Goal: Information Seeking & Learning: Learn about a topic

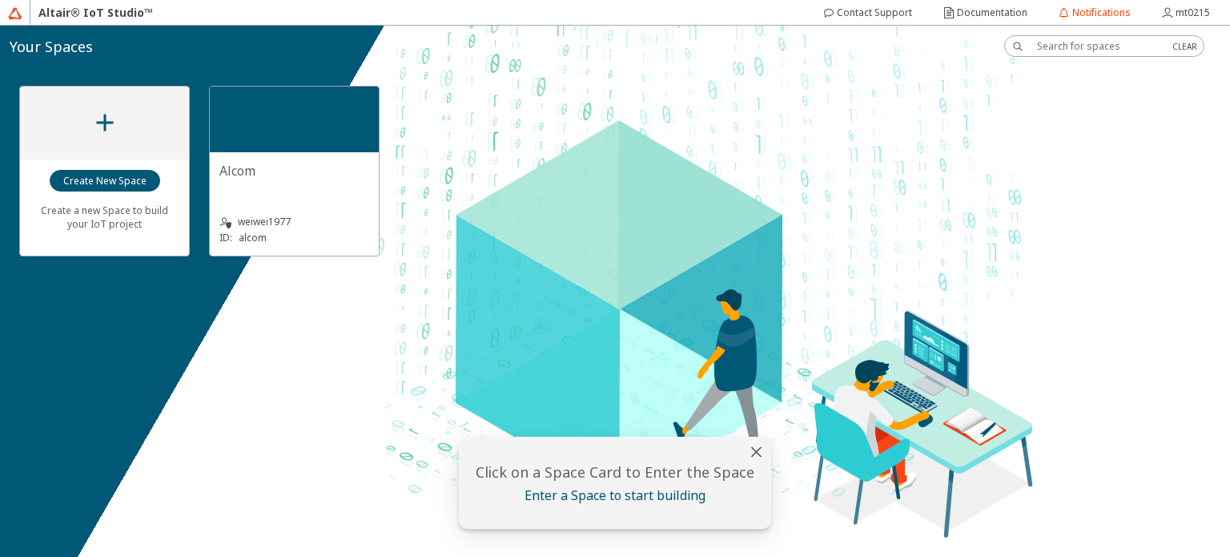
click at [344, 165] on div "Alcom" at bounding box center [294, 171] width 150 height 18
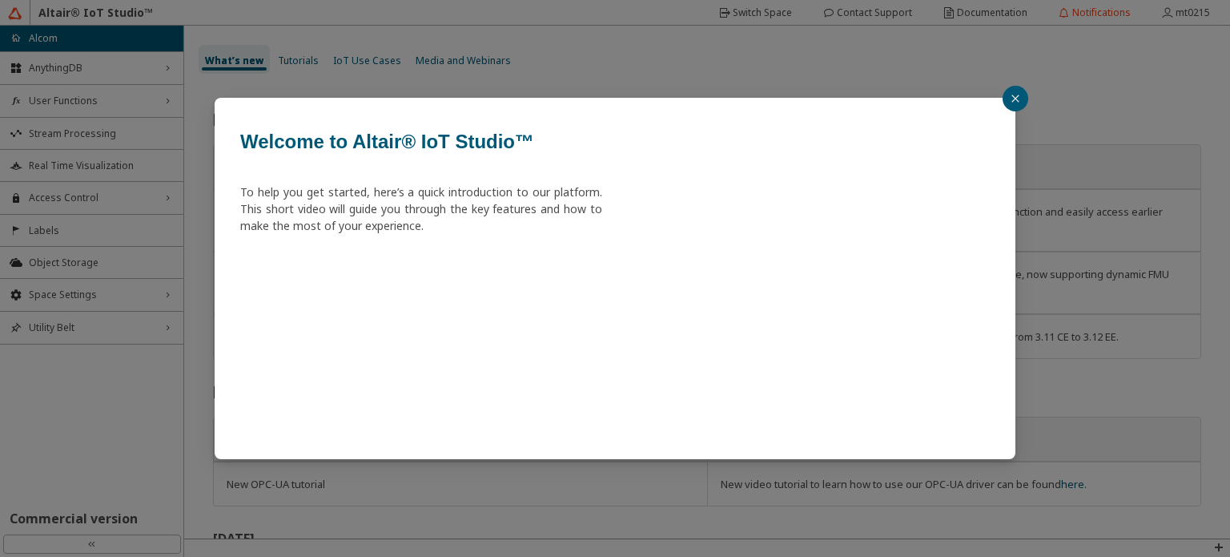
click at [1021, 94] on button "button" at bounding box center [1016, 99] width 26 height 26
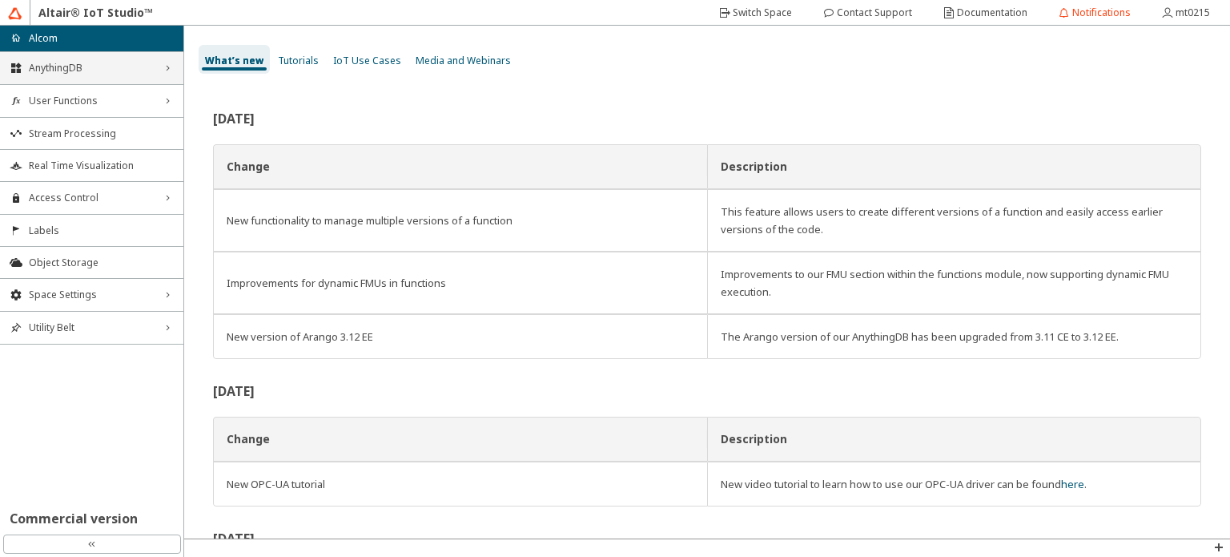
click at [105, 64] on span "AnythingDB" at bounding box center [92, 68] width 126 height 13
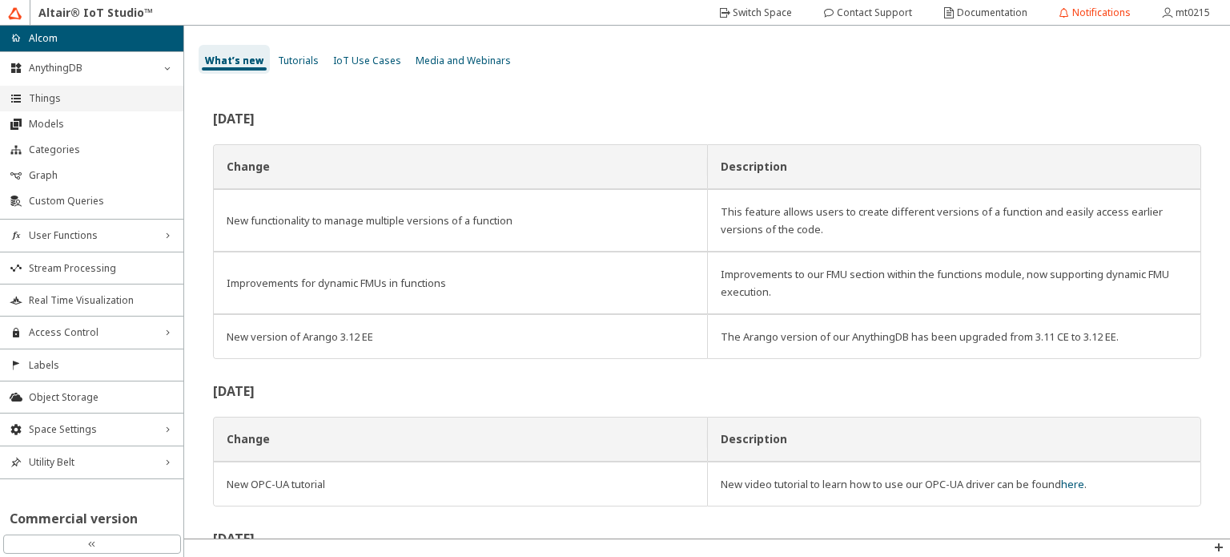
click at [112, 99] on span "Things" at bounding box center [101, 98] width 145 height 13
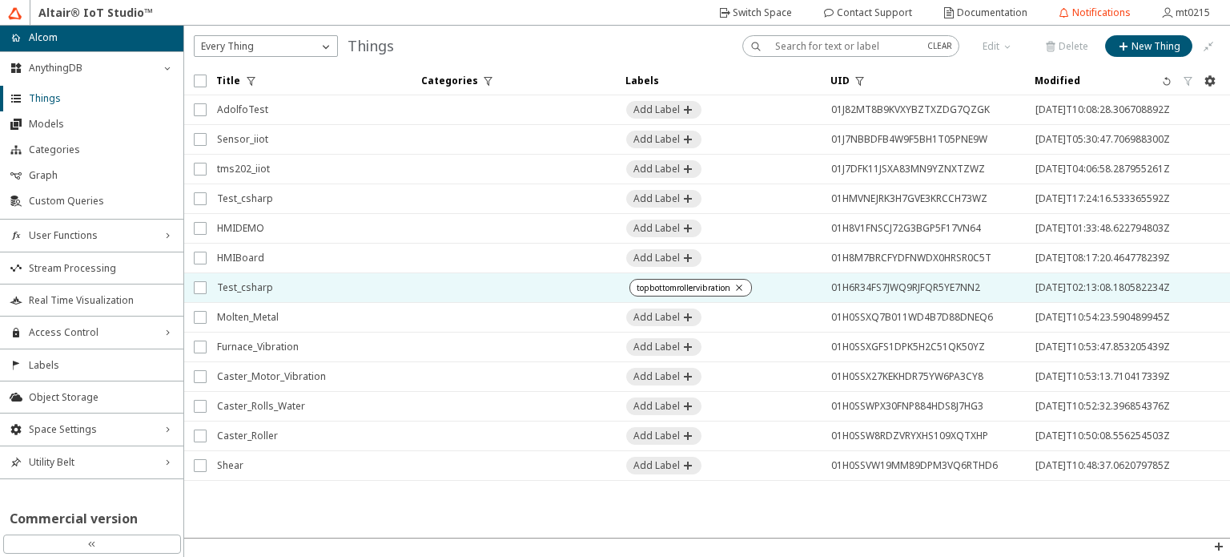
click at [361, 284] on span "Test_csharp" at bounding box center [309, 287] width 184 height 29
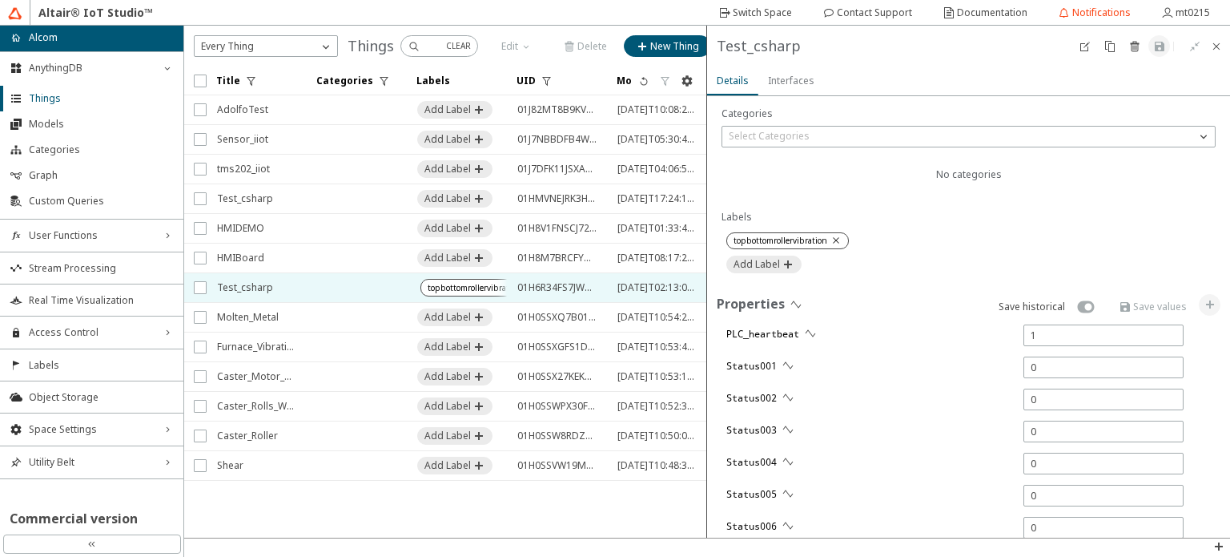
type input "0"
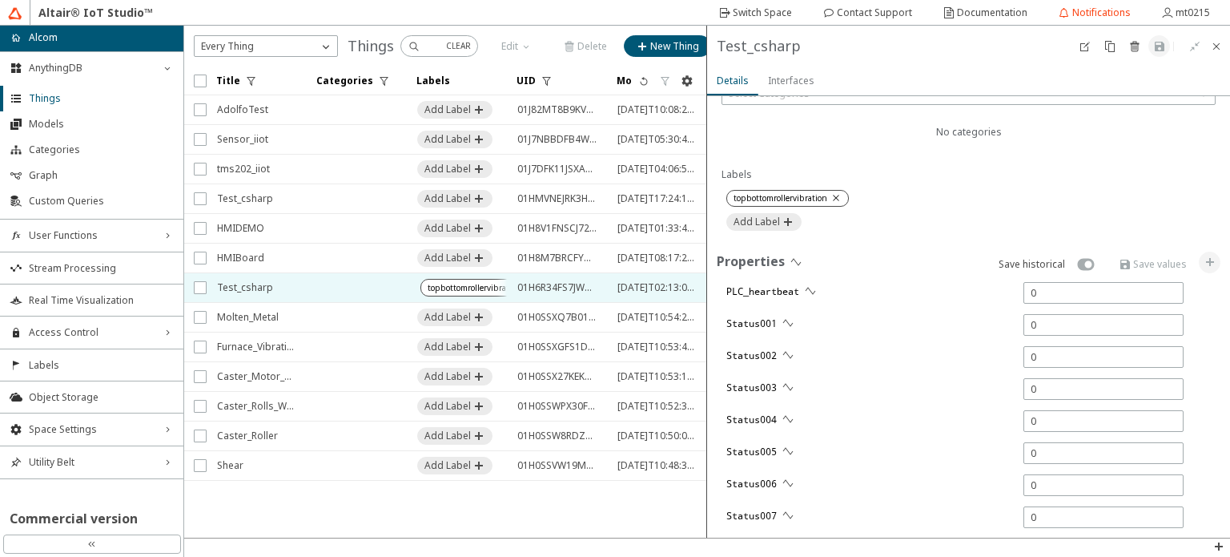
type input "5863"
type input "5668"
type input "15091"
type input "8667"
type input "15152"
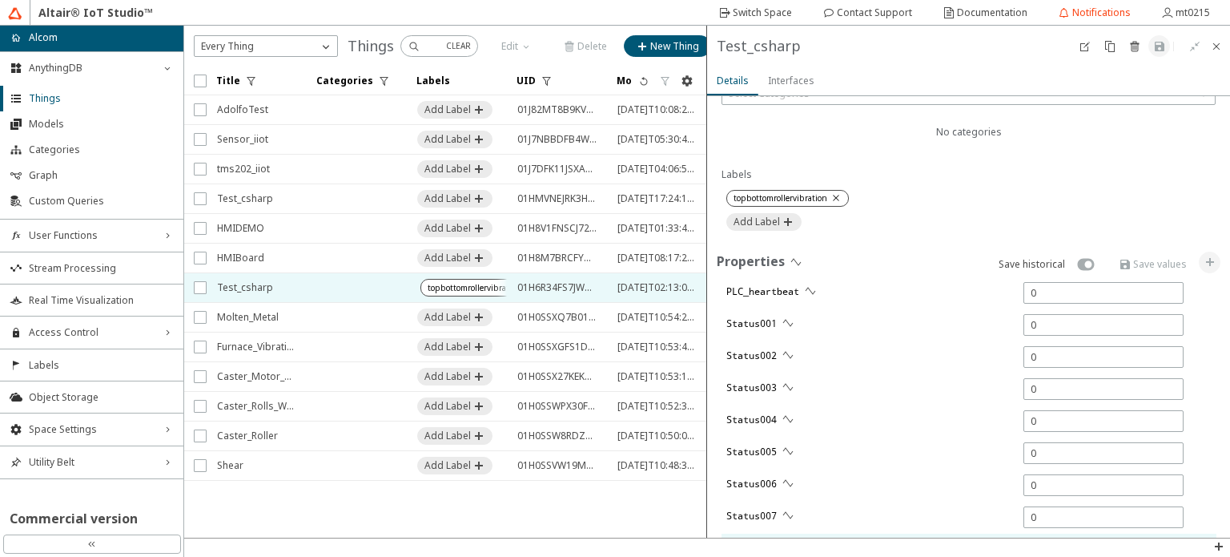
type input "11323"
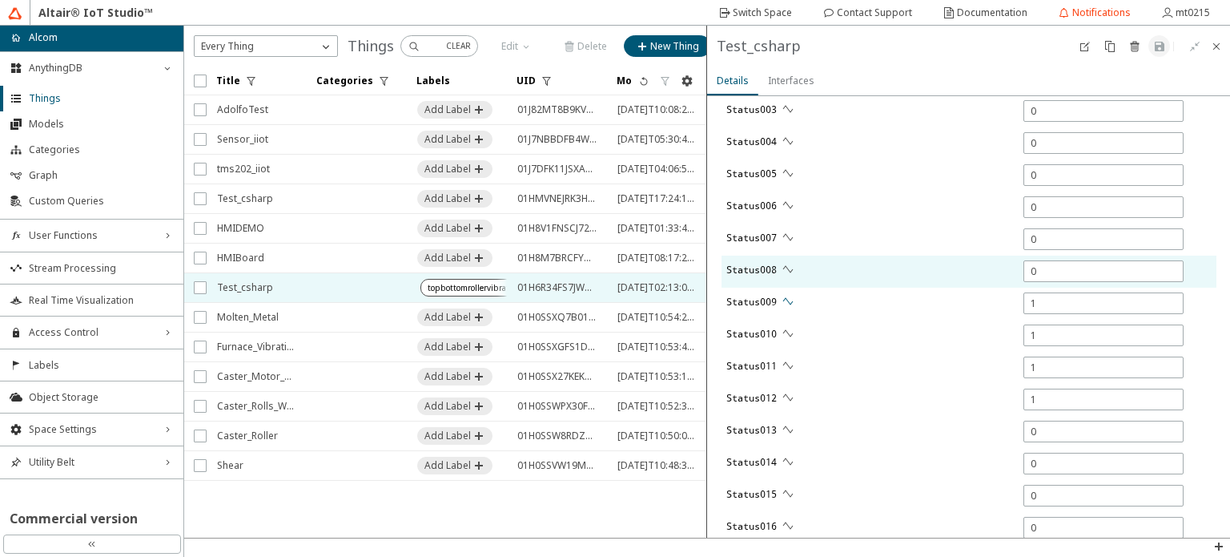
type input "0"
type input "18613"
type input "11362"
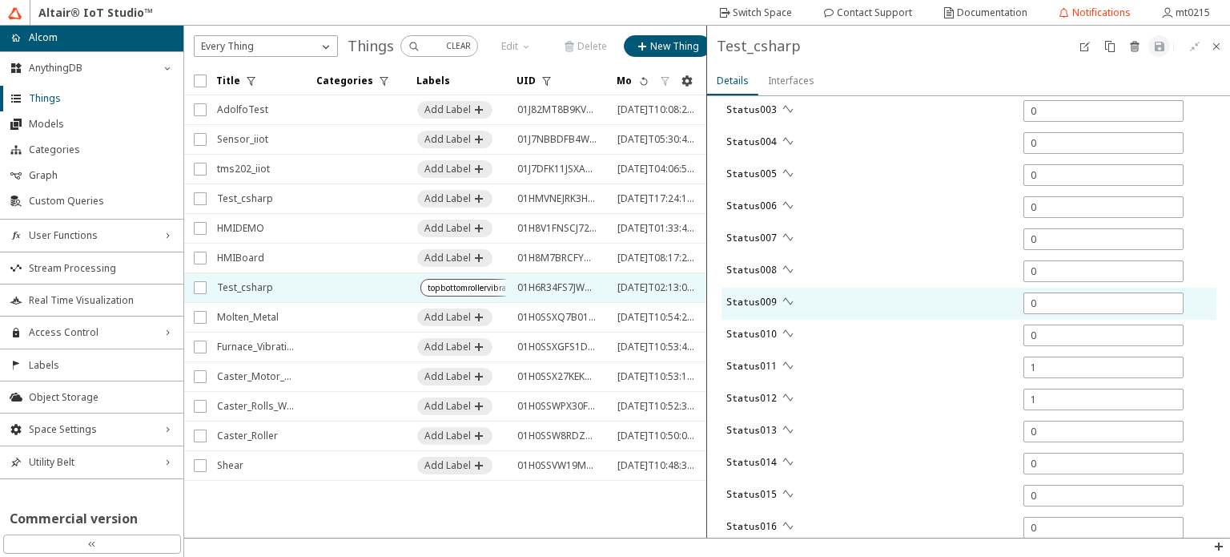
type input "0"
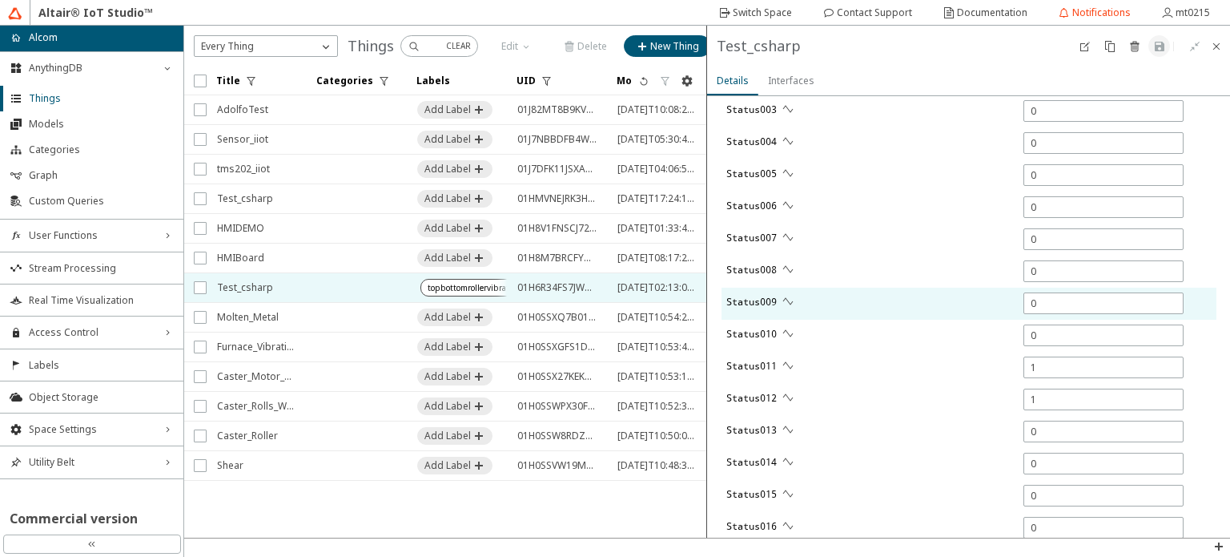
type input "230"
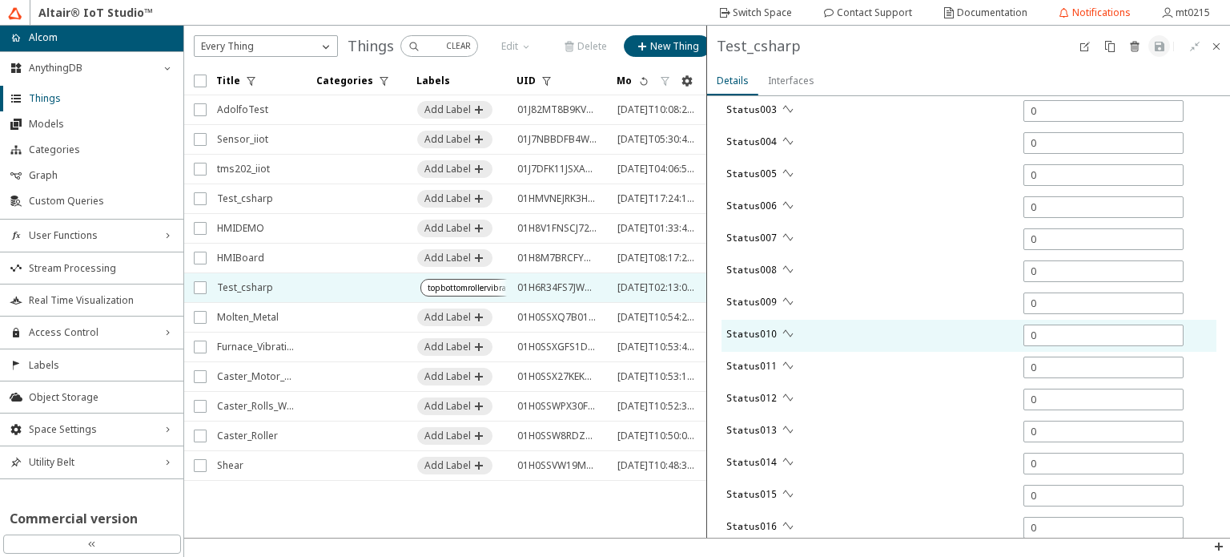
type input "0"
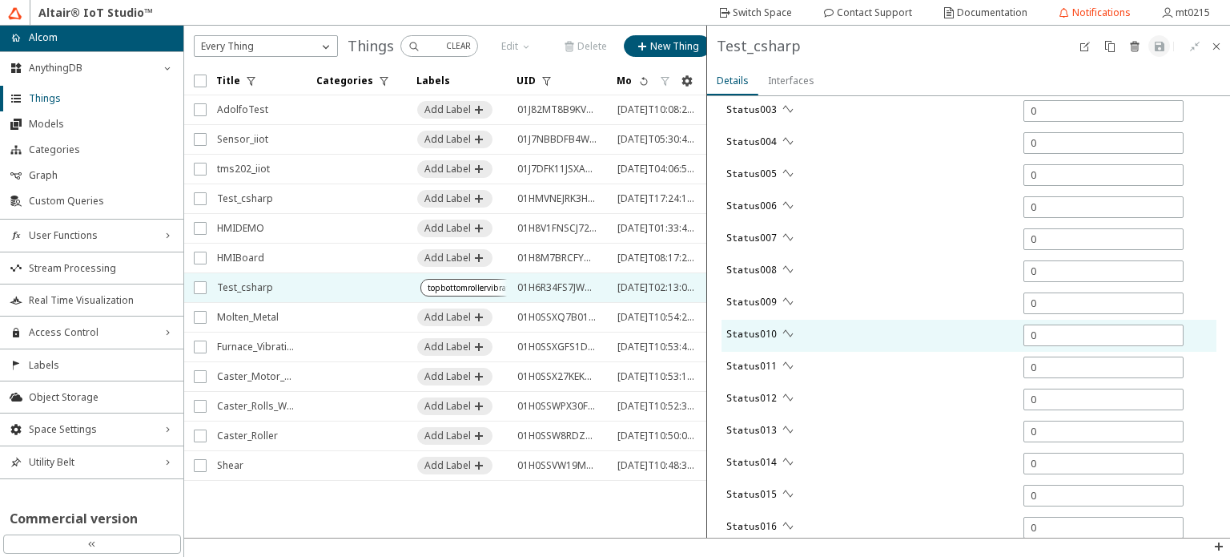
type input "0"
type input "6147"
type input "12291"
type input "218"
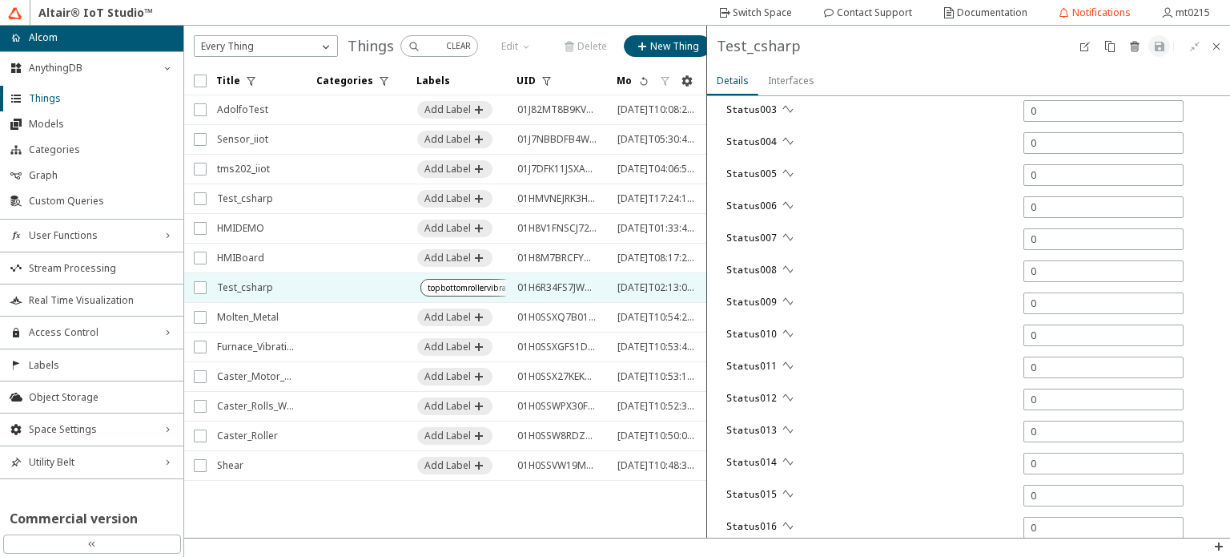
type input "0"
type input "8903"
type input "5634"
type input "209"
type input "4058"
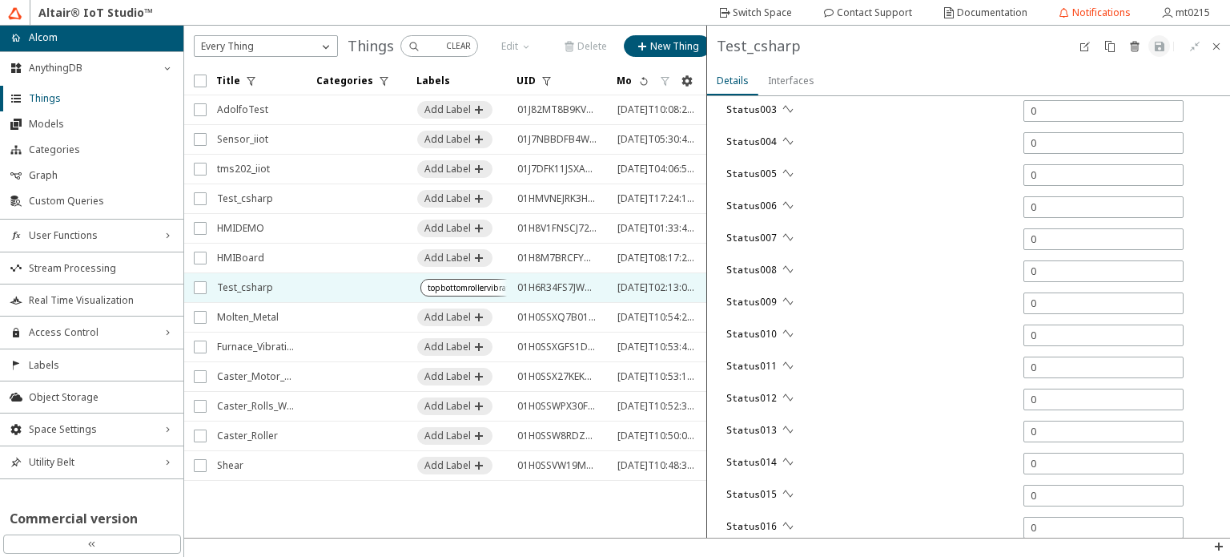
type input "6223"
type input "13220"
type input "9863"
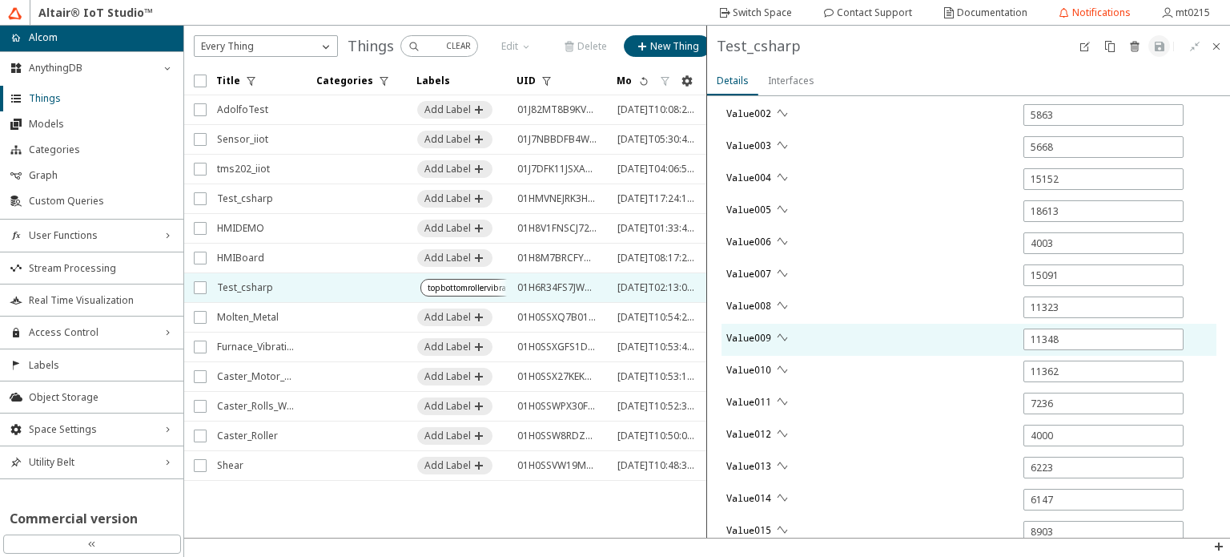
type input "12770"
type input "4624"
type input "9842"
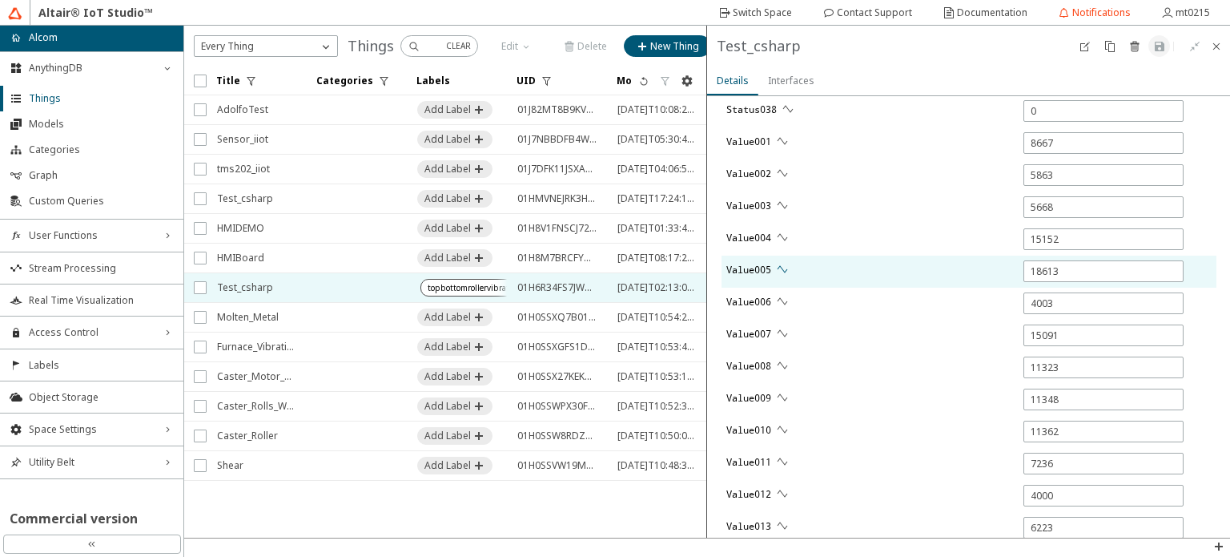
scroll to position [1762, 0]
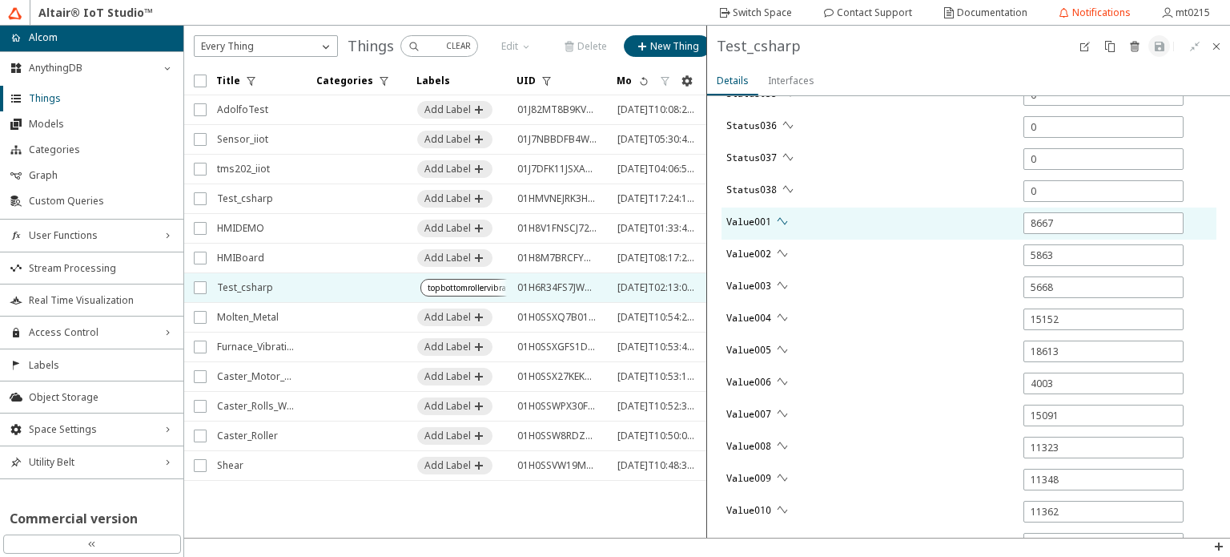
click at [781, 218] on iron-icon at bounding box center [782, 221] width 13 height 13
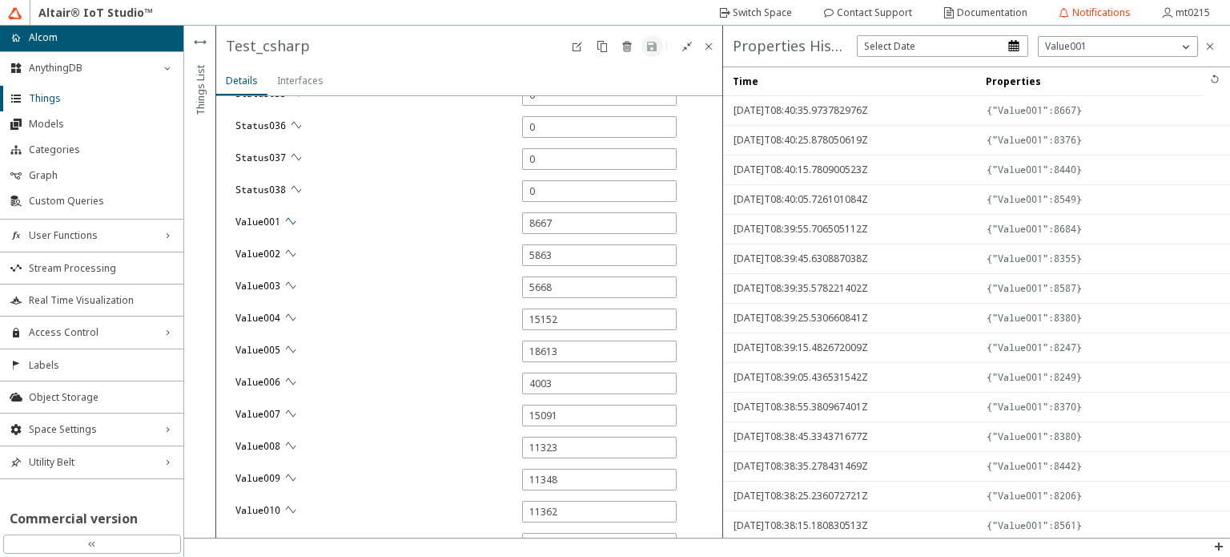
type input "0"
type input "1"
type input "5626"
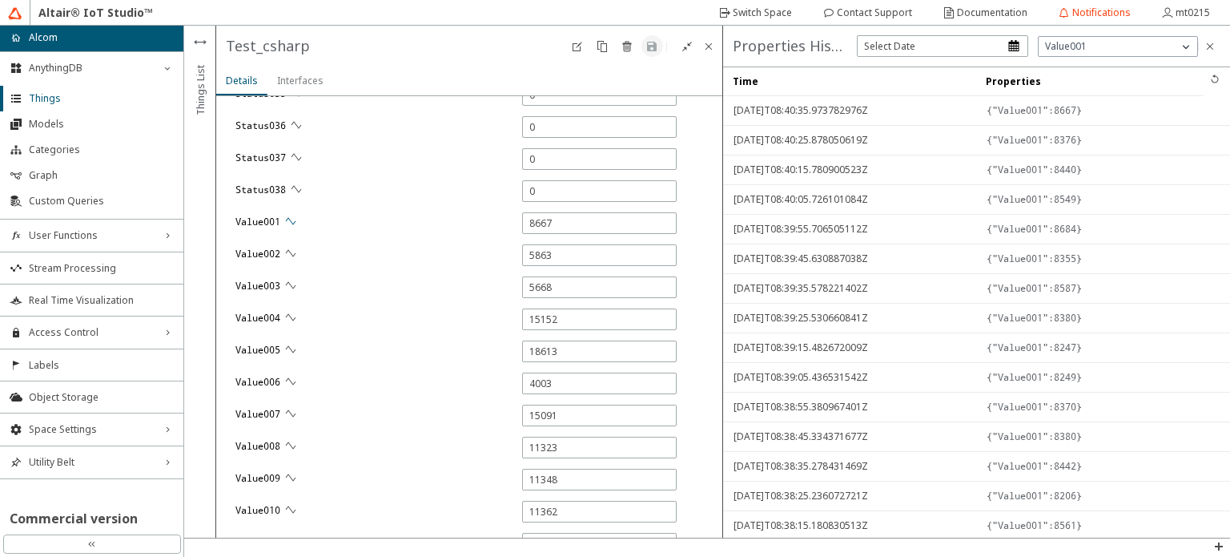
type input "15160"
type input "18548"
type input "11321"
type input "1"
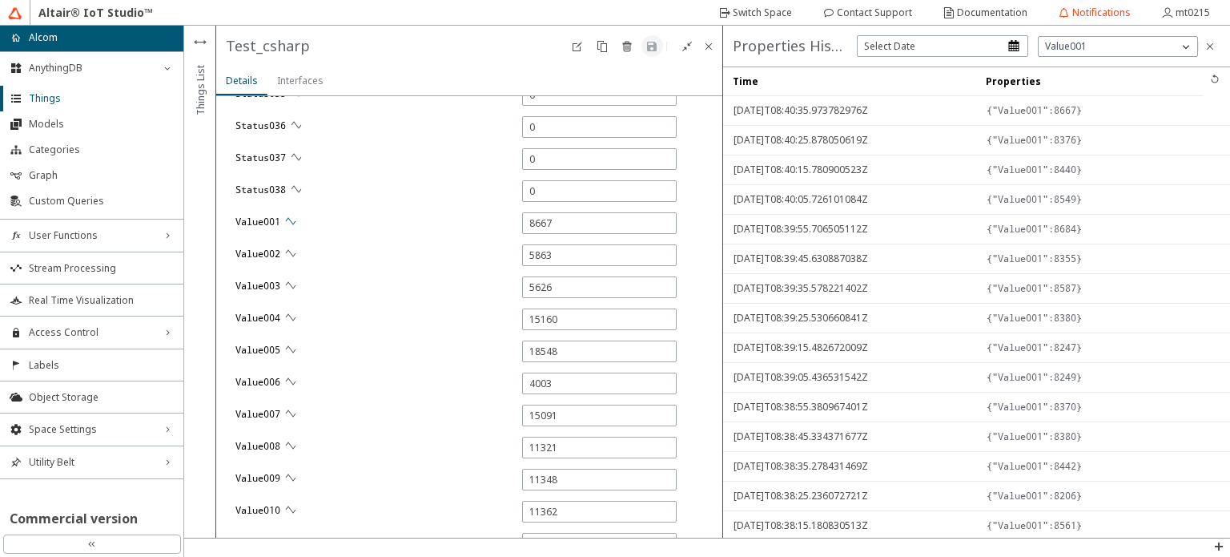
type input "1"
type input "8835"
type input "4001"
type input "15086"
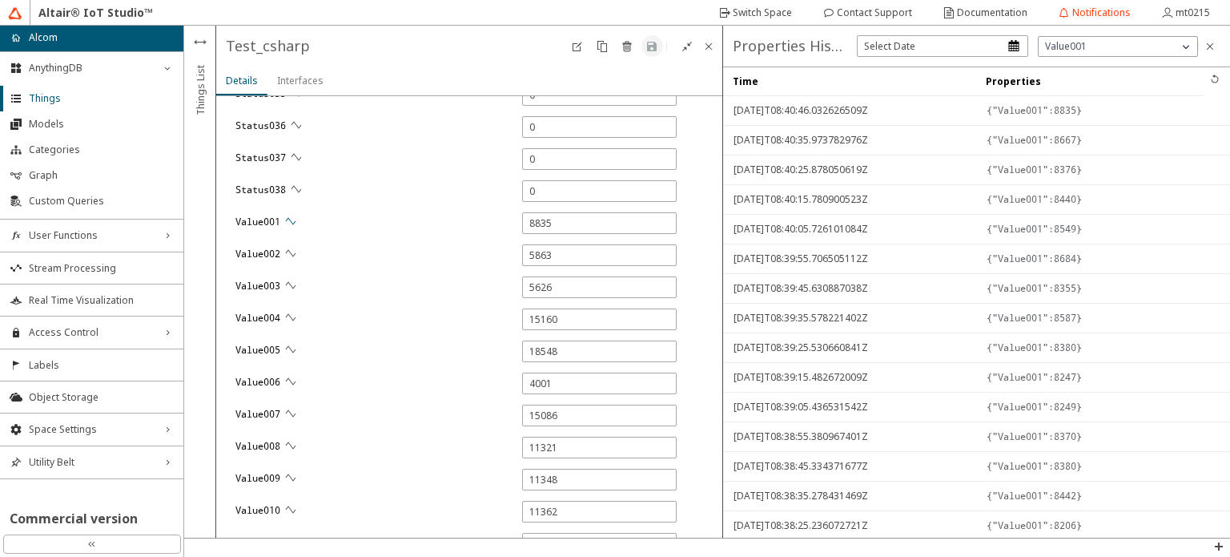
type input "1"
type input "5868"
type input "11341"
type input "11356"
type input "211"
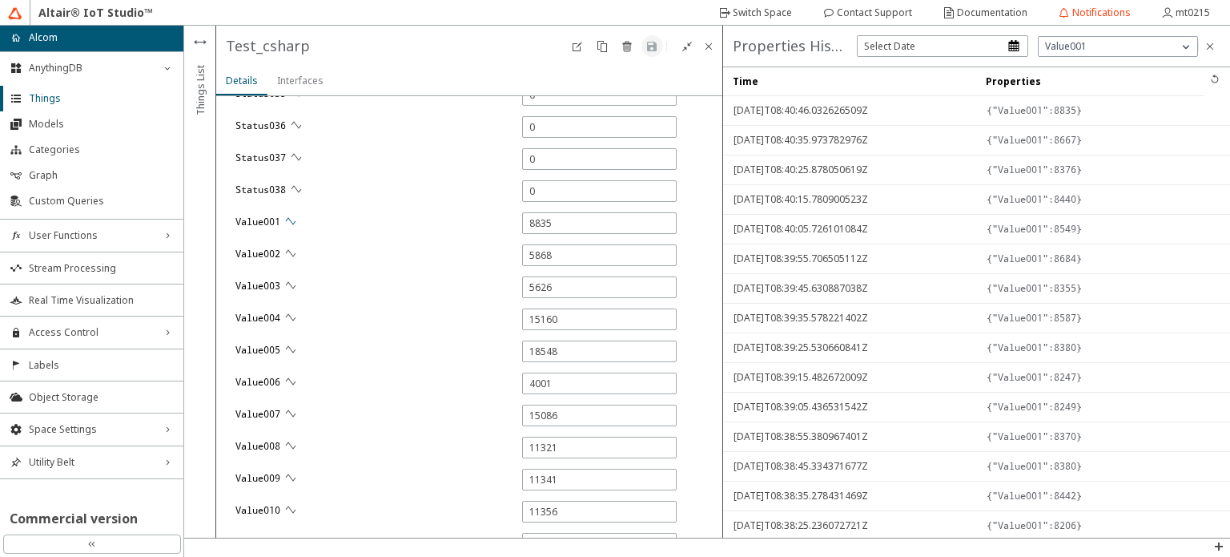
type input "1"
type input "12328"
type input "219"
type input "232"
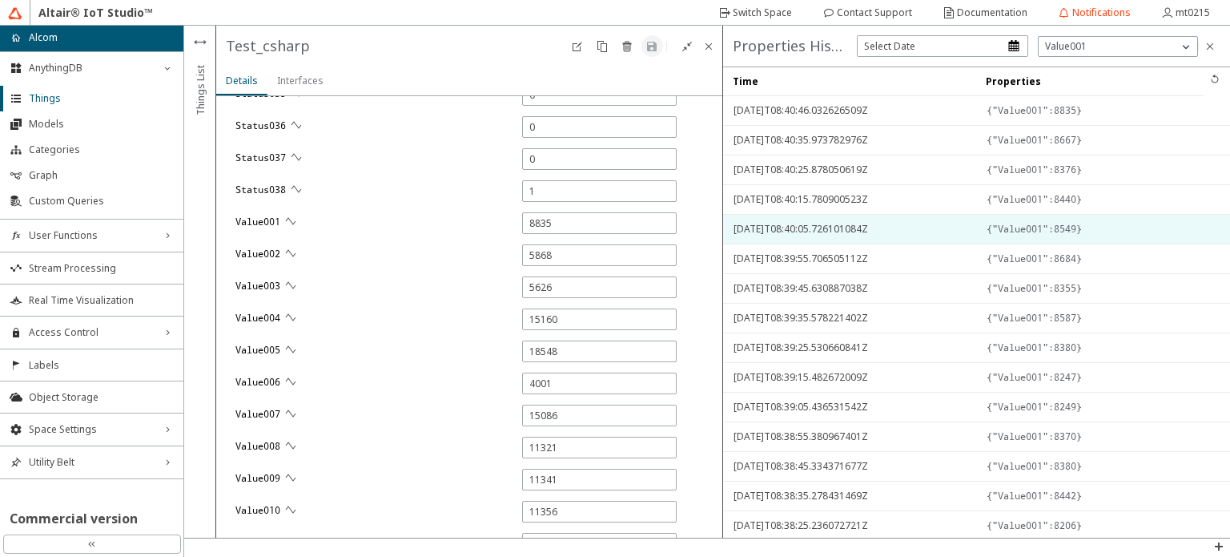
type input "1"
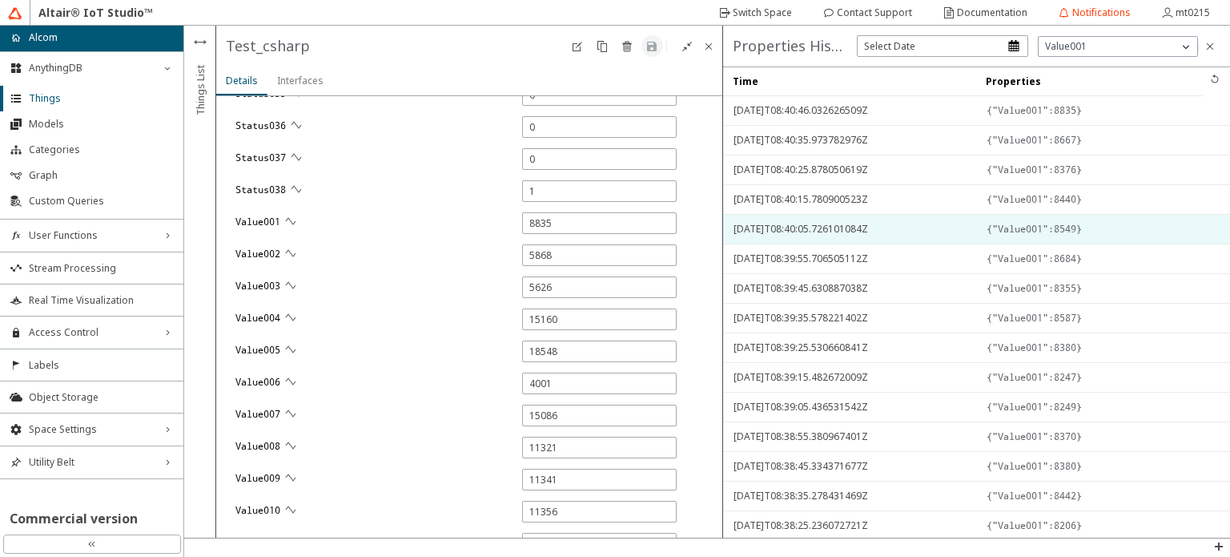
type input "1"
type input "5851"
type input "6106"
type input "8781"
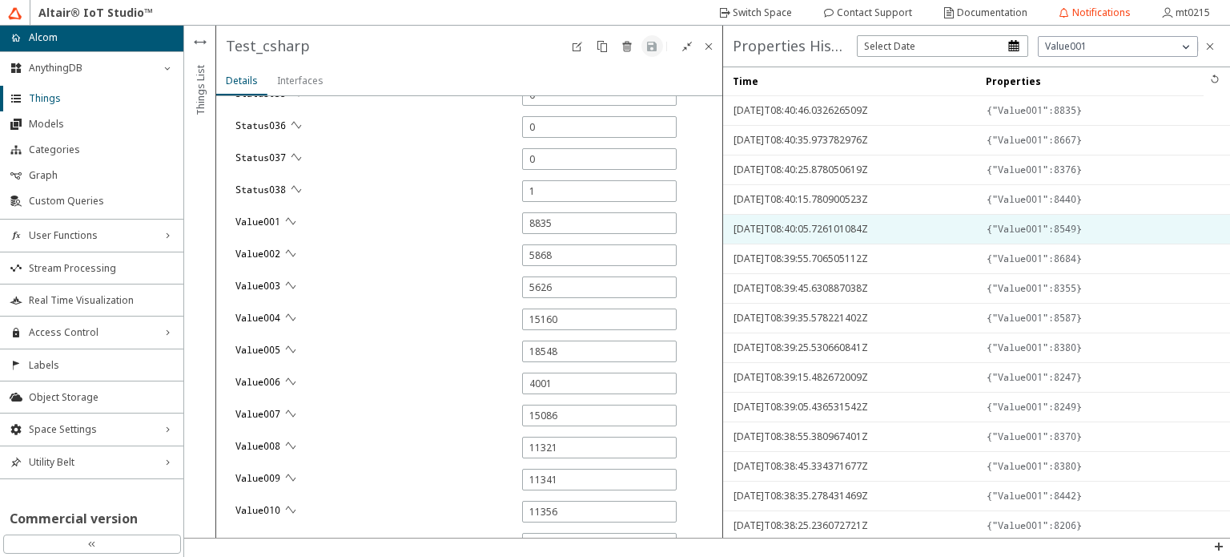
type input "5640"
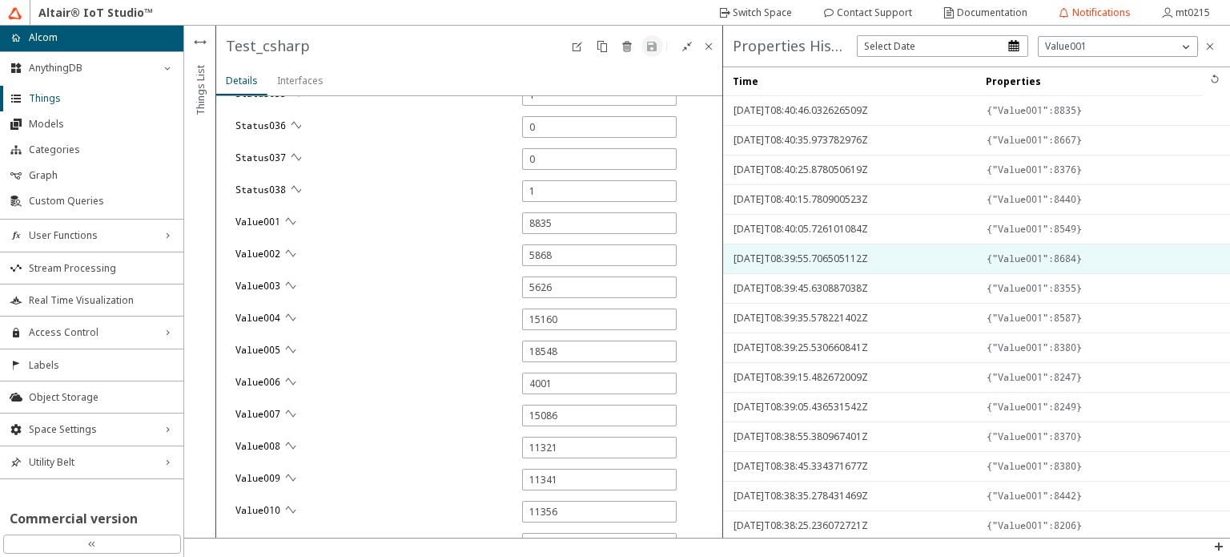
type input "1"
type input "12769"
type input "4661"
type input "9848"
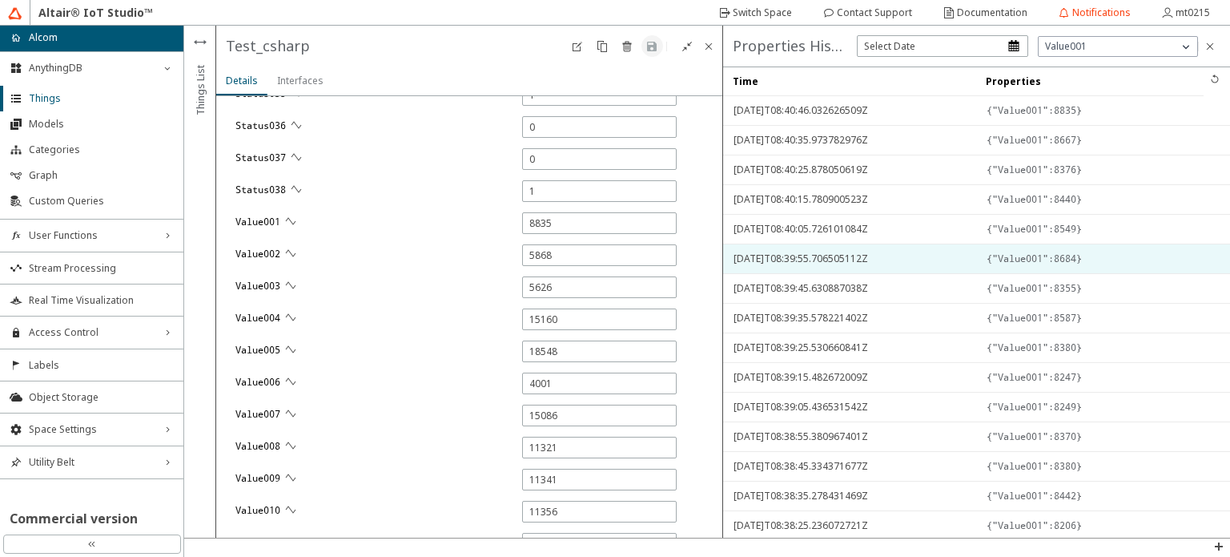
type input "9846"
type input "1"
type input "4054"
type input "1"
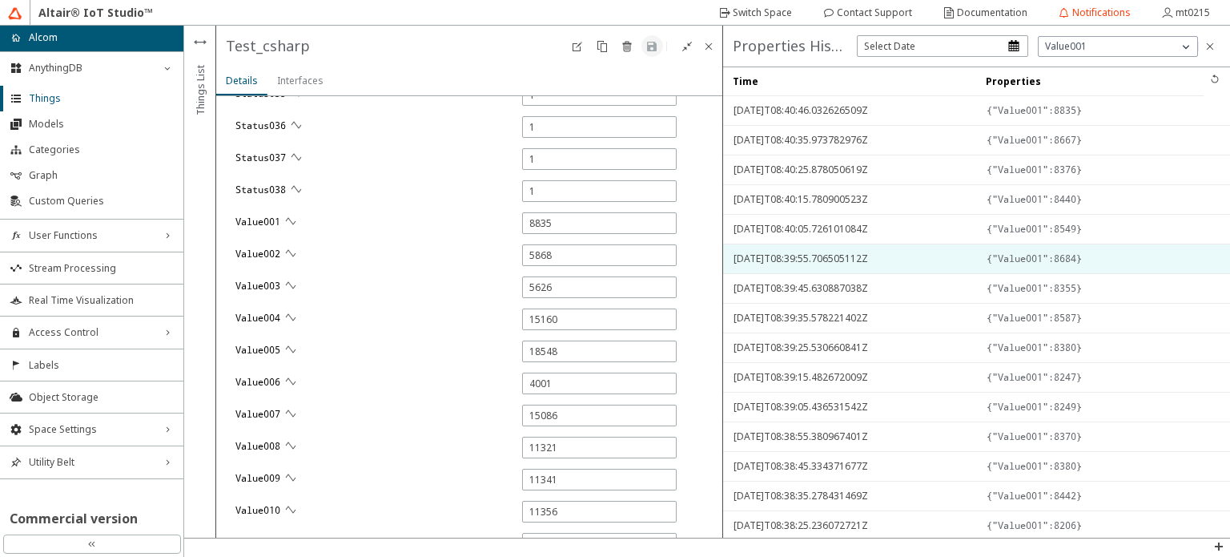
type input "1"
type input "13193"
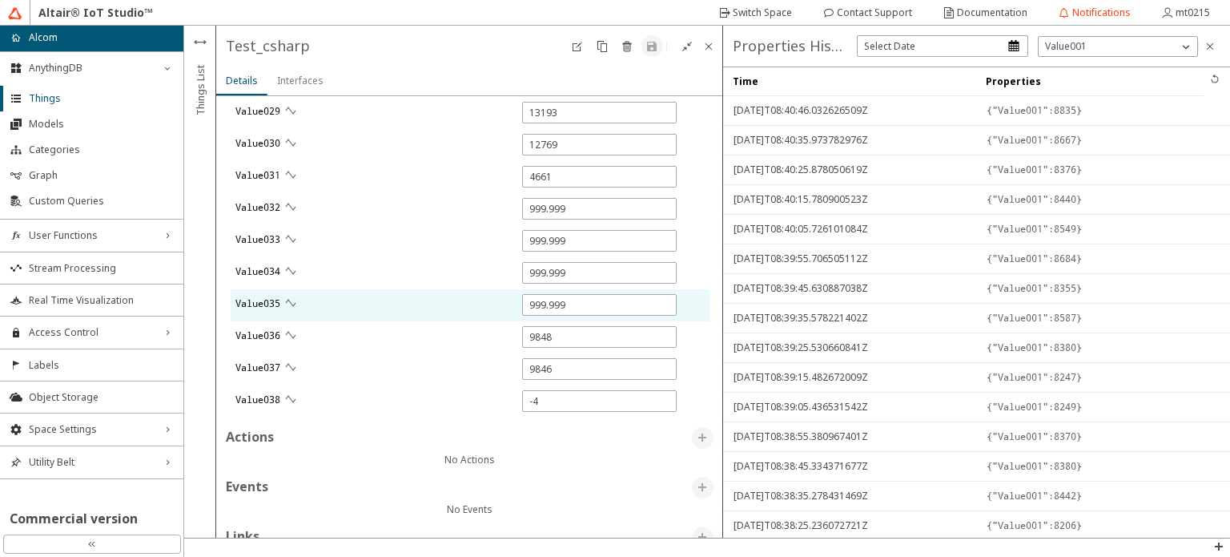
scroll to position [2814, 0]
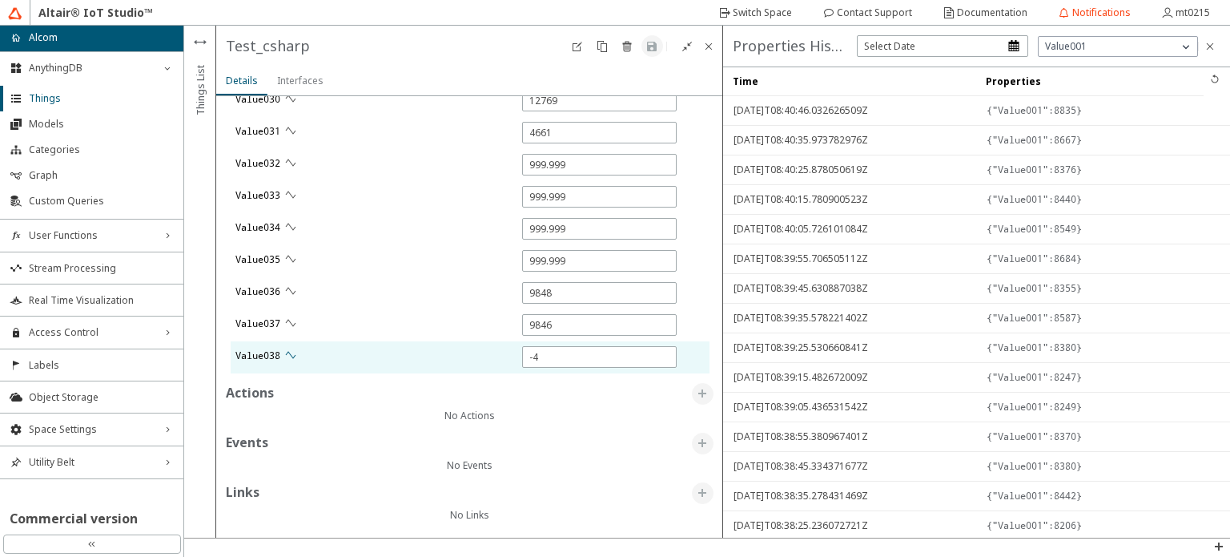
click at [293, 351] on iron-icon at bounding box center [290, 354] width 13 height 13
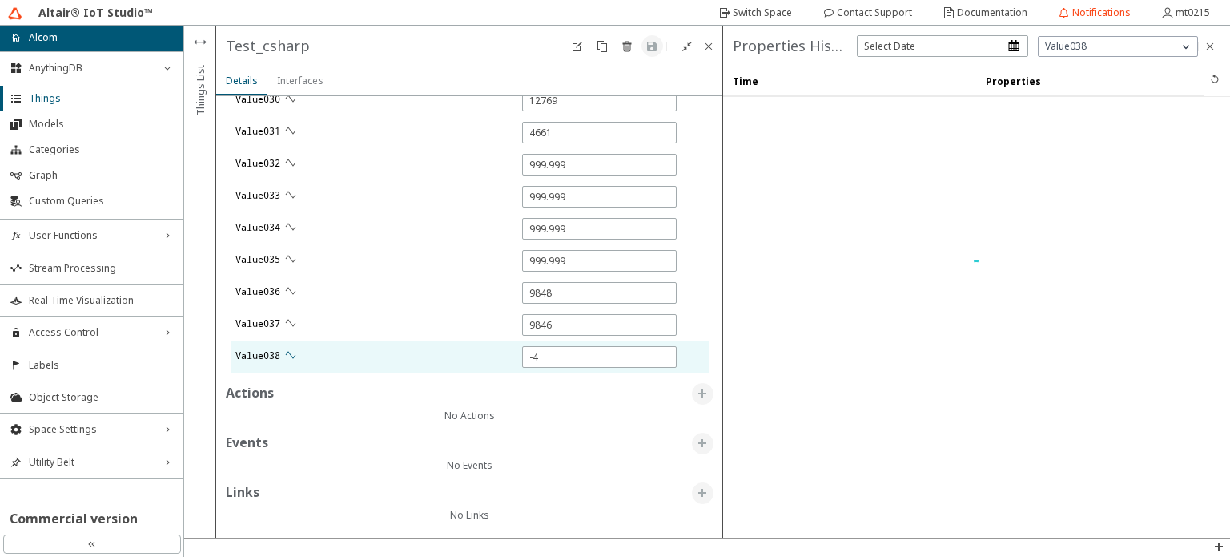
type input "0"
type input "15137"
type input "11317"
type input "8331"
type input "5864"
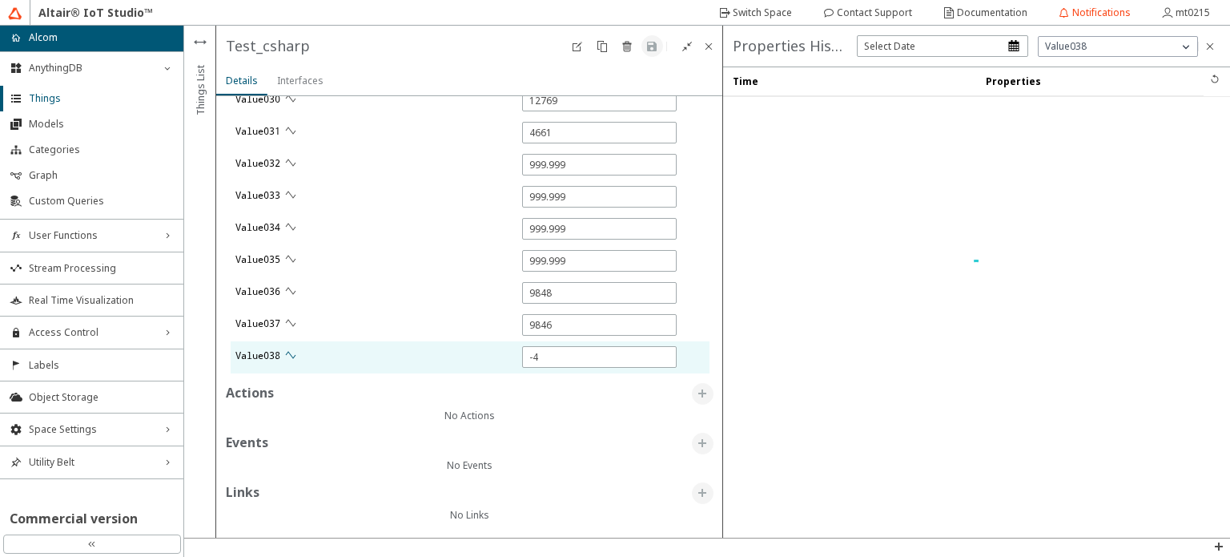
type input "5668"
type input "18480"
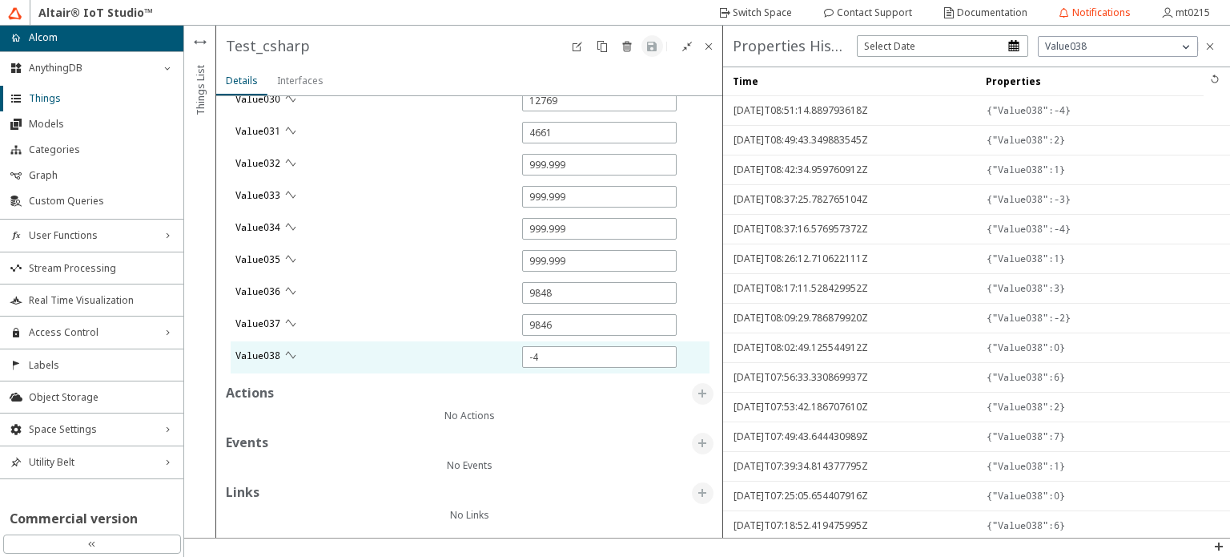
type input "1"
type input "15104"
type input "11350"
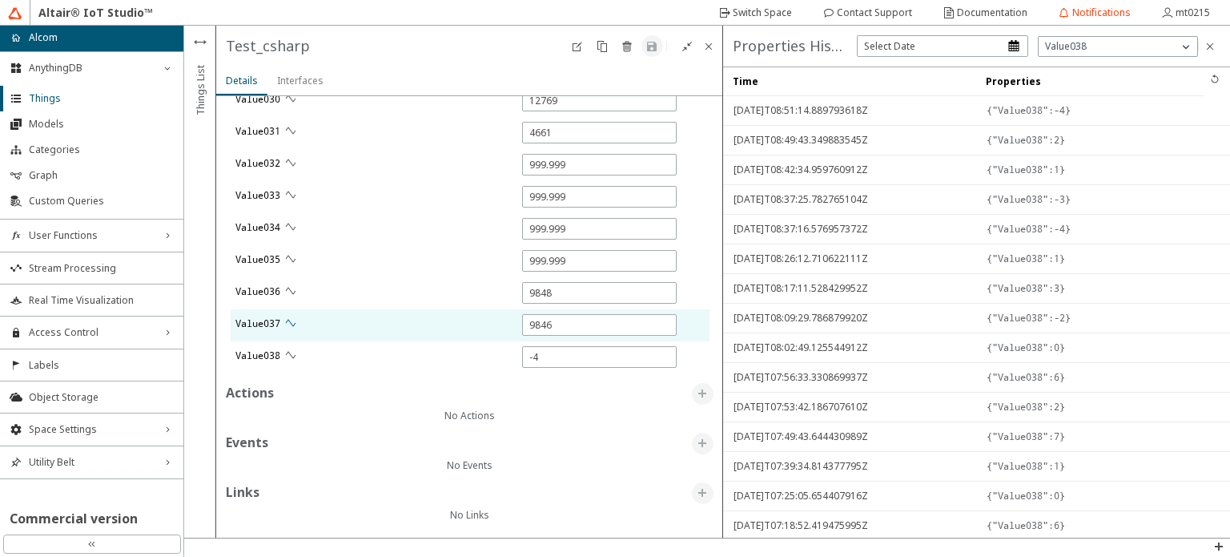
type input "1"
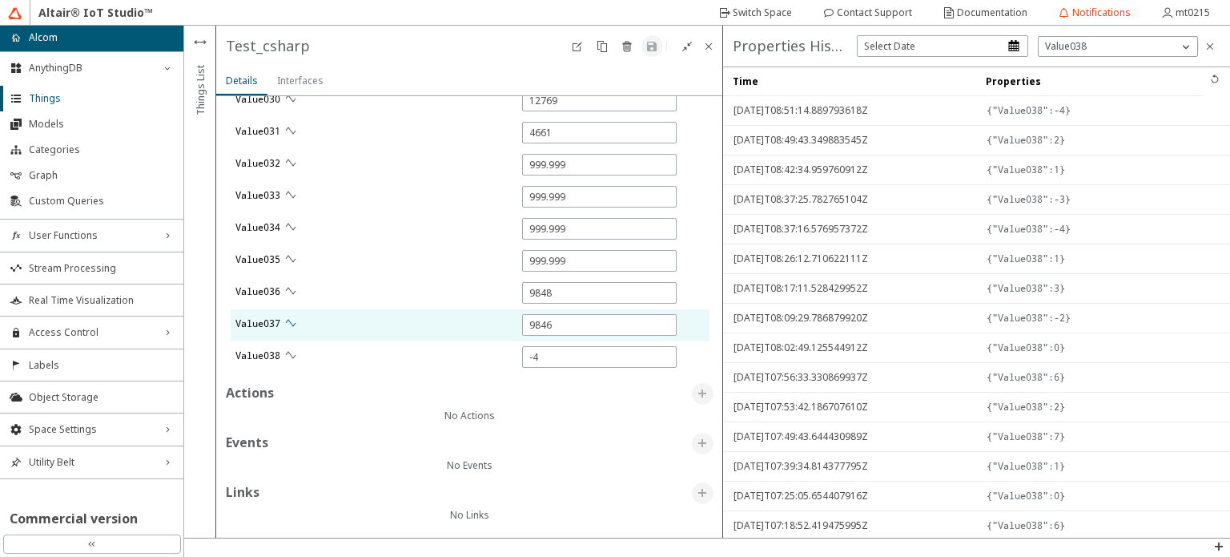
type input "11353"
type input "218"
type input "1"
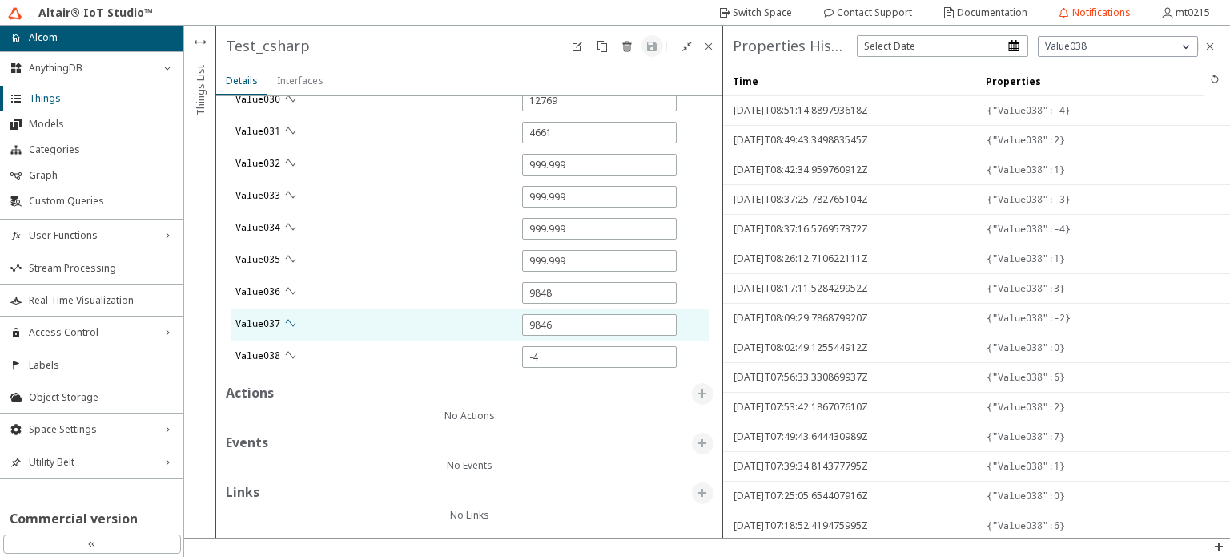
type input "1"
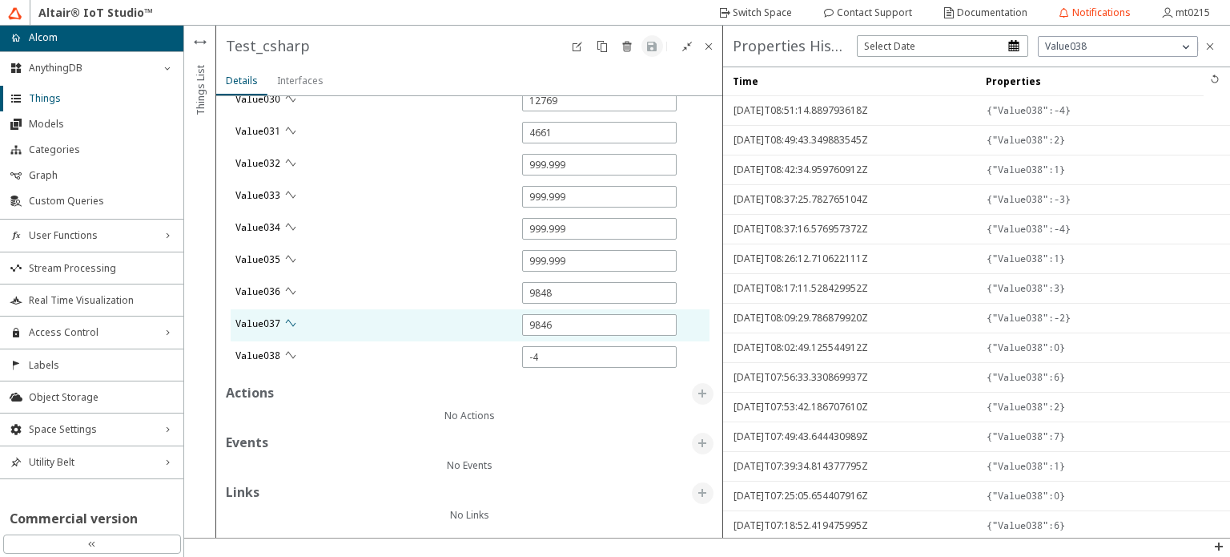
type input "1"
type input "8570"
type input "12274"
type input "228"
type input "207"
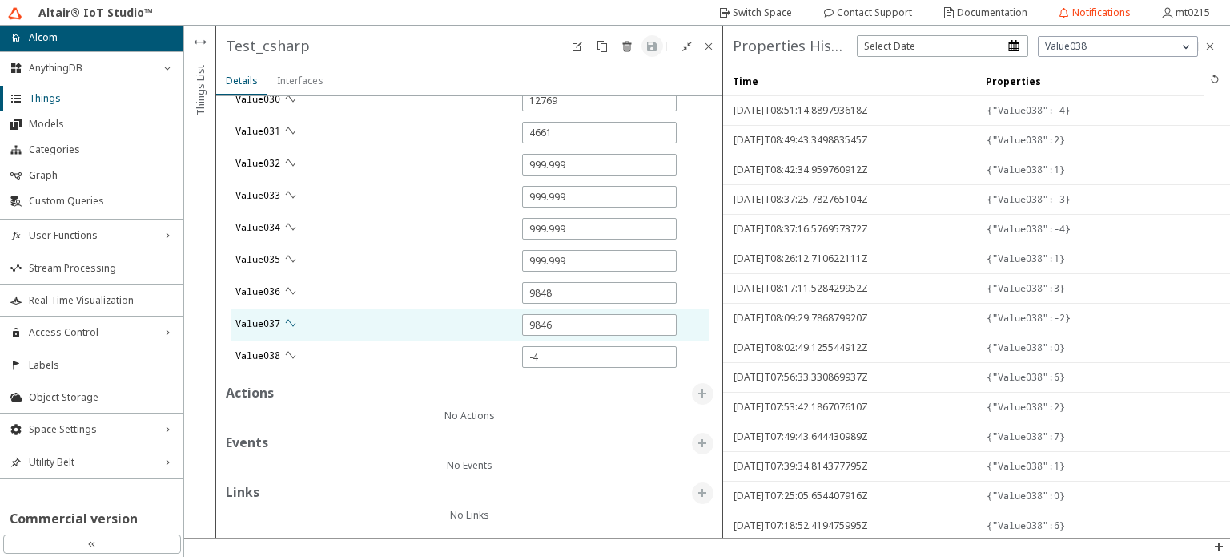
type input "6211"
type input "5701"
type input "9835"
type input "6065"
type input "4032"
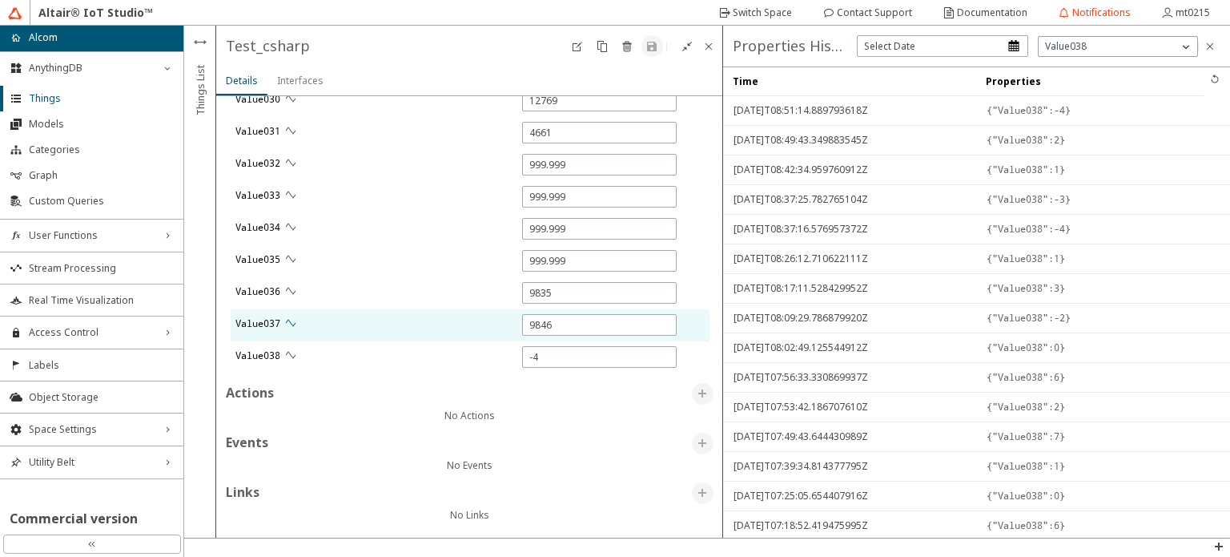
click at [298, 314] on paper-button at bounding box center [291, 323] width 22 height 22
type input "13190"
type input "12740"
type input "9820"
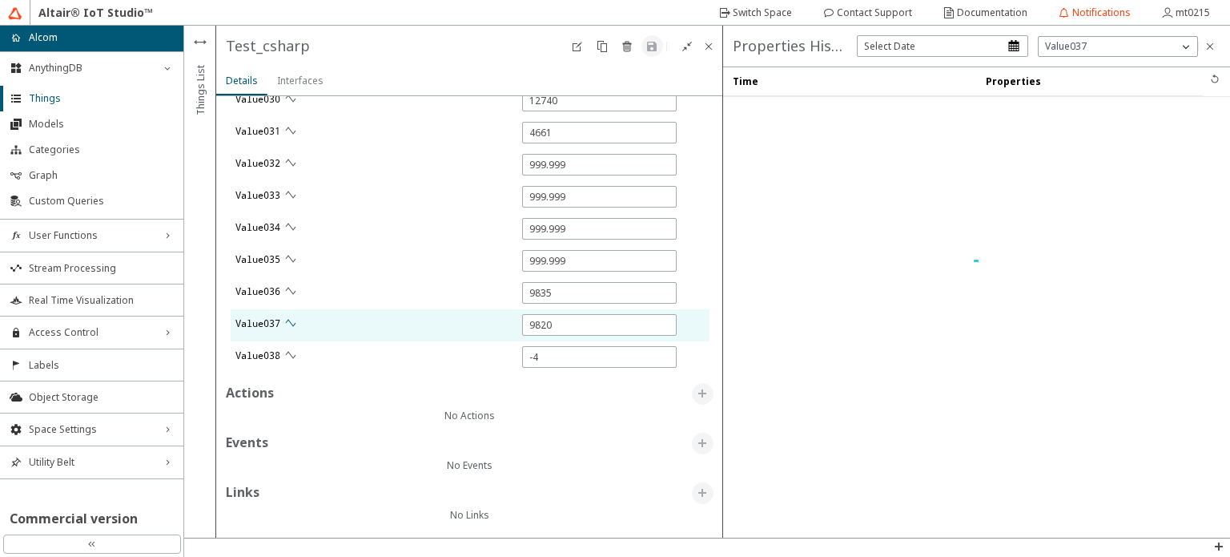
type input "4631"
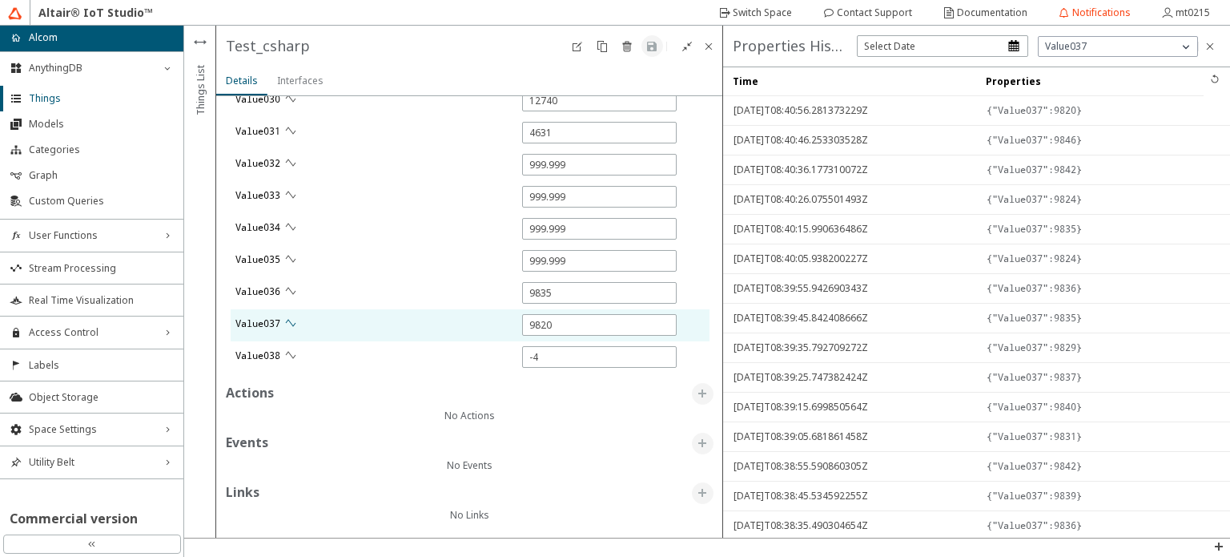
type input "1"
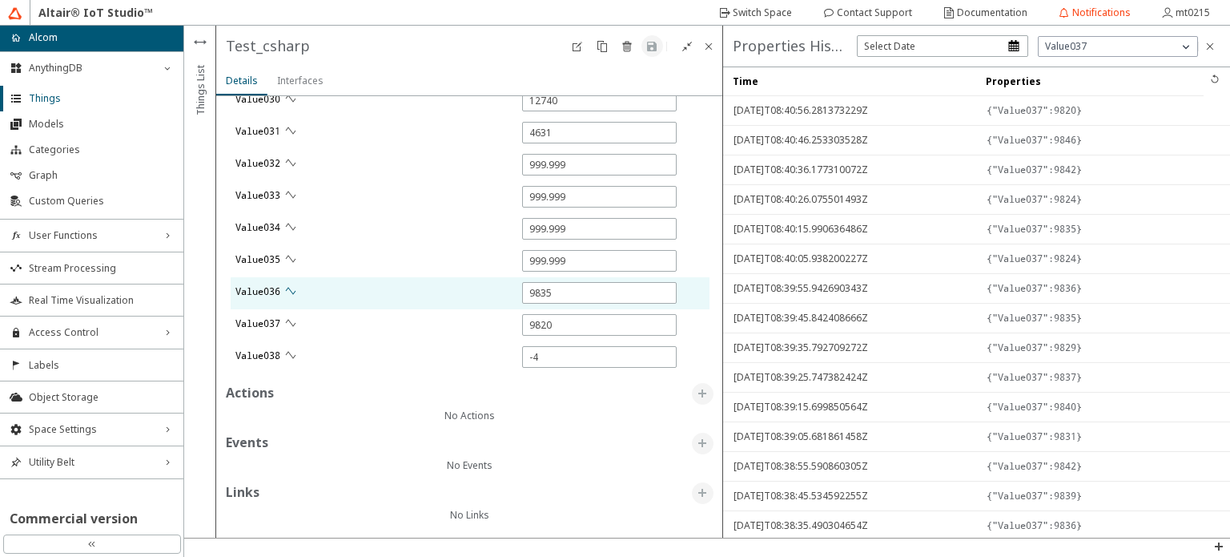
click at [291, 288] on iron-icon at bounding box center [290, 290] width 13 height 13
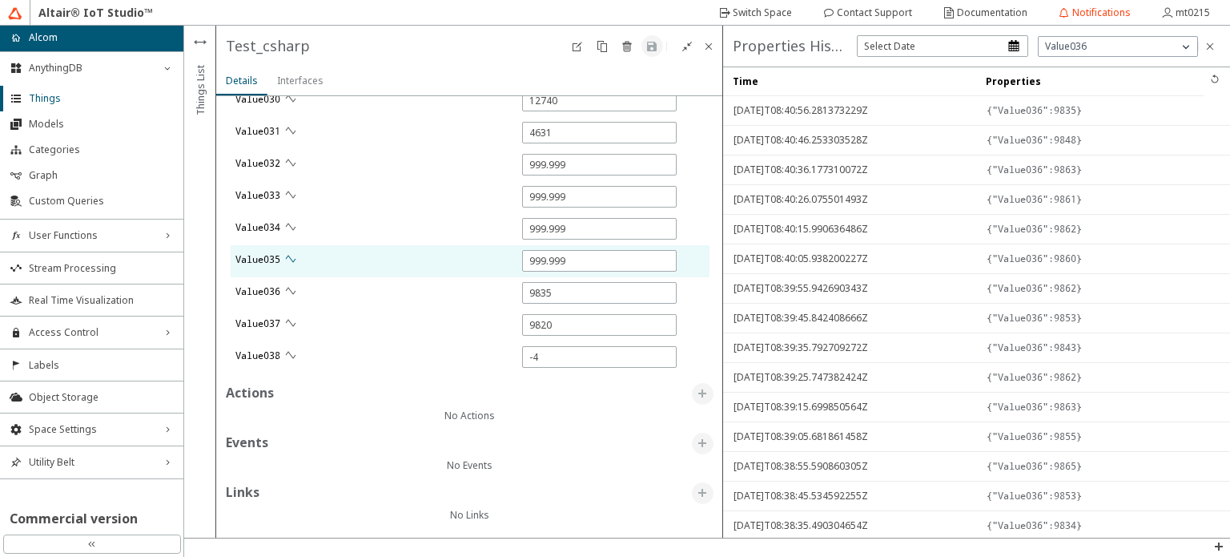
type input "15121"
type input "0"
type input "8333"
type input "0"
type input "4002"
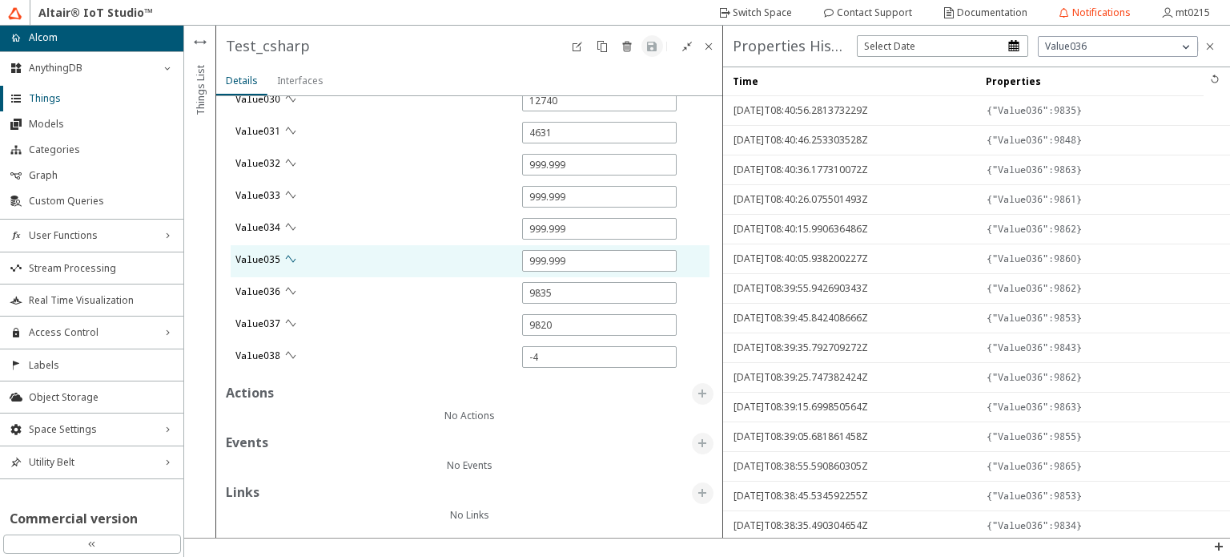
type input "0"
type input "5882"
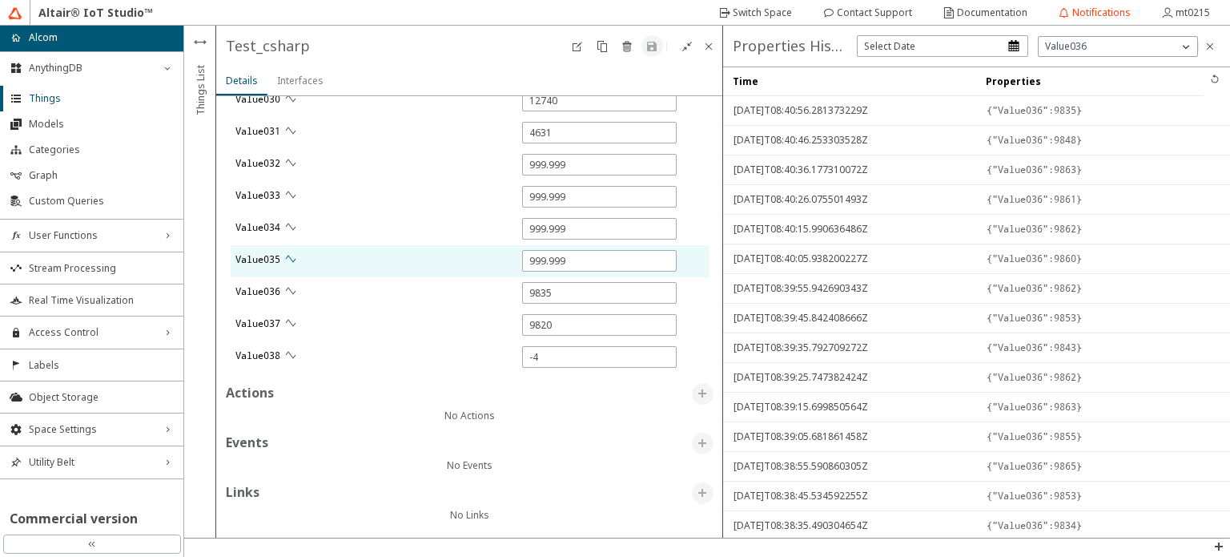
type input "5684"
type input "15106"
type input "11322"
type input "0"
type input "11341"
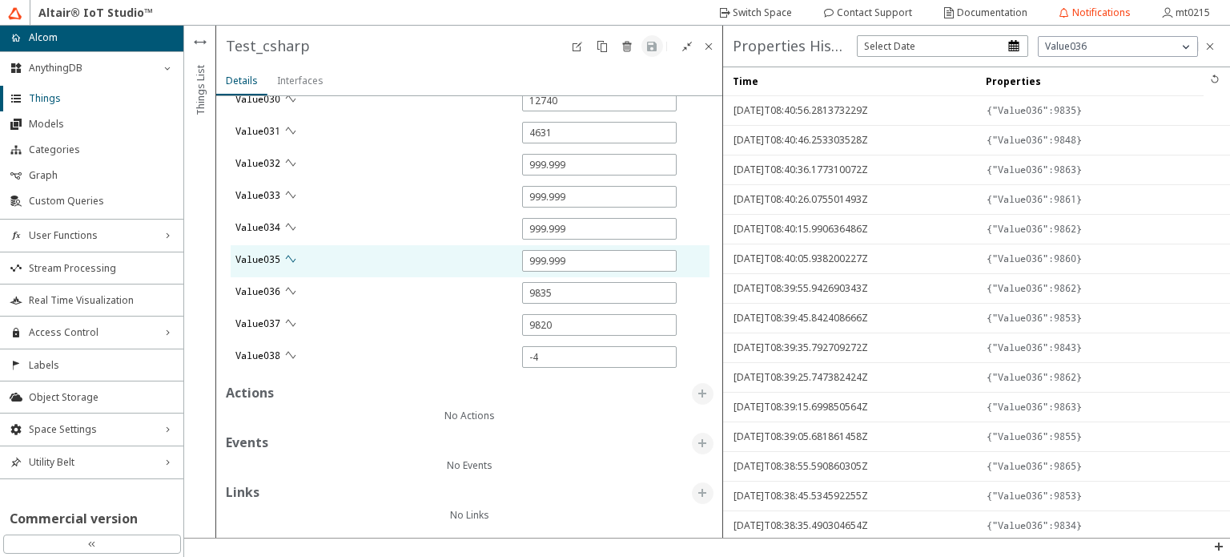
type input "0"
type input "18475"
type input "12326"
type input "0"
type input "229"
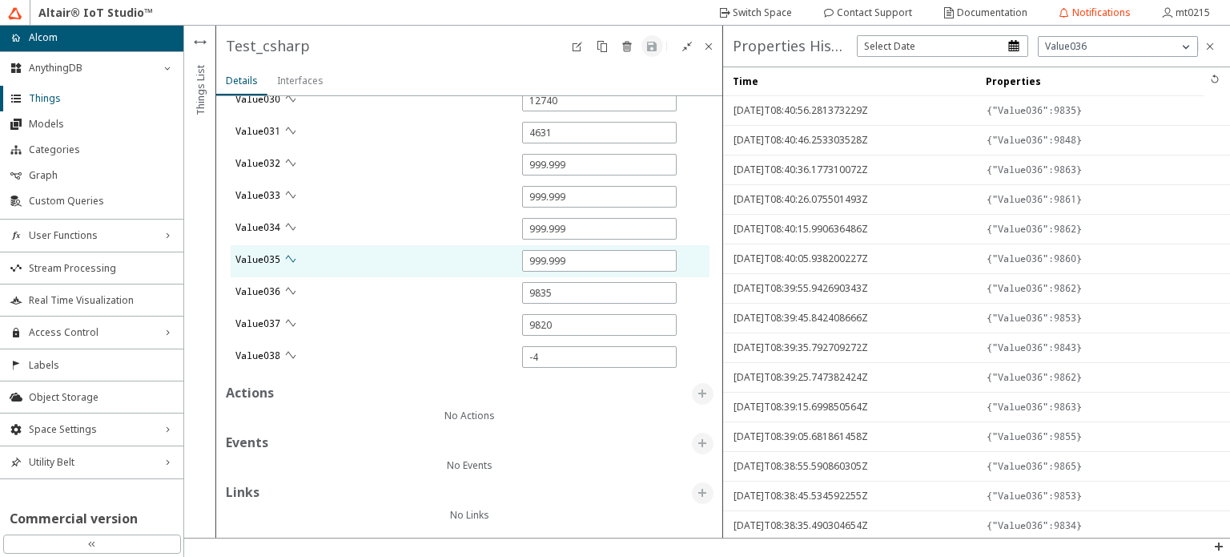
type input "209"
type input "0"
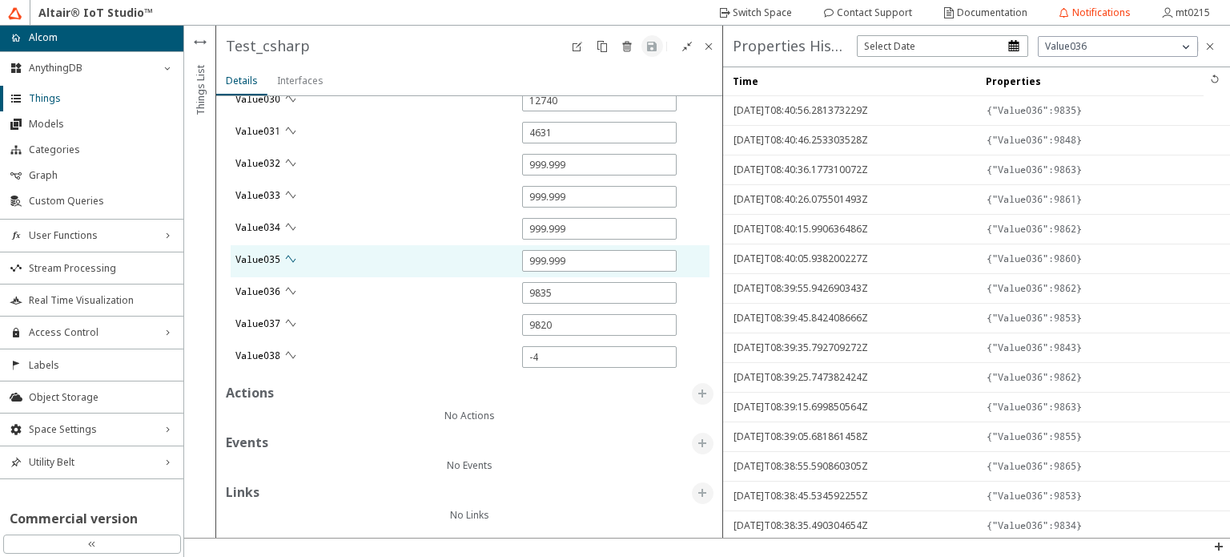
type input "5965"
type input "8499"
type input "5646"
type input "4022"
type input "12724"
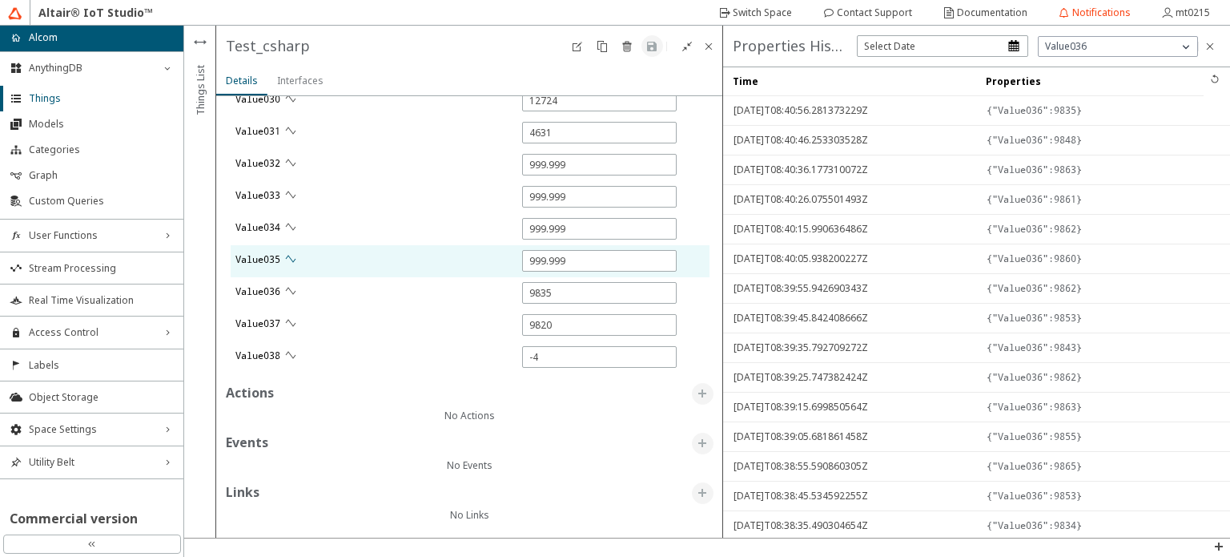
type input "0"
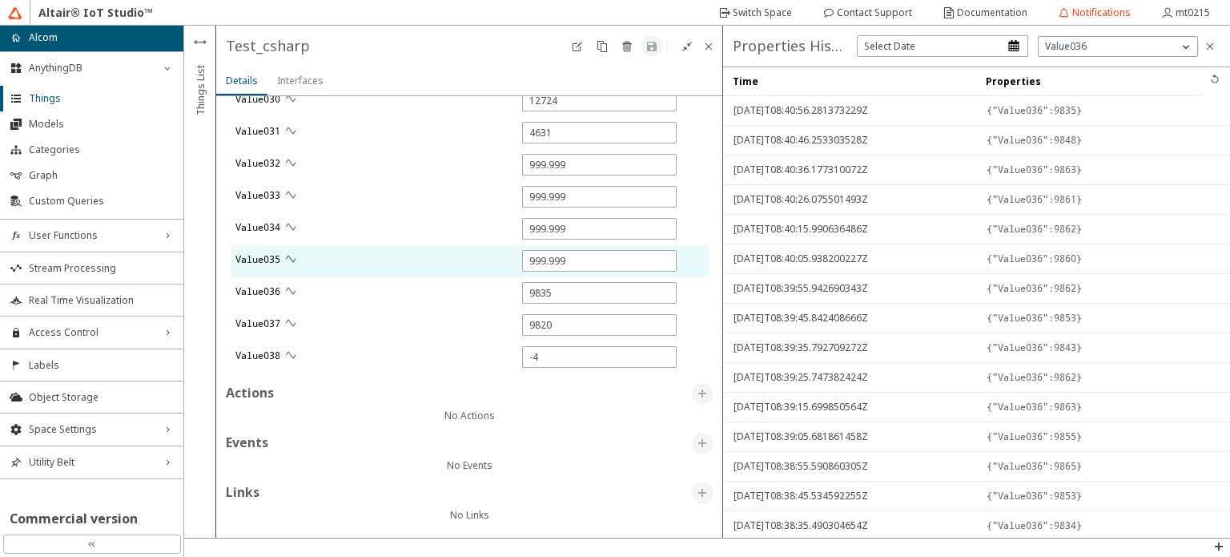
type input "0"
type input "5841"
type input "9836"
type input "0"
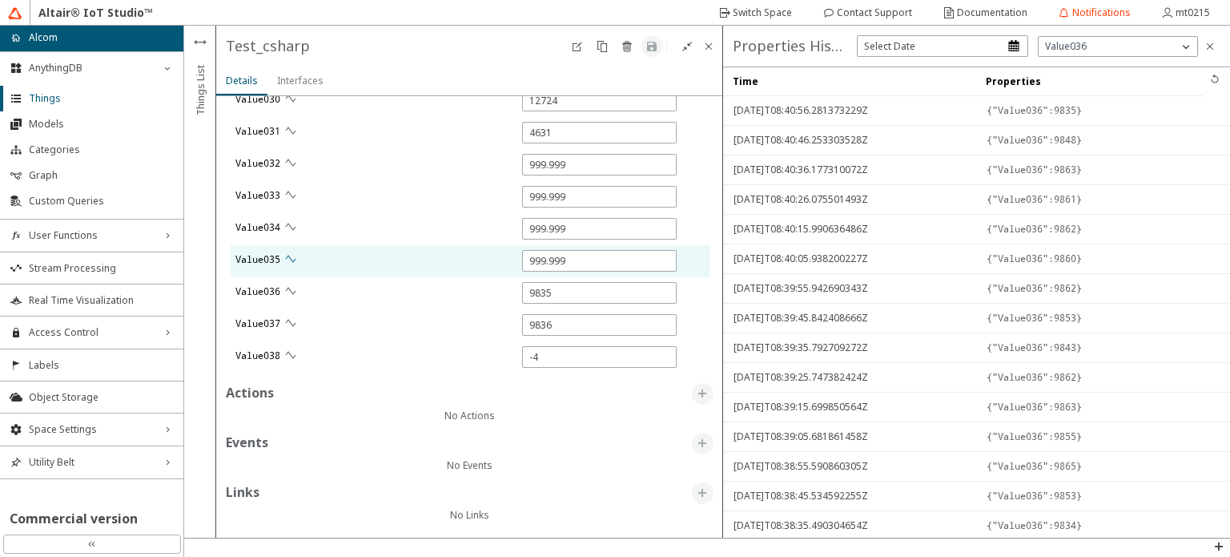
type input "0"
type input "13189"
type input "4618"
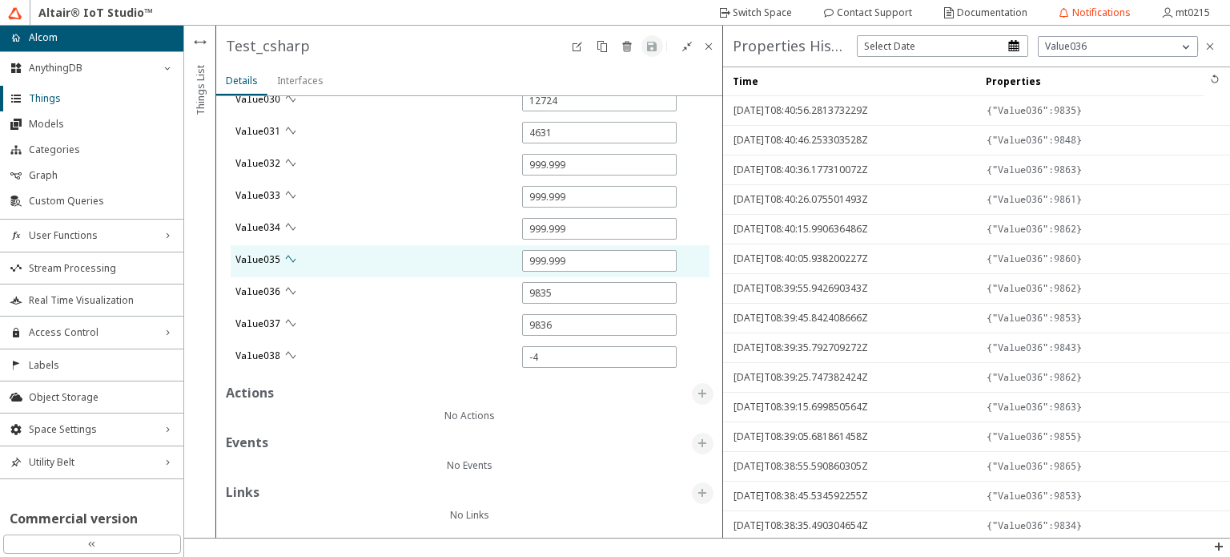
type input "9851"
type input "1"
type input "8583"
type input "15106"
type input "11315"
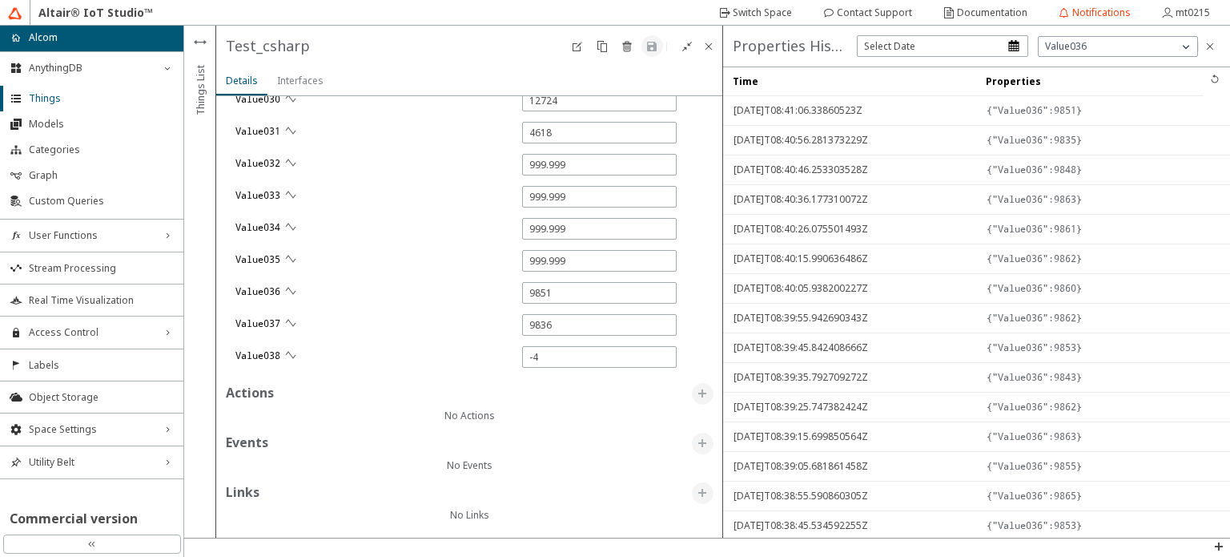
type input "5880"
type input "5628"
type input "18532"
type input "11352"
type input "0"
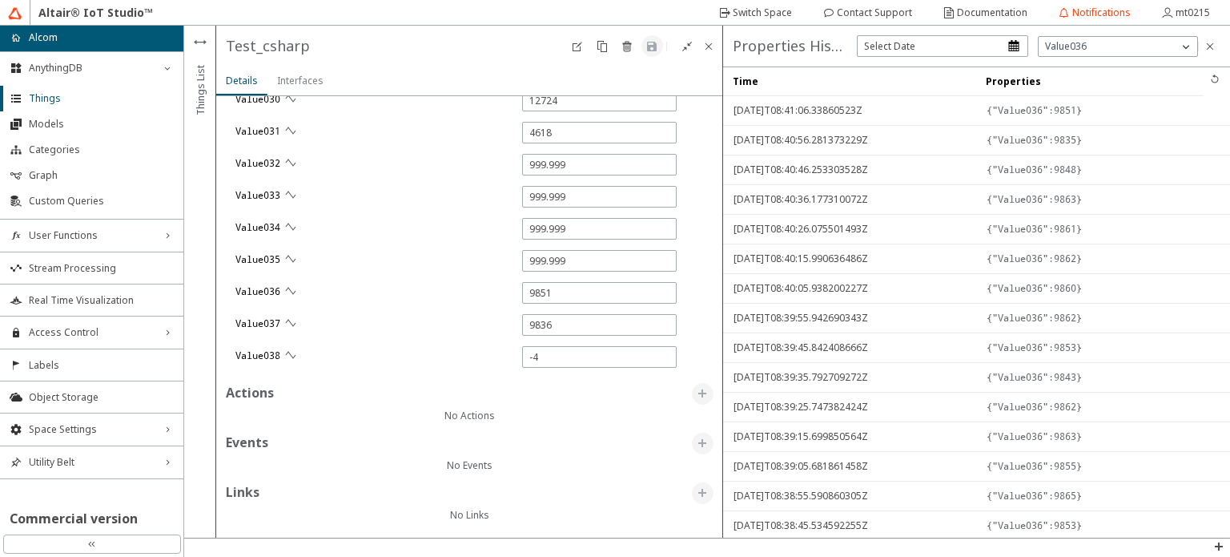
type input "0"
type input "15085"
type input "0"
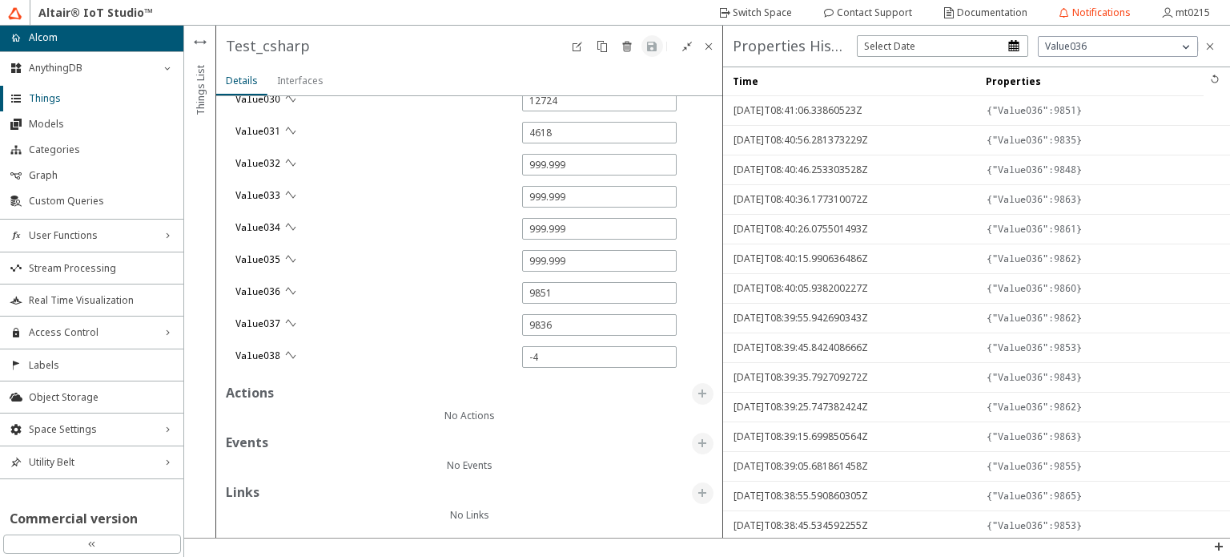
type input "0"
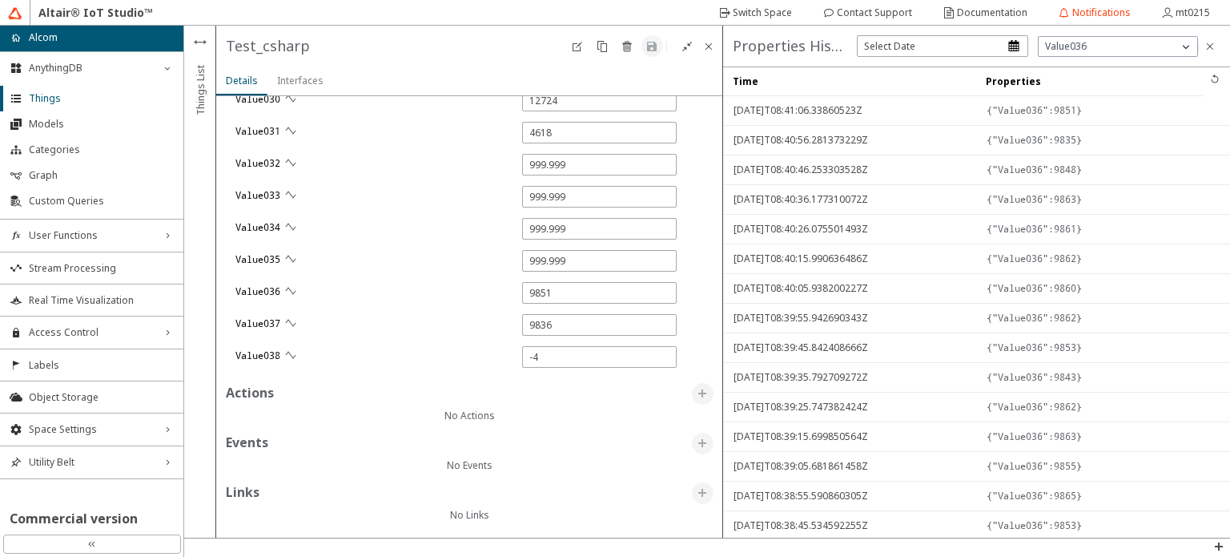
type input "11339"
type input "12322"
type input "219"
type input "234"
type input "0"
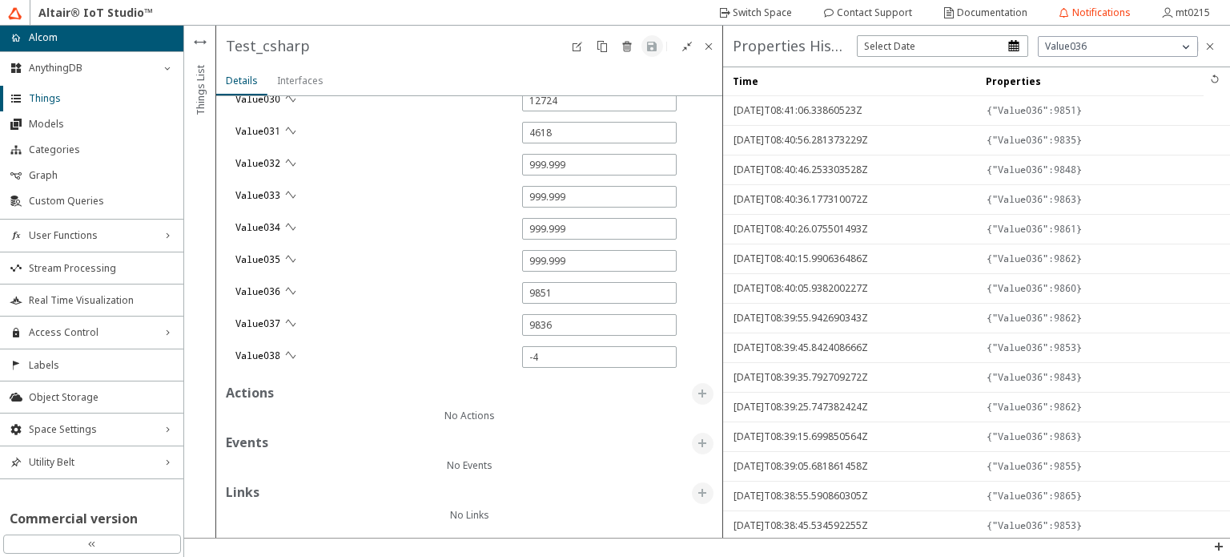
type input "0"
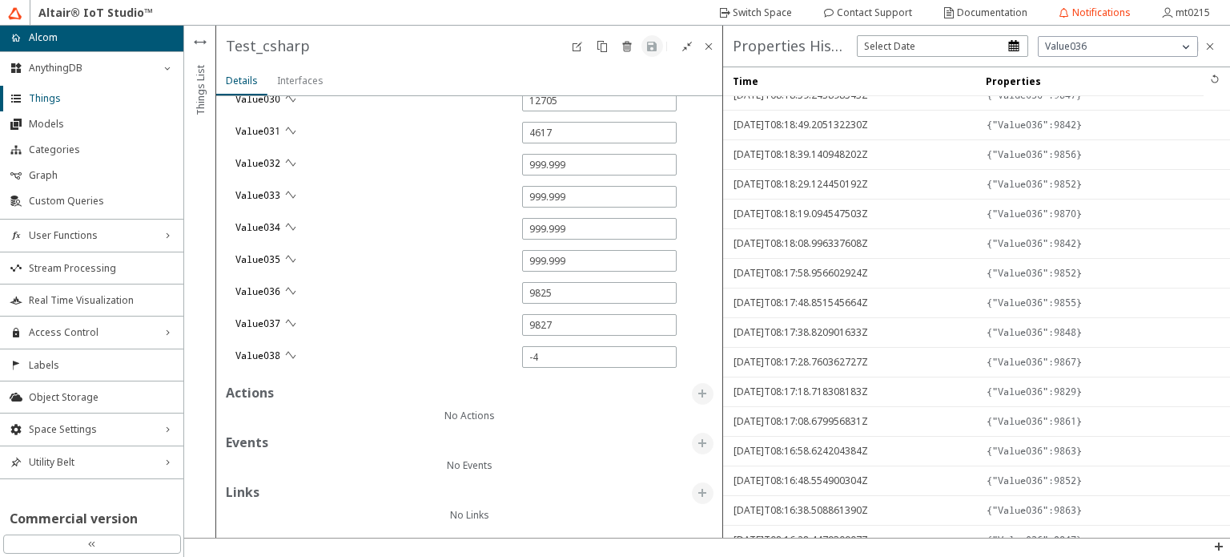
scroll to position [4274, 0]
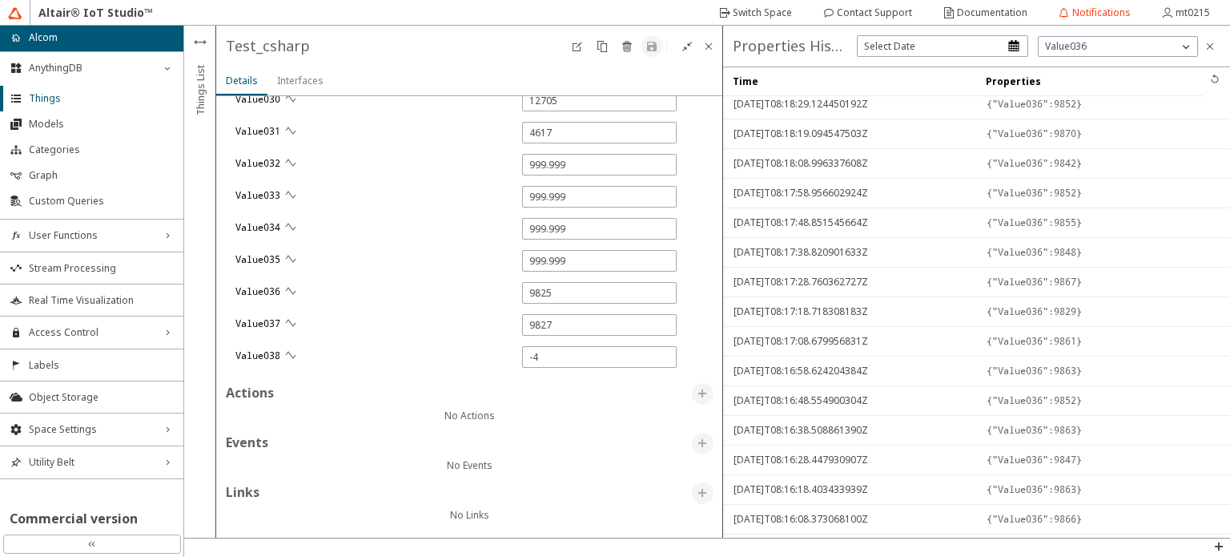
click at [961, 44] on div "button" at bounding box center [942, 50] width 171 height 30
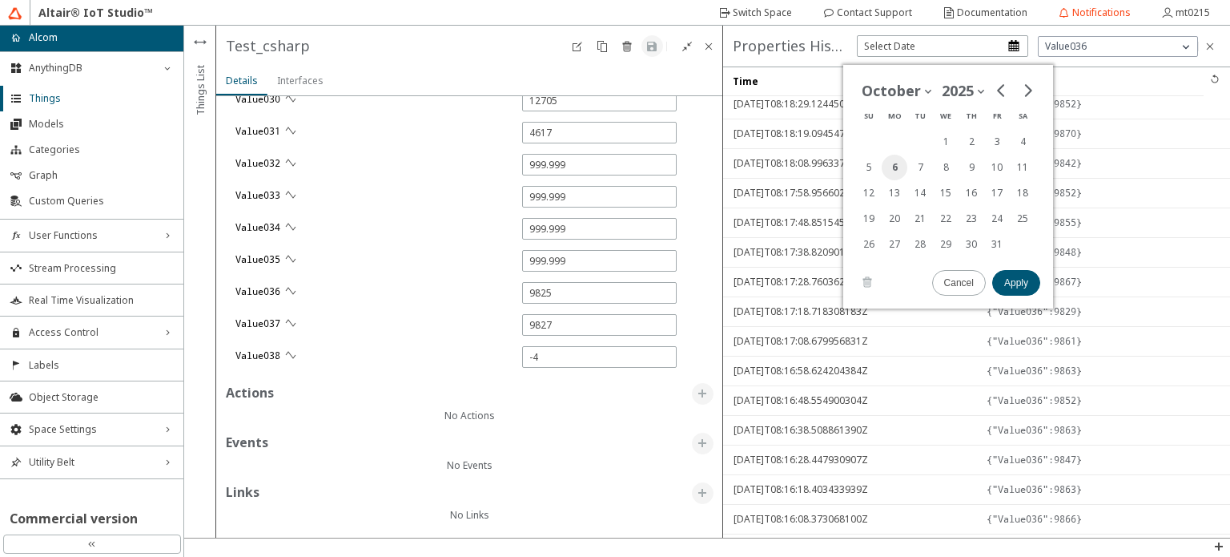
click at [900, 169] on button "6" at bounding box center [895, 168] width 26 height 26
click at [0, 0] on slot "Apply" at bounding box center [0, 0] width 0 height 0
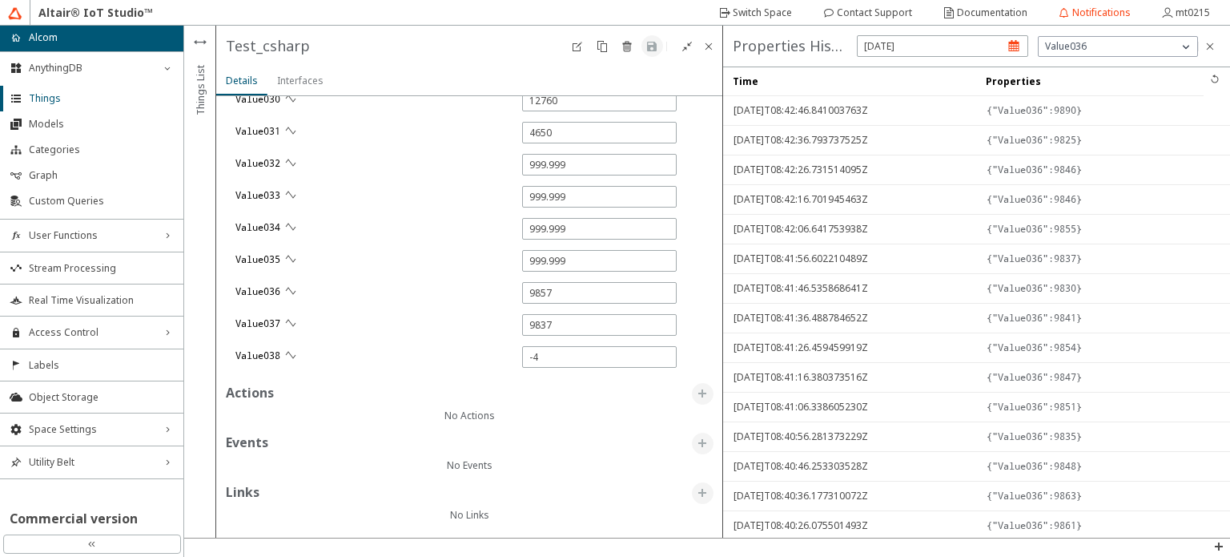
scroll to position [1032, 0]
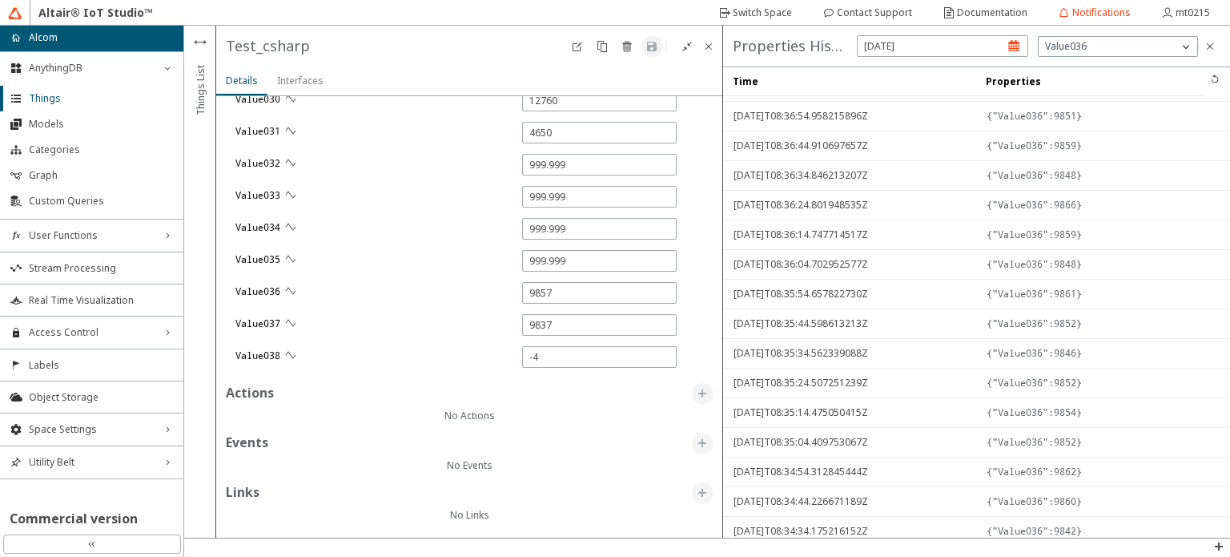
click at [758, 83] on div "Time" at bounding box center [855, 81] width 244 height 29
click at [758, 85] on div "Time" at bounding box center [855, 81] width 244 height 29
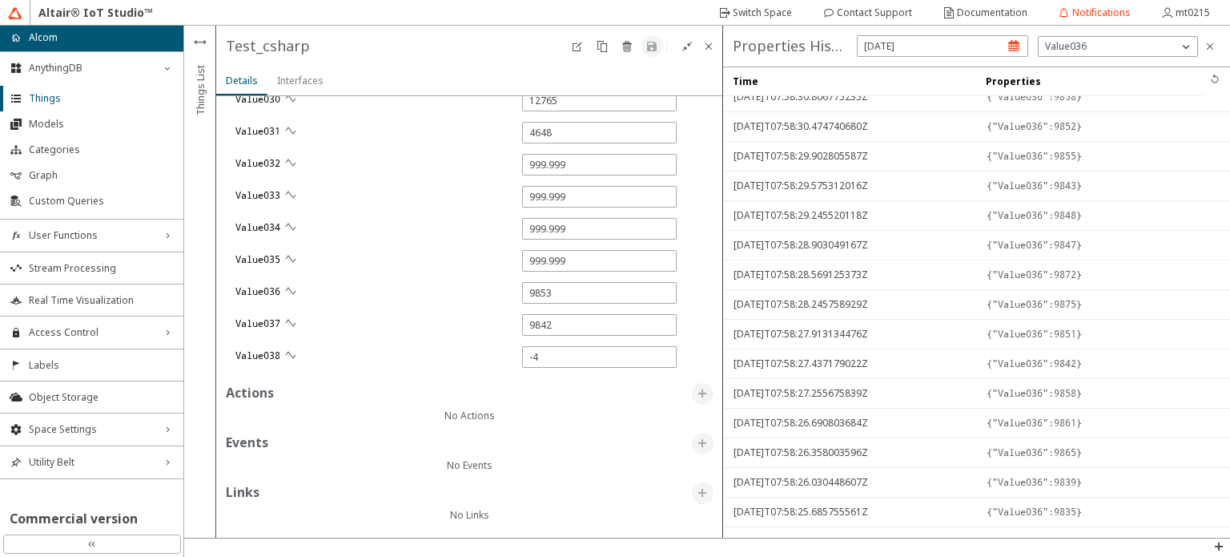
scroll to position [8566, 0]
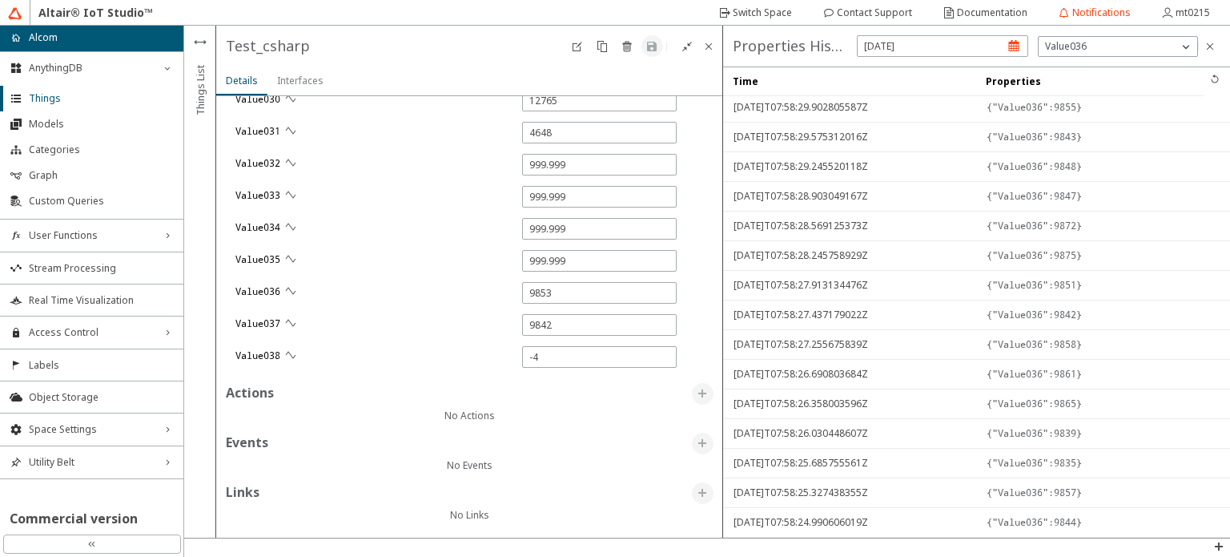
drag, startPoint x: 1211, startPoint y: 493, endPoint x: 1202, endPoint y: 525, distance: 33.2
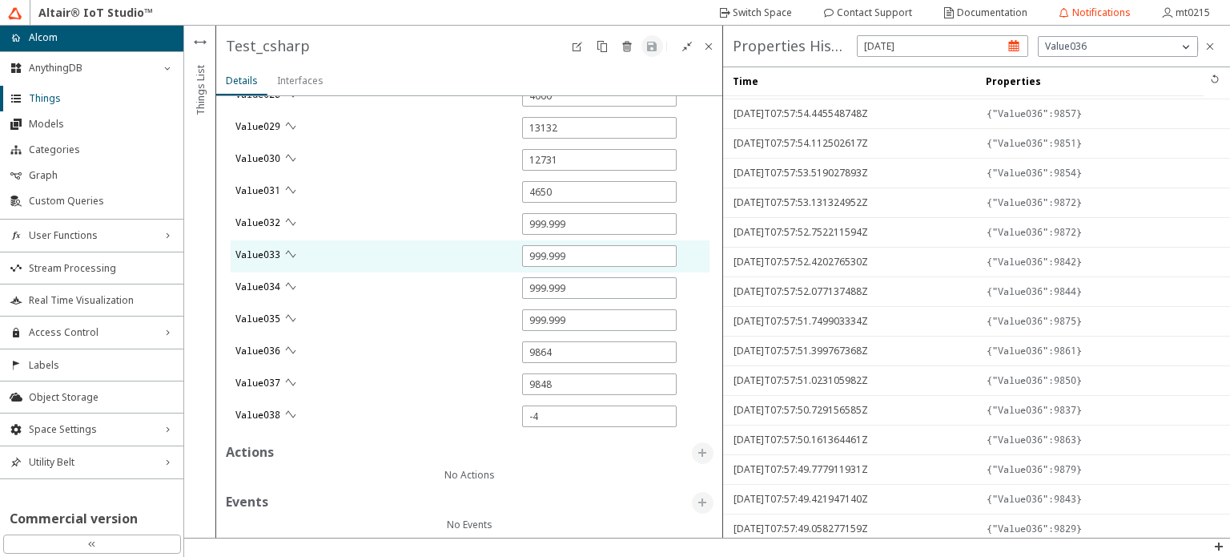
scroll to position [2814, 0]
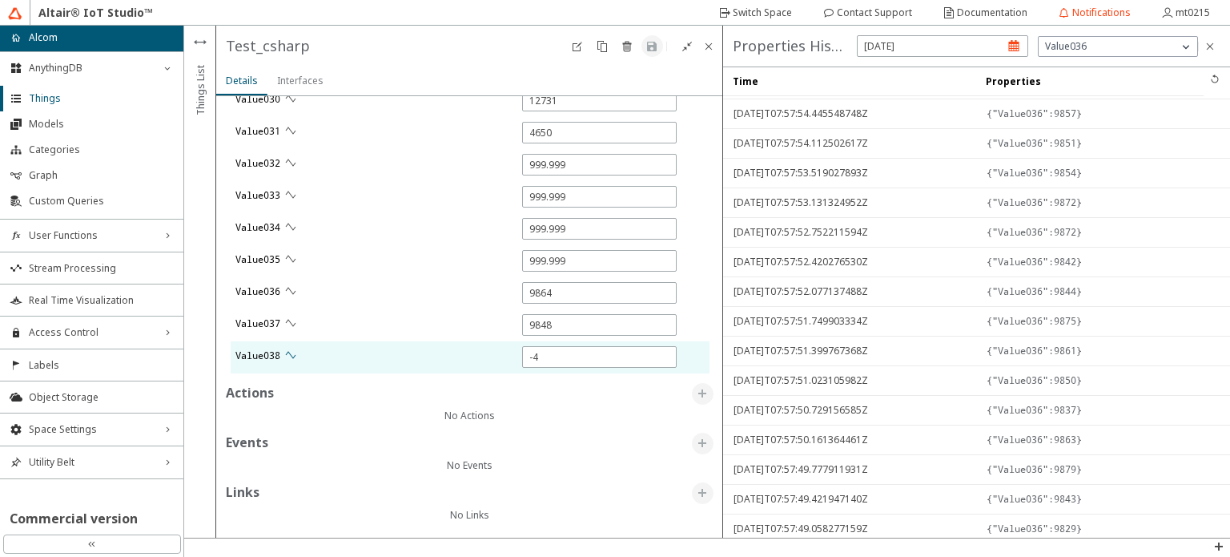
click at [287, 349] on iron-icon at bounding box center [290, 354] width 13 height 13
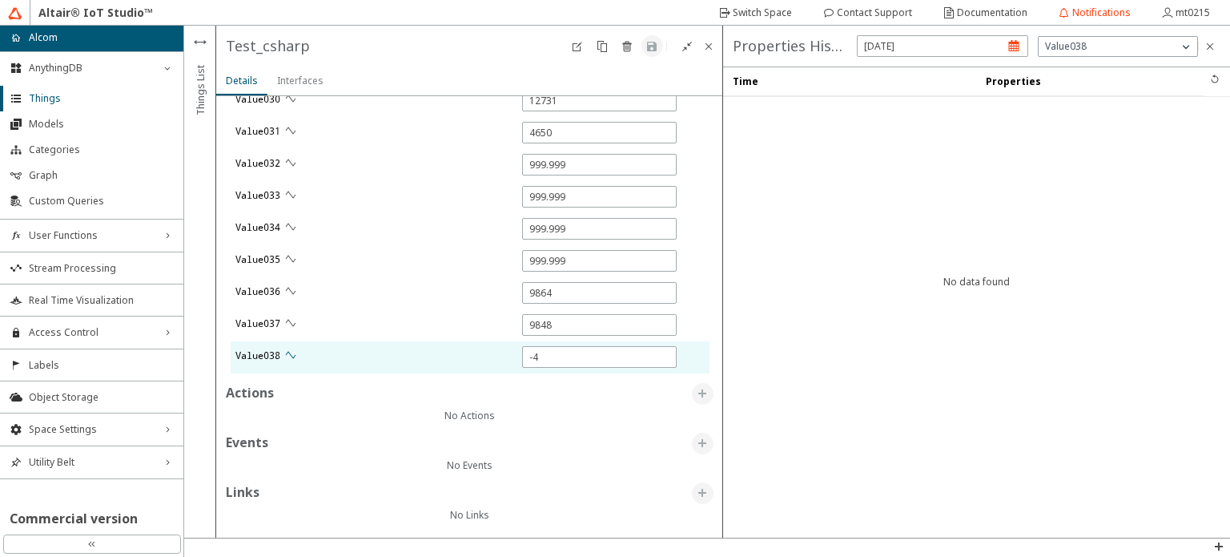
click at [292, 350] on iron-icon at bounding box center [290, 354] width 13 height 13
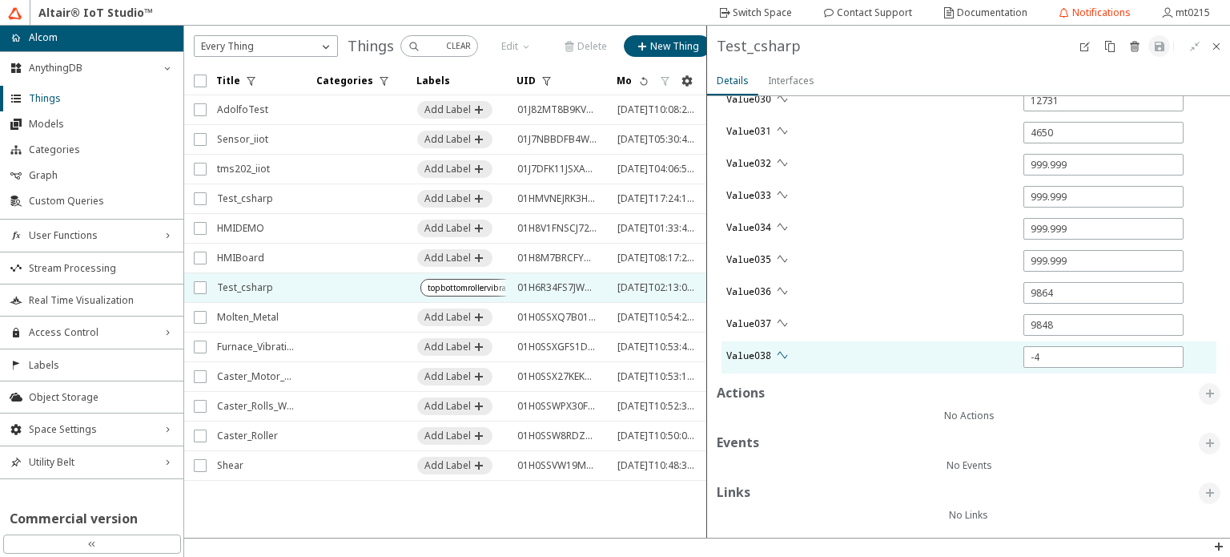
click at [785, 356] on iron-icon at bounding box center [782, 354] width 13 height 13
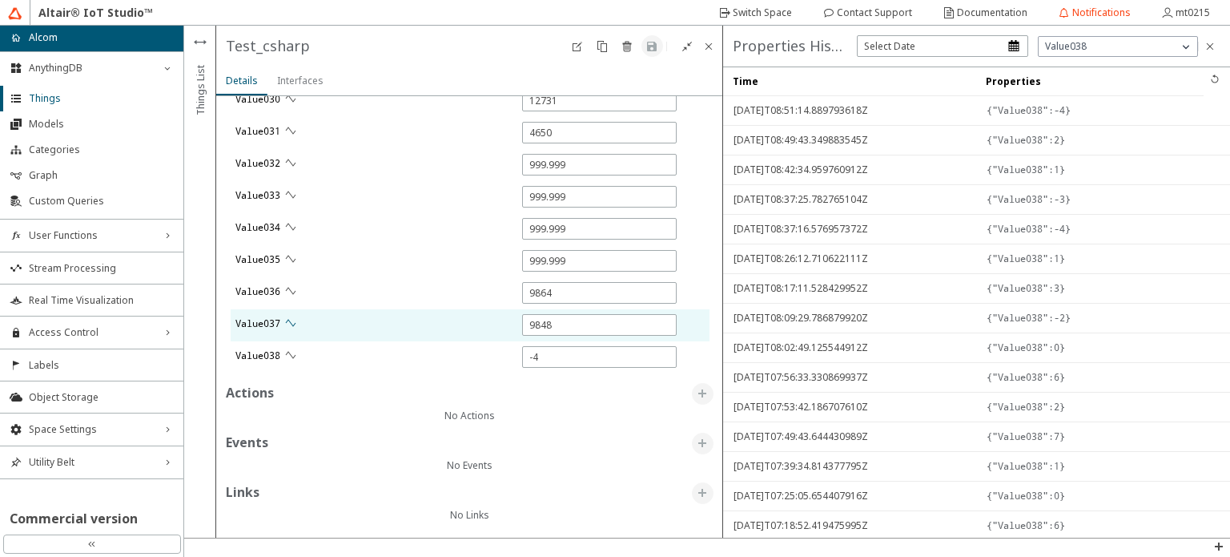
click at [293, 326] on iron-icon at bounding box center [290, 322] width 13 height 13
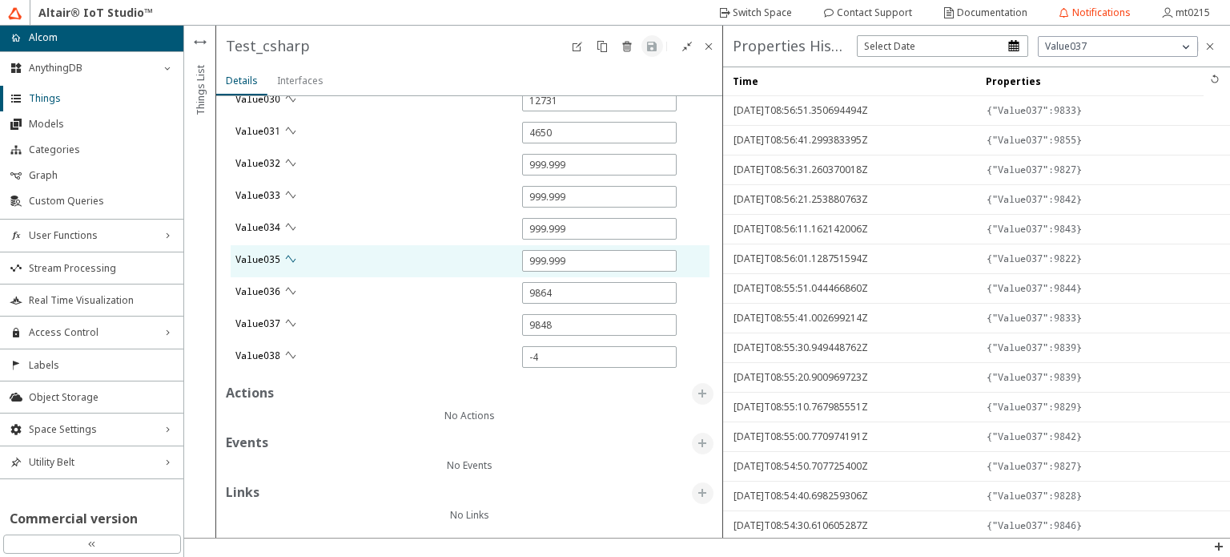
click at [291, 252] on iron-icon at bounding box center [290, 258] width 13 height 13
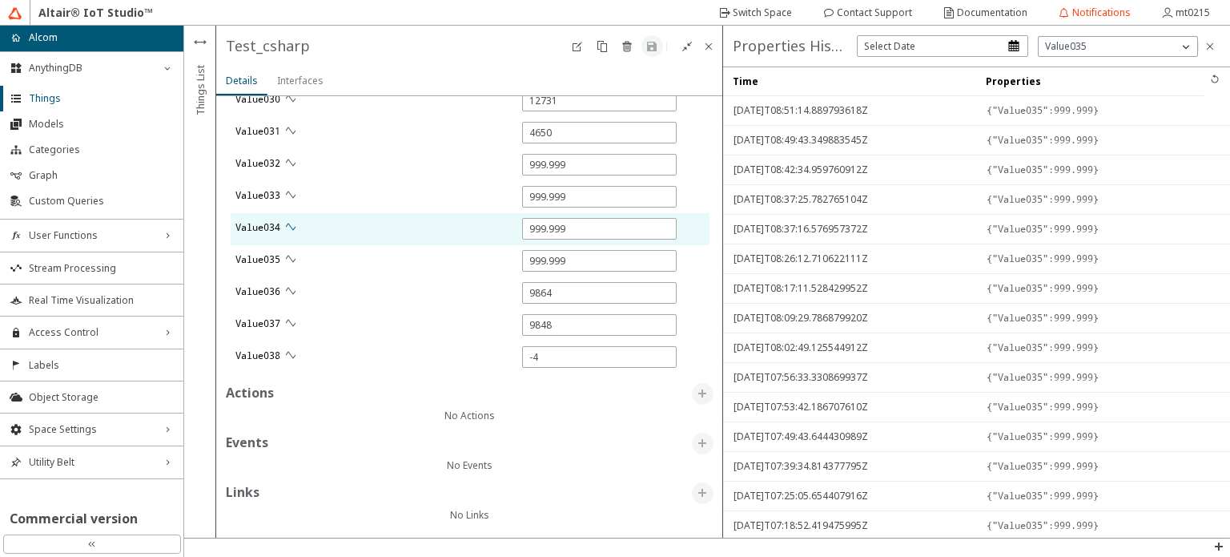
click at [296, 220] on iron-icon at bounding box center [290, 226] width 13 height 13
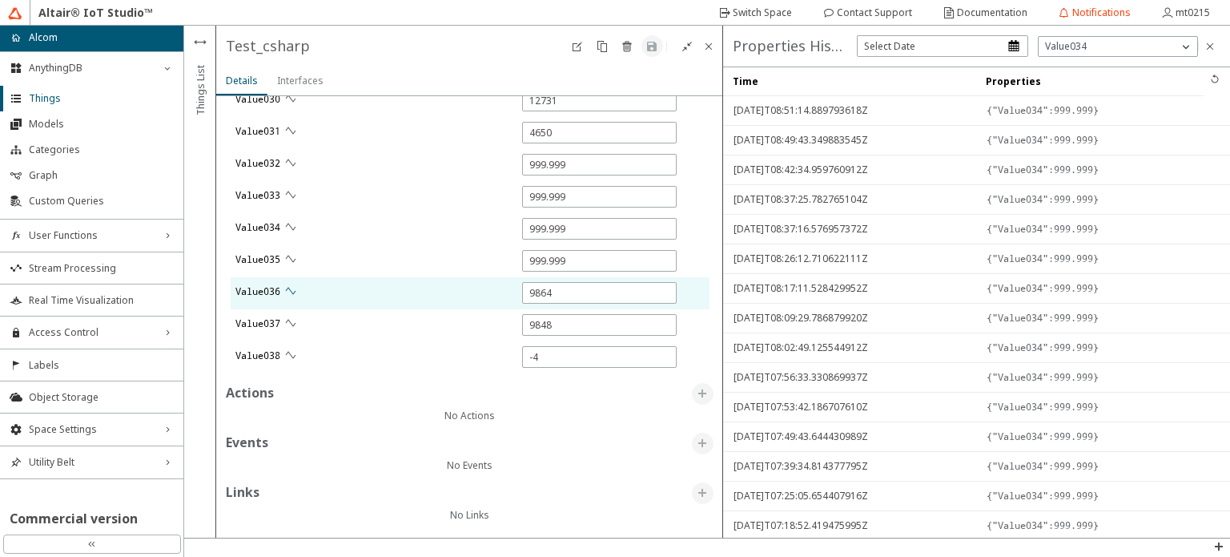
click at [295, 284] on iron-icon at bounding box center [290, 290] width 13 height 13
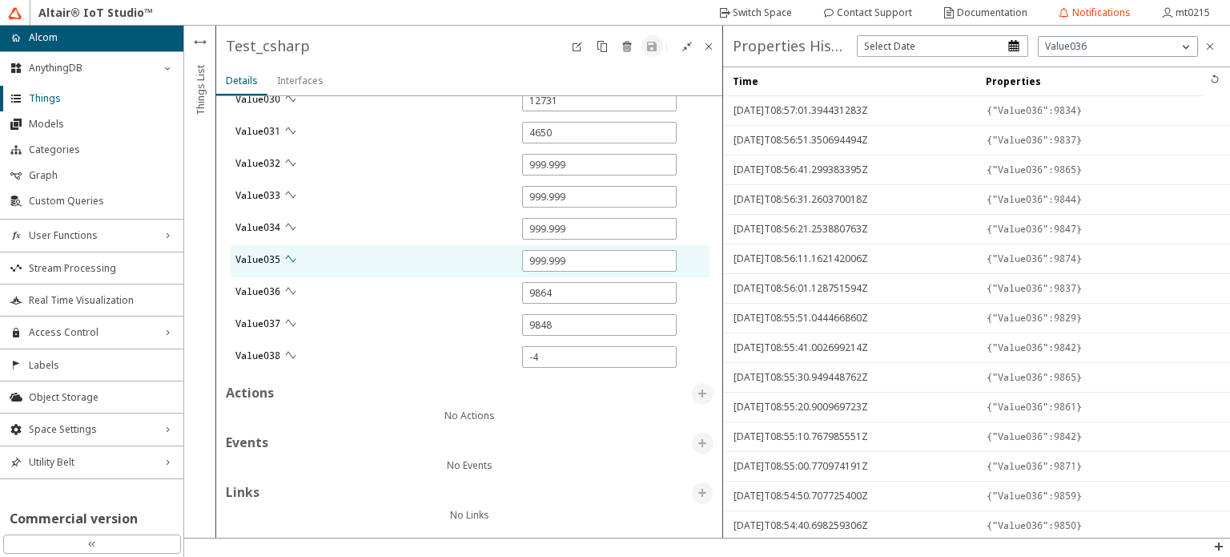
click at [295, 260] on iron-icon at bounding box center [290, 258] width 13 height 13
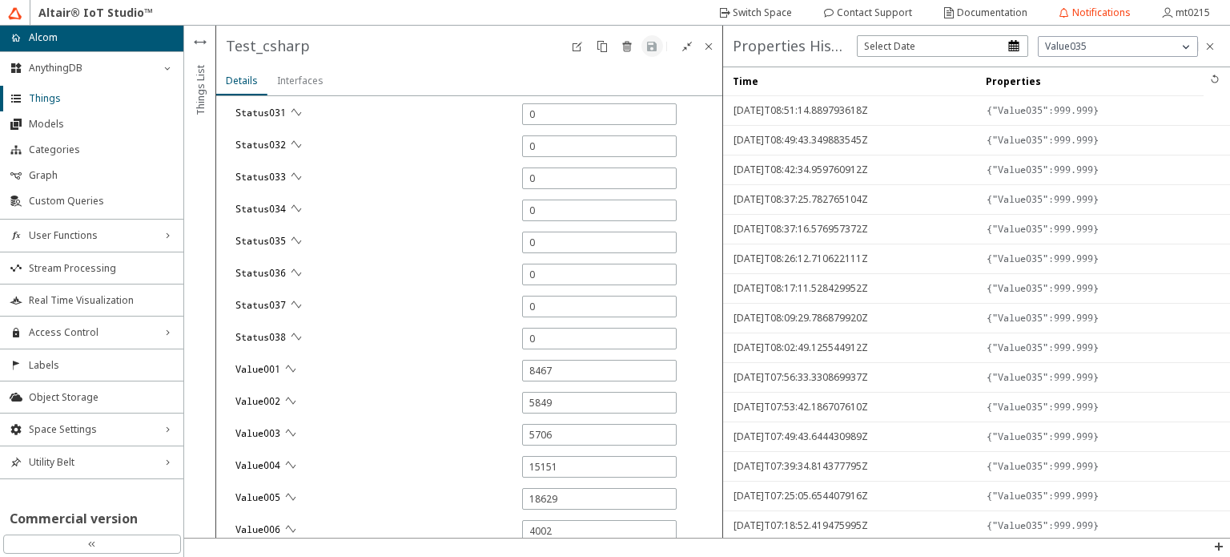
scroll to position [1773, 0]
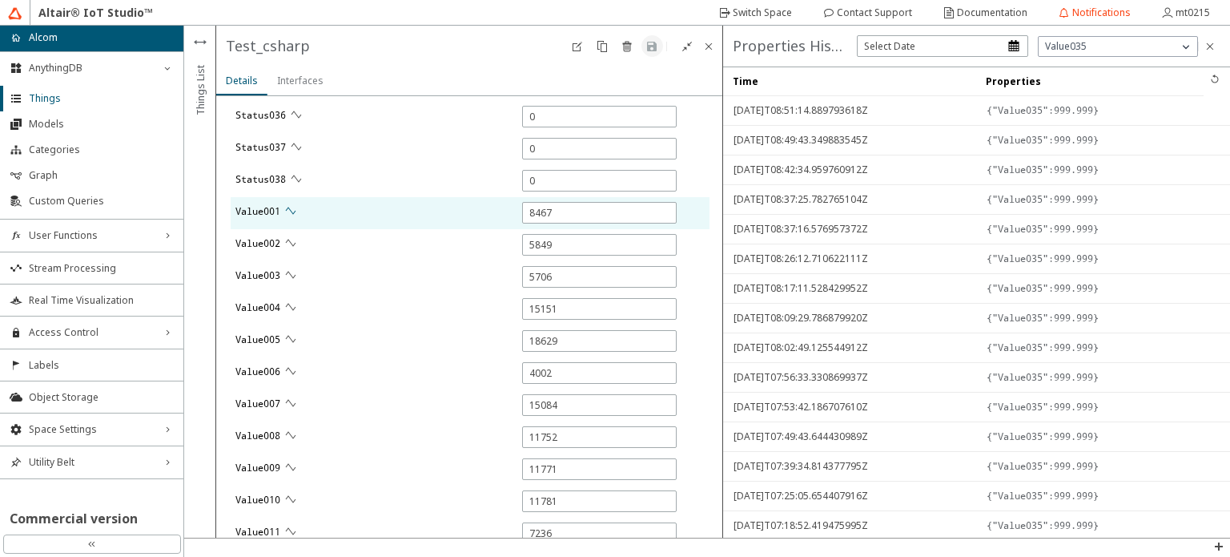
click at [296, 214] on iron-icon at bounding box center [290, 210] width 13 height 13
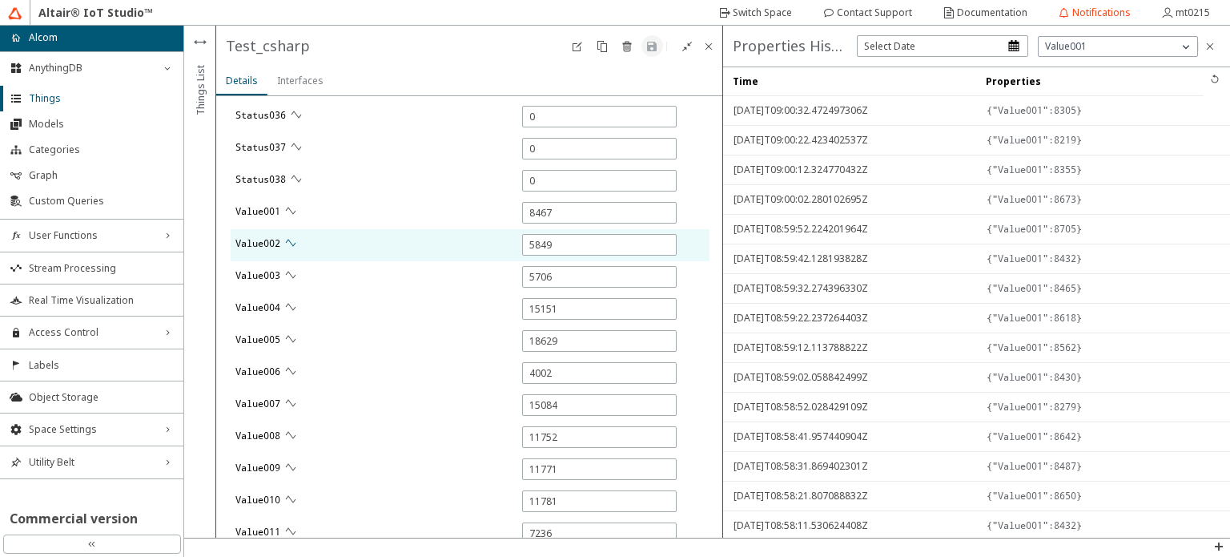
click at [295, 239] on iron-icon at bounding box center [290, 242] width 13 height 13
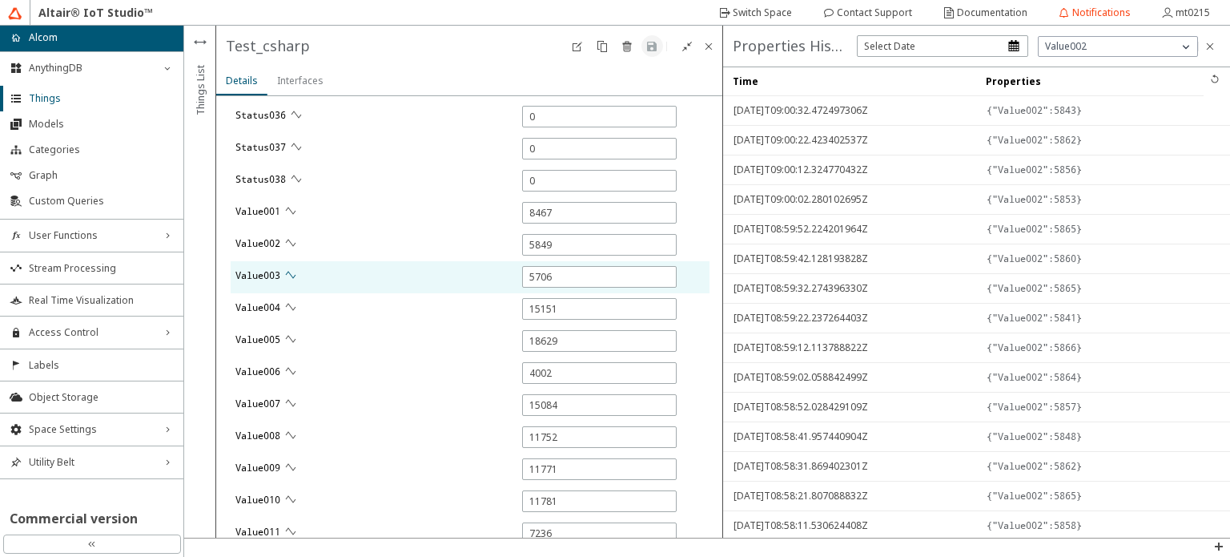
click at [294, 270] on iron-icon at bounding box center [290, 274] width 13 height 13
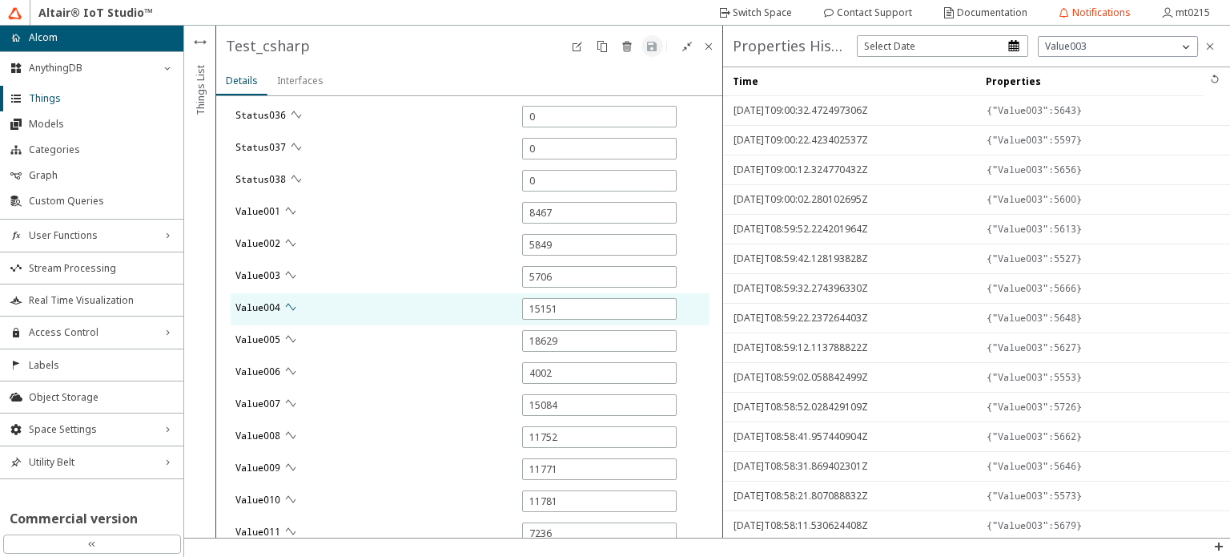
click at [291, 304] on iron-icon at bounding box center [290, 306] width 13 height 13
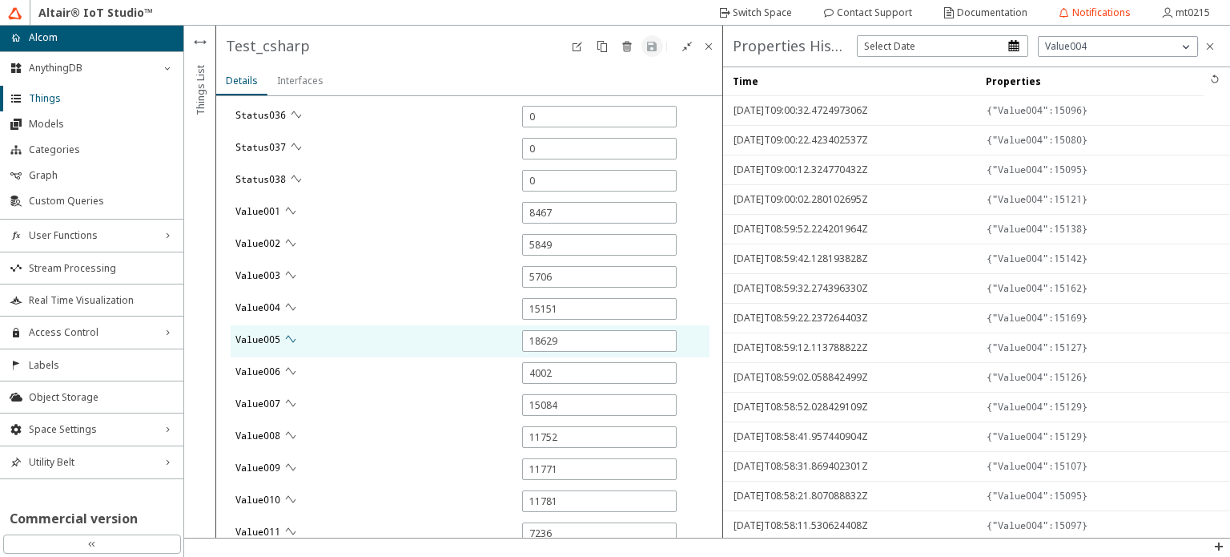
click at [296, 337] on iron-icon at bounding box center [290, 338] width 13 height 13
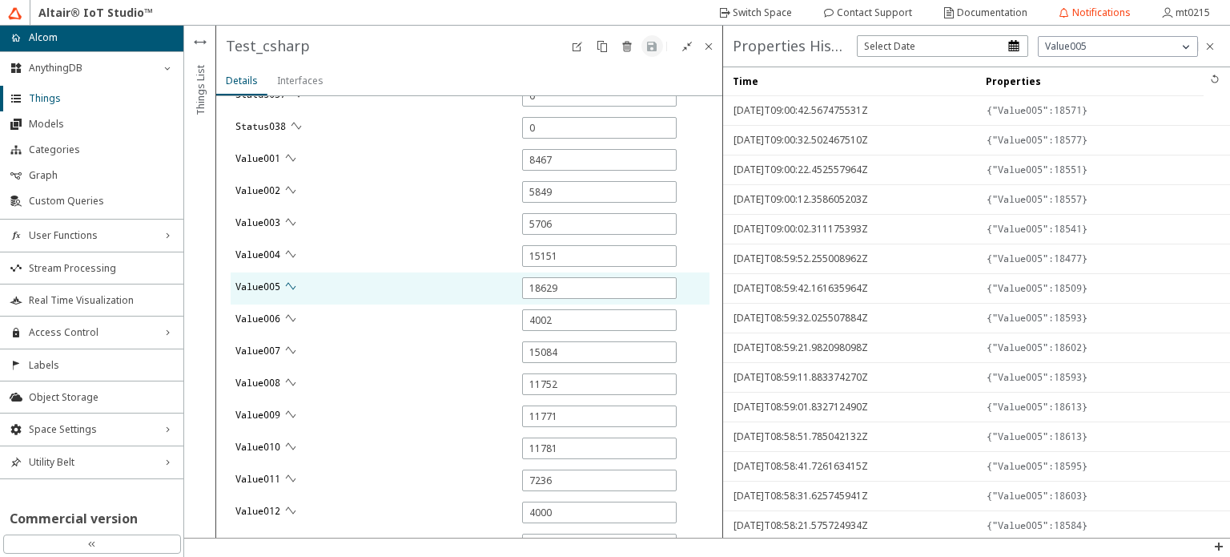
scroll to position [1853, 0]
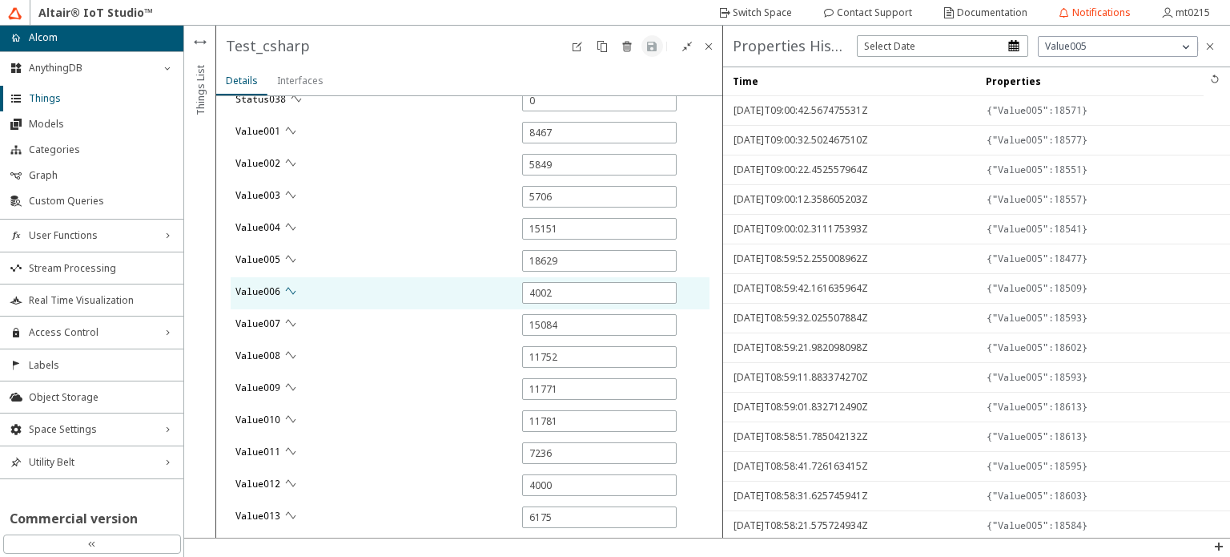
click at [295, 280] on paper-button at bounding box center [291, 291] width 22 height 22
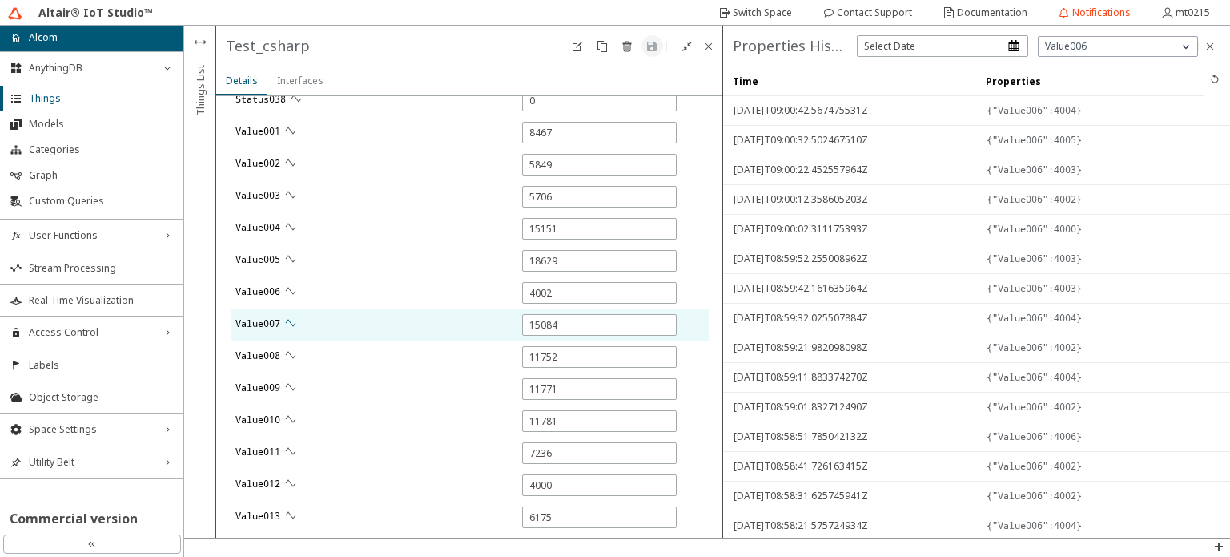
click at [294, 320] on iron-icon at bounding box center [290, 322] width 13 height 13
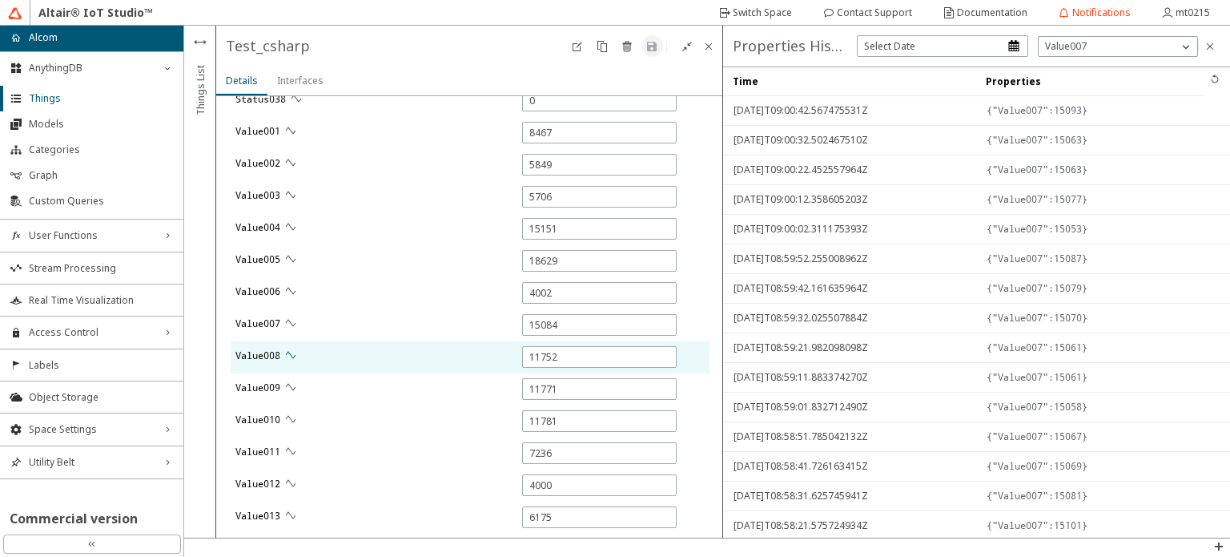
click at [291, 352] on iron-icon at bounding box center [290, 354] width 13 height 13
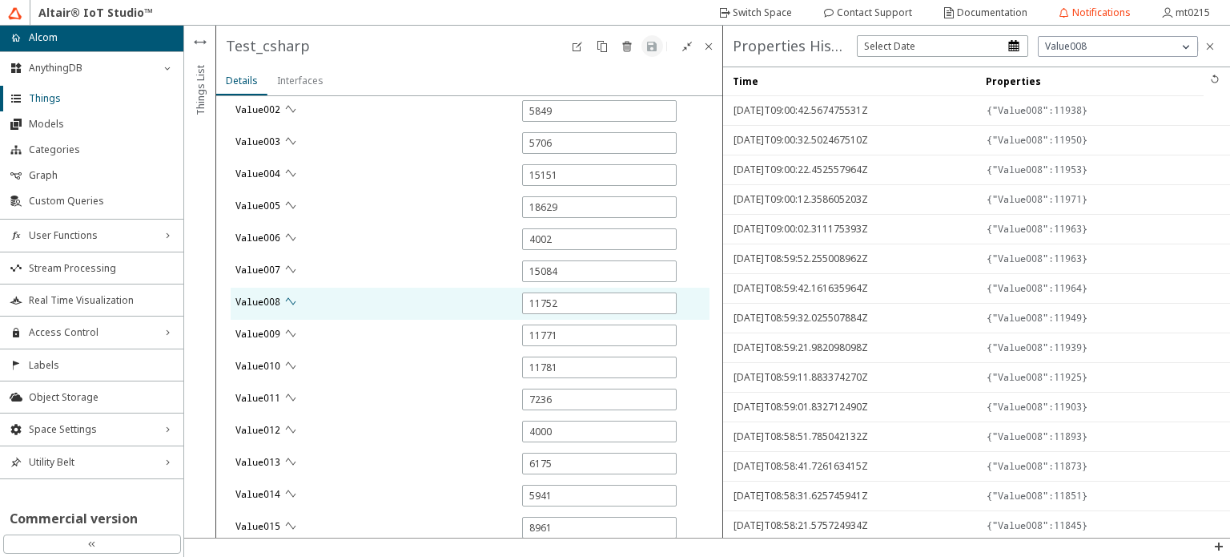
scroll to position [1933, 0]
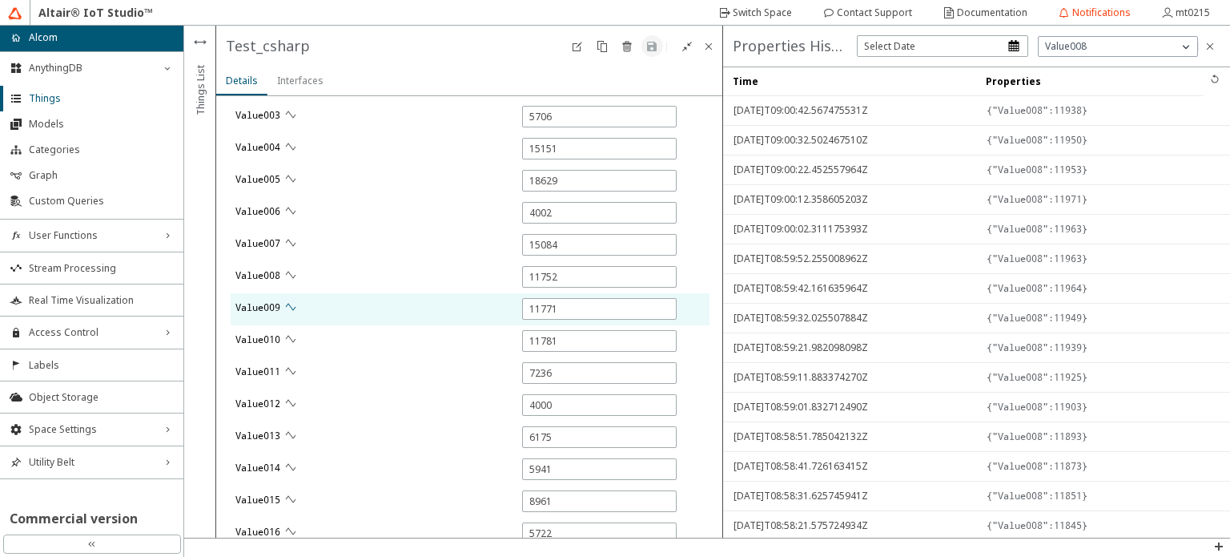
click at [297, 305] on iron-icon at bounding box center [290, 306] width 13 height 13
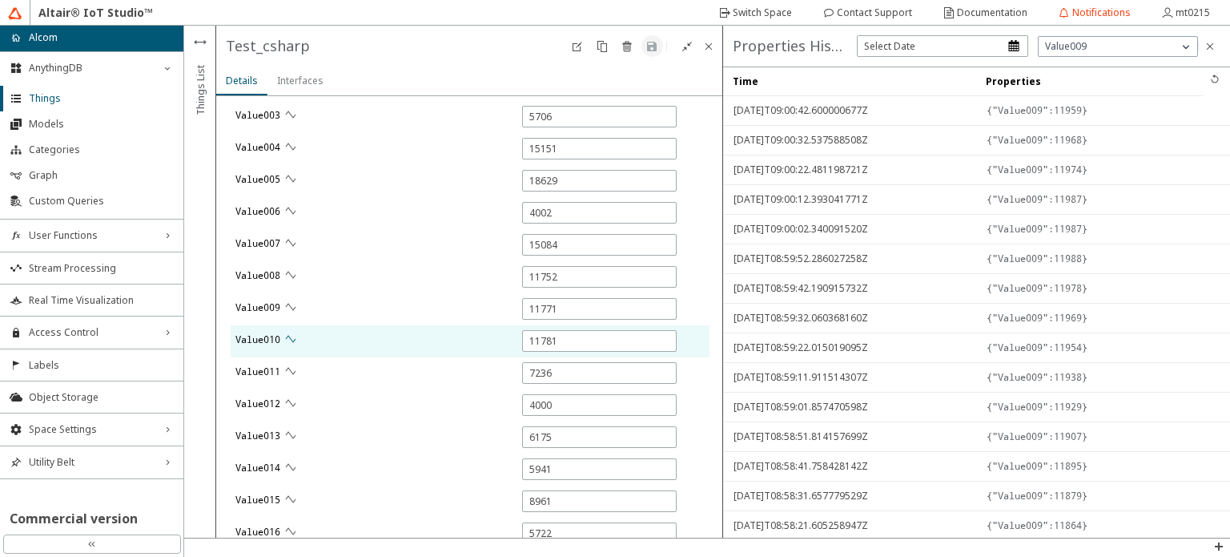
click at [291, 341] on iron-icon at bounding box center [290, 338] width 13 height 13
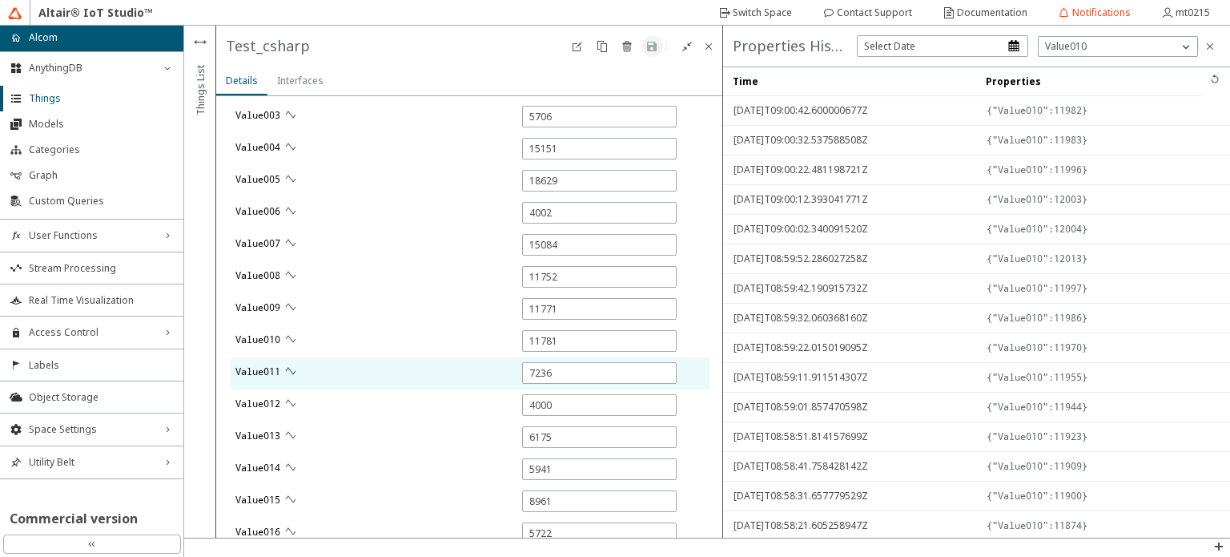
click at [292, 371] on iron-icon at bounding box center [290, 370] width 13 height 13
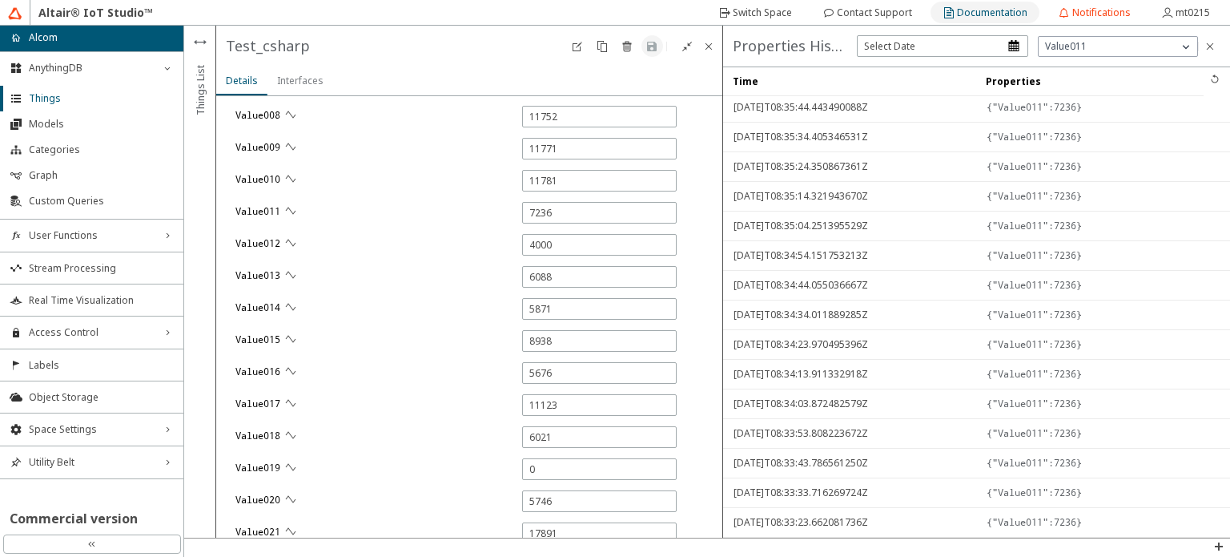
scroll to position [4540, 0]
click at [1012, 42] on div "button" at bounding box center [942, 50] width 171 height 30
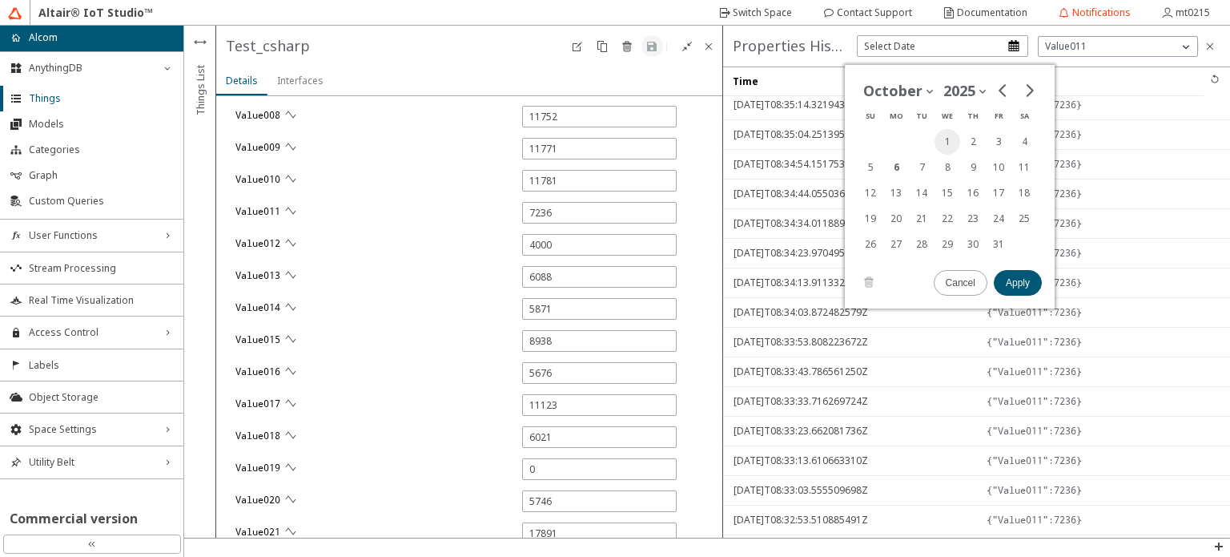
click at [950, 139] on button "1" at bounding box center [948, 142] width 26 height 26
click at [0, 0] on slot "Apply" at bounding box center [0, 0] width 0 height 0
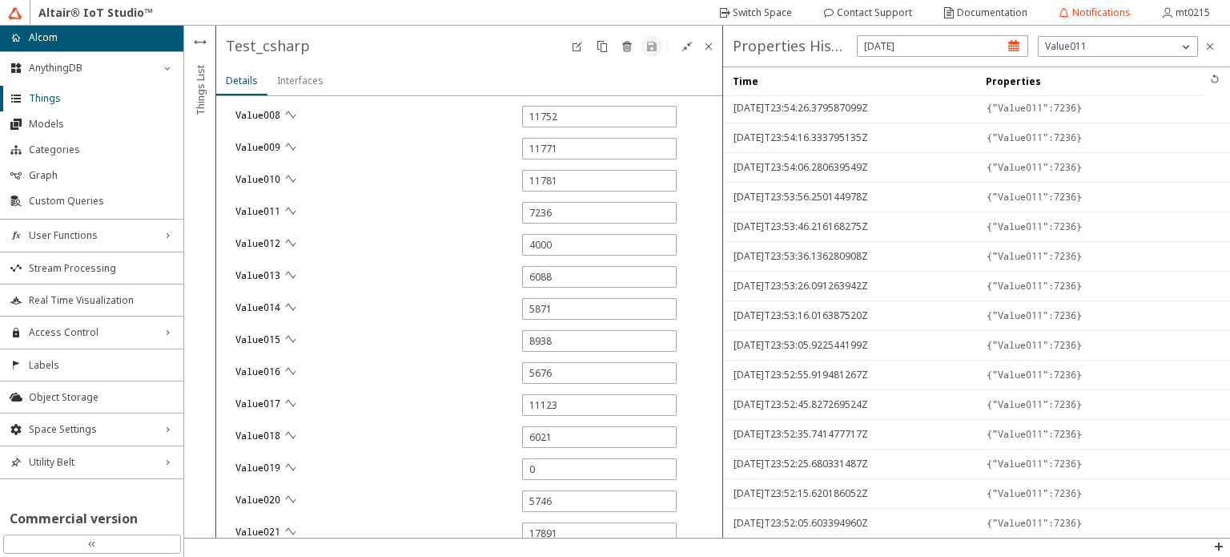
scroll to position [1032, 0]
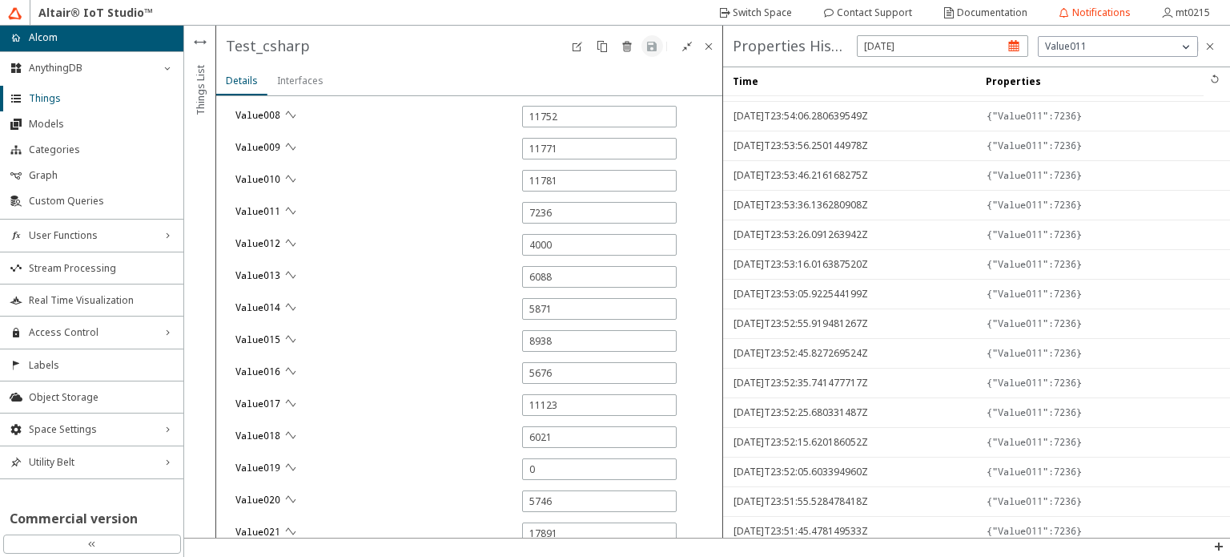
click at [1012, 50] on div "button" at bounding box center [942, 50] width 171 height 30
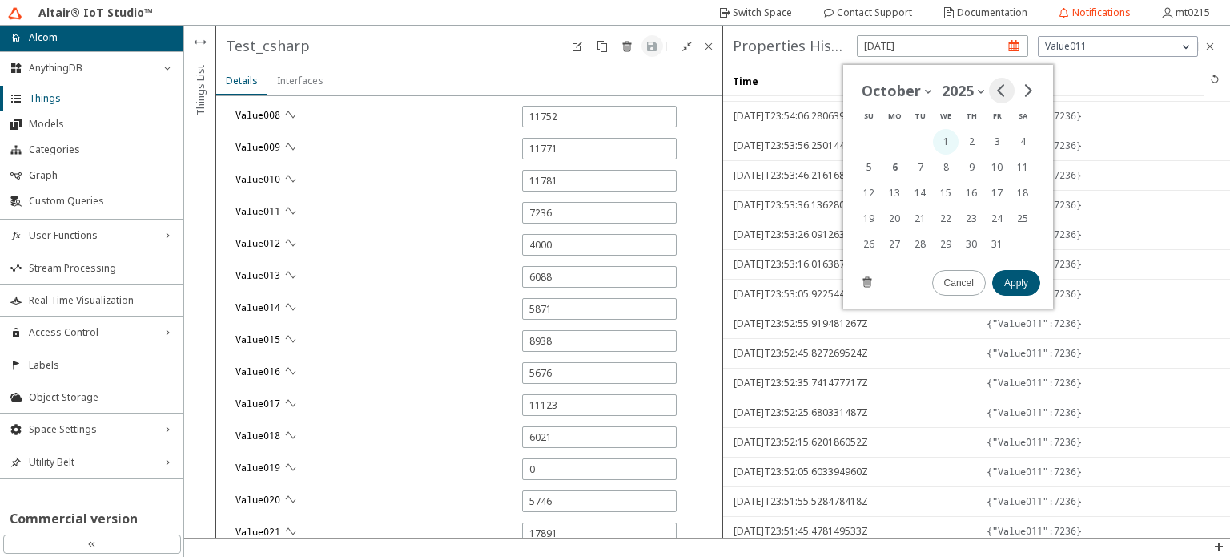
click at [996, 95] on icon "Go to previous month" at bounding box center [1002, 90] width 13 height 13
click at [991, 214] on button "26" at bounding box center [987, 219] width 26 height 26
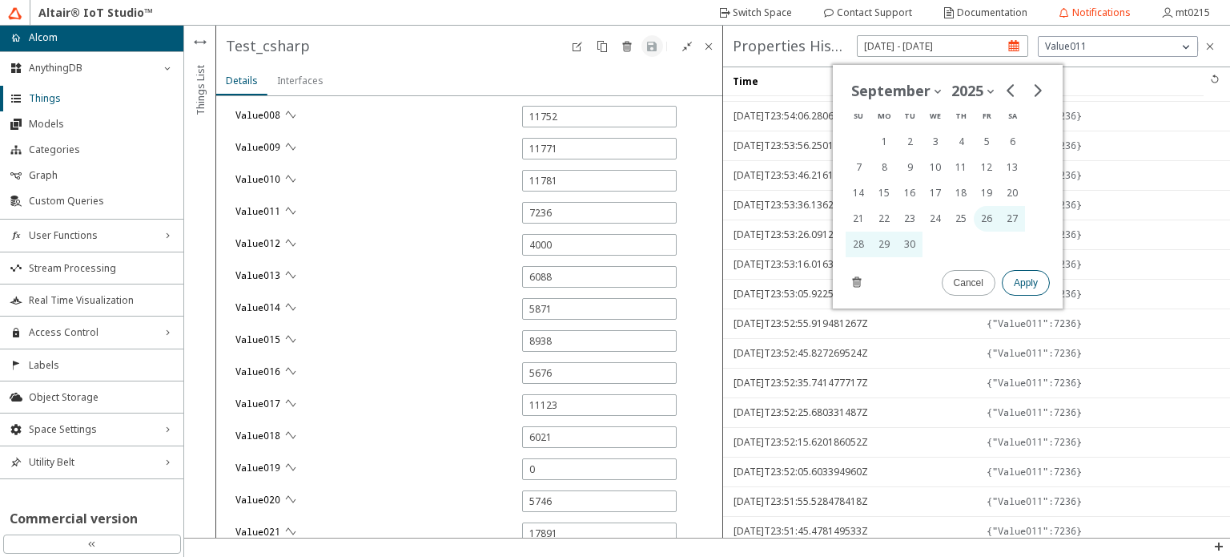
click at [0, 0] on slot "Apply" at bounding box center [0, 0] width 0 height 0
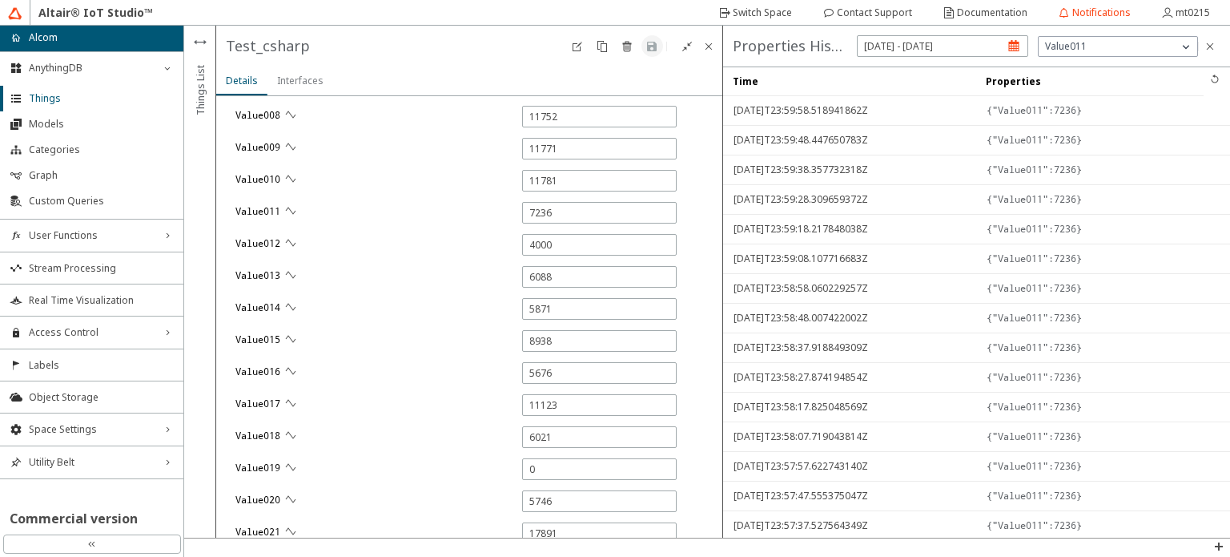
click at [1016, 50] on div "button" at bounding box center [942, 50] width 171 height 30
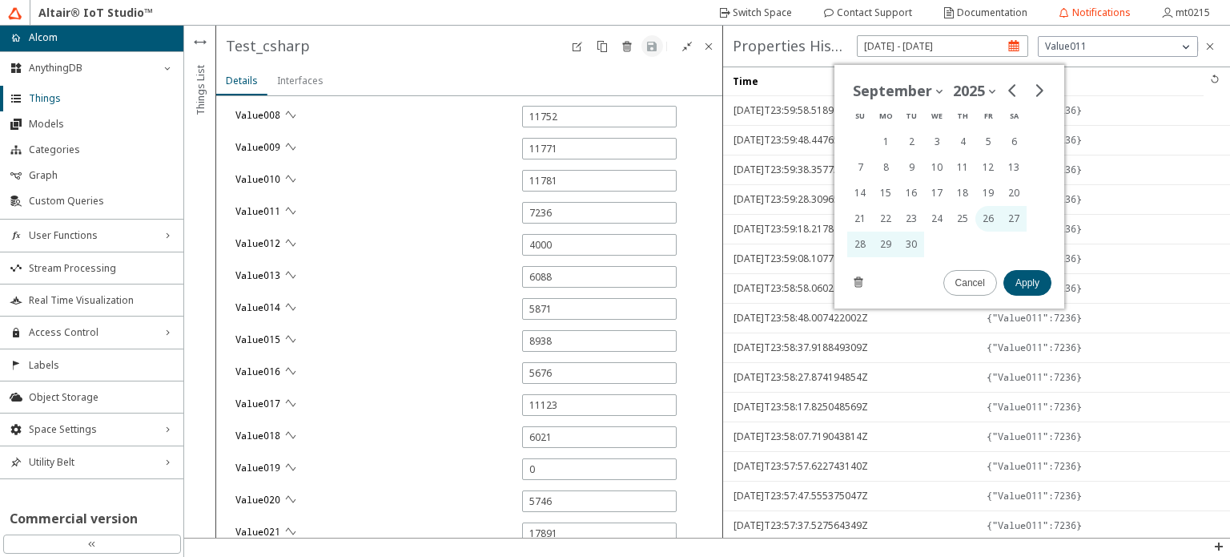
click at [985, 218] on button "26" at bounding box center [989, 219] width 26 height 26
click at [988, 220] on button "26" at bounding box center [987, 219] width 26 height 26
click at [0, 0] on slot "Apply" at bounding box center [0, 0] width 0 height 0
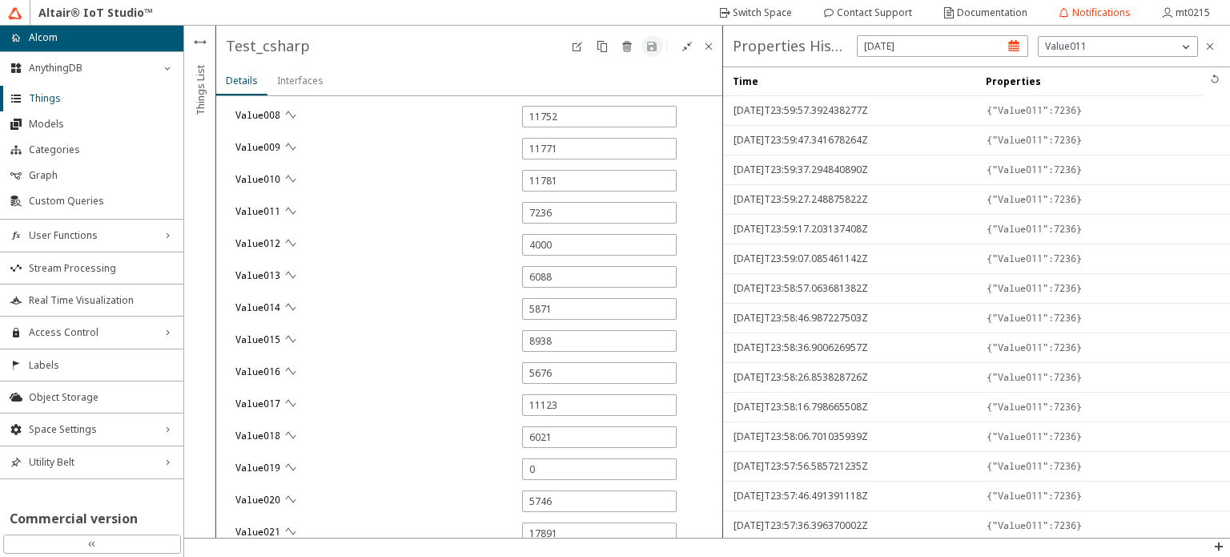
click at [1016, 48] on div "button" at bounding box center [942, 50] width 171 height 30
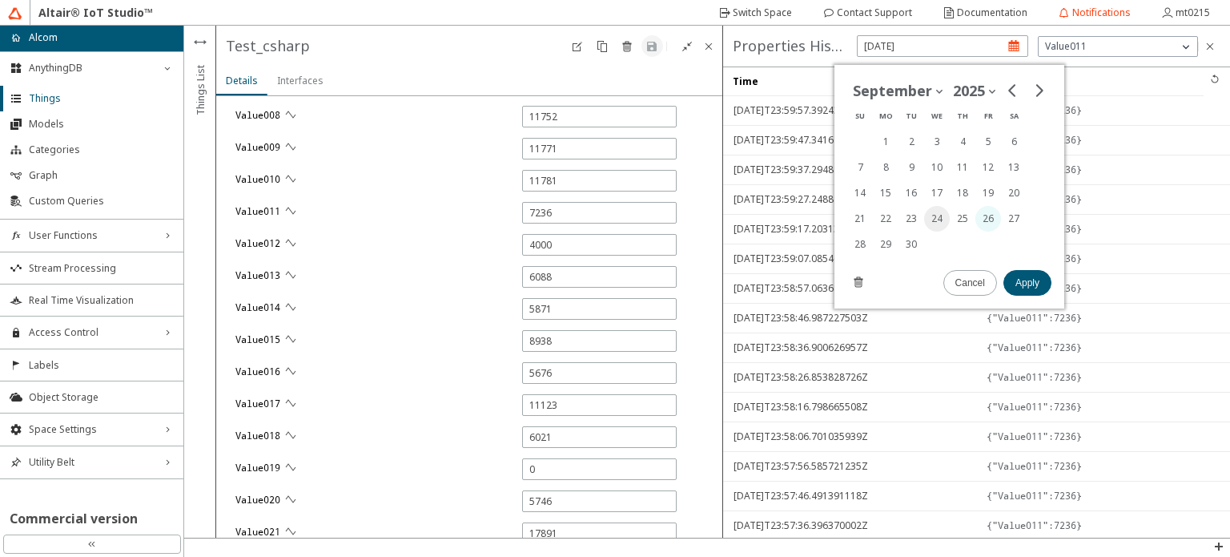
click at [948, 219] on tr "21 22 23 24 25 26 27" at bounding box center [936, 219] width 179 height 26
click at [937, 222] on button "24" at bounding box center [936, 219] width 26 height 26
click at [938, 219] on button "24" at bounding box center [936, 219] width 26 height 26
click at [932, 219] on button "24" at bounding box center [936, 219] width 26 height 26
click at [0, 0] on slot "Apply" at bounding box center [0, 0] width 0 height 0
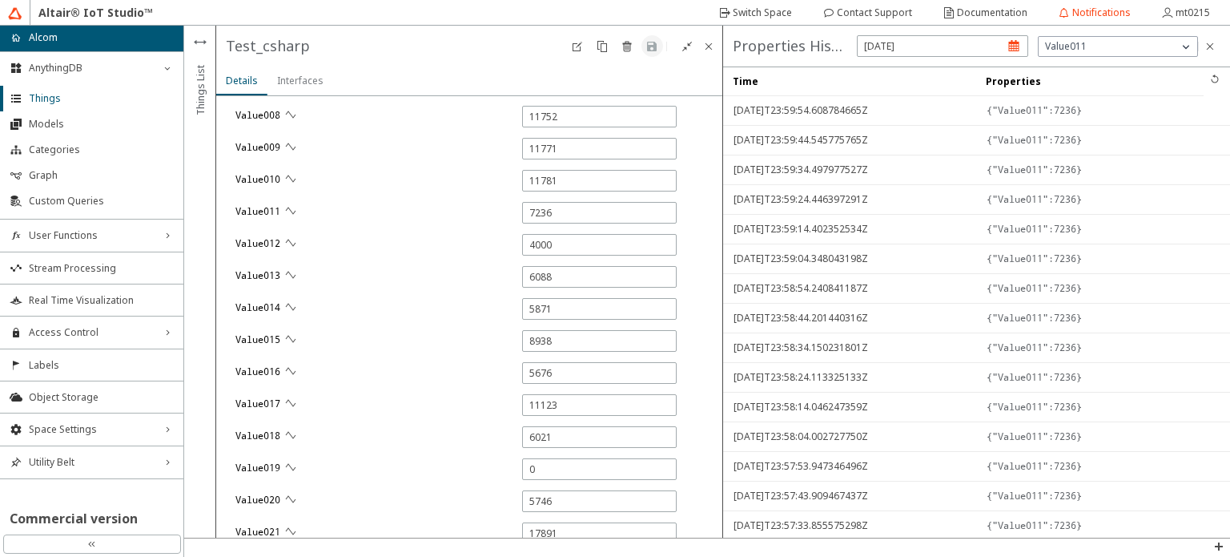
click at [1002, 46] on div "button" at bounding box center [942, 50] width 171 height 30
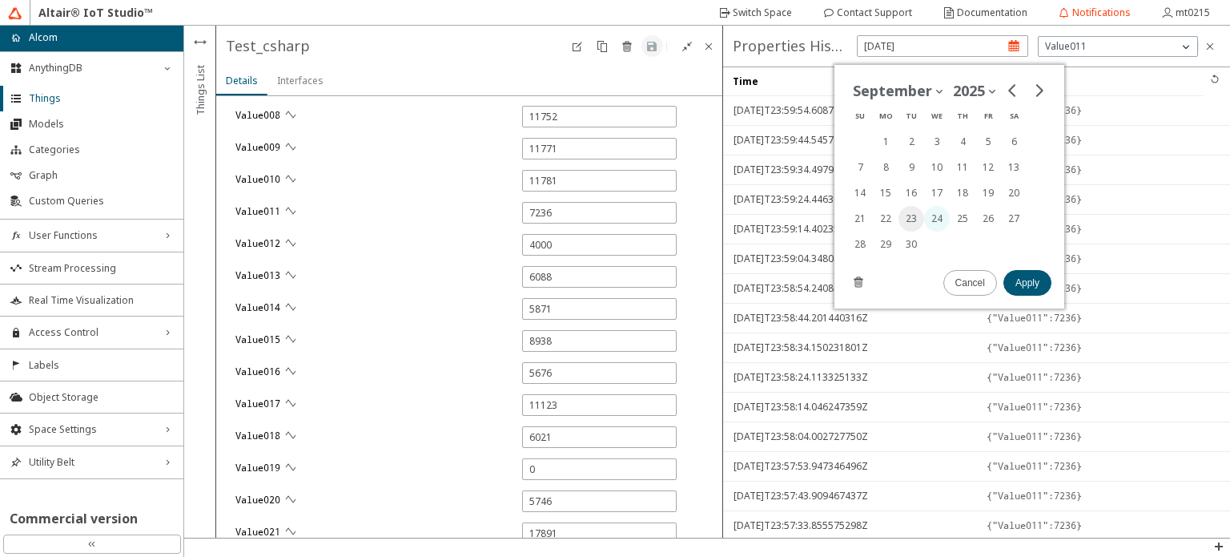
click at [907, 222] on button "23" at bounding box center [912, 219] width 26 height 26
click at [916, 223] on button "23" at bounding box center [910, 219] width 26 height 26
click at [908, 215] on button "23" at bounding box center [910, 219] width 26 height 26
click at [0, 0] on slot "Apply" at bounding box center [0, 0] width 0 height 0
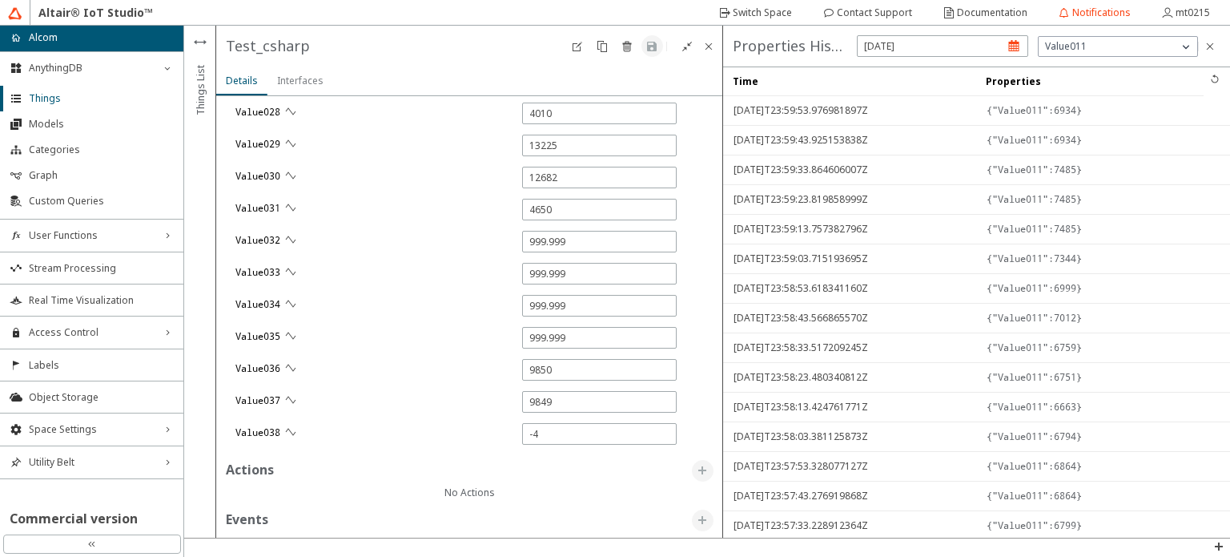
scroll to position [2814, 0]
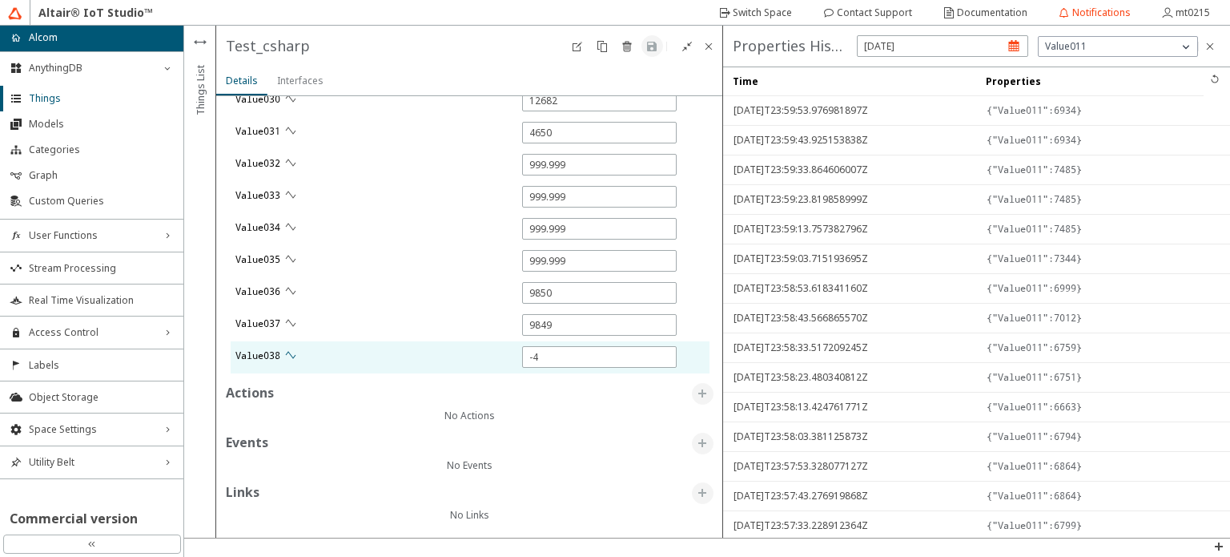
click at [296, 354] on iron-icon at bounding box center [290, 354] width 13 height 13
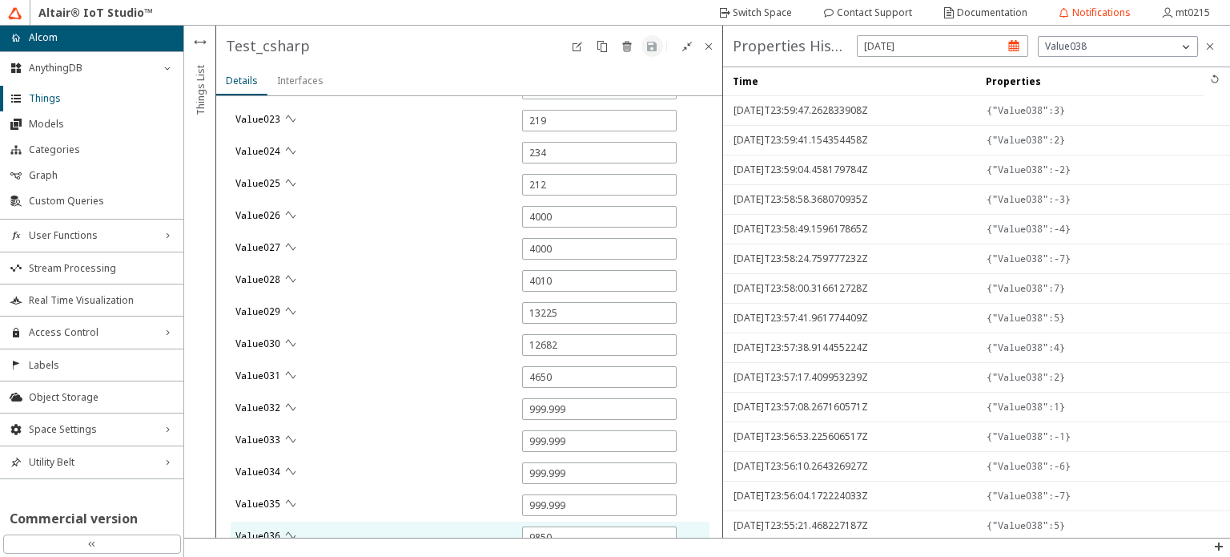
scroll to position [2734, 0]
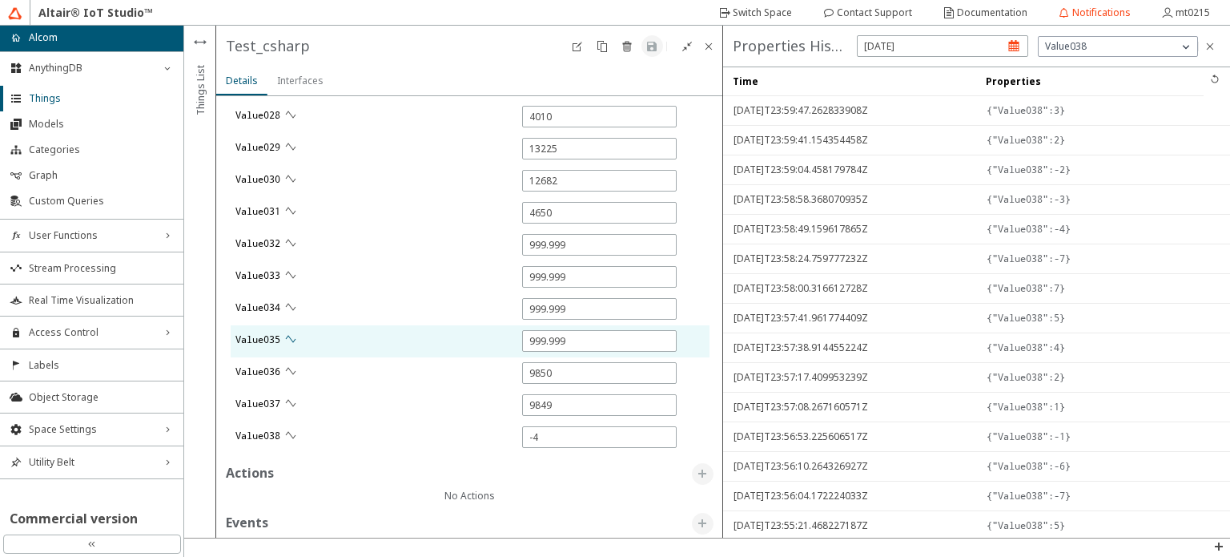
click at [291, 336] on iron-icon at bounding box center [290, 338] width 13 height 13
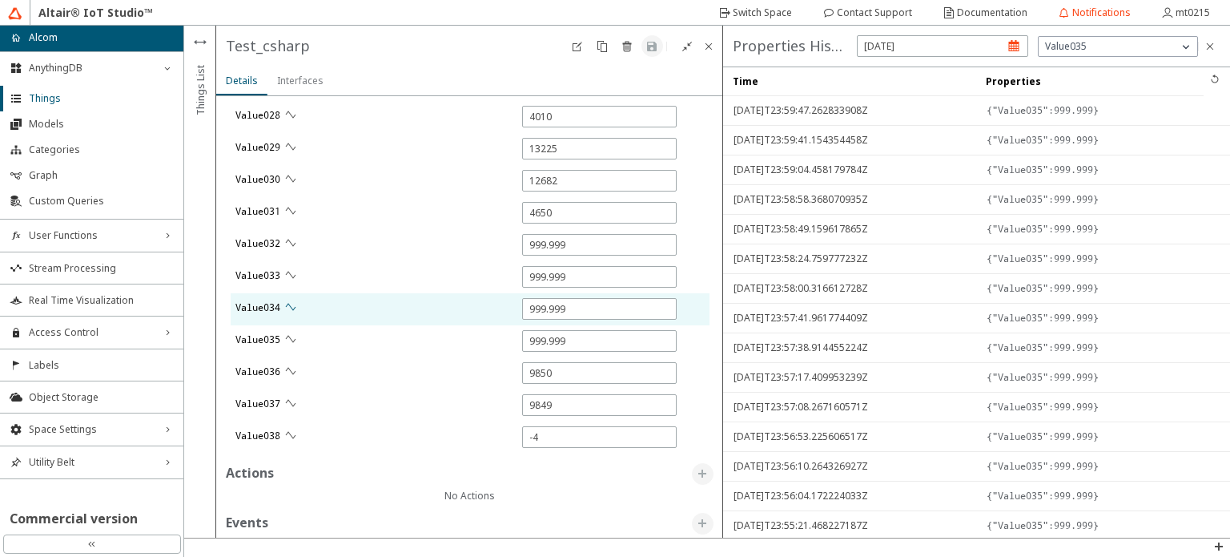
click at [290, 308] on iron-icon at bounding box center [290, 306] width 13 height 13
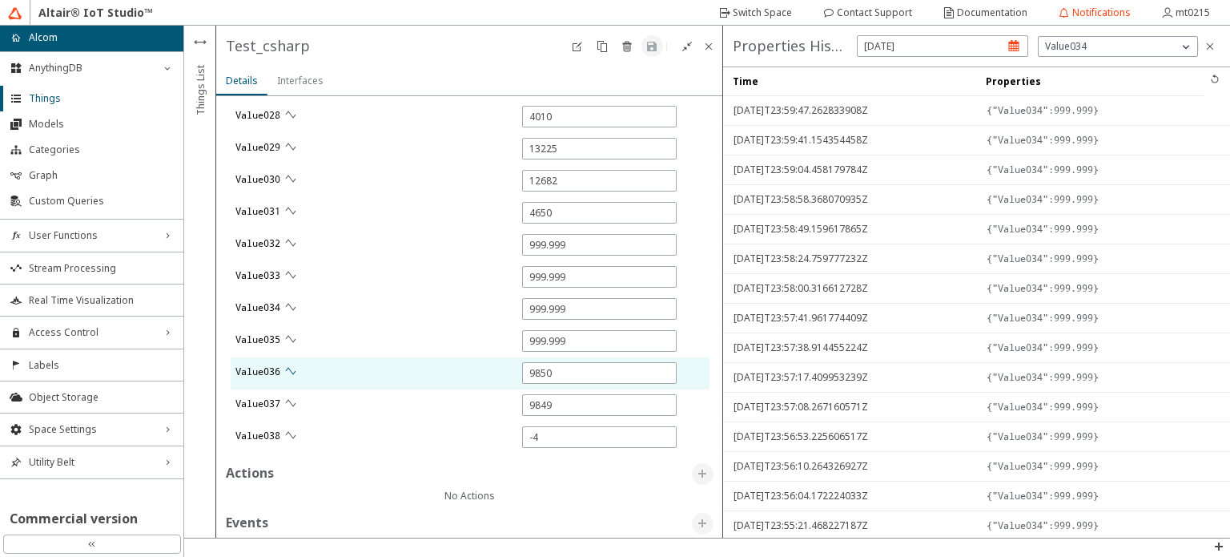
click at [295, 370] on iron-icon at bounding box center [290, 370] width 13 height 13
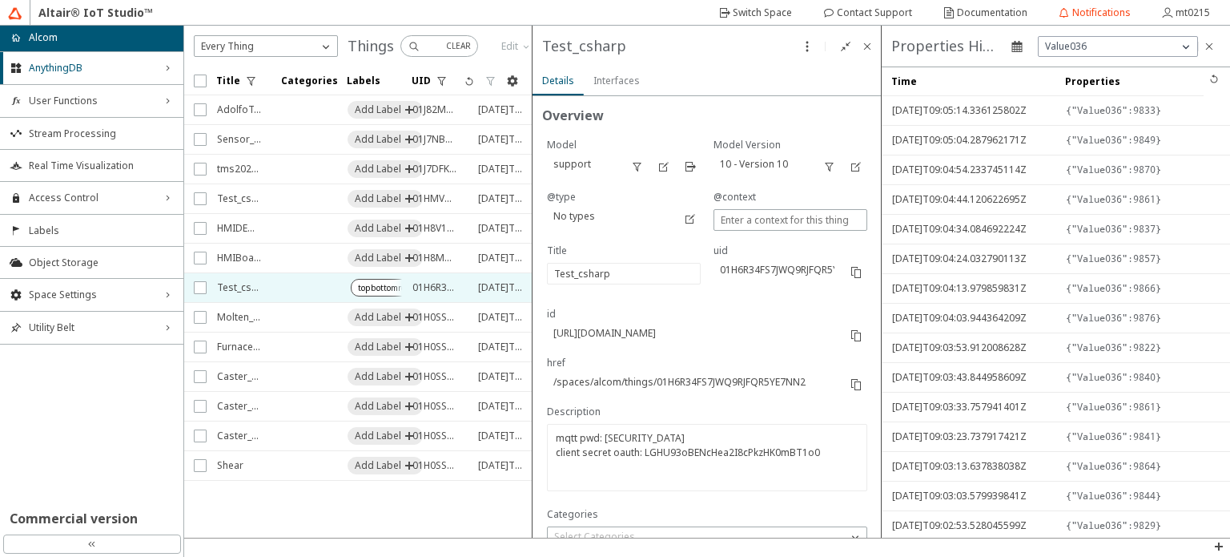
type input "0"
type input "15101"
type input "8312"
type input "15027"
type input "12155"
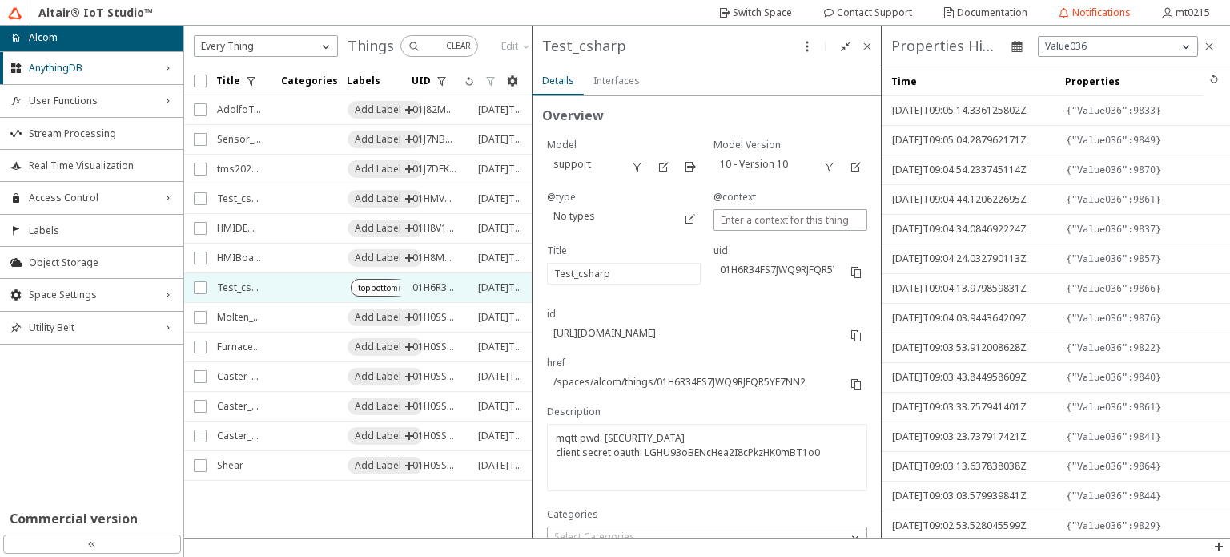
type input "5871"
type input "5612"
type input "18498"
type input "0"
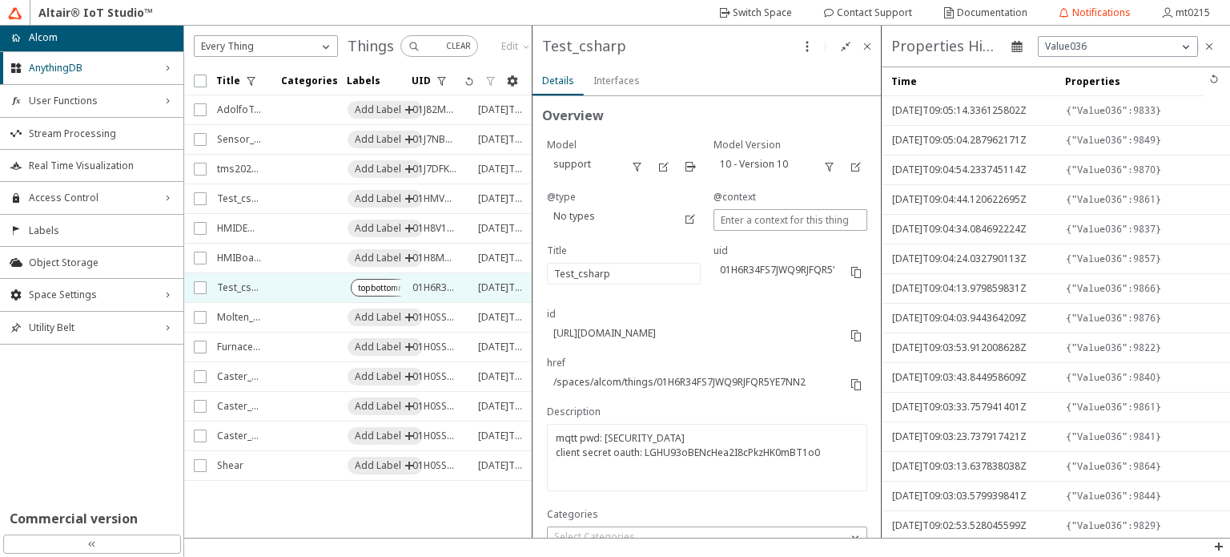
type input "0"
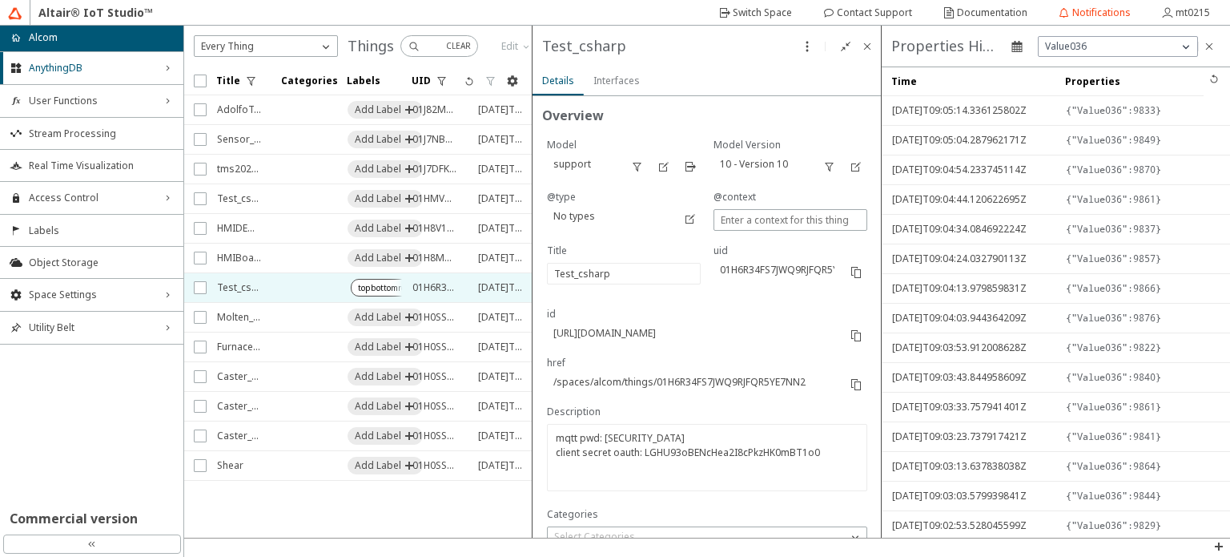
type input "0"
type input "12179"
type input "12189"
type input "205"
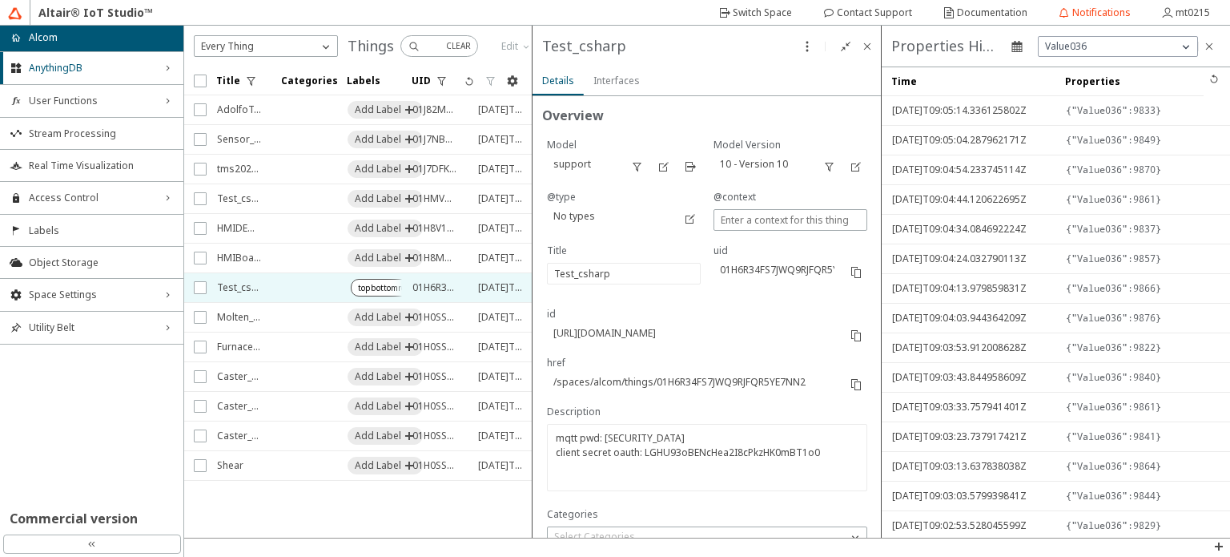
type input "0"
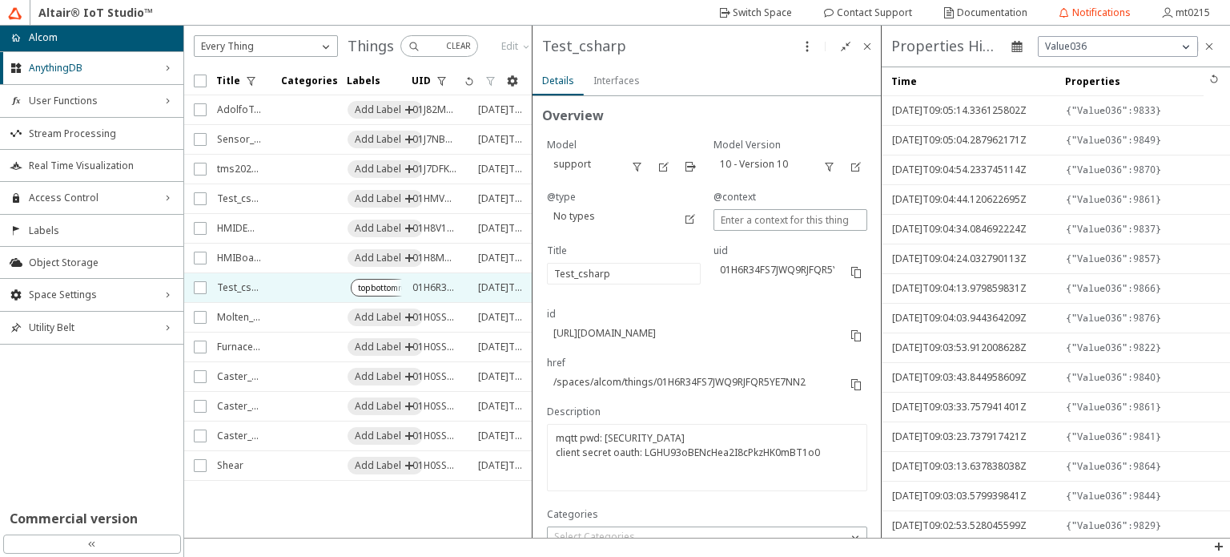
type input "218"
type input "233"
type input "4000"
type input "9848"
type input "9844"
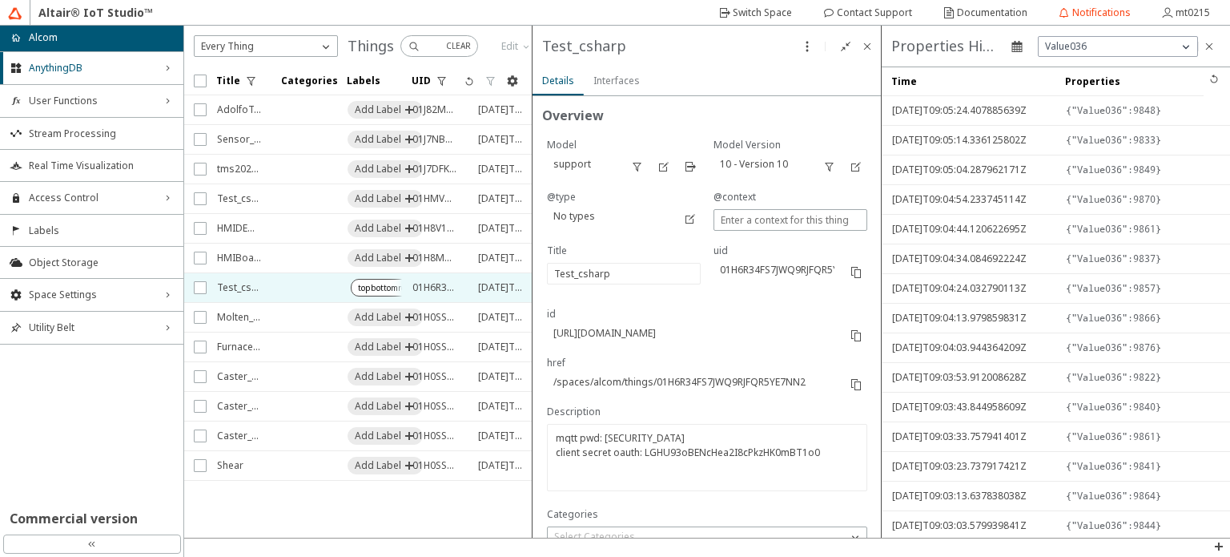
type input "0"
type input "5930"
type input "12292"
type input "6288"
type input "8376"
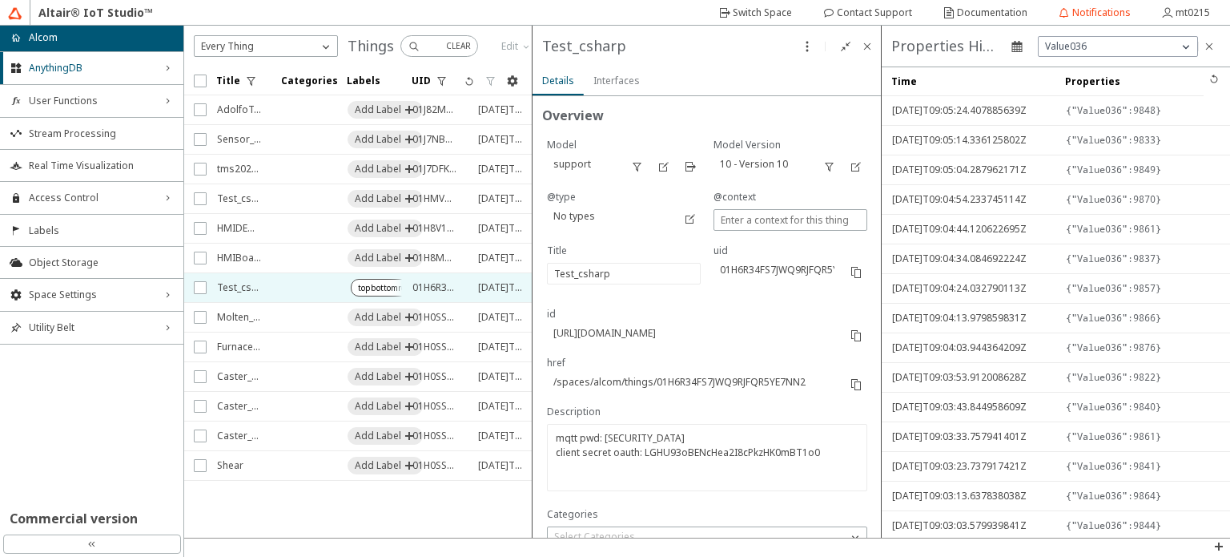
type input "5570"
type input "13159"
type input "12738"
type input "4663"
type input "0"
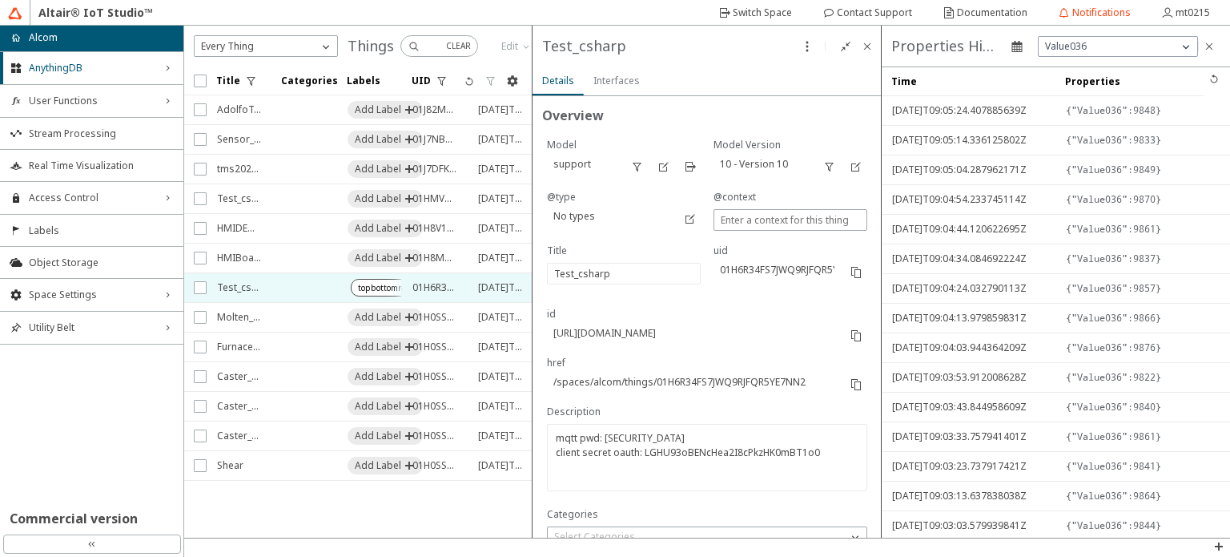
type input "15085"
type input "1"
type input "8581"
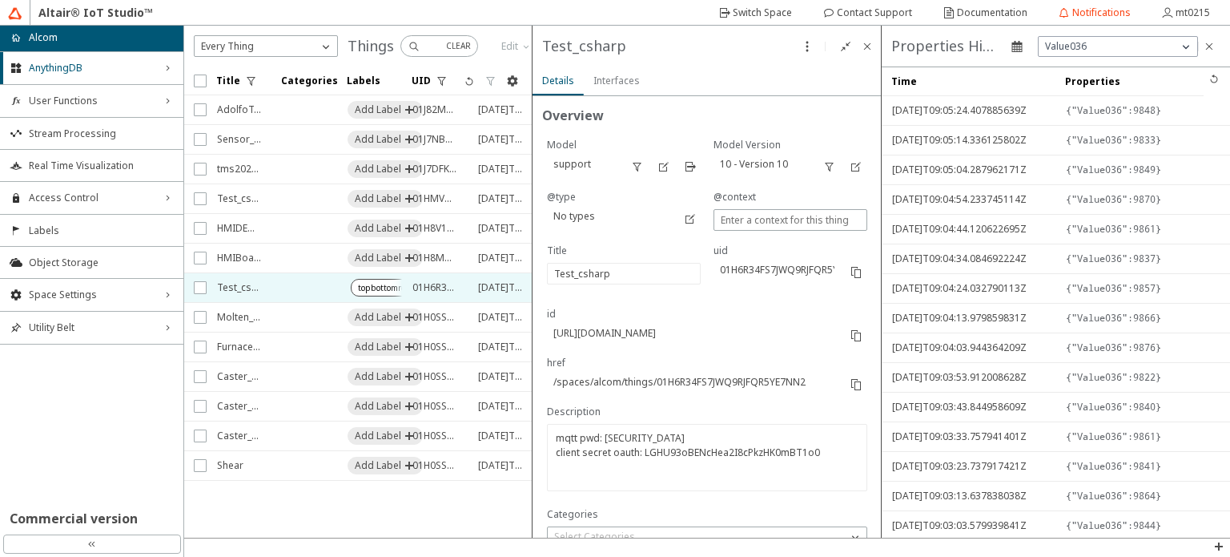
type input "18550"
type input "1"
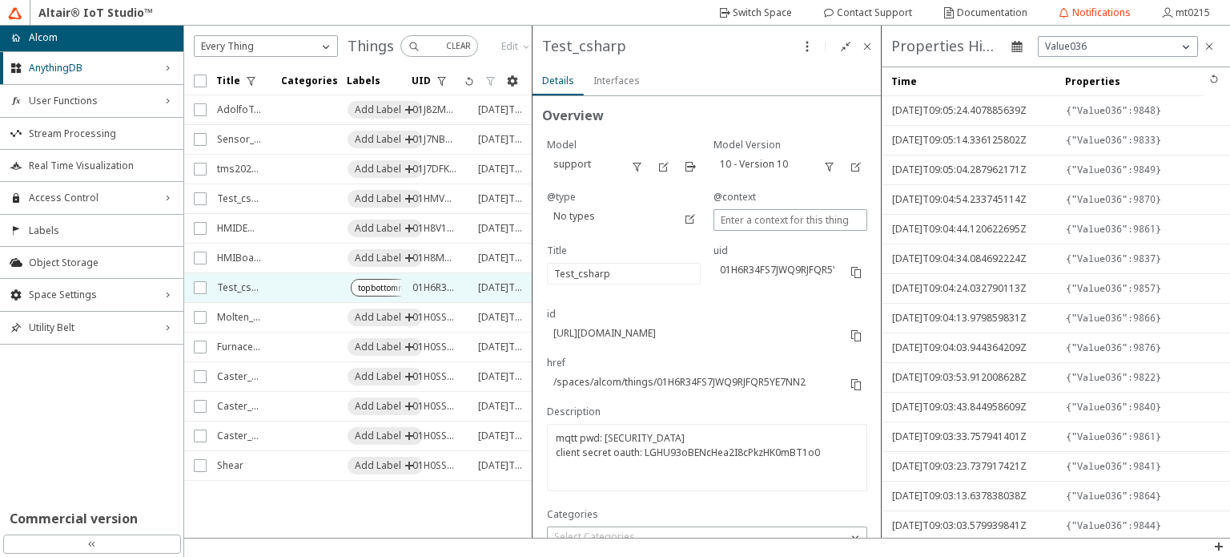
type input "1"
type input "5858"
type input "5605"
type input "4009"
type input "15026"
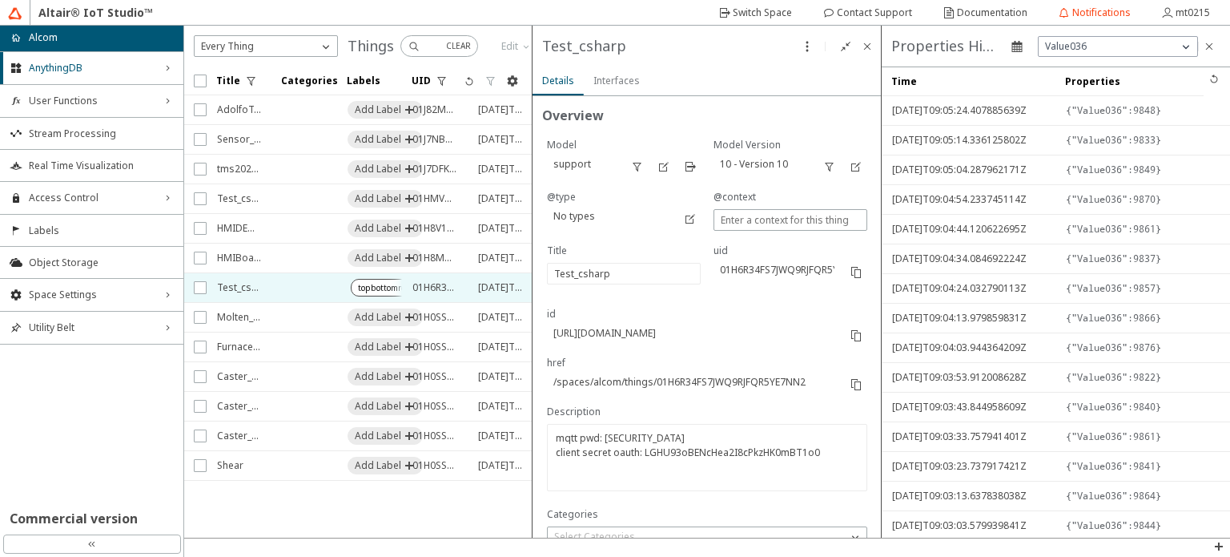
type input "12149"
type input "12173"
type input "12185"
type input "12240"
type input "1"
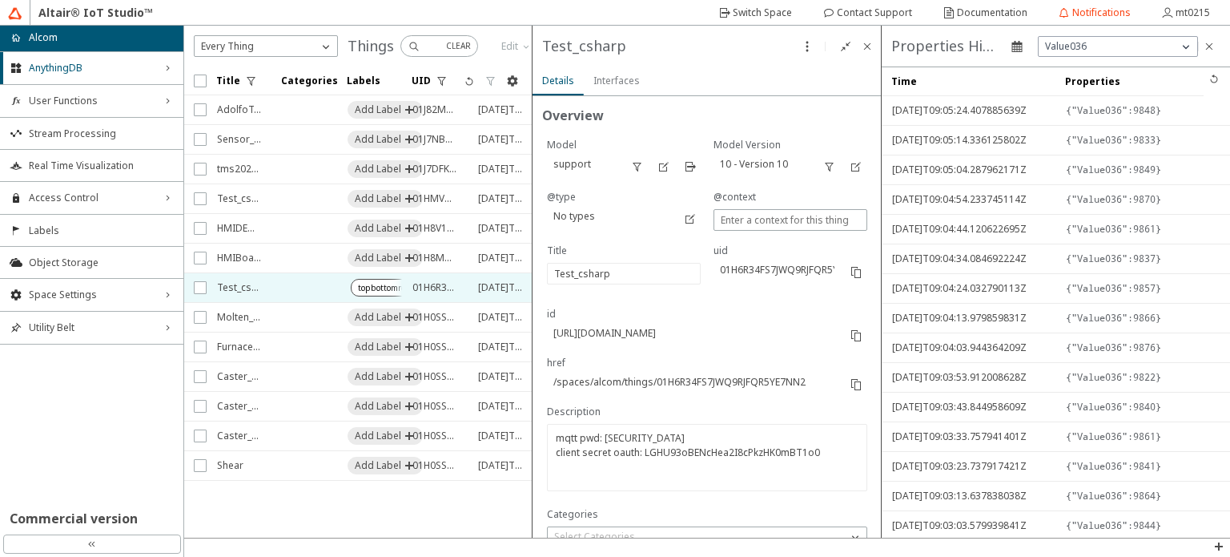
type input "234"
type input "206"
type input "9833"
type input "1"
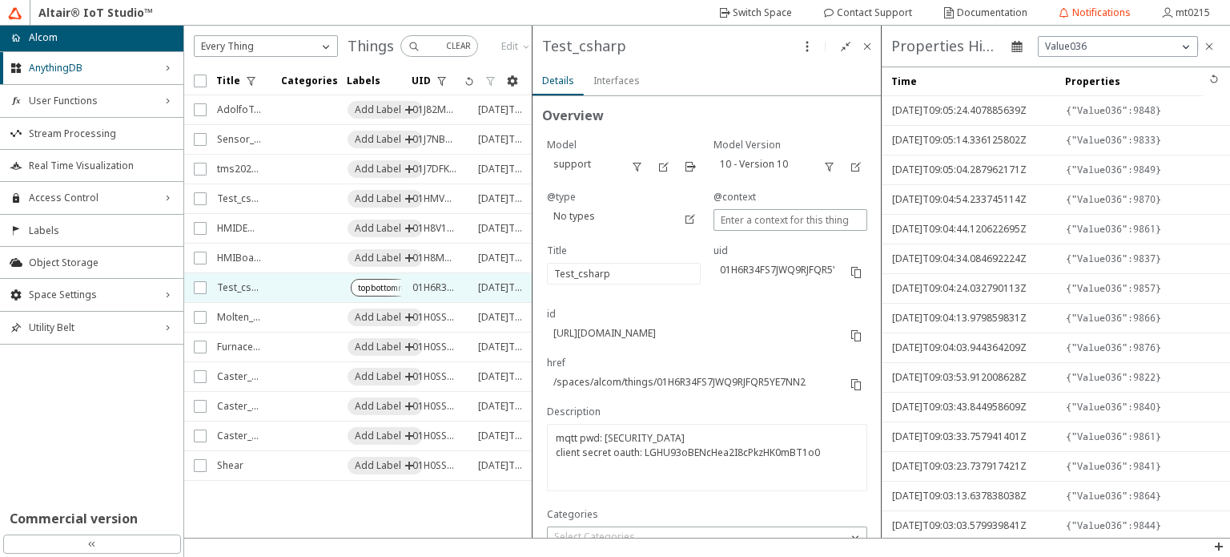
type input "1"
type input "6199"
type input "5882"
type input "8505"
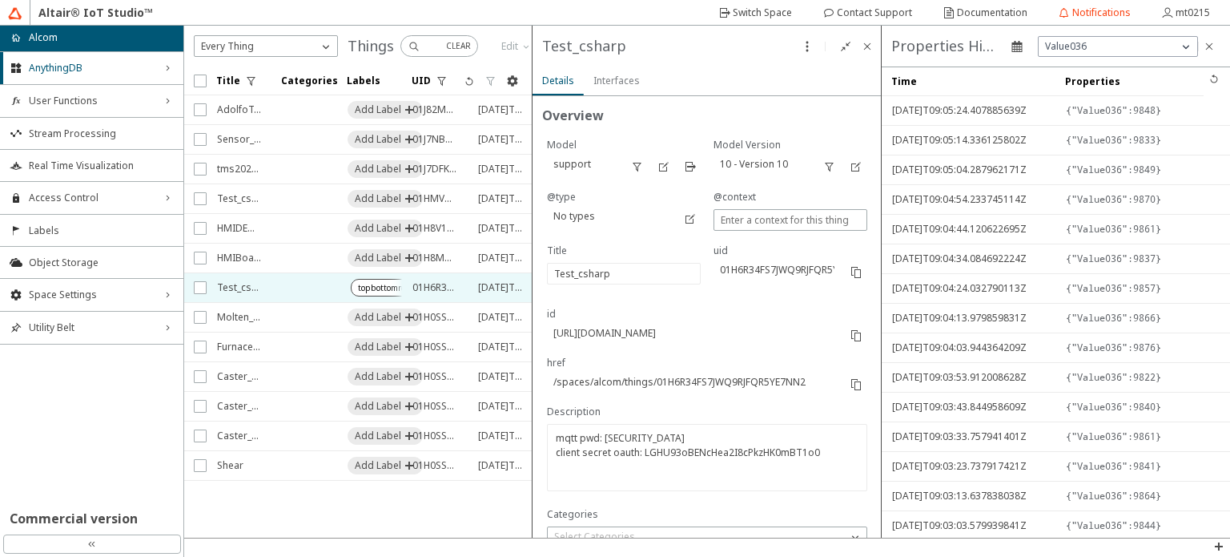
type input "13157"
type input "12685"
type input "1"
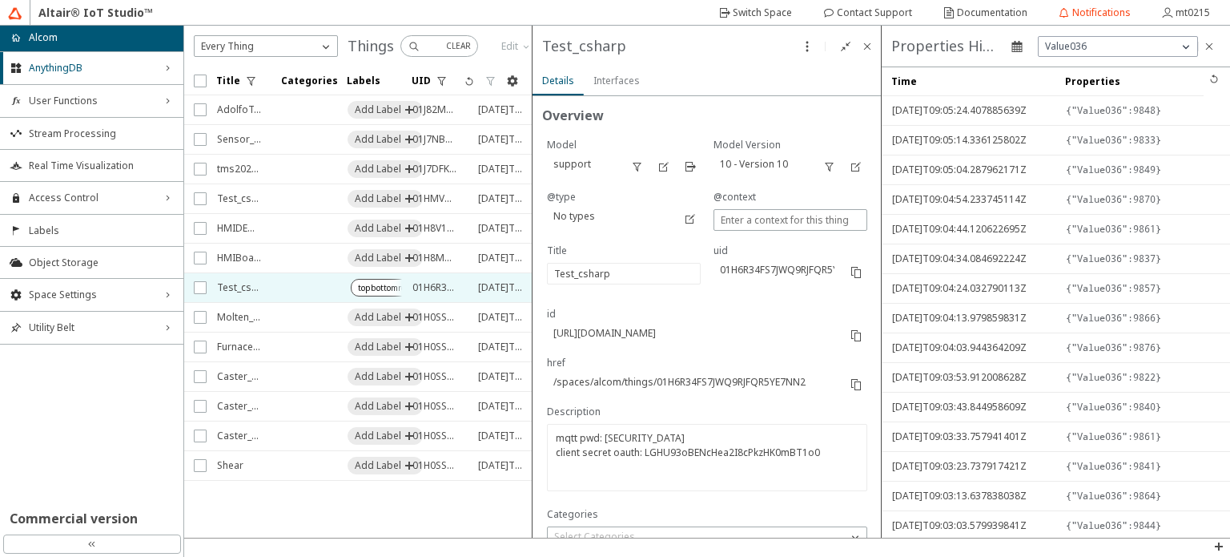
type input "1"
type input "5722"
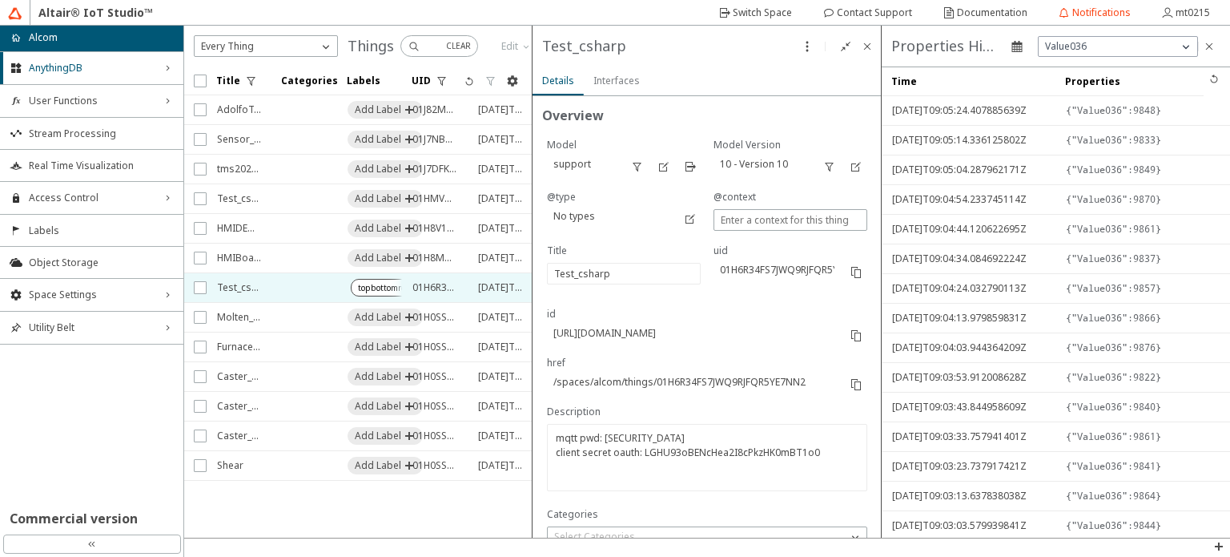
type input "4623"
type input "9844"
type input "1"
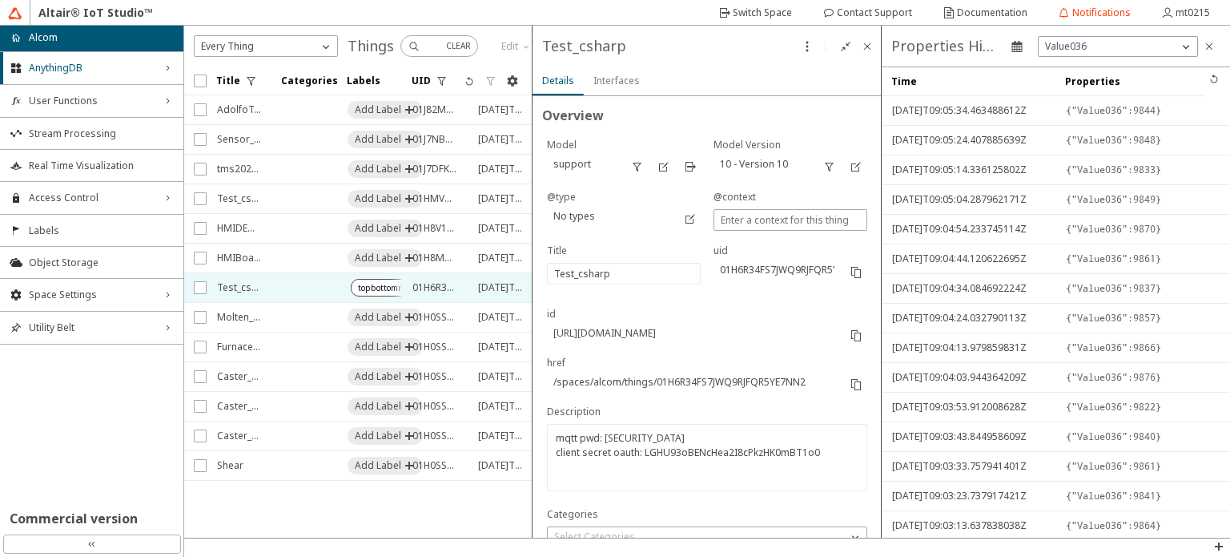
type input "0"
type input "8378"
type input "5855"
type input "15039"
type input "1"
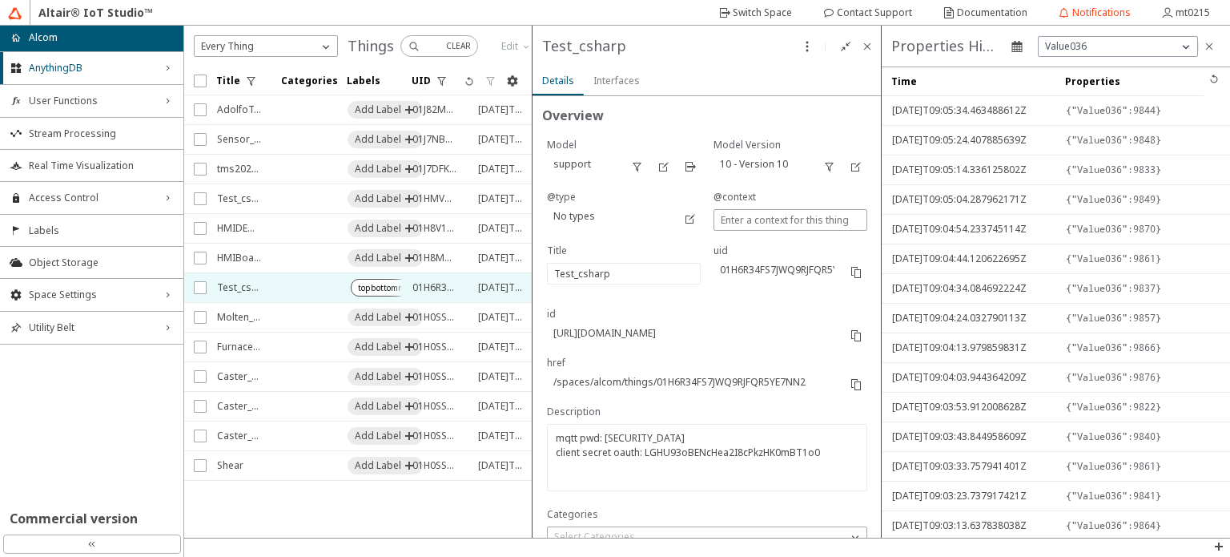
type input "5598"
type input "15093"
type input "18586"
type input "4000"
type input "12140"
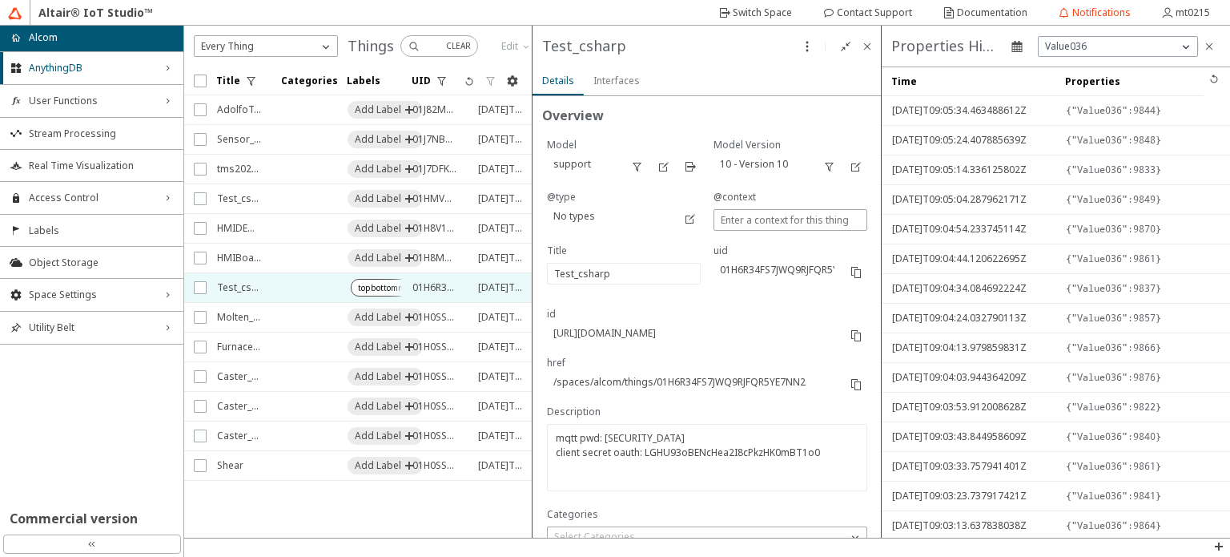
type input "1"
type input "12181"
type input "1"
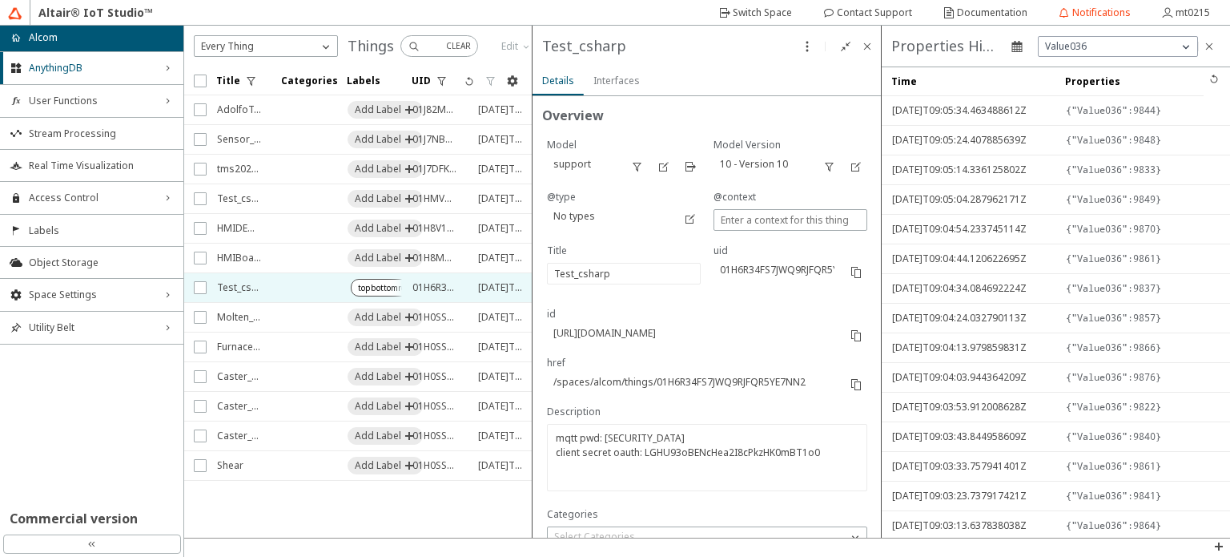
type input "1"
type input "12166"
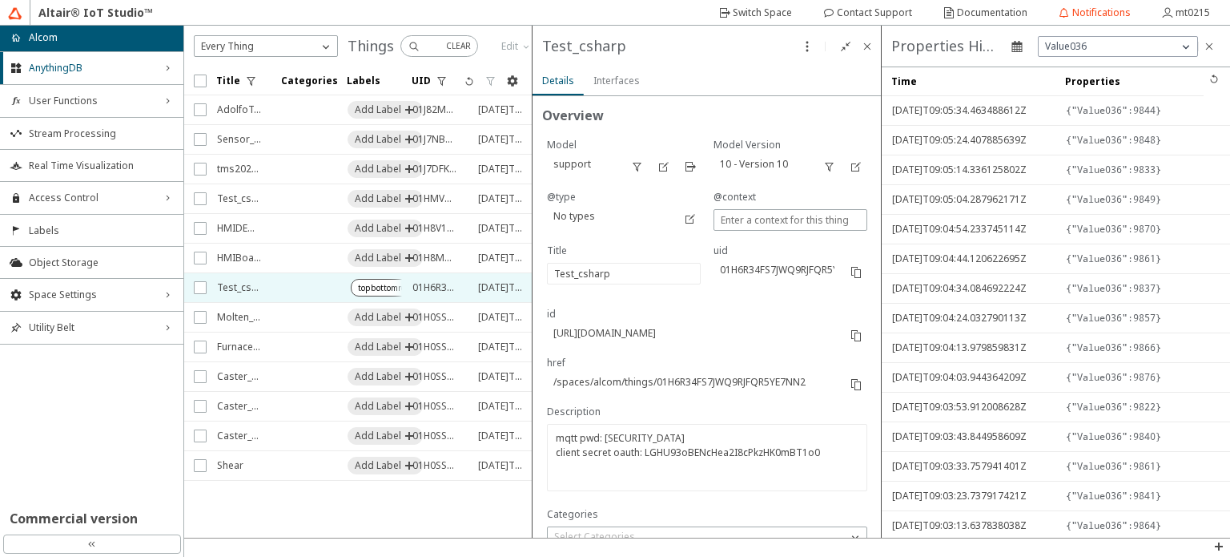
type input "12232"
type input "1"
type input "232"
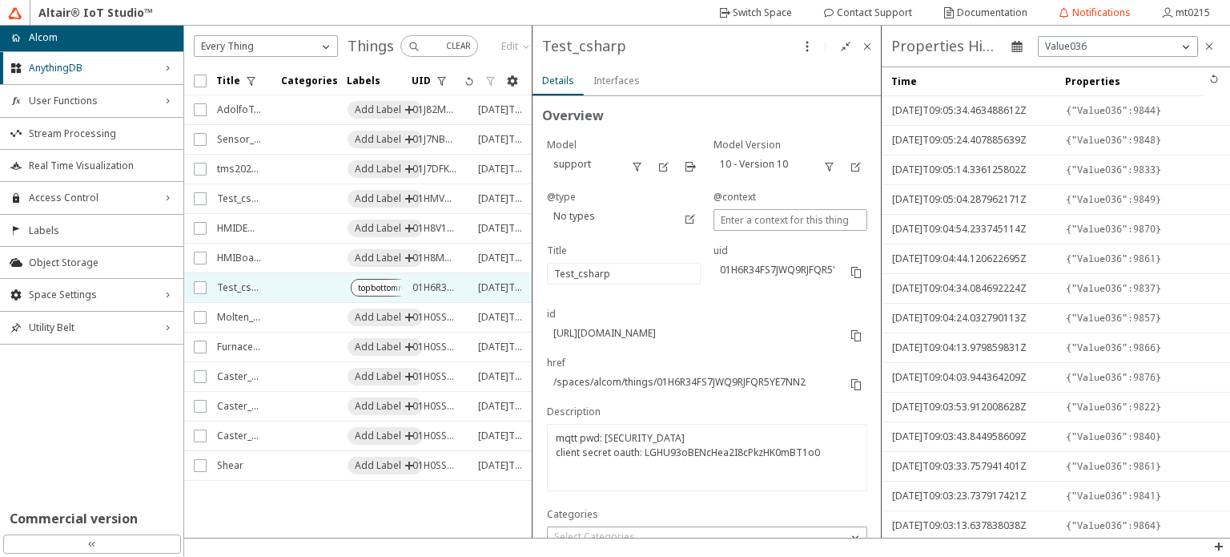
type input "1"
type input "6188"
type input "8487"
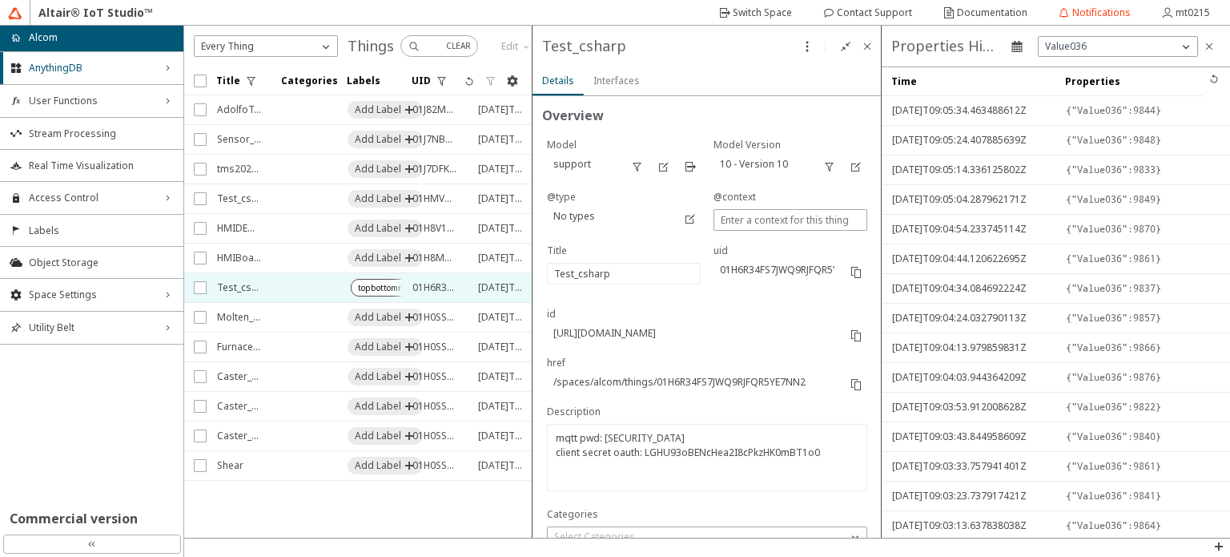
type input "5752"
type input "209"
type input "4628"
type input "5994"
type input "13202"
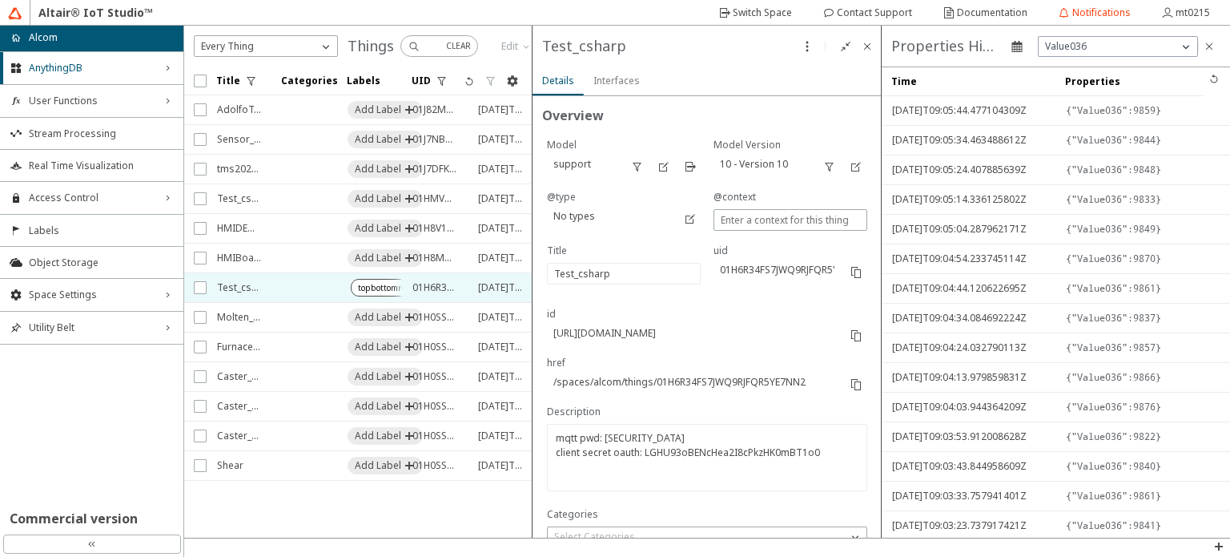
type input "12739"
type input "9859"
type input "9831"
type input "0"
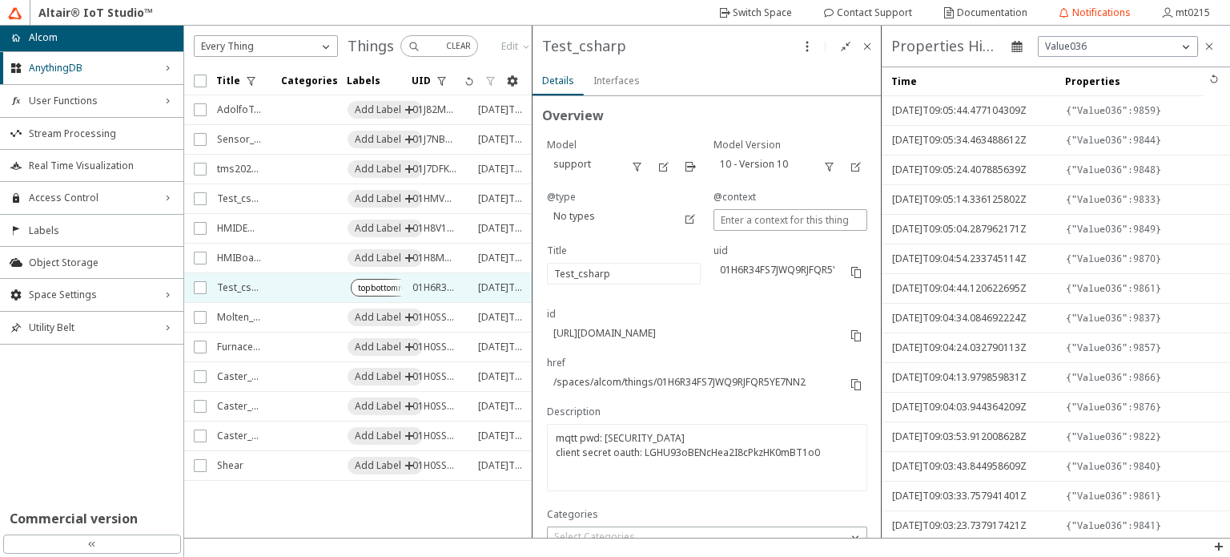
type input "0"
type input "5680"
type input "15091"
type input "18588"
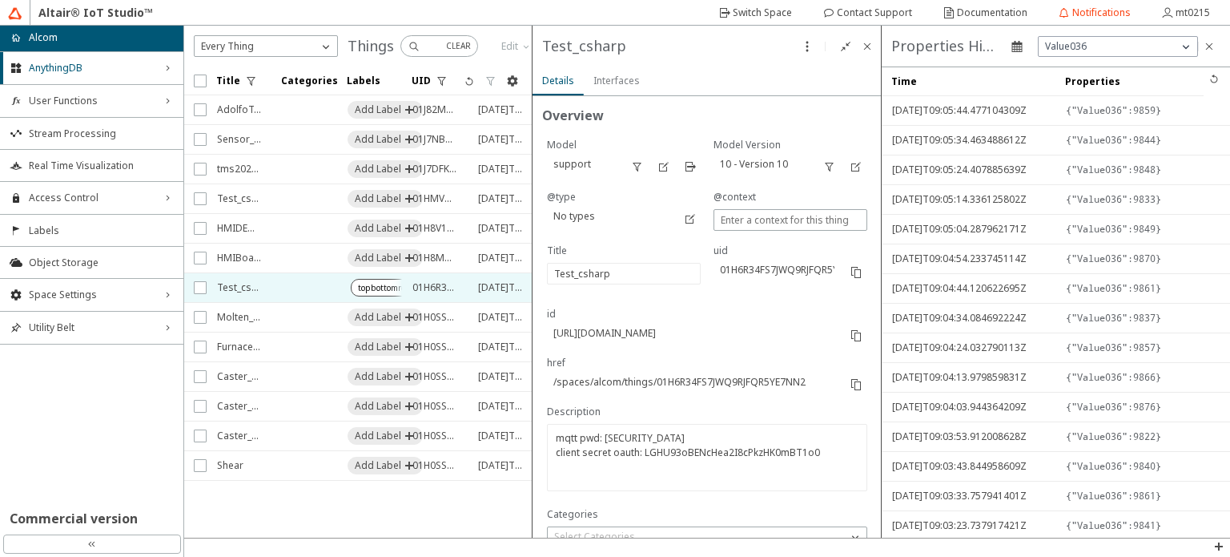
type input "0"
type input "5852"
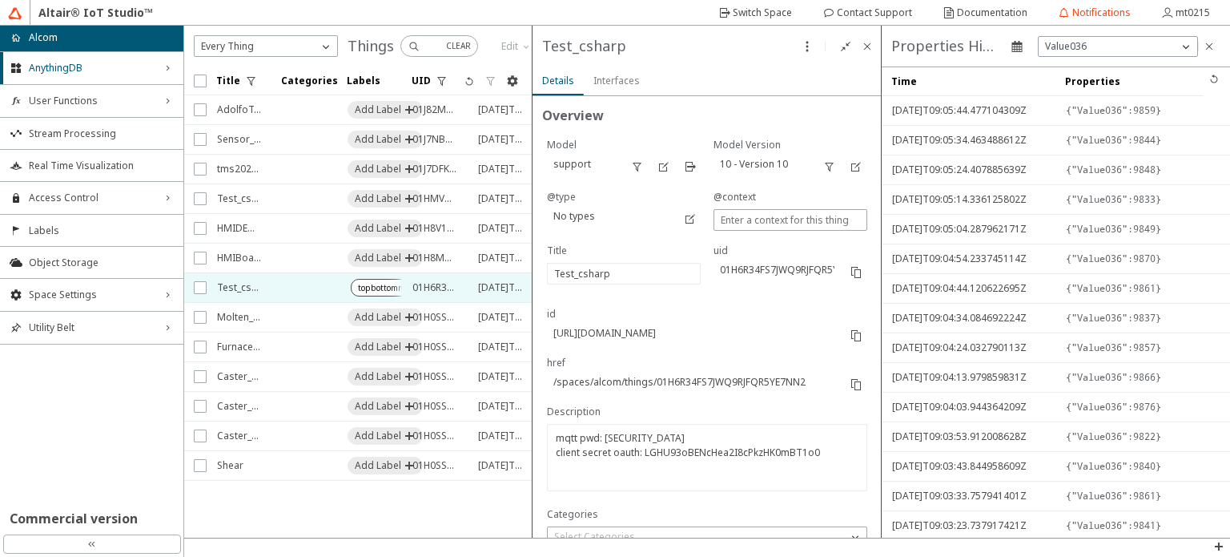
type input "4001"
type input "0"
type input "15026"
type input "12141"
type input "12153"
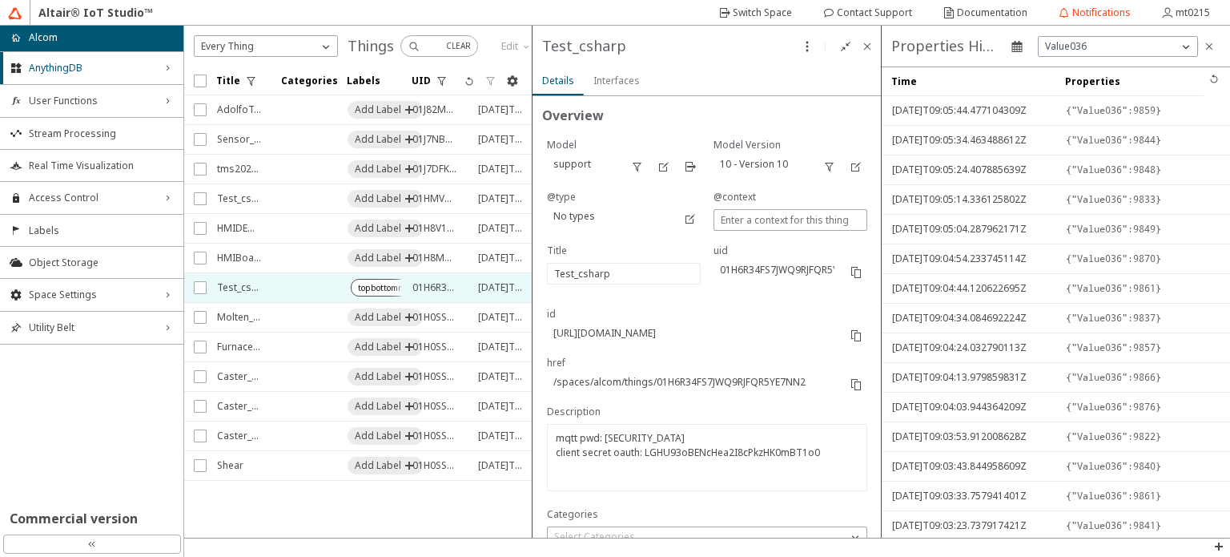
type input "12166"
type input "231"
type input "5876"
type input "12255"
type input "210"
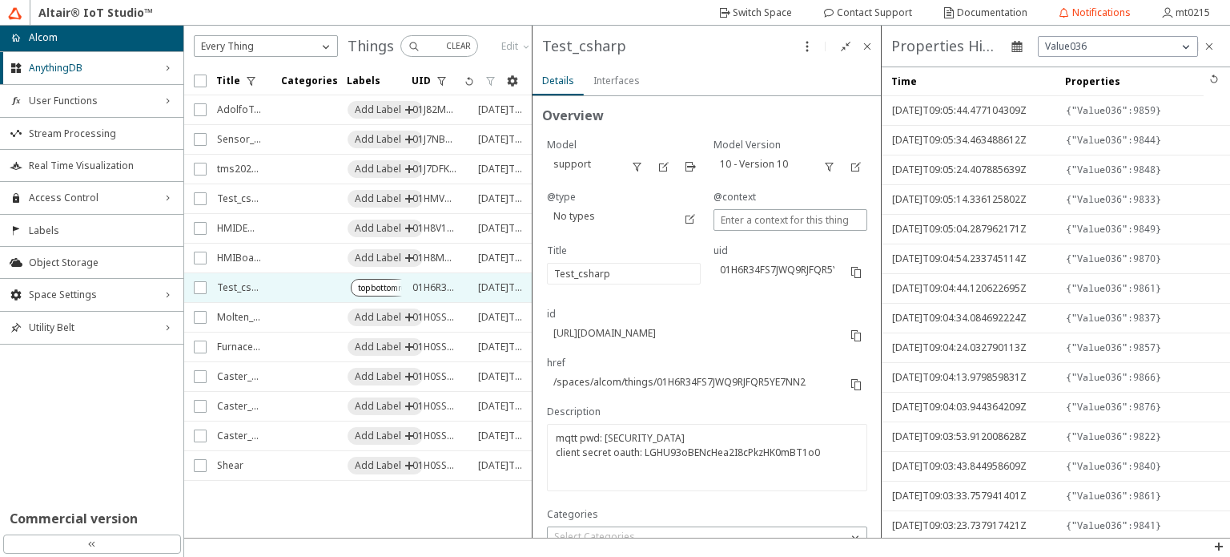
type input "0"
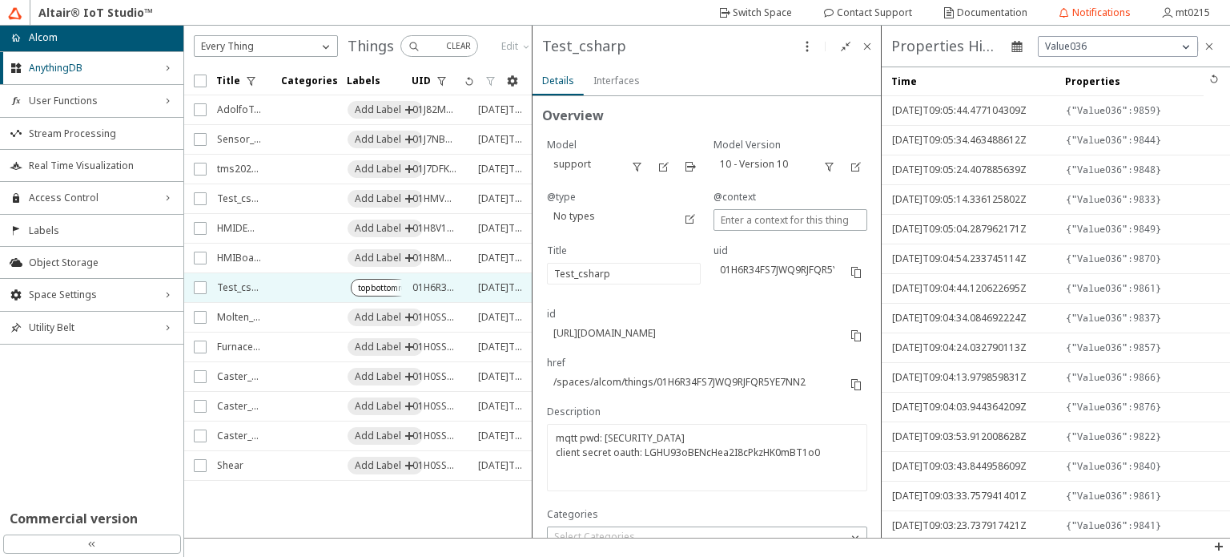
type input "0"
type input "6240"
type input "8645"
type input "5815"
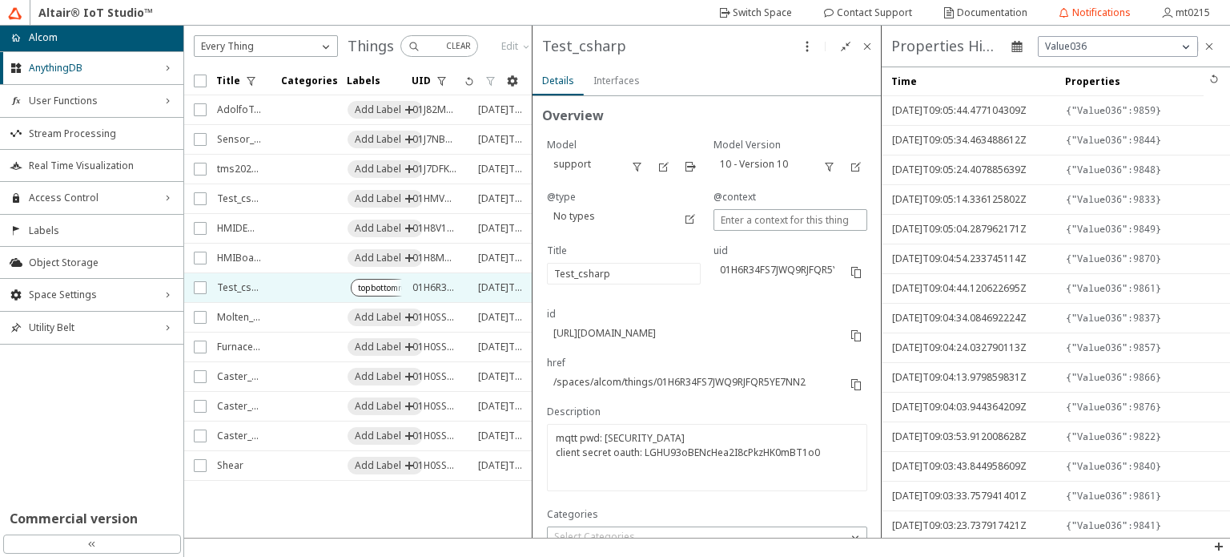
type input "4066"
type input "12724"
type input "0"
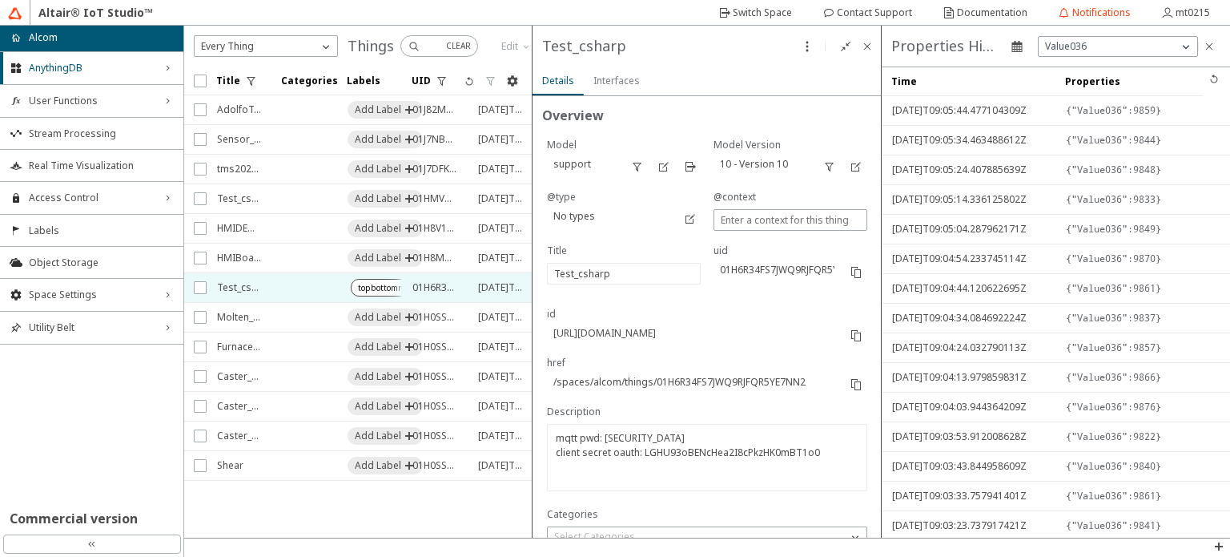
type input "0"
type input "9835"
type input "0"
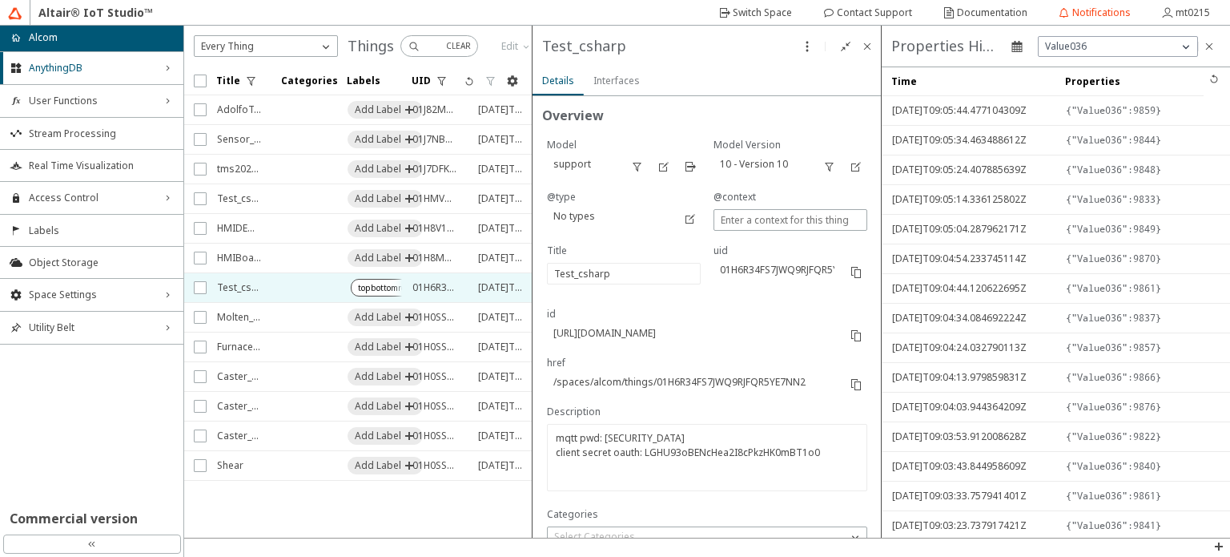
type input "0"
type input "13189"
type input "4629"
type input "9849"
type input "0"
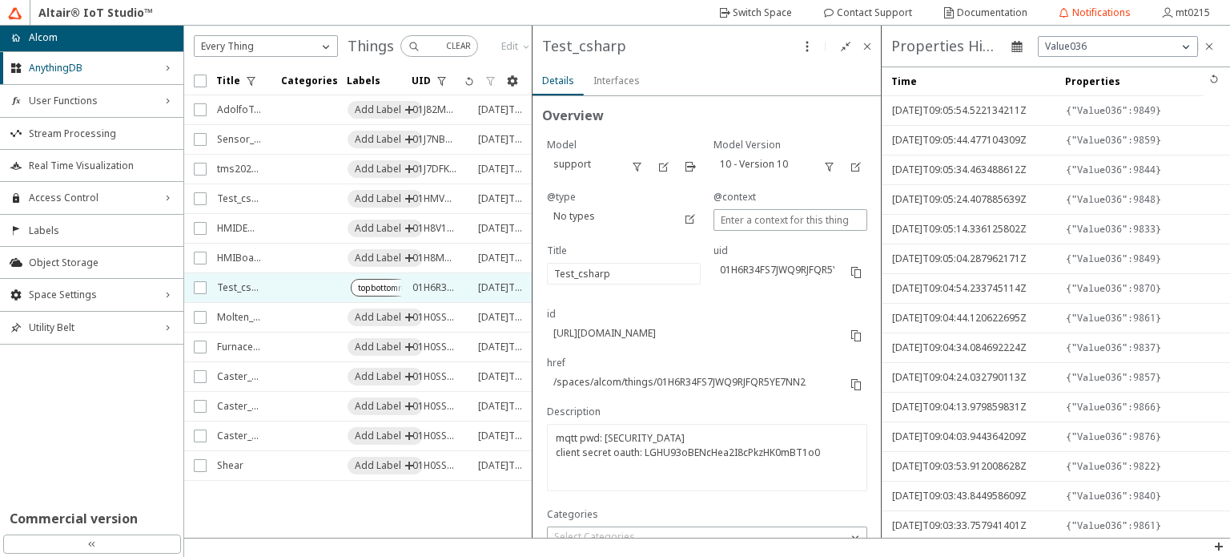
type input "0"
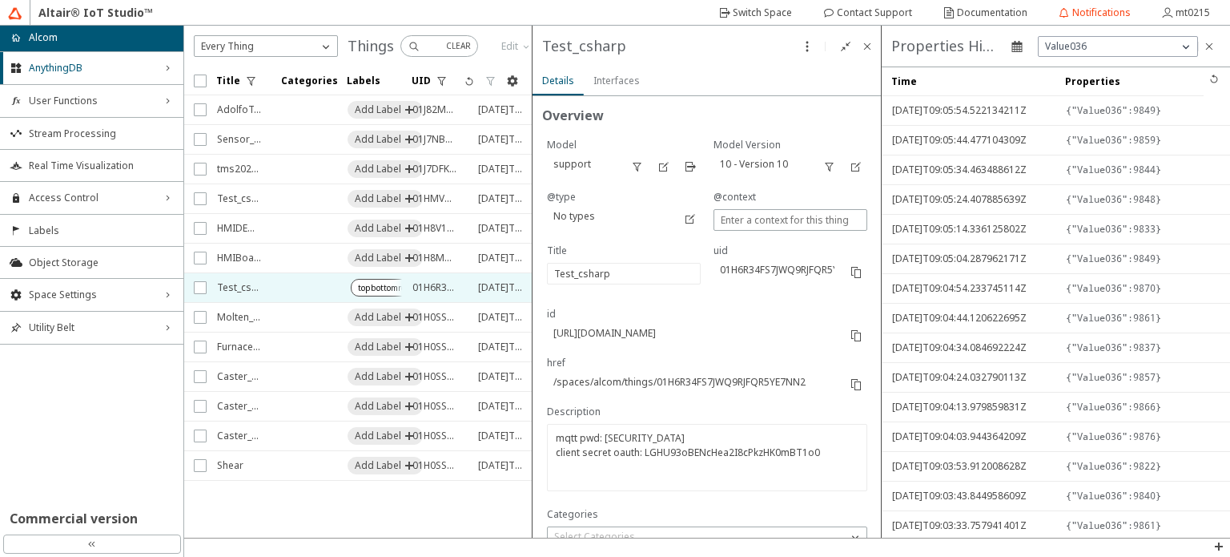
type input "0"
type input "12290"
type input "208"
type input "0"
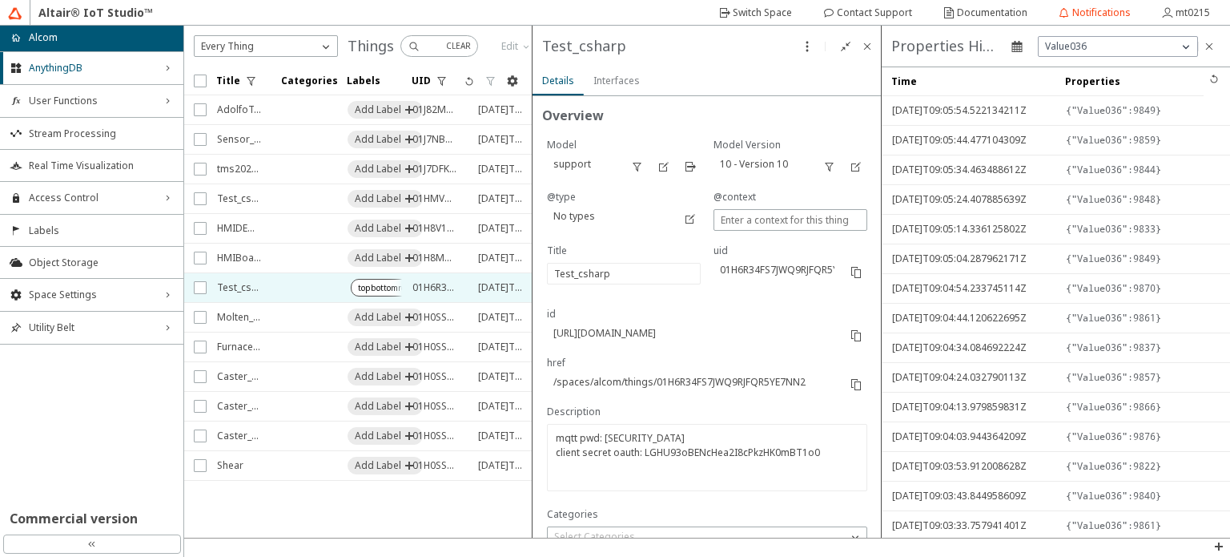
type input "0"
type input "229"
type input "0"
type input "6270"
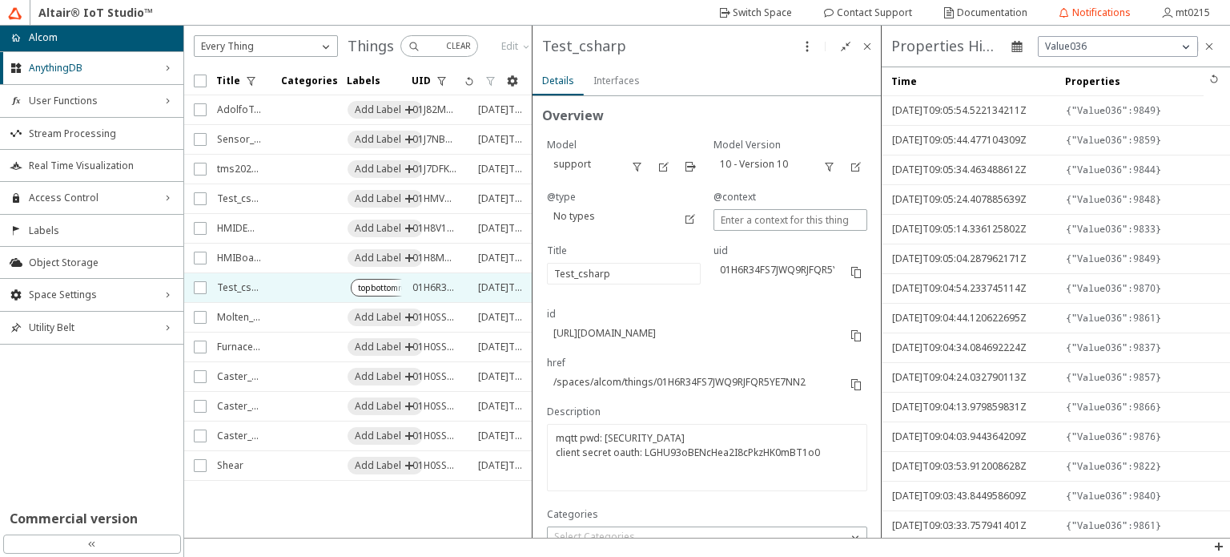
type input "5987"
type input "4646"
type input "9861"
type input "8689"
type input "5864"
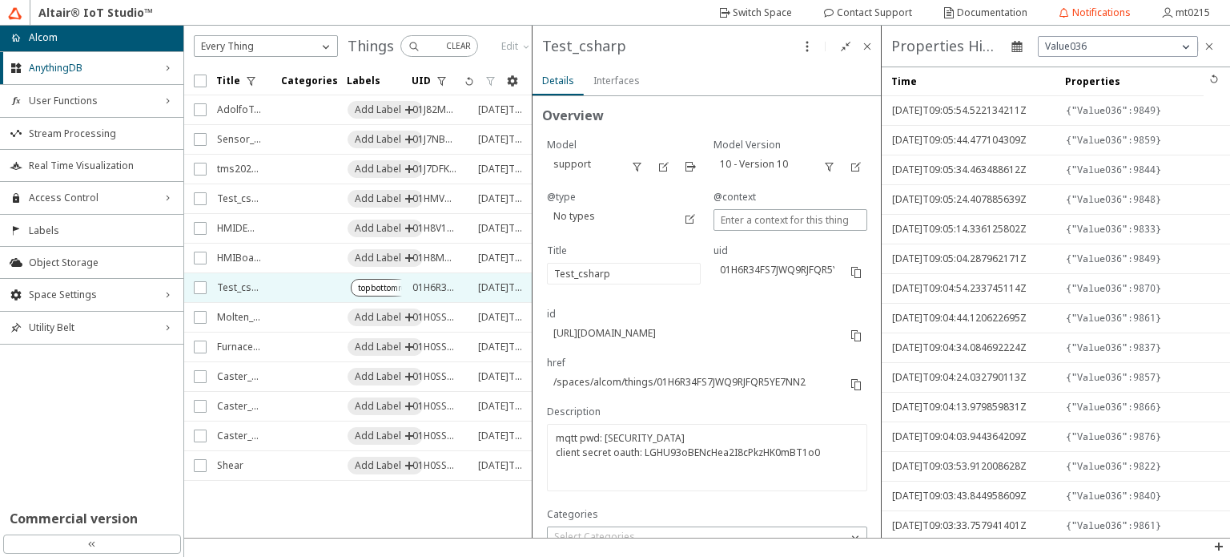
type input "4053"
type input "12691"
type input "9830"
type input "5838"
type input "5645"
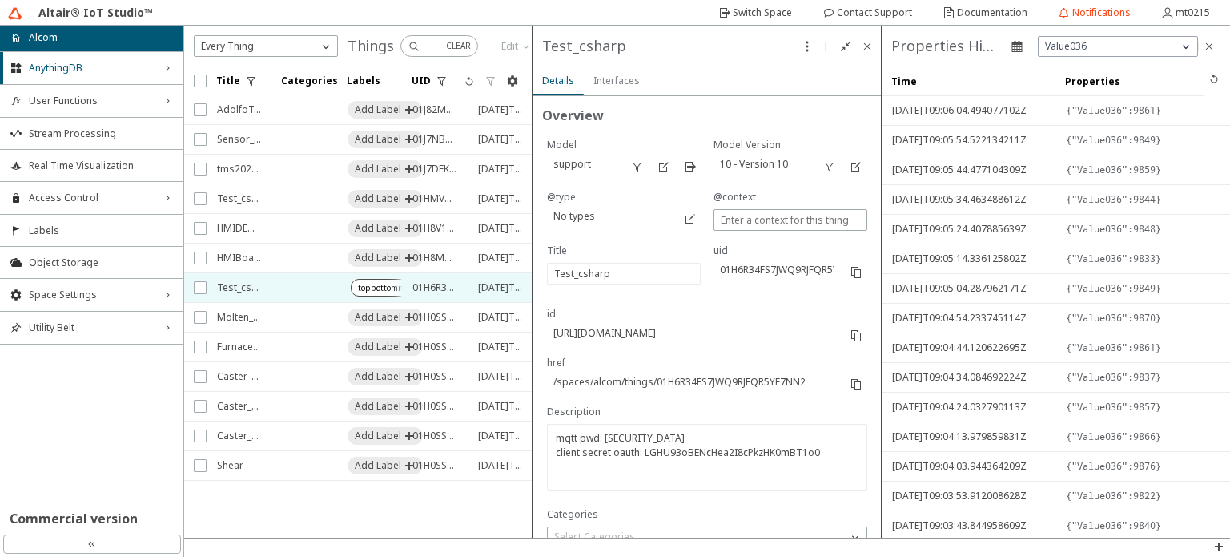
type input "15077"
type input "15045"
type input "13194"
type input "0"
type input "8419"
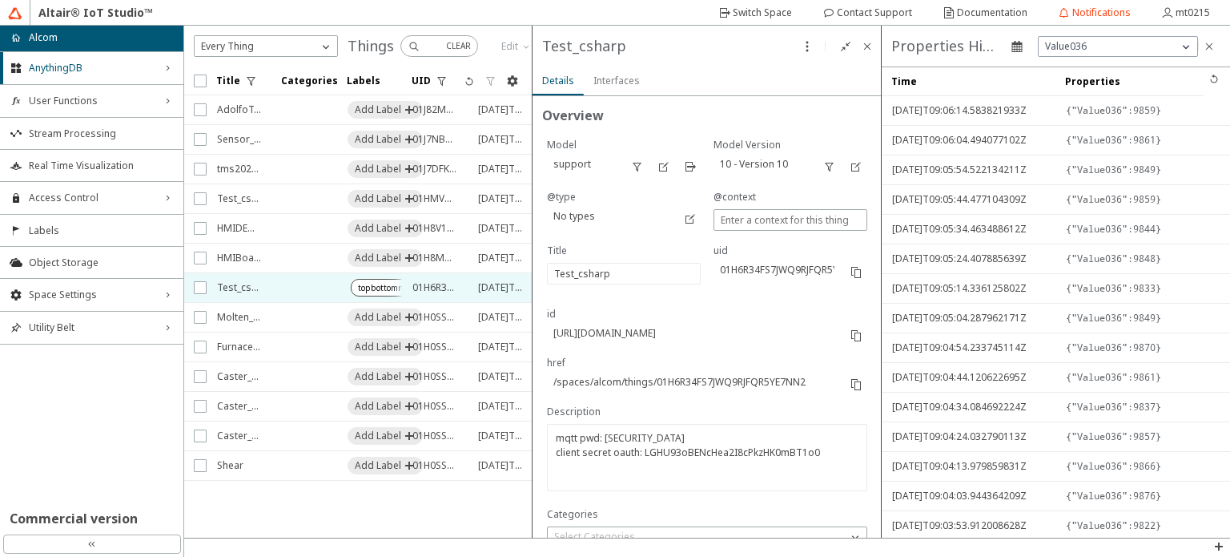
type input "0"
click at [119, 66] on span "AnythingDB" at bounding box center [92, 68] width 126 height 13
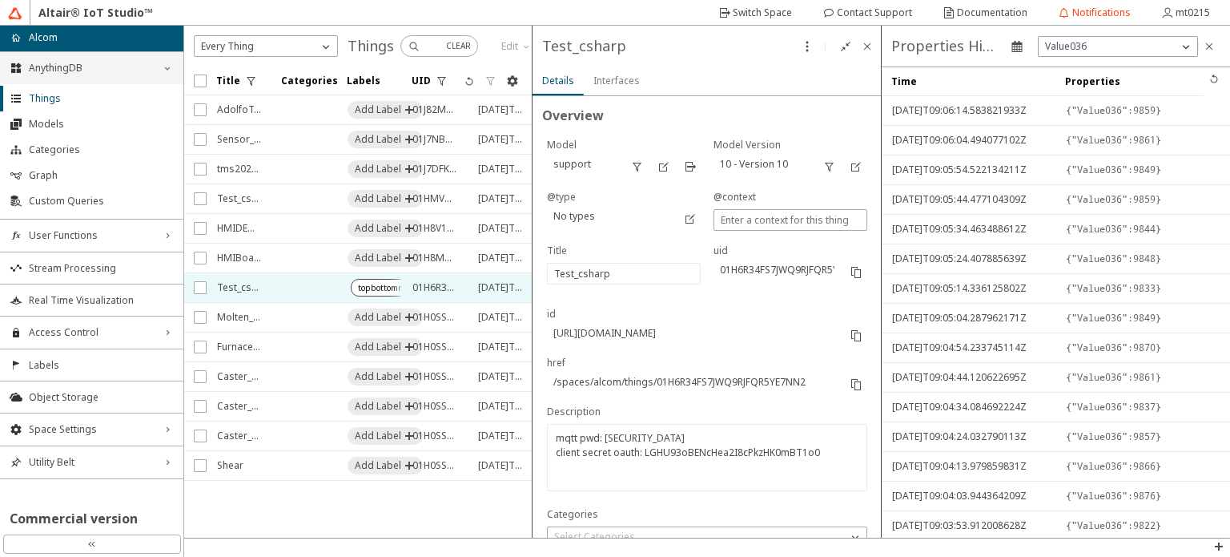
click at [128, 70] on span "AnythingDB" at bounding box center [92, 68] width 126 height 13
type input "1"
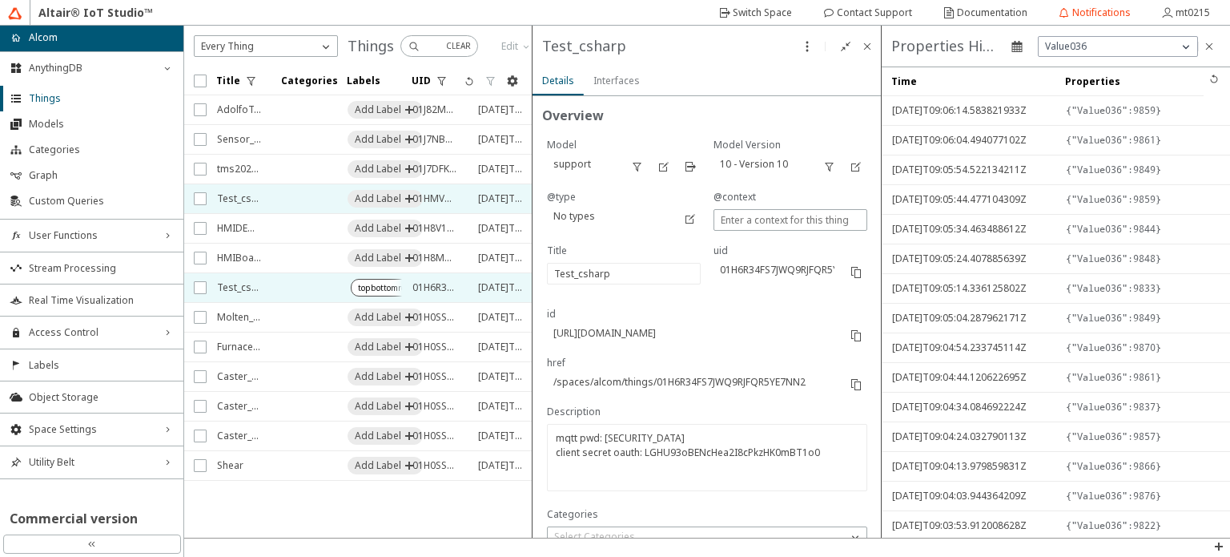
type input "1"
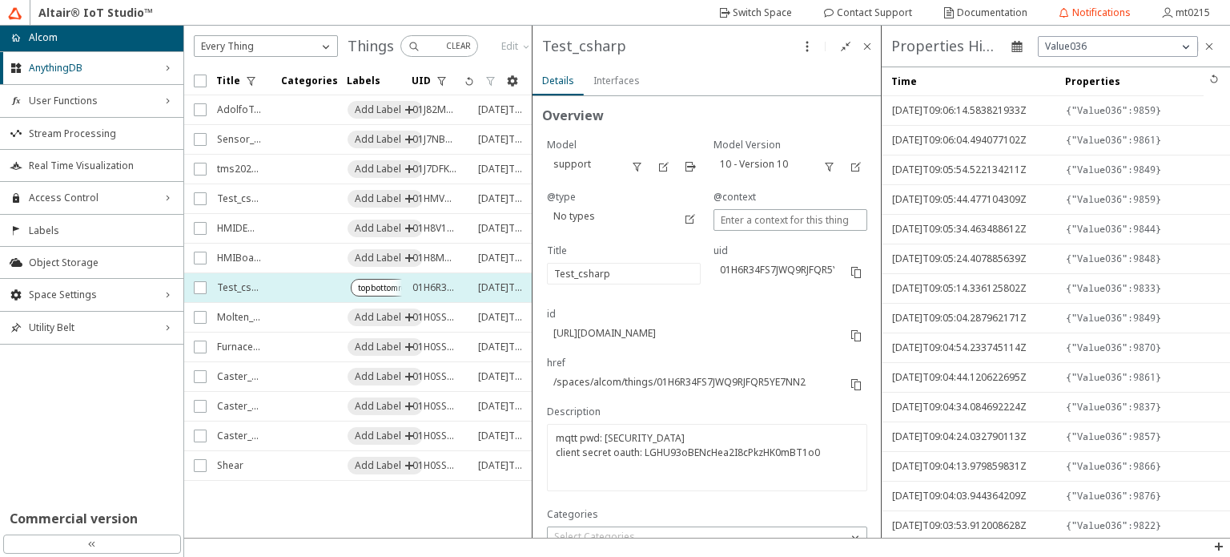
type input "1"
type input "12290"
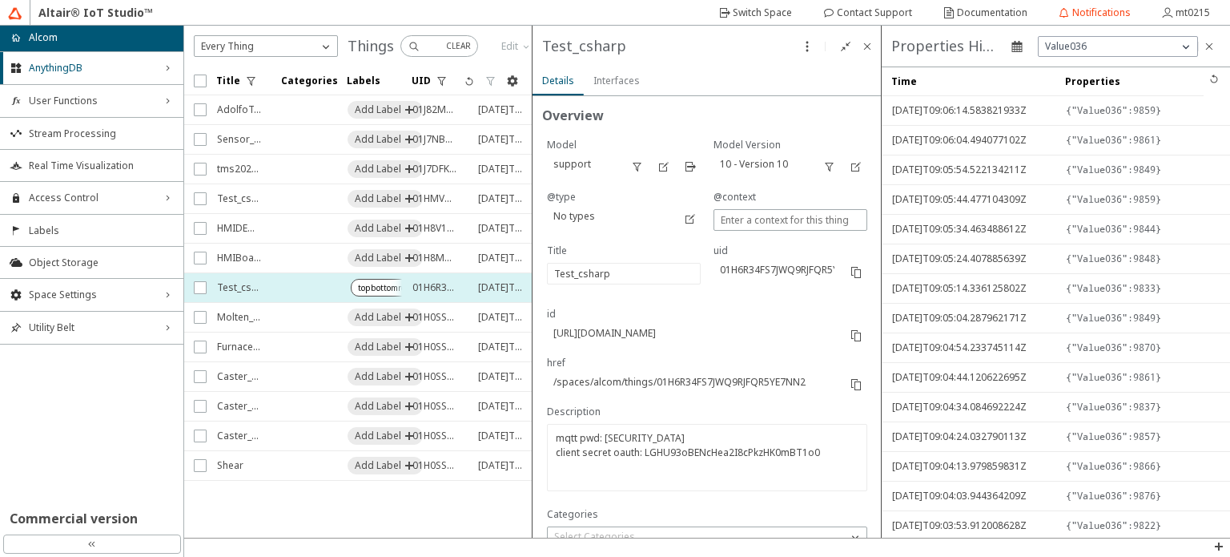
type input "219"
type input "206"
type input "1"
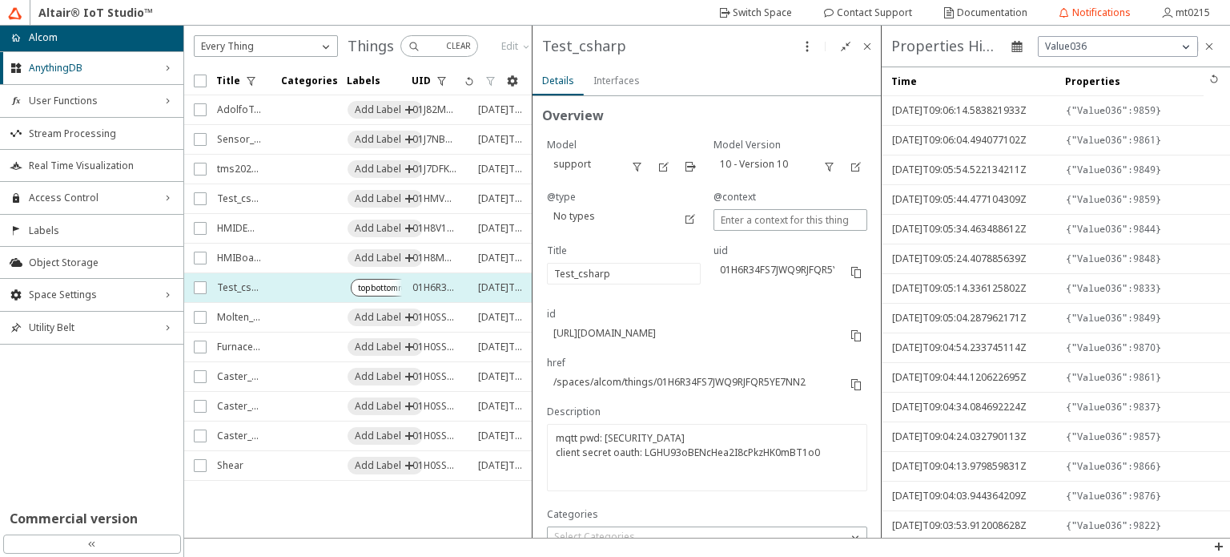
type input "231"
click at [293, 284] on td at bounding box center [304, 288] width 65 height 30
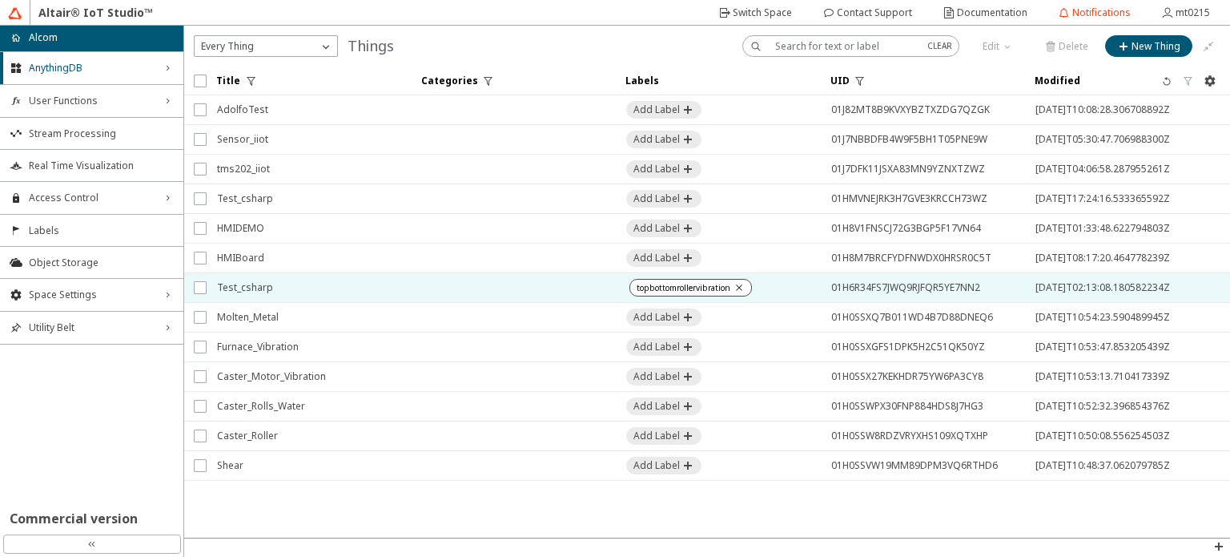
click at [295, 284] on span "Test_csharp" at bounding box center [309, 287] width 184 height 29
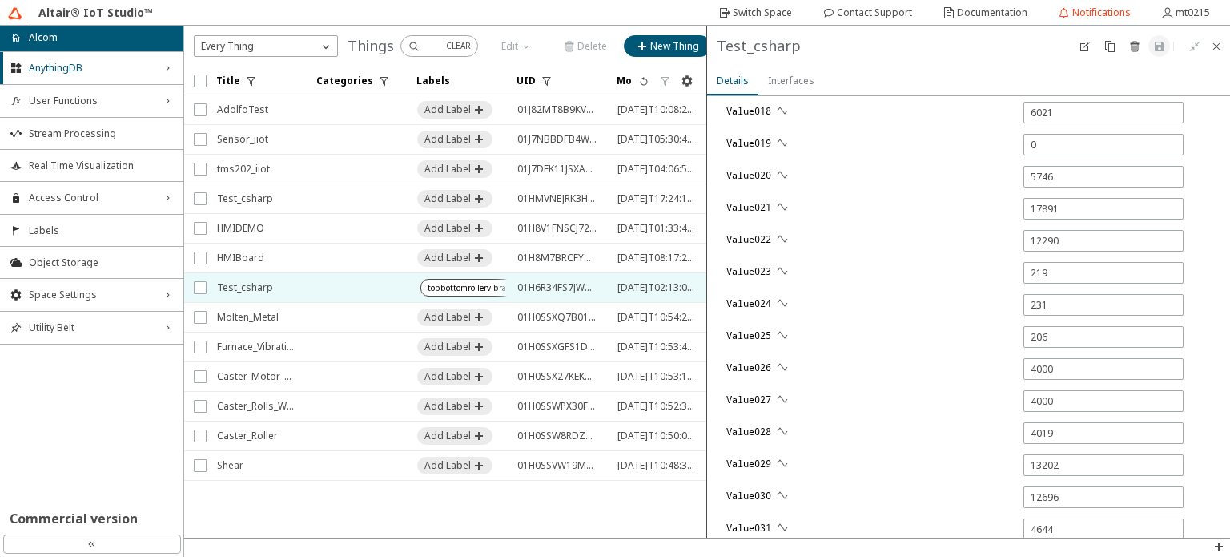
scroll to position [2814, 0]
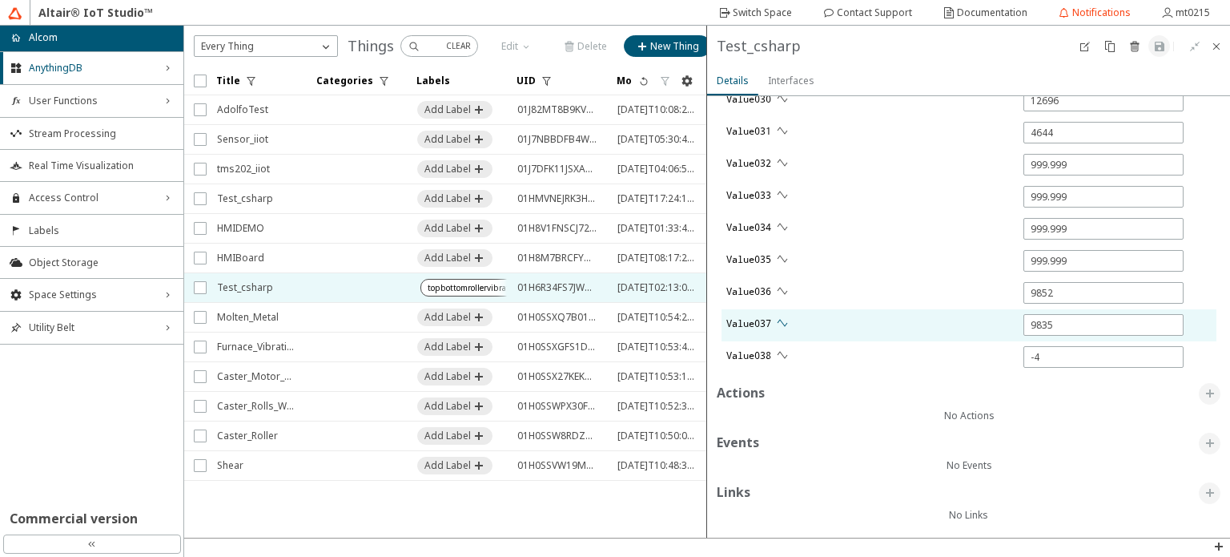
click at [782, 320] on iron-icon at bounding box center [782, 322] width 13 height 13
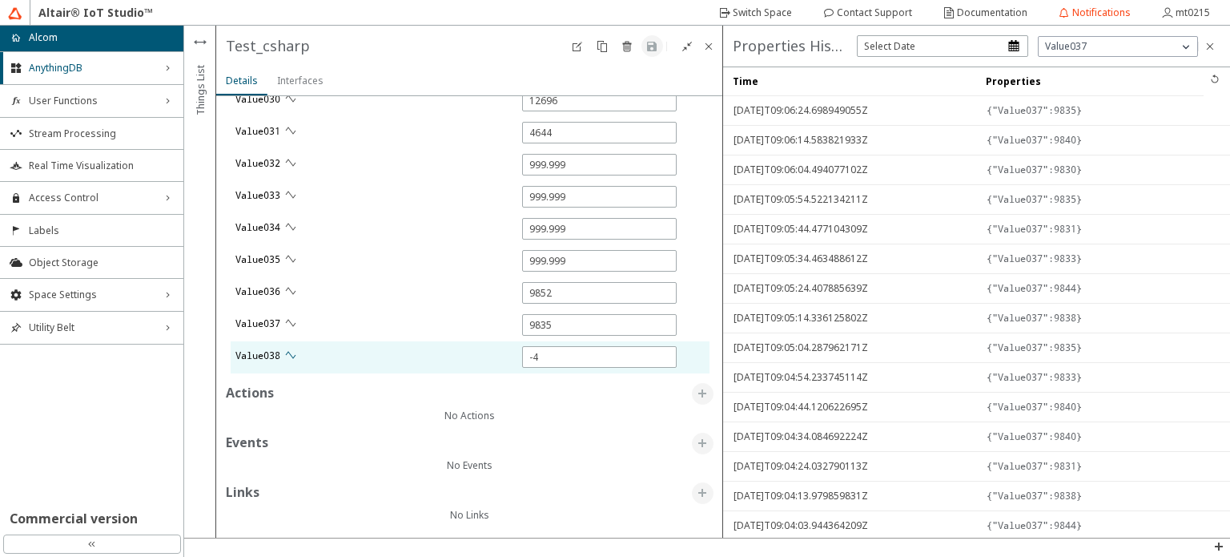
click at [290, 348] on iron-icon at bounding box center [290, 354] width 13 height 13
type input "0"
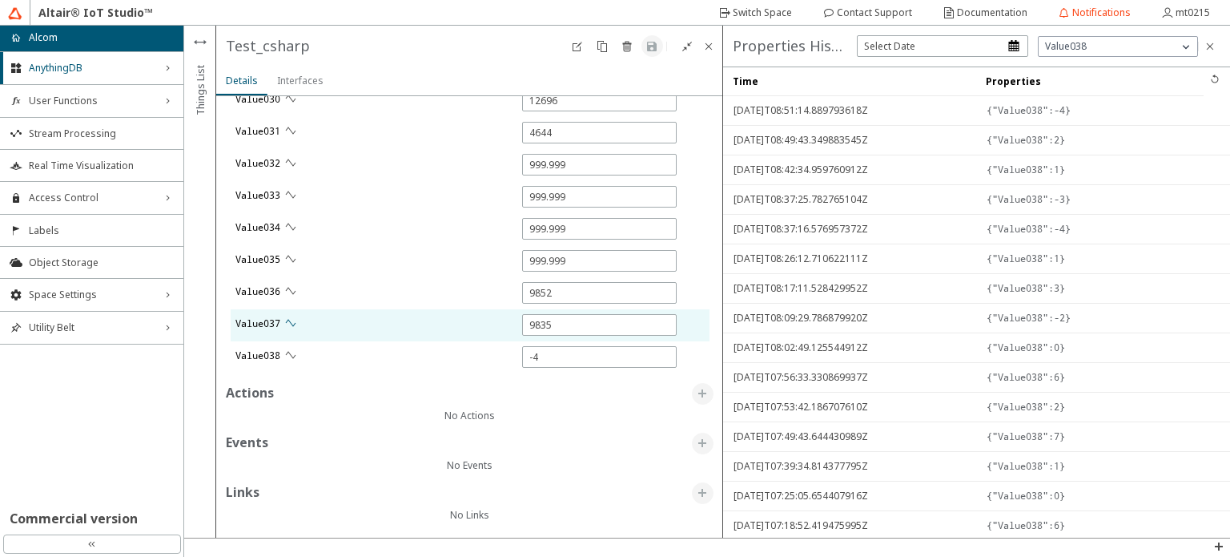
click at [299, 316] on paper-button at bounding box center [291, 323] width 22 height 22
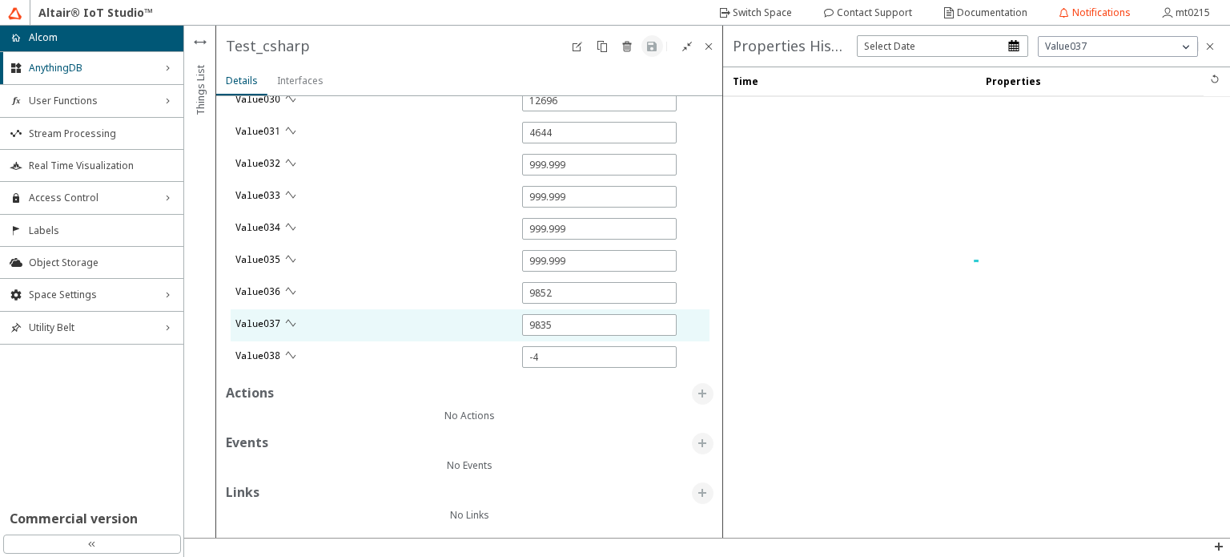
type input "5594"
type input "0"
type input "15086"
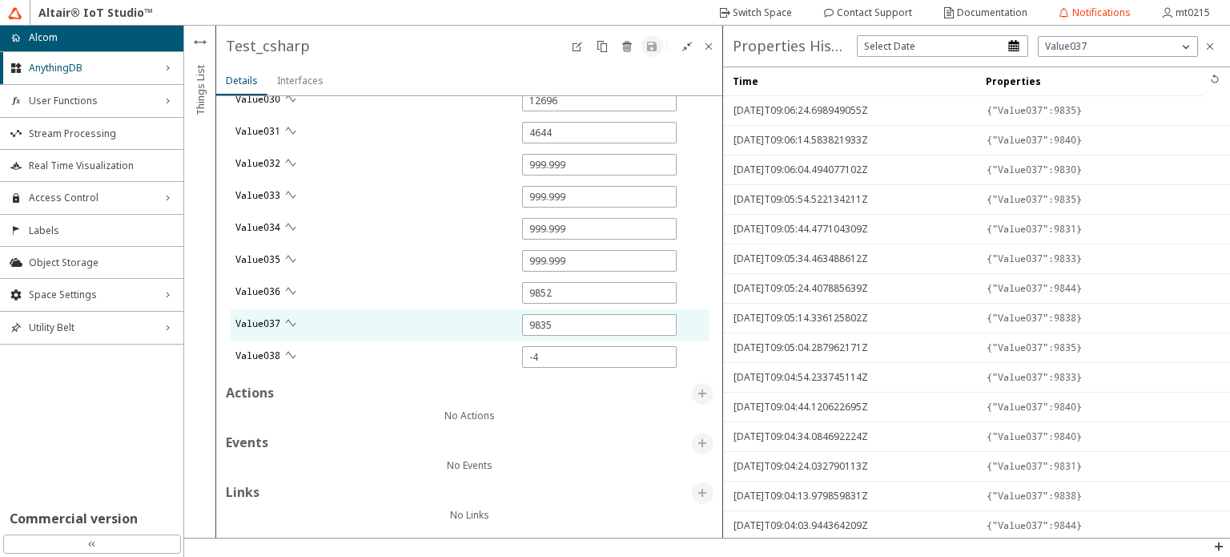
type input "0"
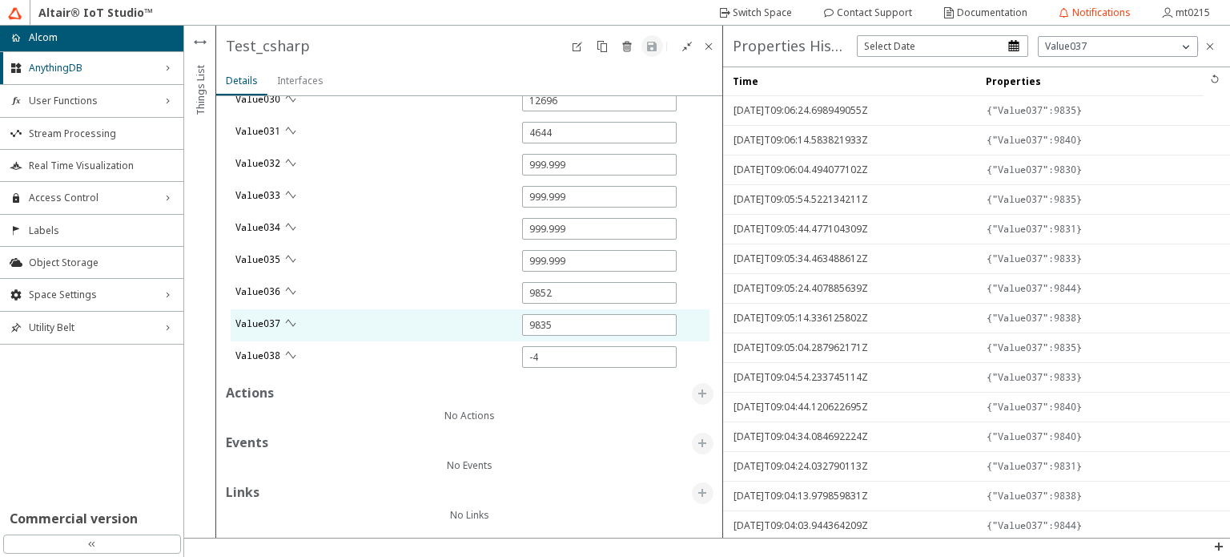
type input "0"
type input "8358"
type input "5848"
type input "18570"
type input "4004"
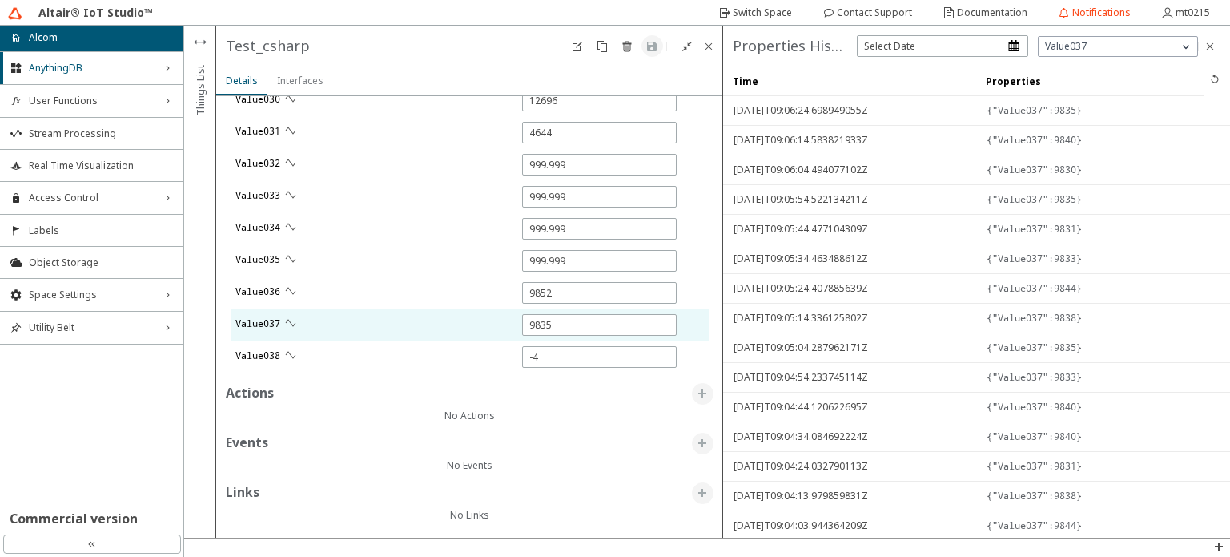
type input "12134"
type input "15041"
type input "12119"
type input "234"
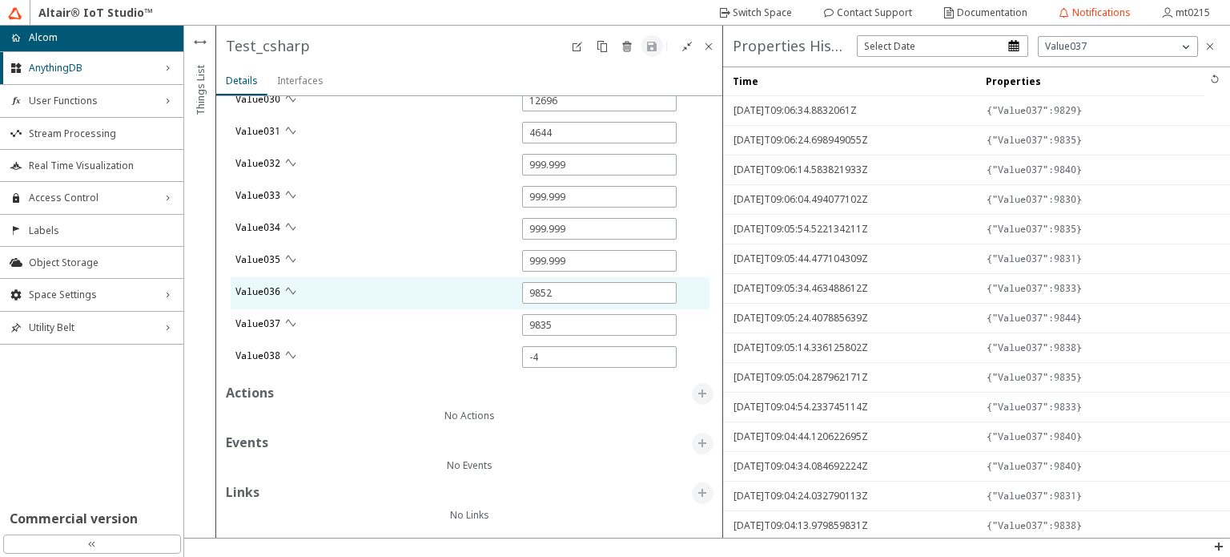
type input "0"
type input "6282"
type input "12246"
type input "217"
type input "208"
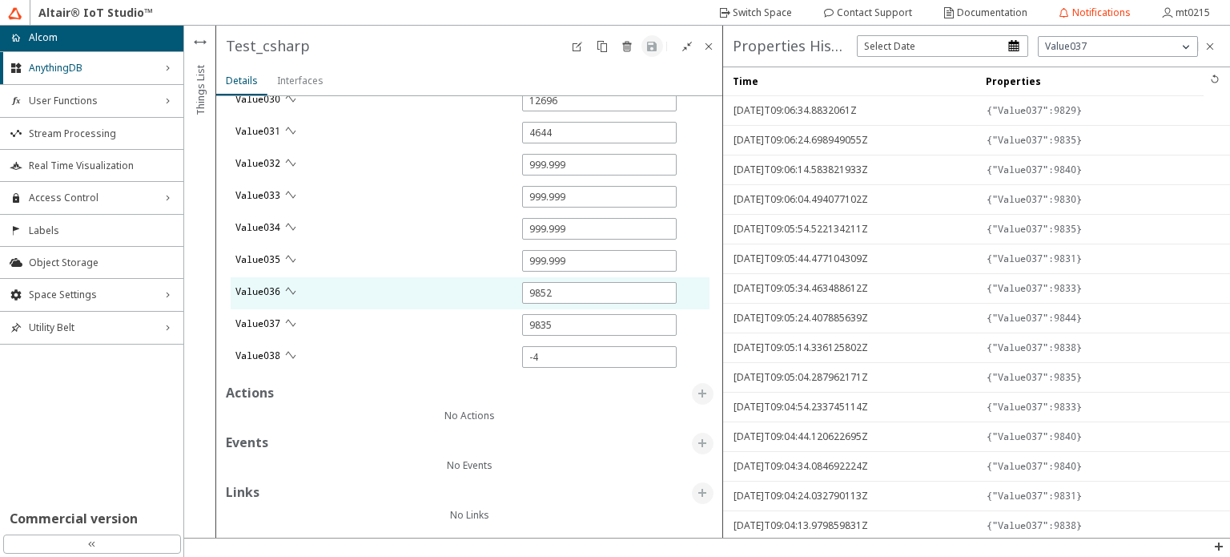
type input "9837"
type input "9829"
type input "0"
type input "6035"
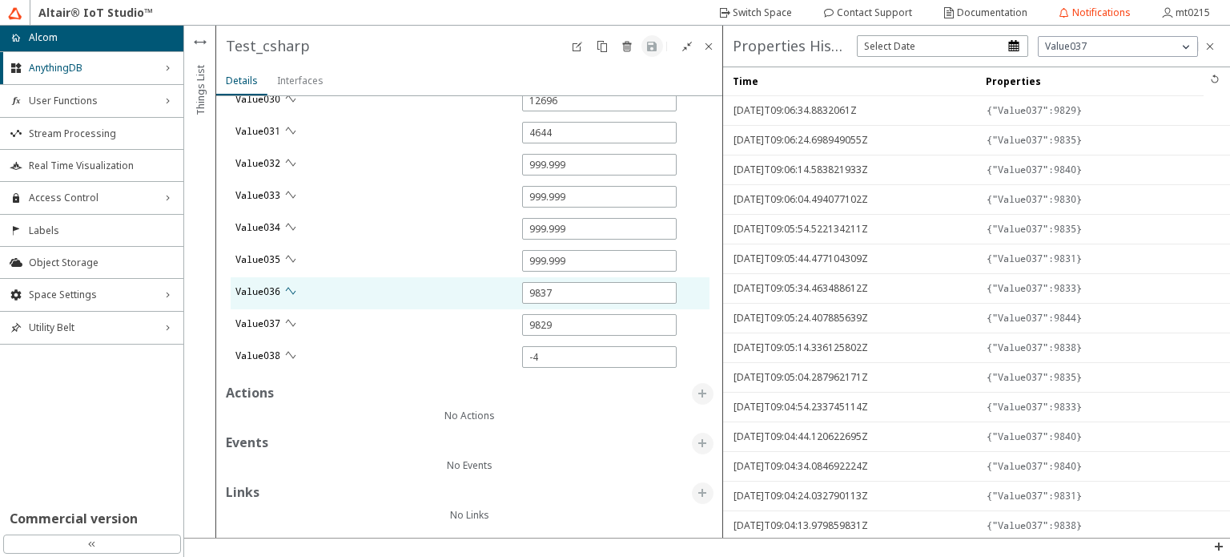
type input "13168"
type input "0"
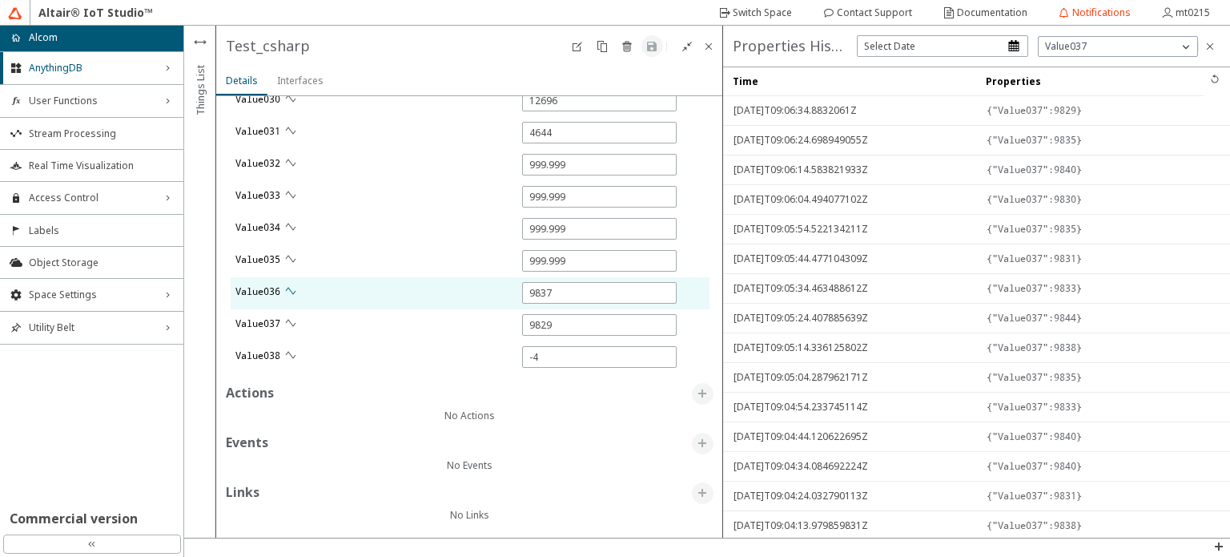
type input "0"
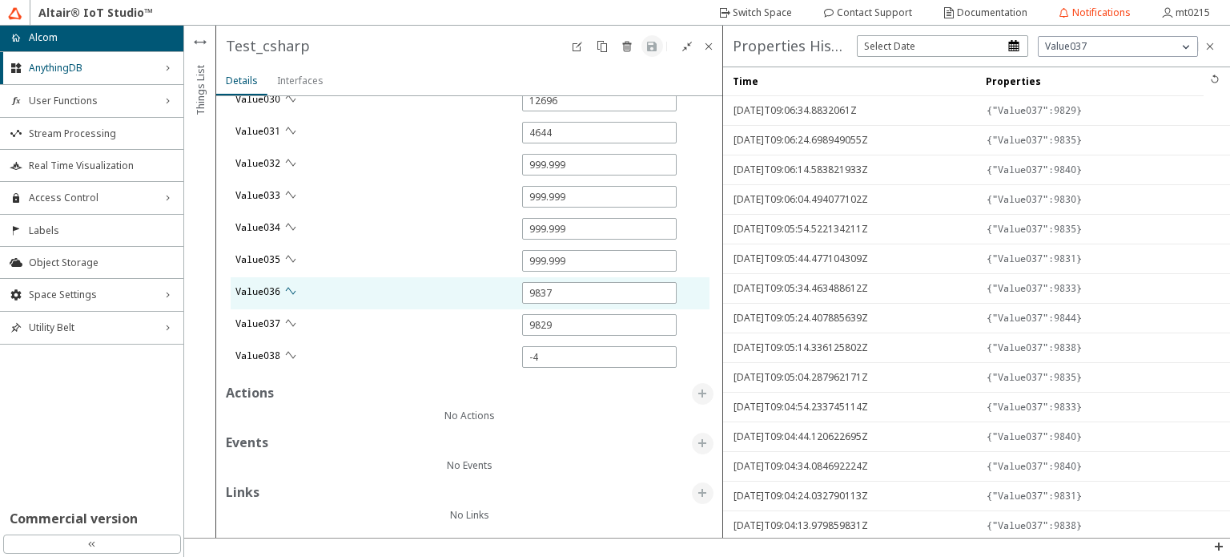
type input "0"
type input "8874"
type input "5652"
type input "12715"
type input "4659"
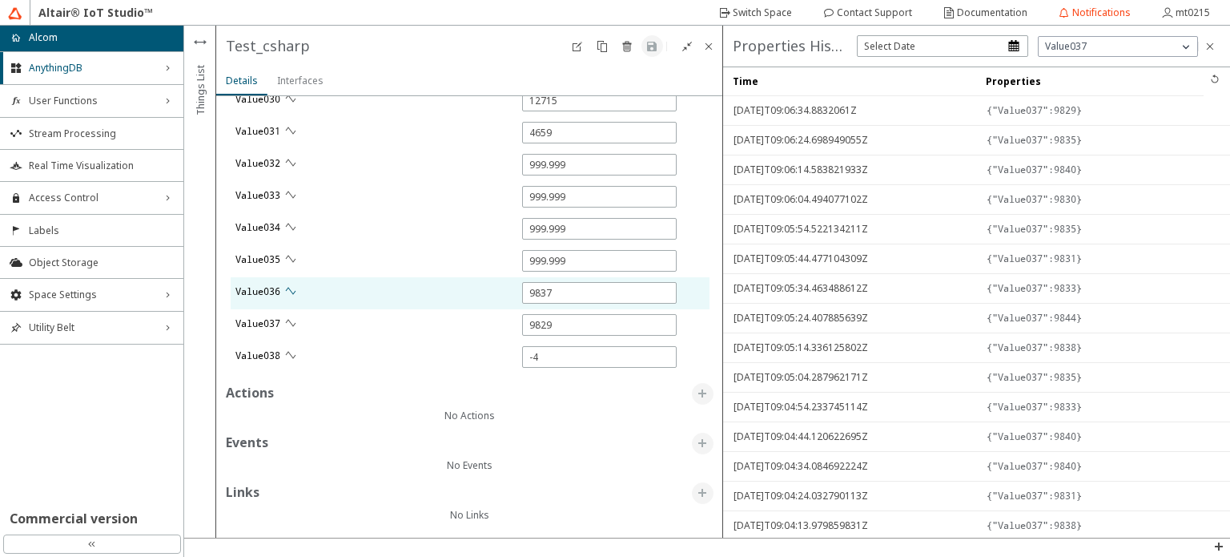
type input "0"
click at [294, 290] on iron-icon at bounding box center [290, 290] width 13 height 13
type input "0"
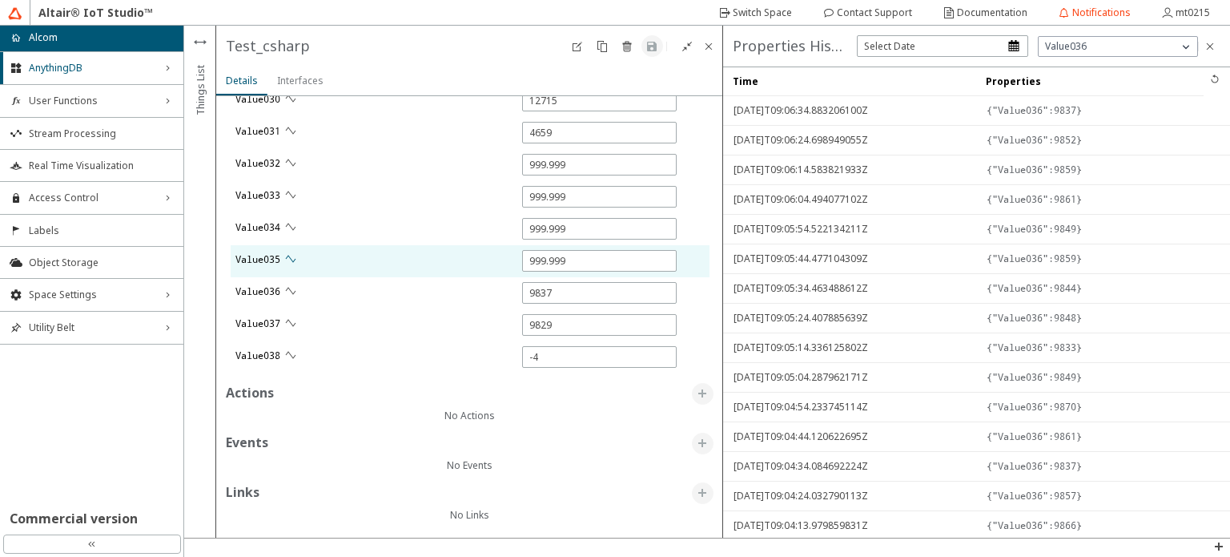
click at [295, 252] on iron-icon at bounding box center [290, 258] width 13 height 13
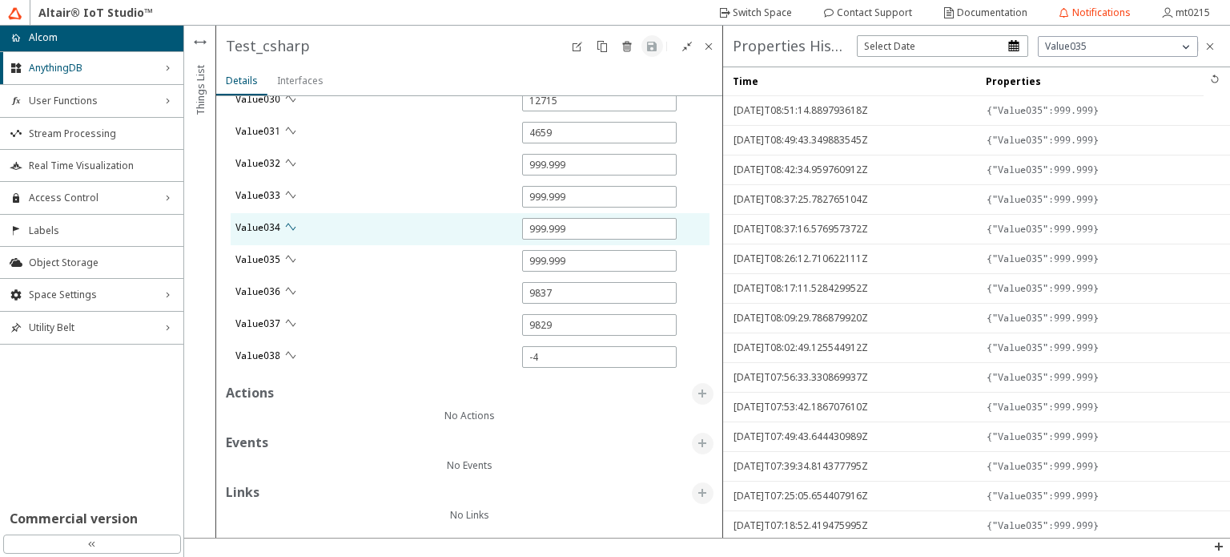
type input "0"
type input "5859"
type input "5677"
type input "15092"
type input "18609"
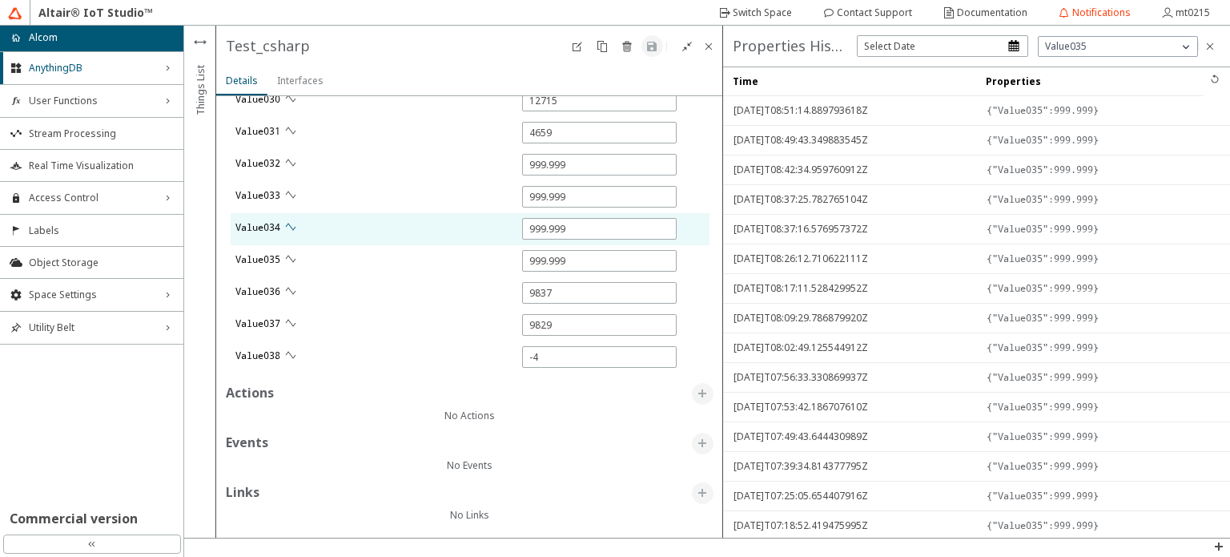
type input "0"
type input "8321"
type input "4002"
type input "15043"
type input "0"
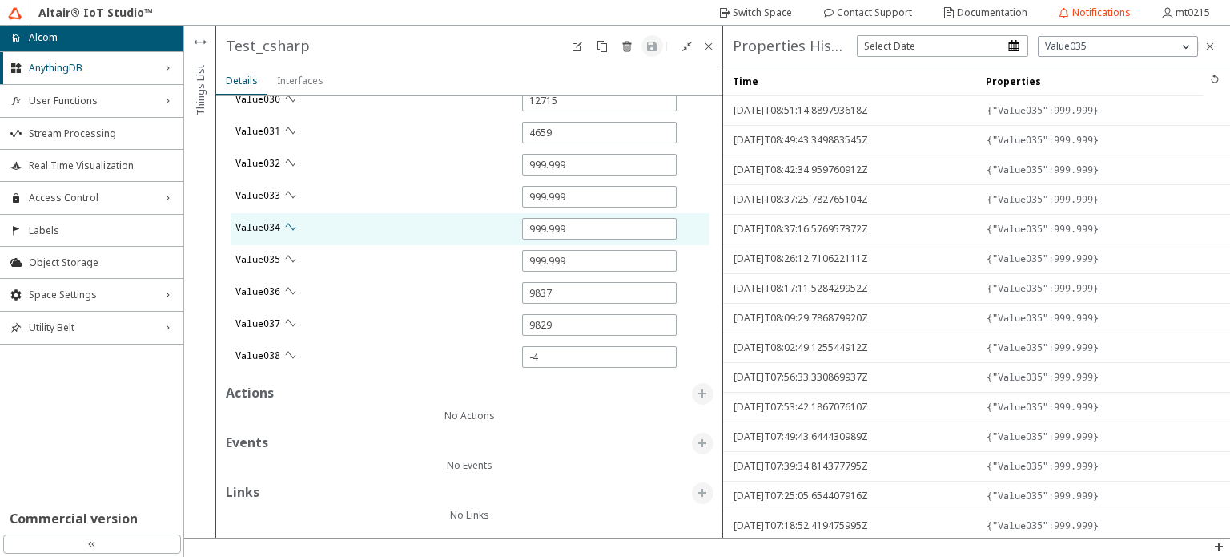
type input "0"
type input "12089"
type input "12108"
type input "0"
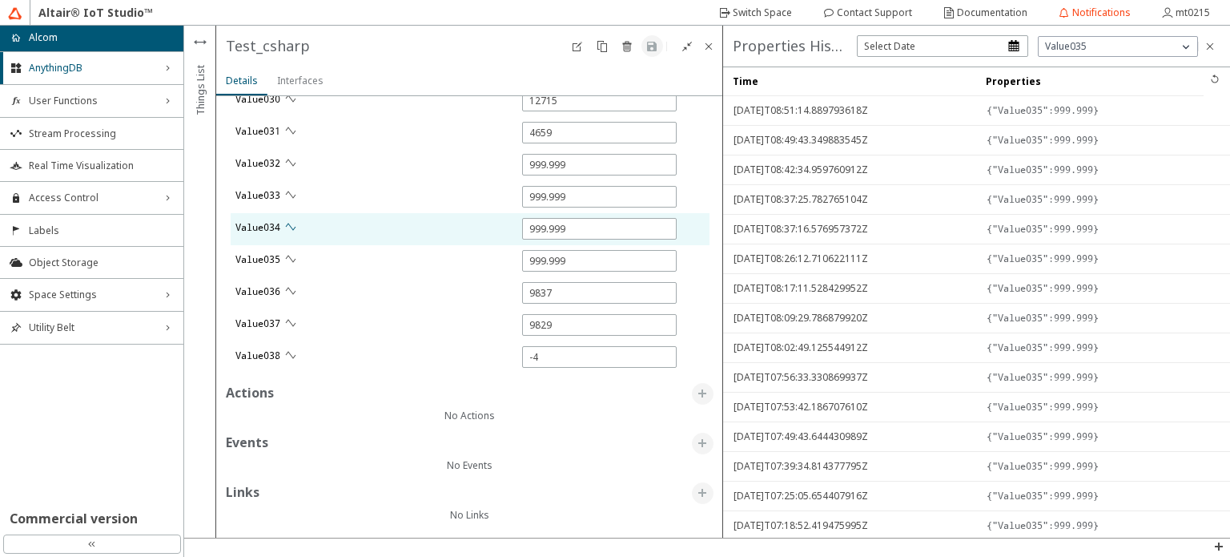
type input "0"
type input "12128"
type input "12299"
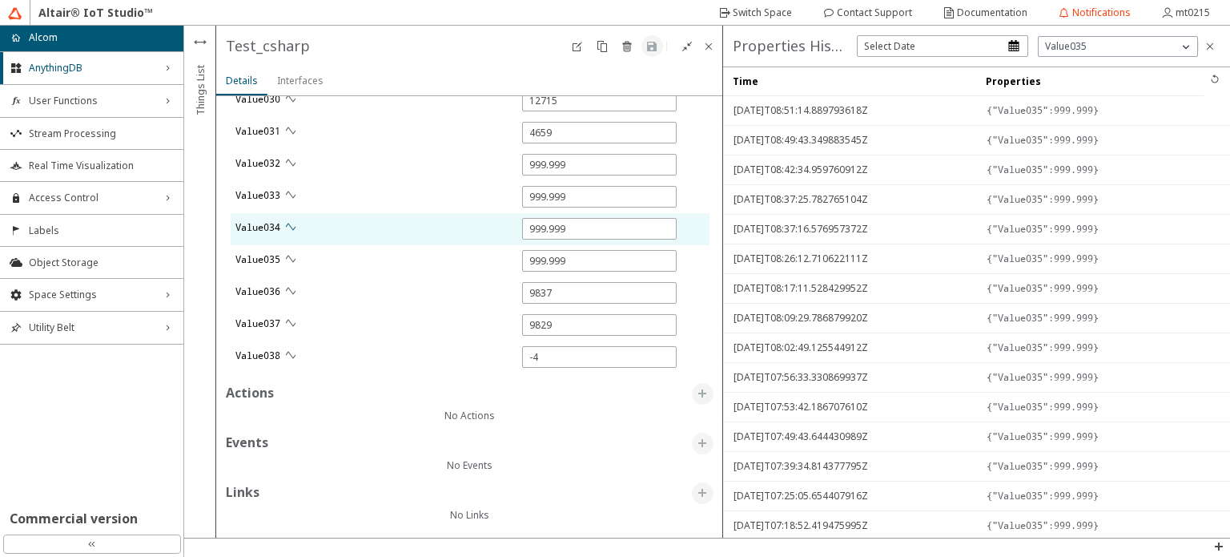
type input "0"
type input "218"
type input "229"
type input "0"
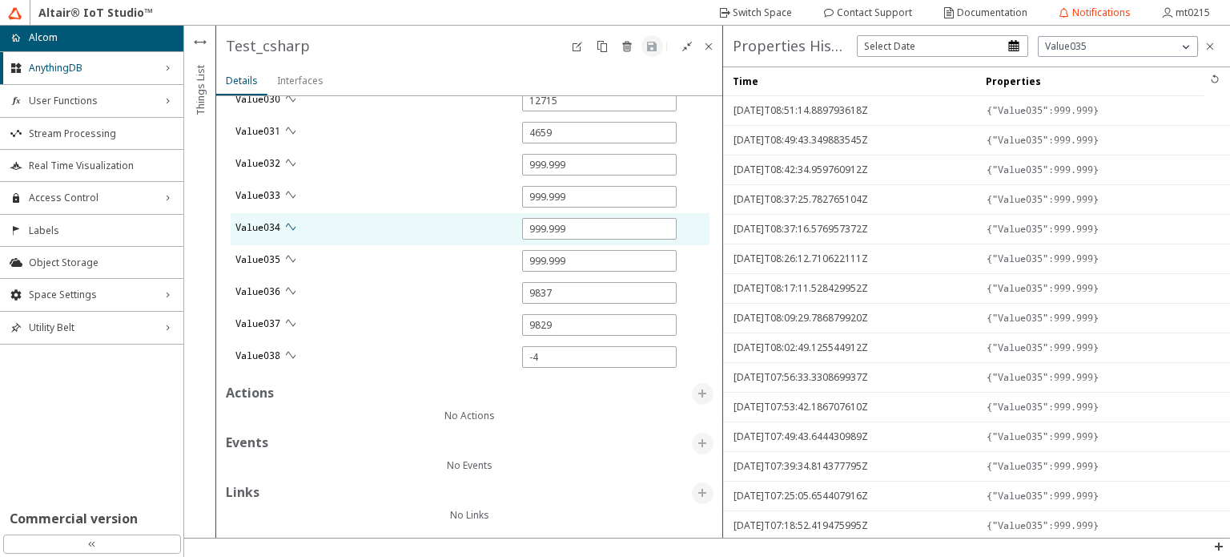
type input "0"
type input "5929"
type input "207"
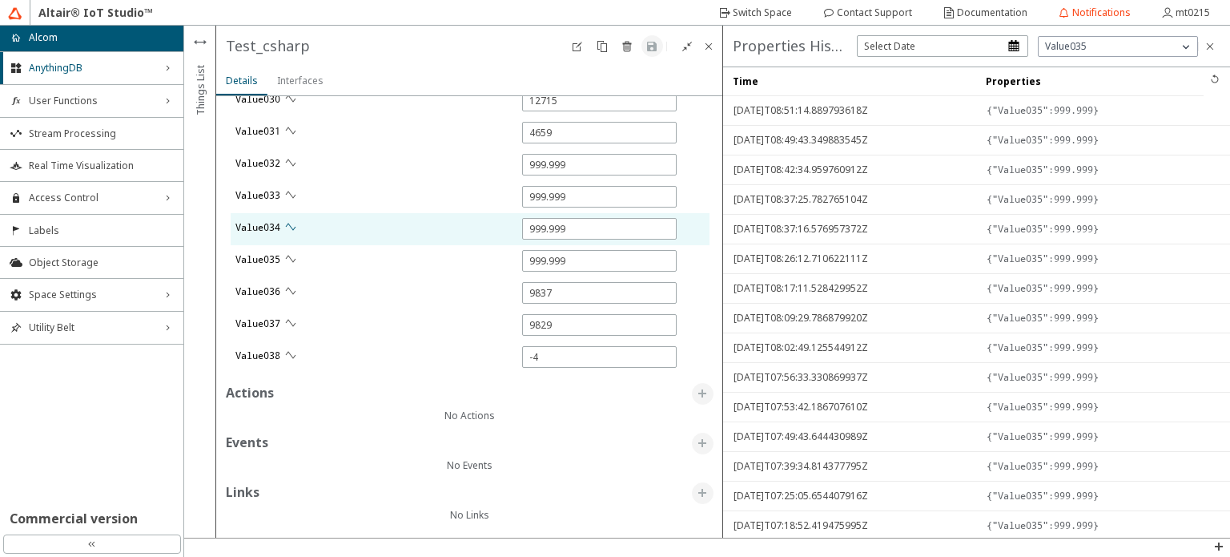
type input "0"
type input "8639"
type input "5559"
type input "4021"
type input "6047"
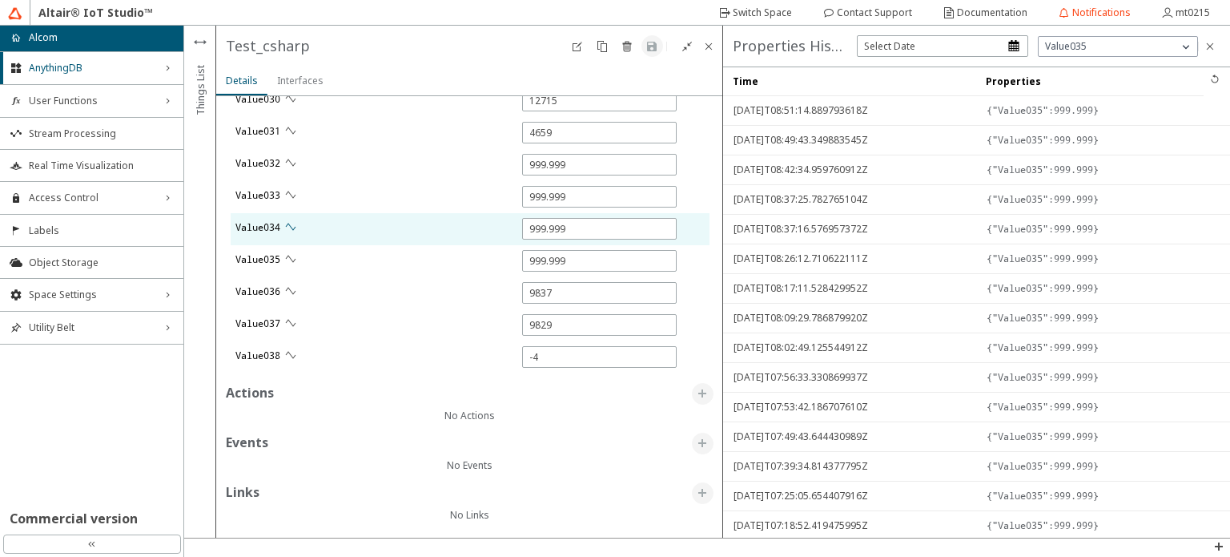
type input "12721"
type input "9866"
type input "9847"
type input "13215"
type input "4665"
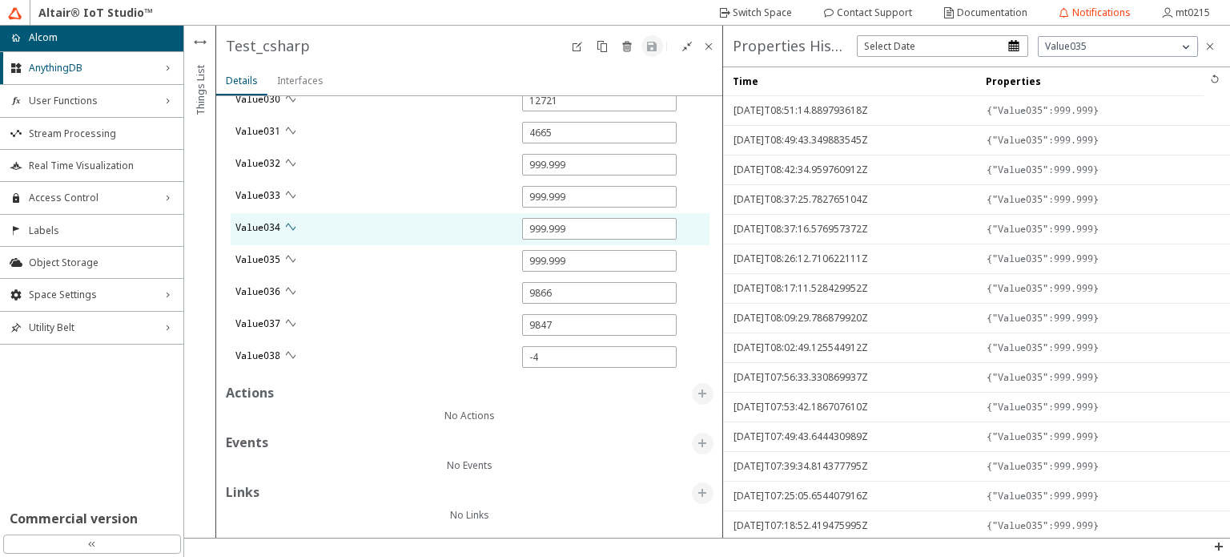
click at [296, 223] on iron-icon at bounding box center [290, 226] width 13 height 13
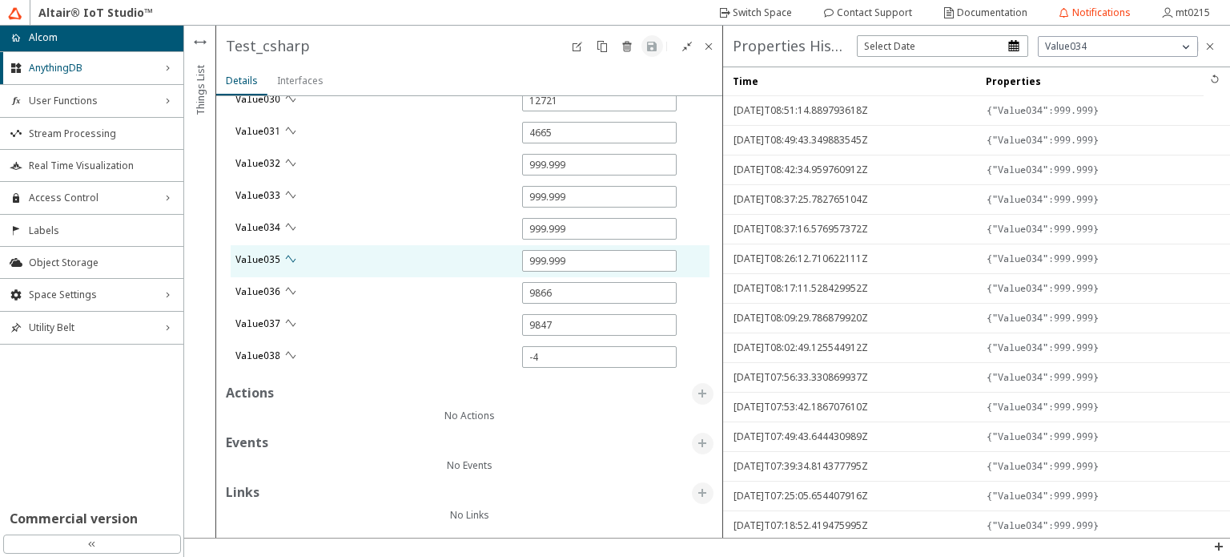
click at [296, 252] on iron-icon at bounding box center [290, 258] width 13 height 13
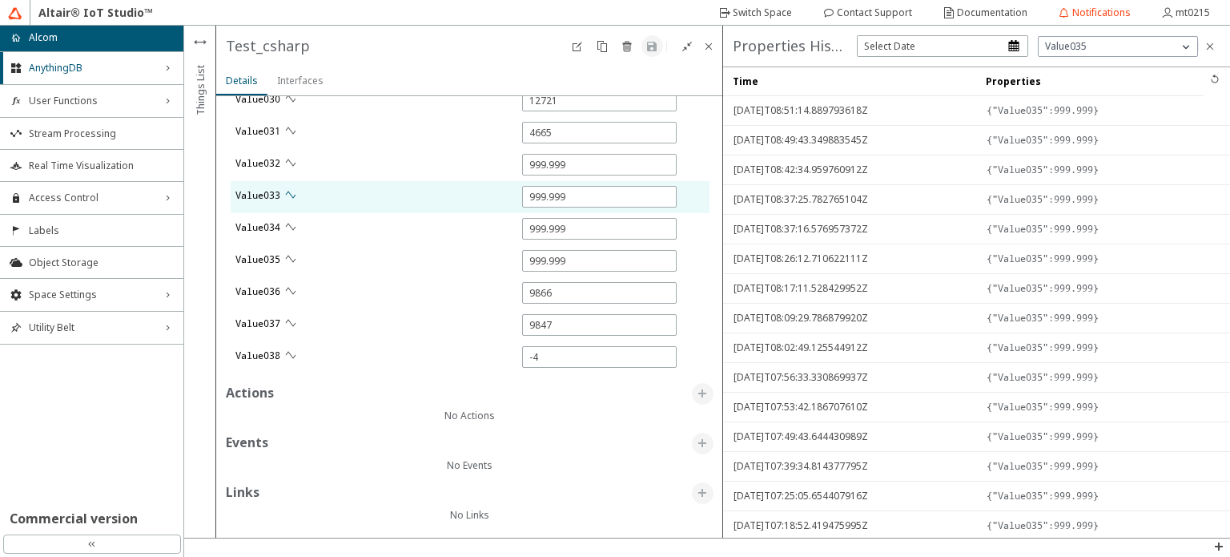
type input "0"
type input "1"
type input "5679"
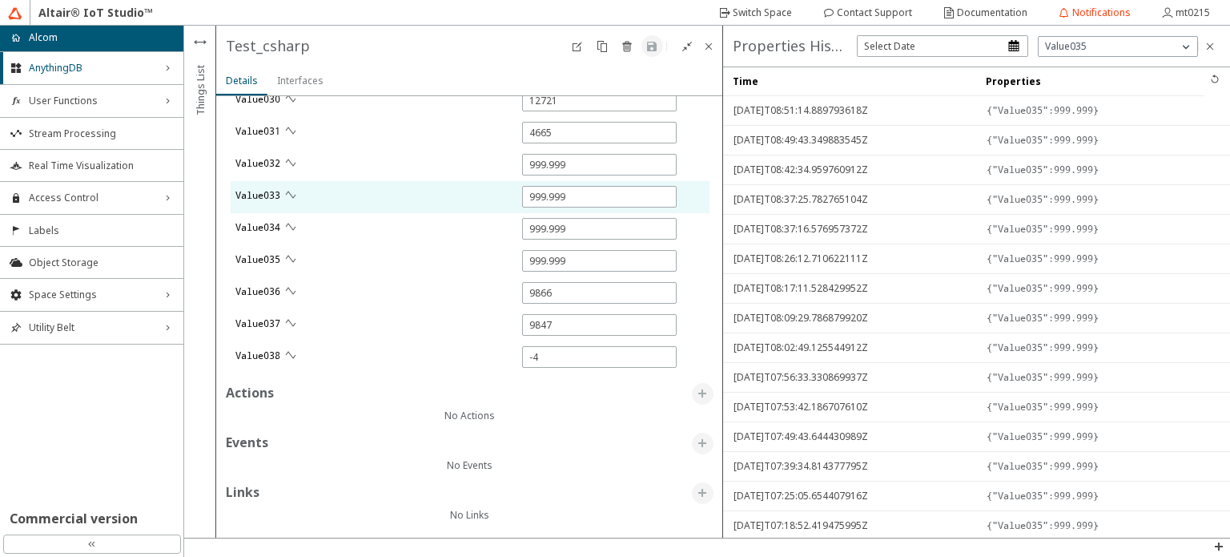
type input "15040"
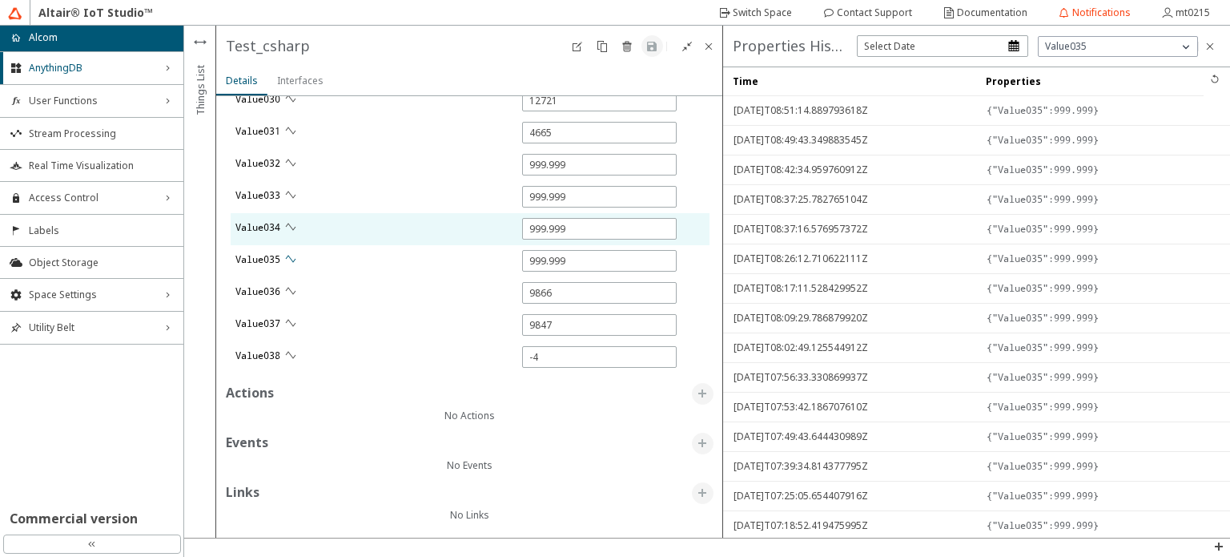
type input "1"
type input "8396"
type input "5854"
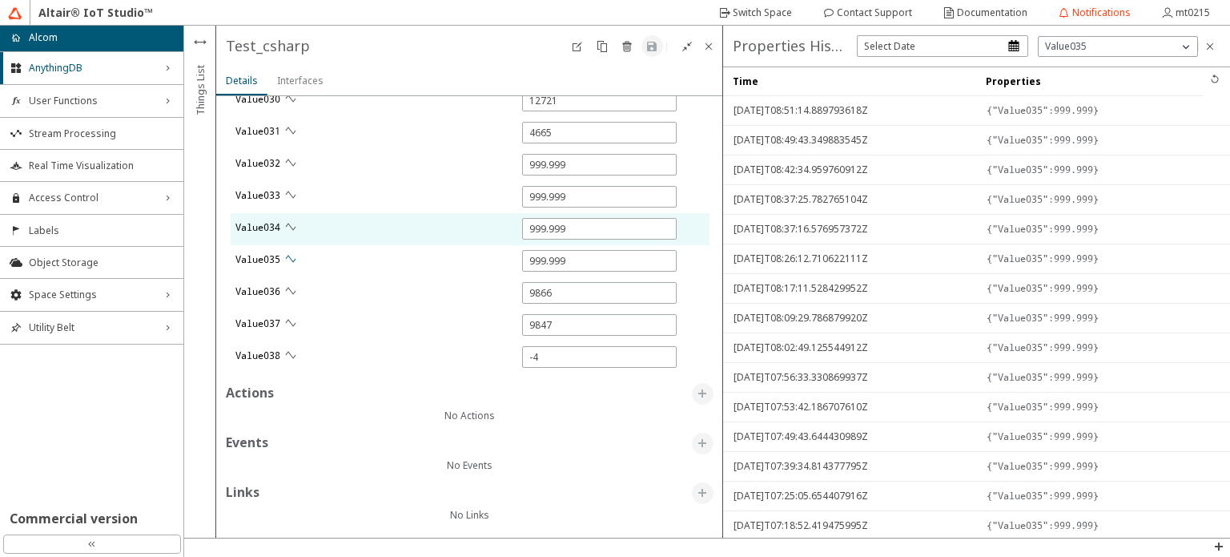
type input "15133"
type input "18608"
type input "12075"
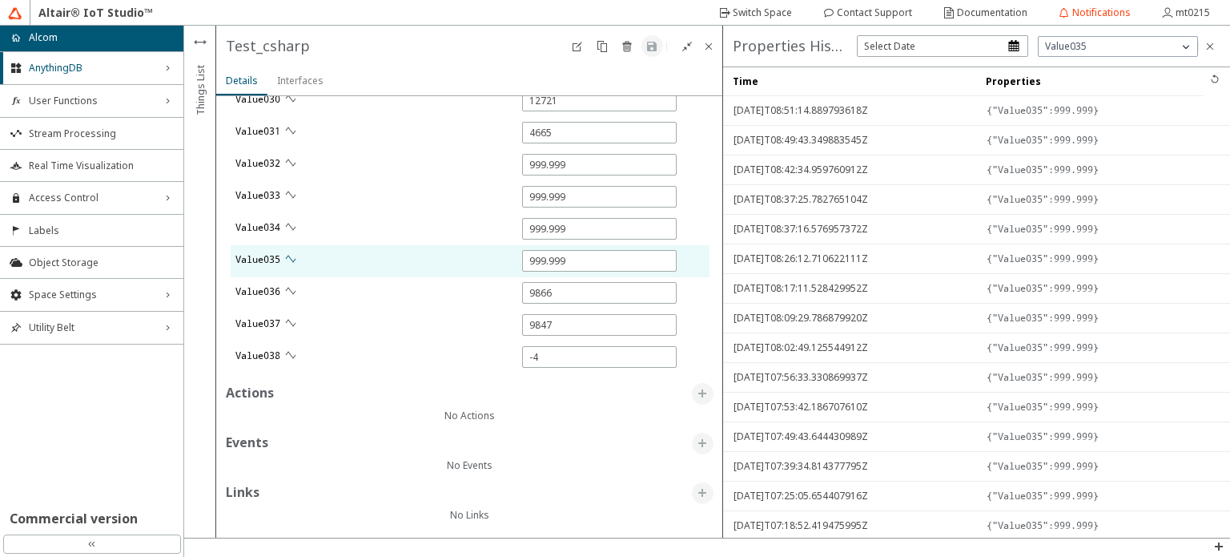
type input "1"
click at [295, 258] on iron-icon at bounding box center [290, 258] width 13 height 13
type input "1"
type input "12102"
type input "12114"
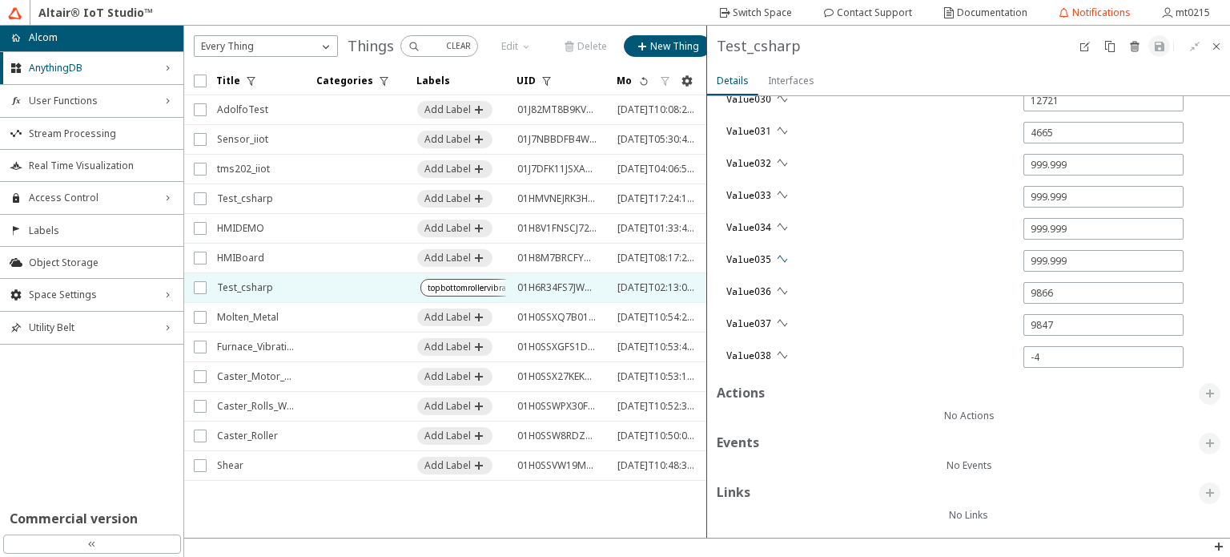
type input "12295"
type input "235"
type input "208"
type input "1"
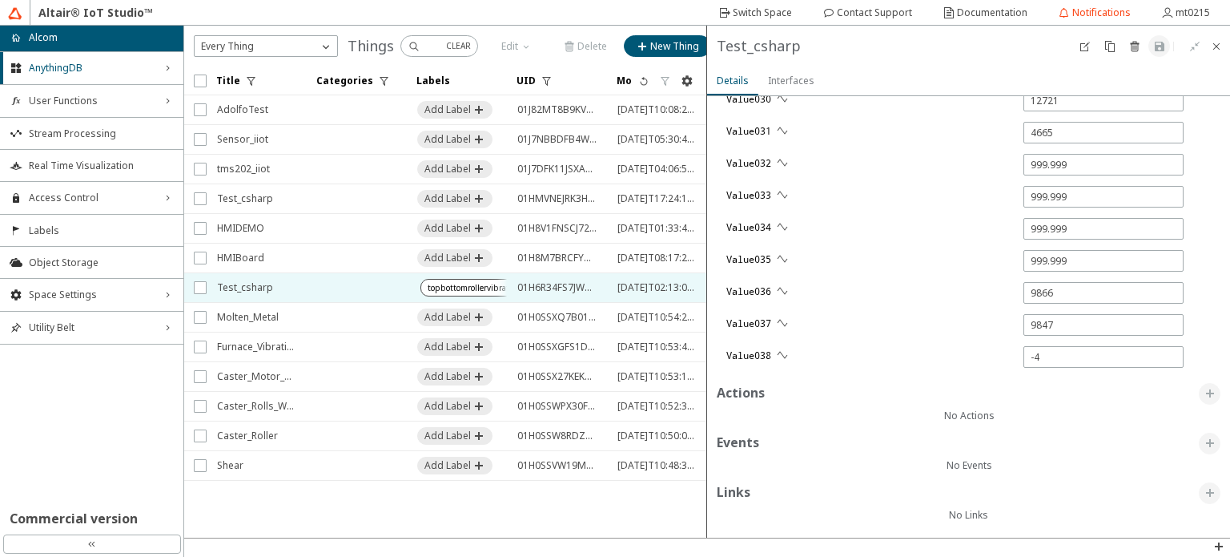
type input "1"
type input "5987"
type input "8756"
type input "13203"
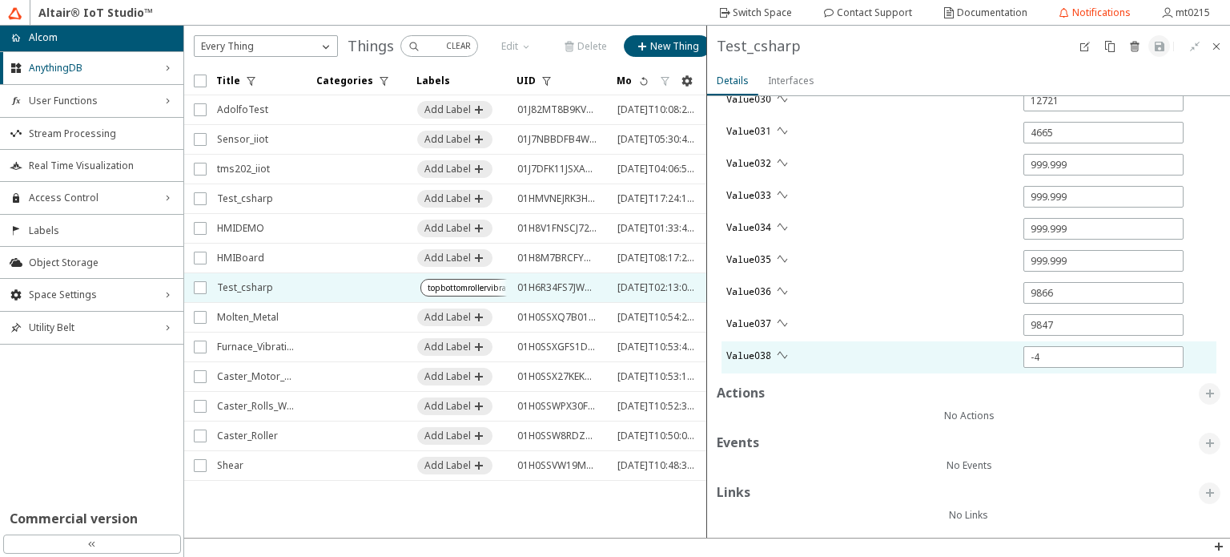
type input "5605"
type input "4655"
type input "1"
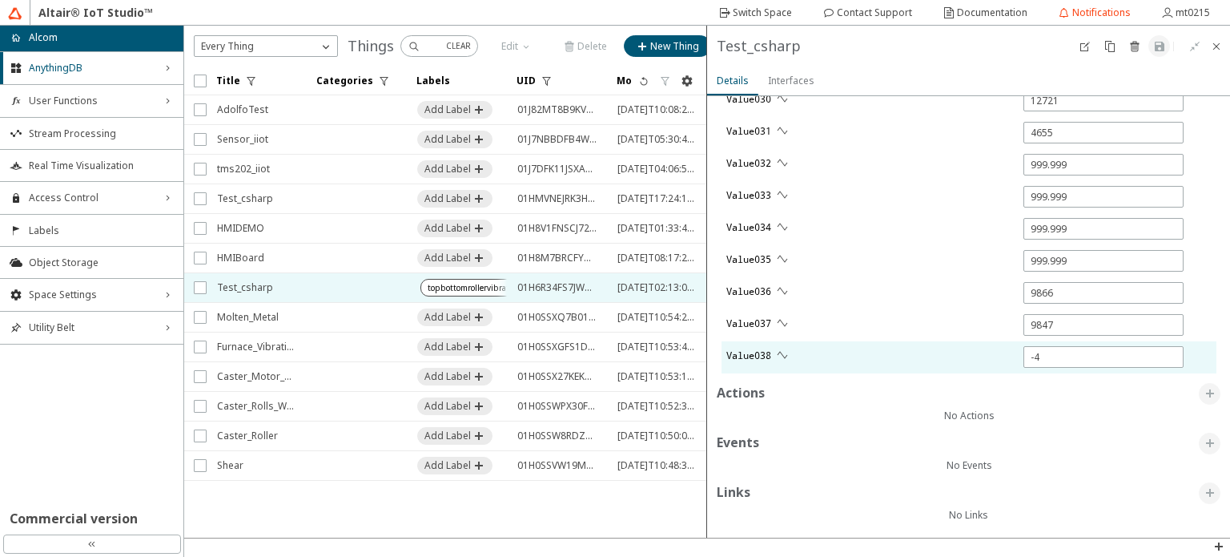
type input "1"
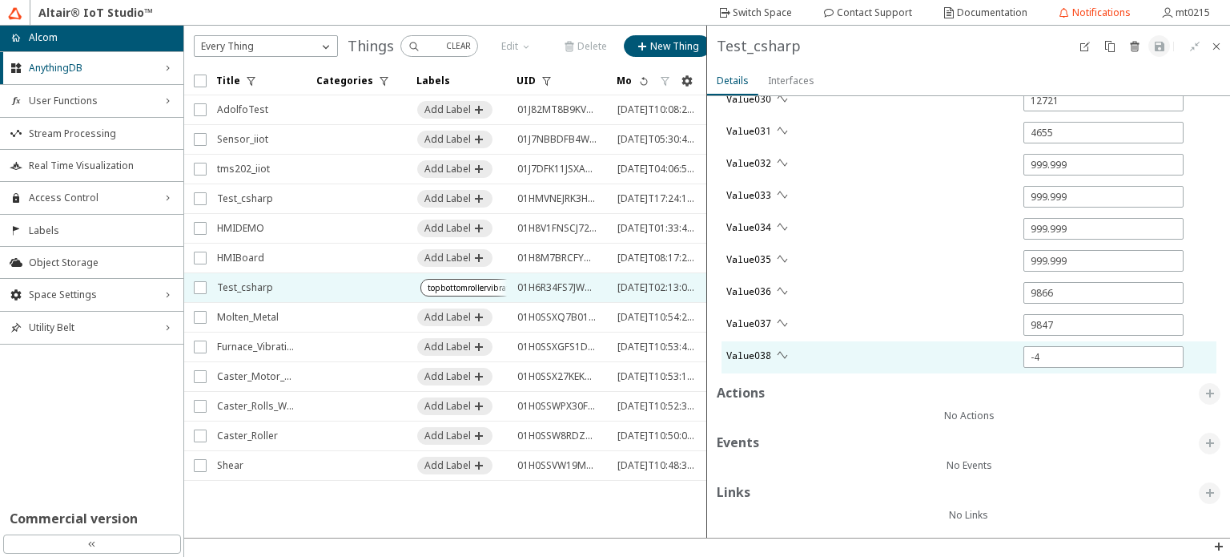
type input "1"
type input "6033"
type input "4055"
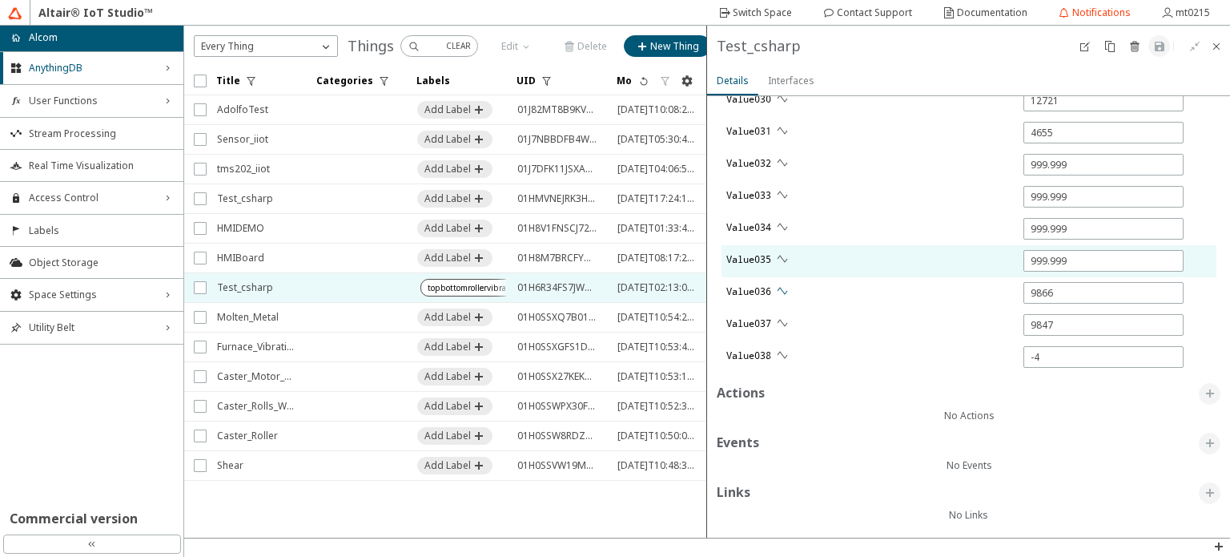
type input "1"
type input "12741"
type input "9849"
type input "9837"
click at [783, 256] on iron-icon at bounding box center [782, 258] width 13 height 13
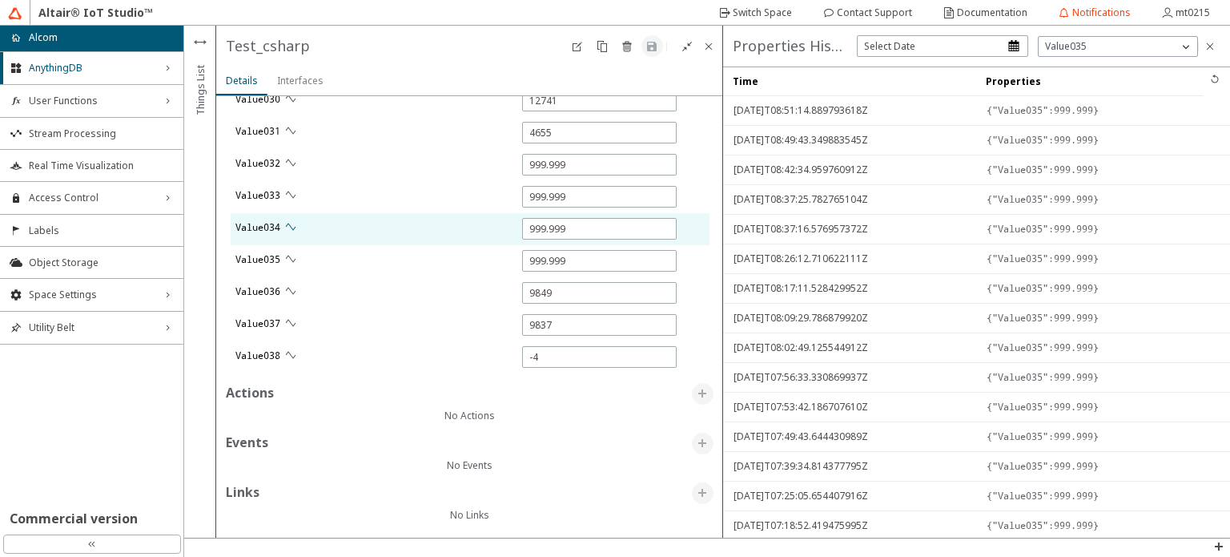
click at [293, 220] on iron-icon at bounding box center [290, 226] width 13 height 13
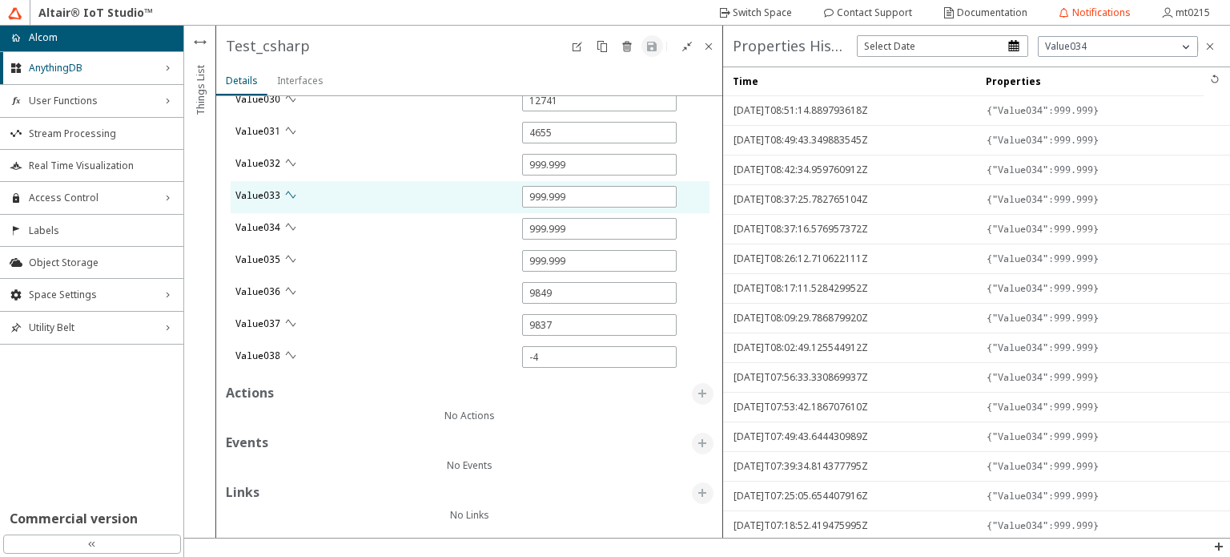
click at [292, 193] on iron-icon at bounding box center [290, 194] width 13 height 13
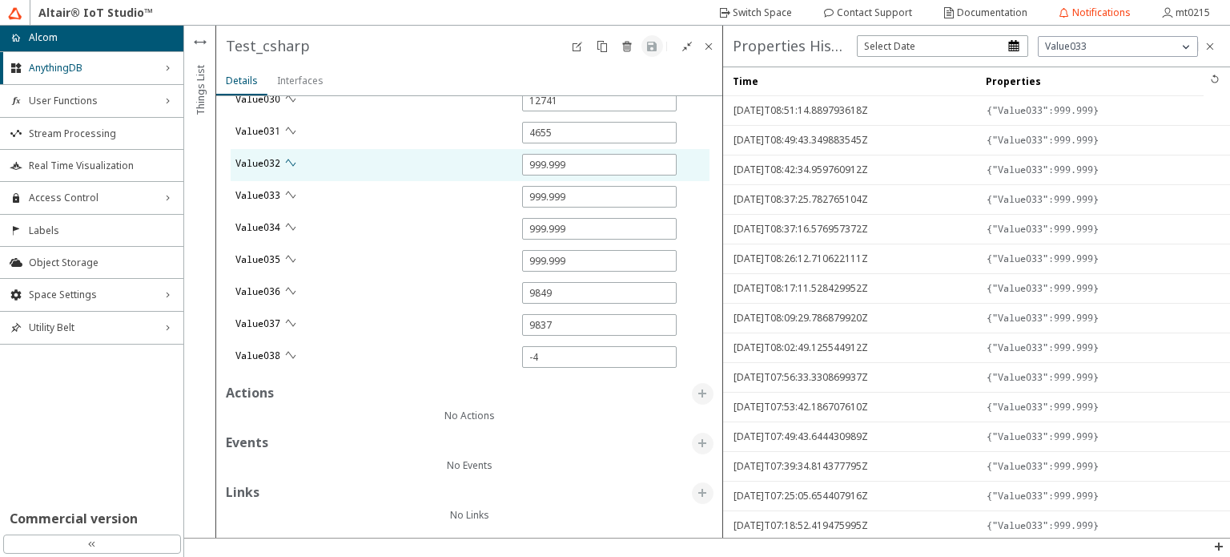
type input "0"
click at [301, 177] on div "Value032" at bounding box center [456, 165] width 451 height 32
click at [292, 156] on iron-icon at bounding box center [290, 162] width 13 height 13
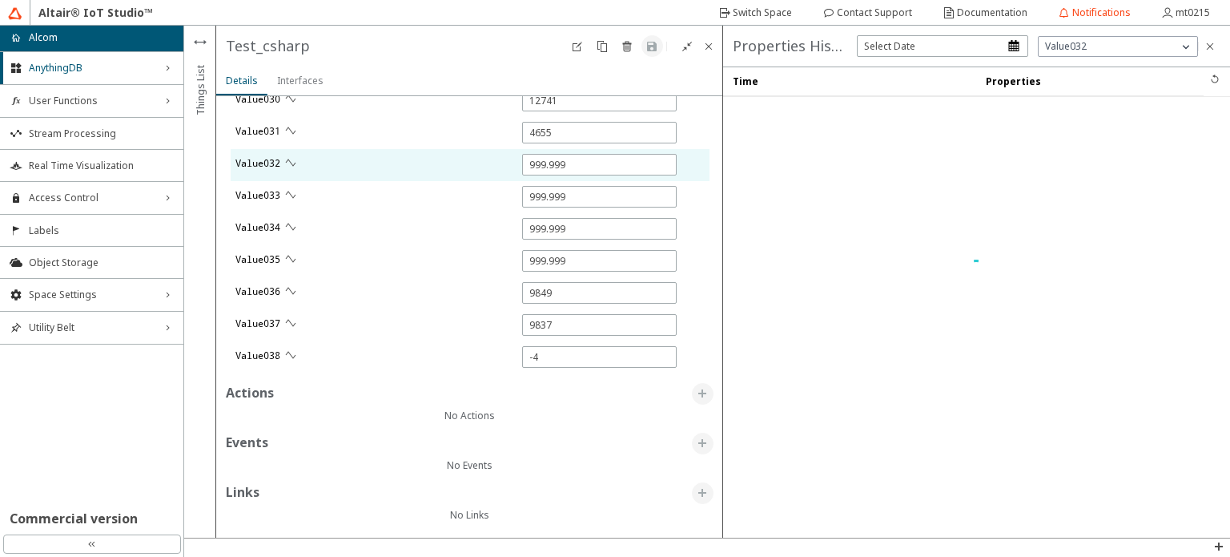
type input "5567"
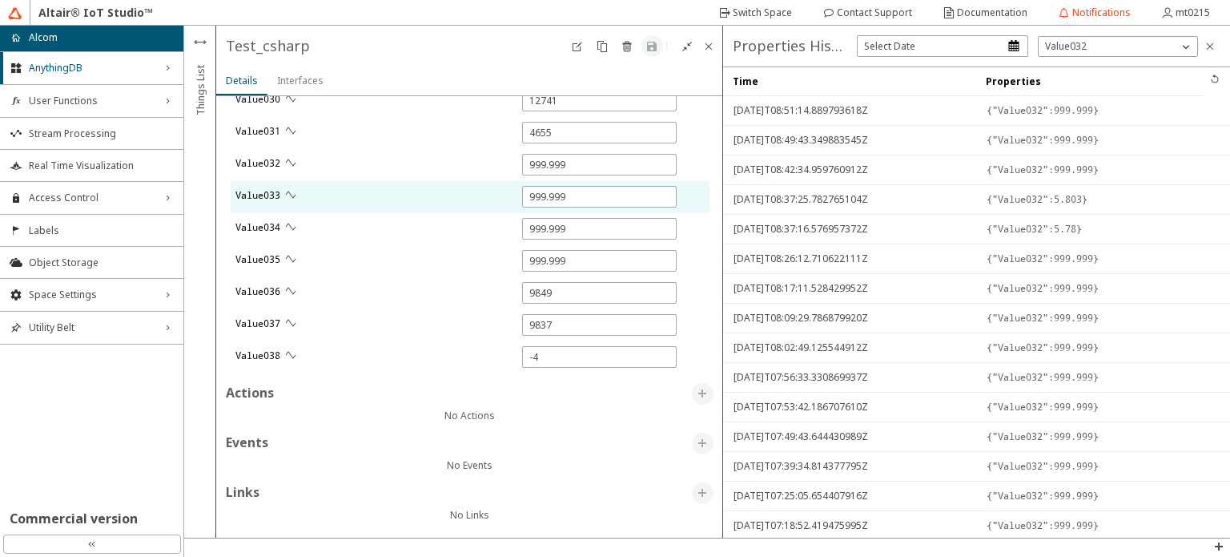
type input "15141"
type input "18578"
type input "12065"
type input "8400"
type input "5841"
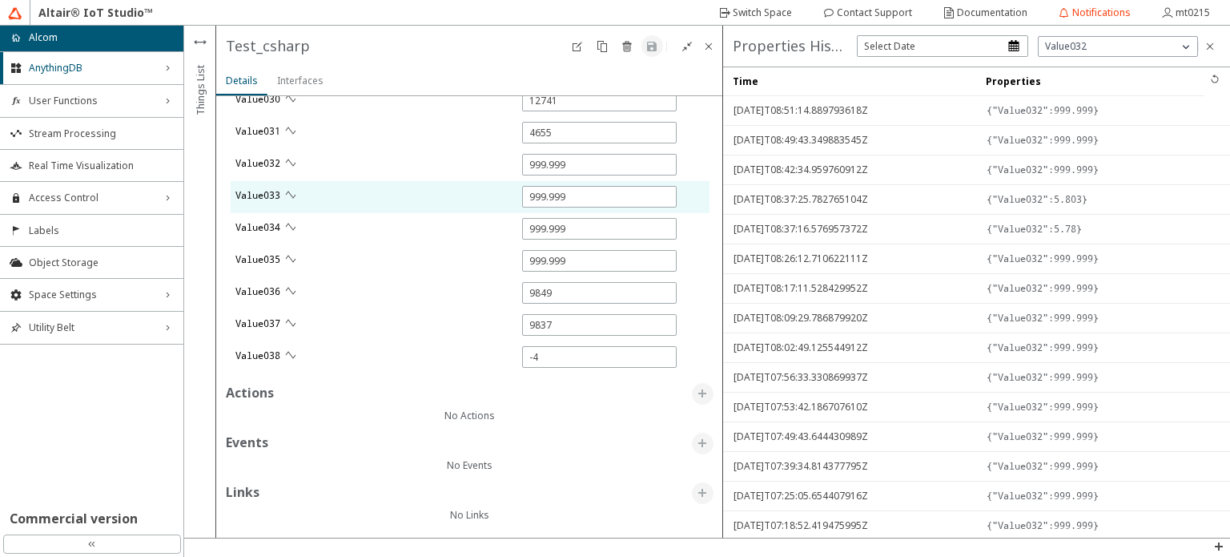
type input "15016"
type input "1"
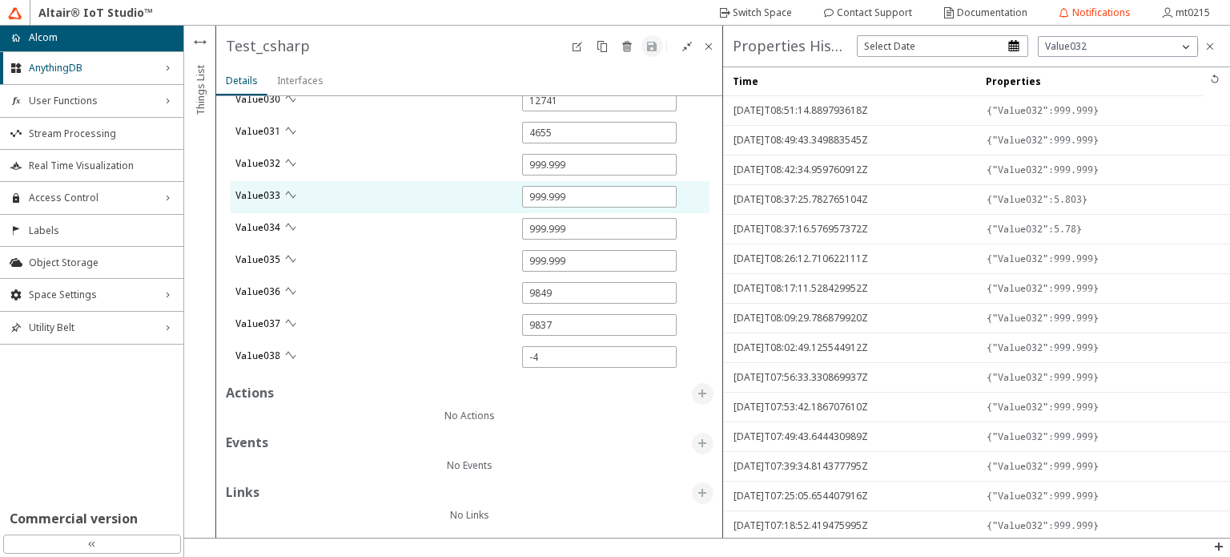
type input "12086"
type input "1"
type input "12110"
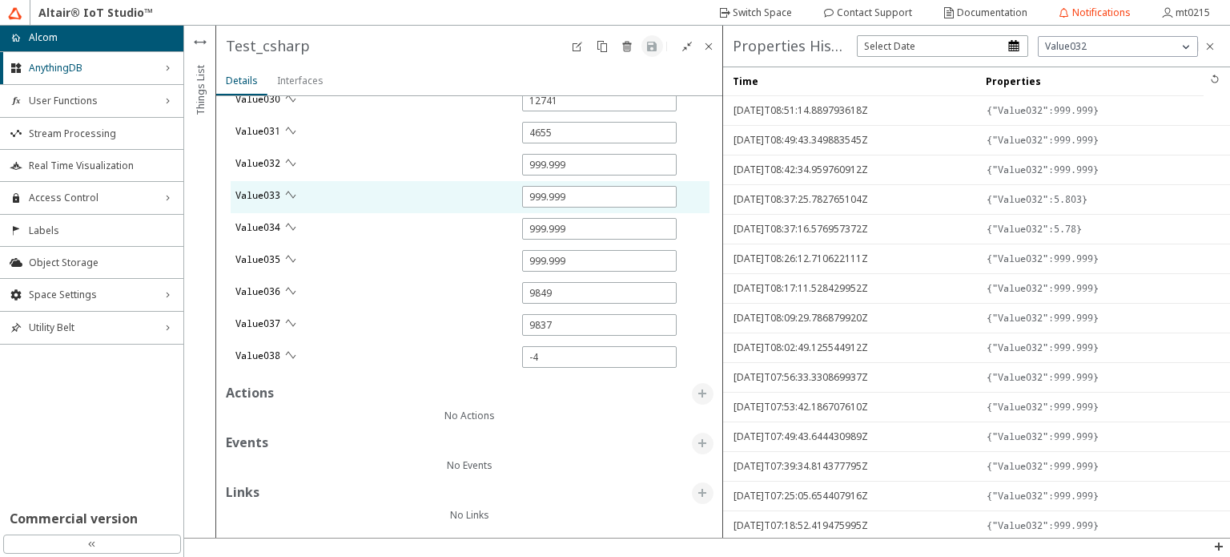
type input "1"
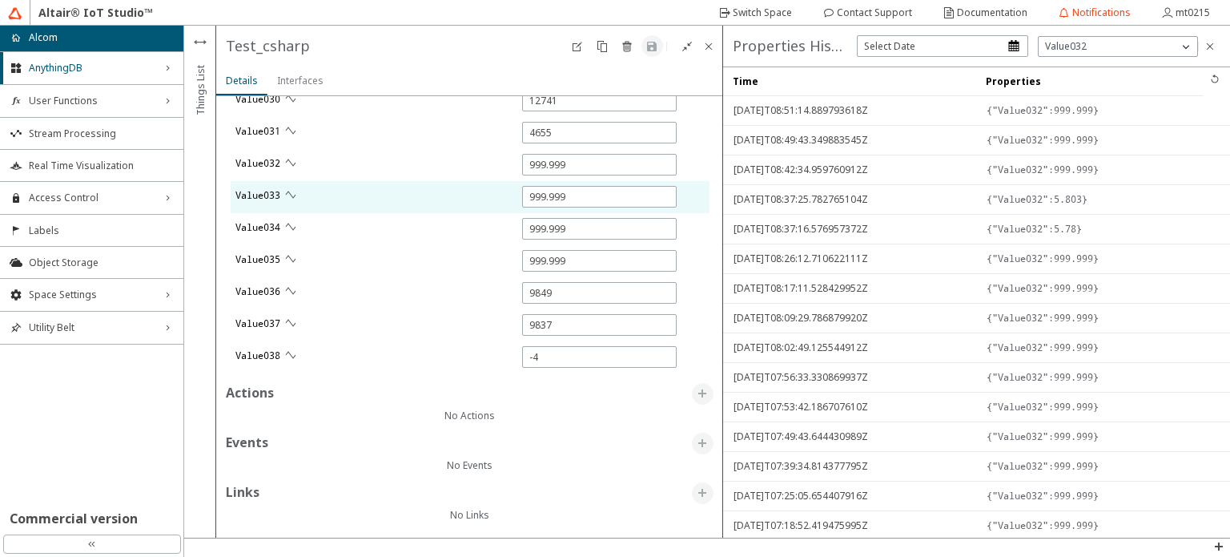
type input "1"
type input "12303"
type input "1"
type input "230"
type input "9858"
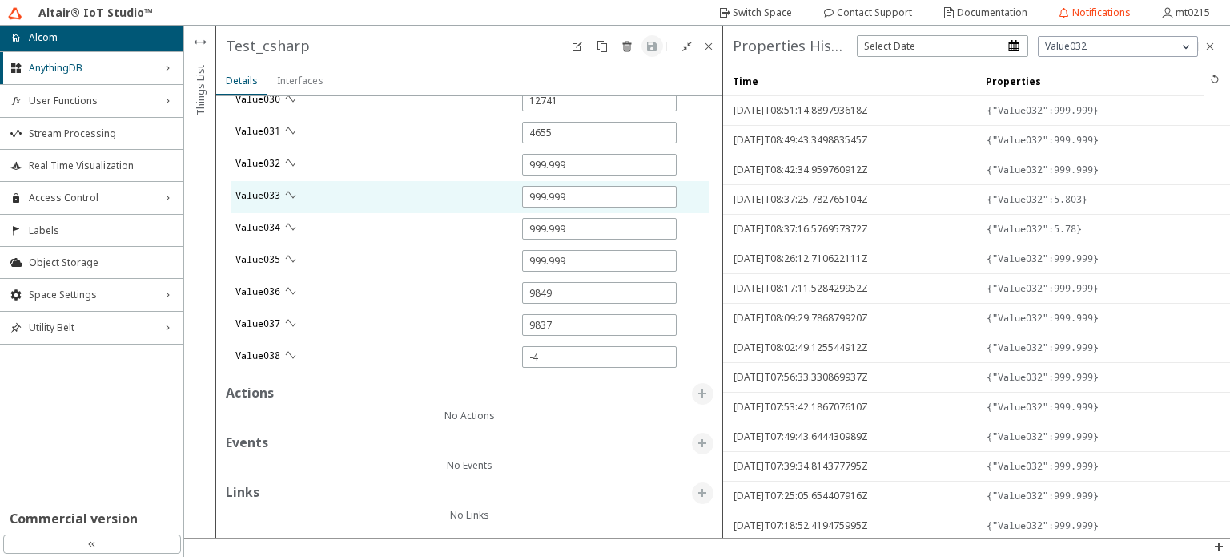
type input "9834"
type input "1"
type input "5812"
type input "8598"
type input "4024"
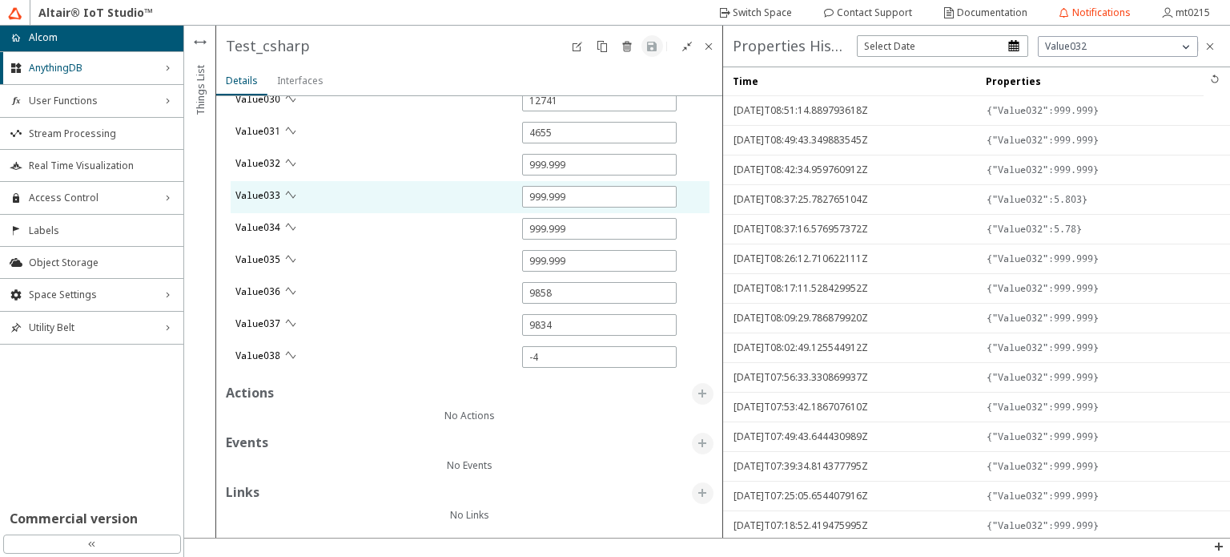
type input "13207"
type input "5541"
type input "12728"
type input "6116"
type input "4659"
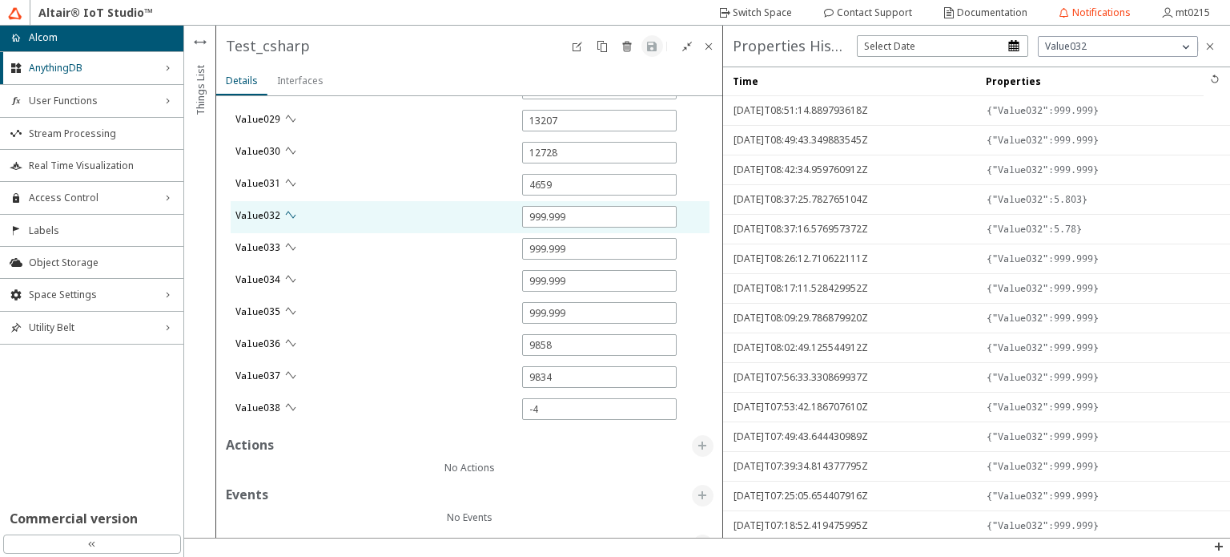
scroll to position [2734, 0]
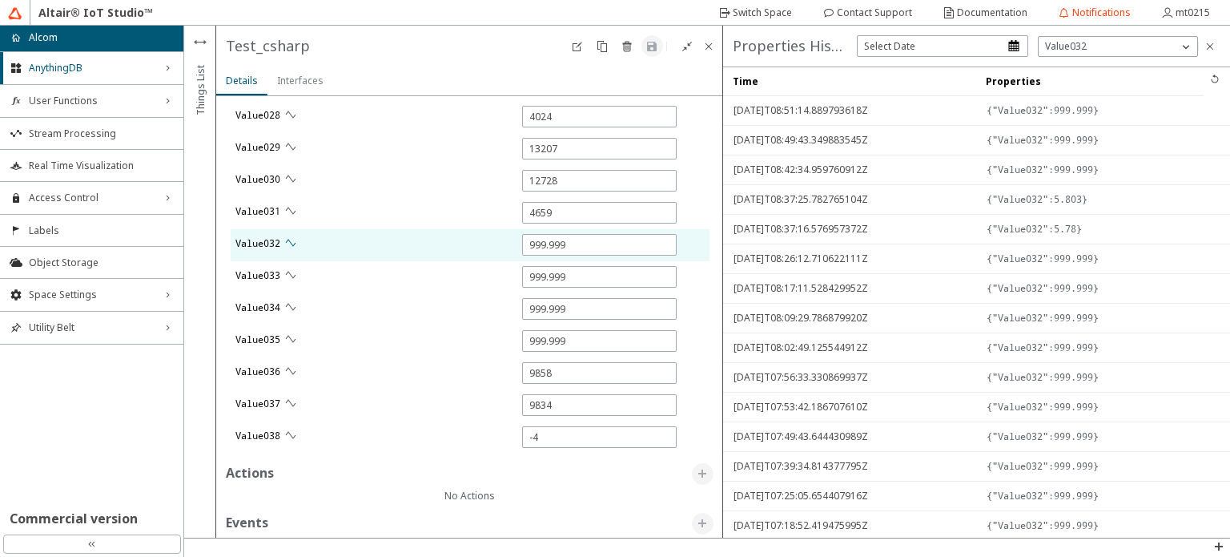
click at [295, 241] on iron-icon at bounding box center [290, 242] width 13 height 13
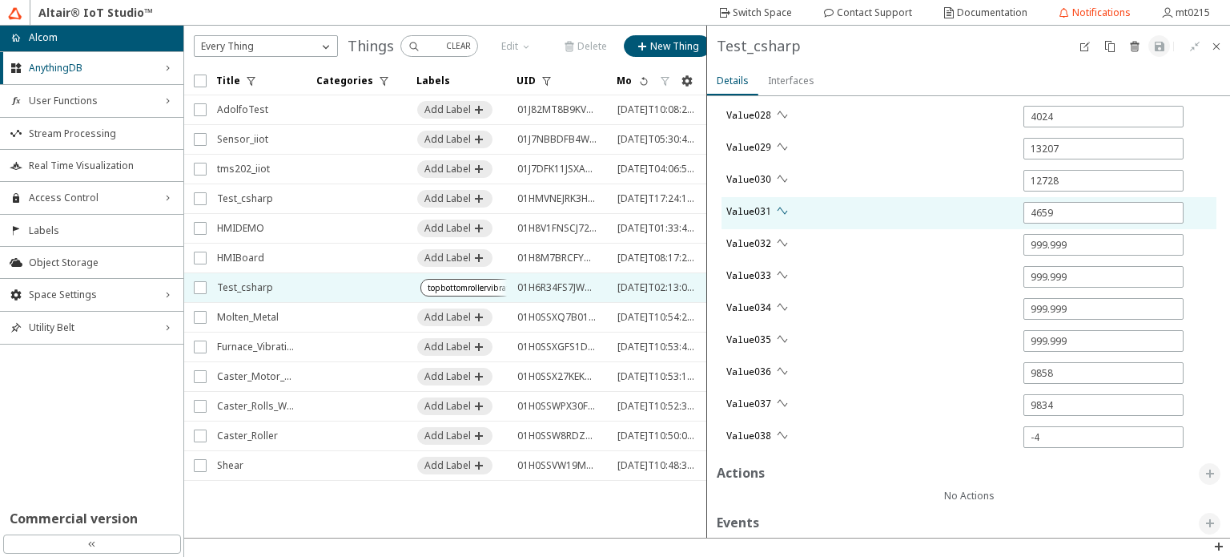
click at [779, 204] on iron-icon at bounding box center [782, 210] width 13 height 13
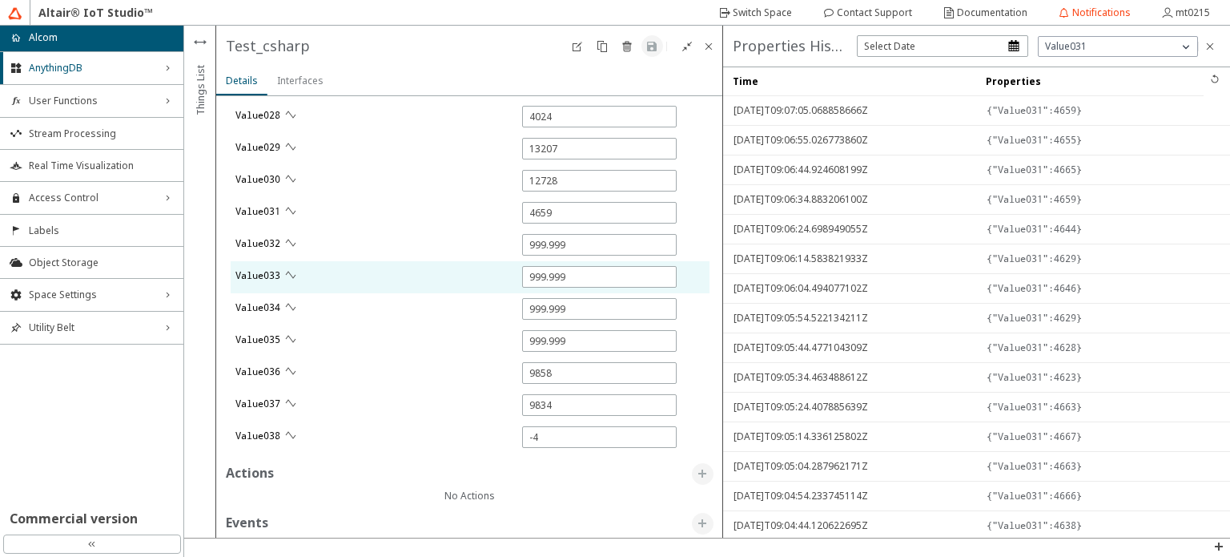
type input "0"
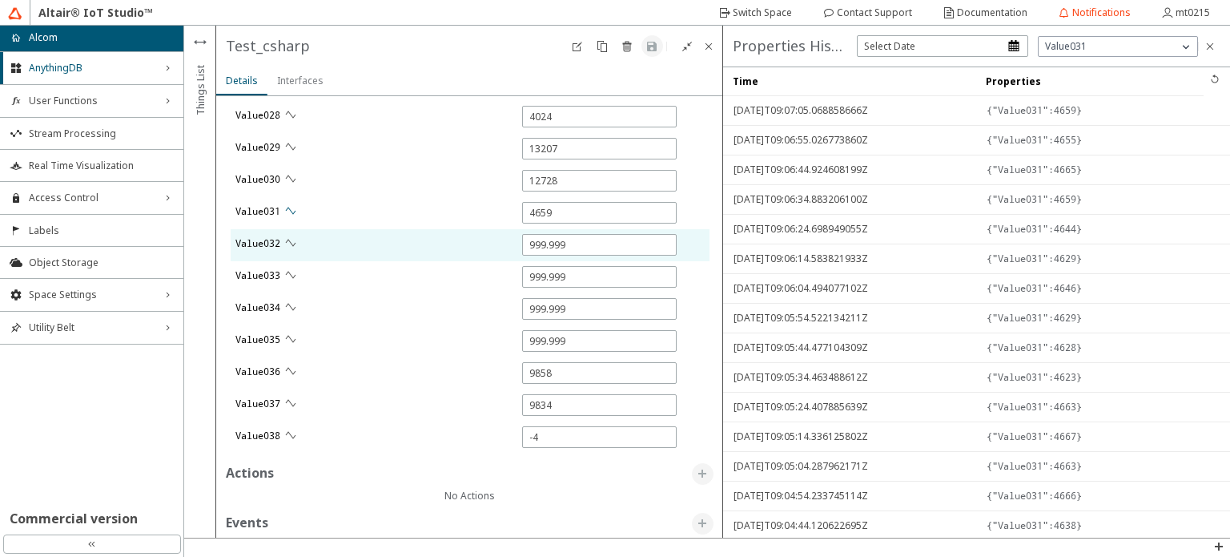
type input "0"
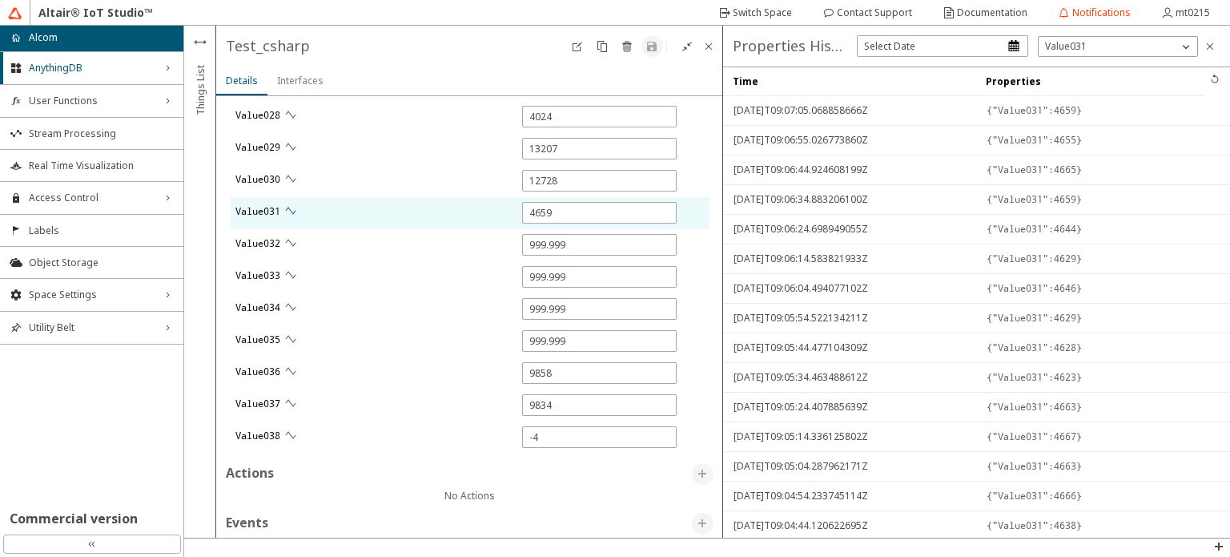
type input "0"
type input "5660"
type input "0"
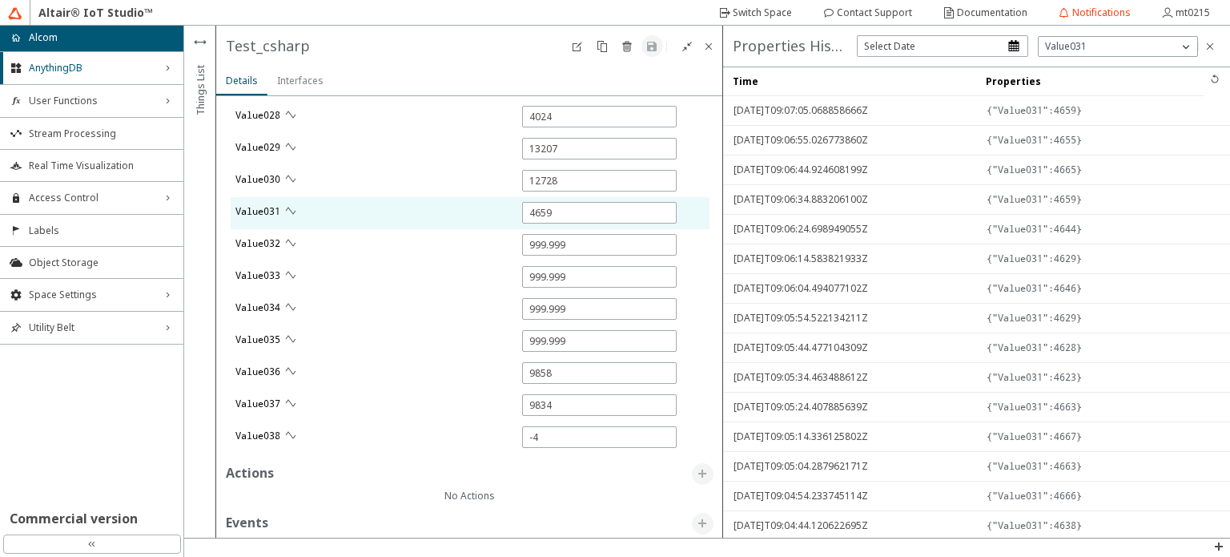
type input "15155"
type input "18595"
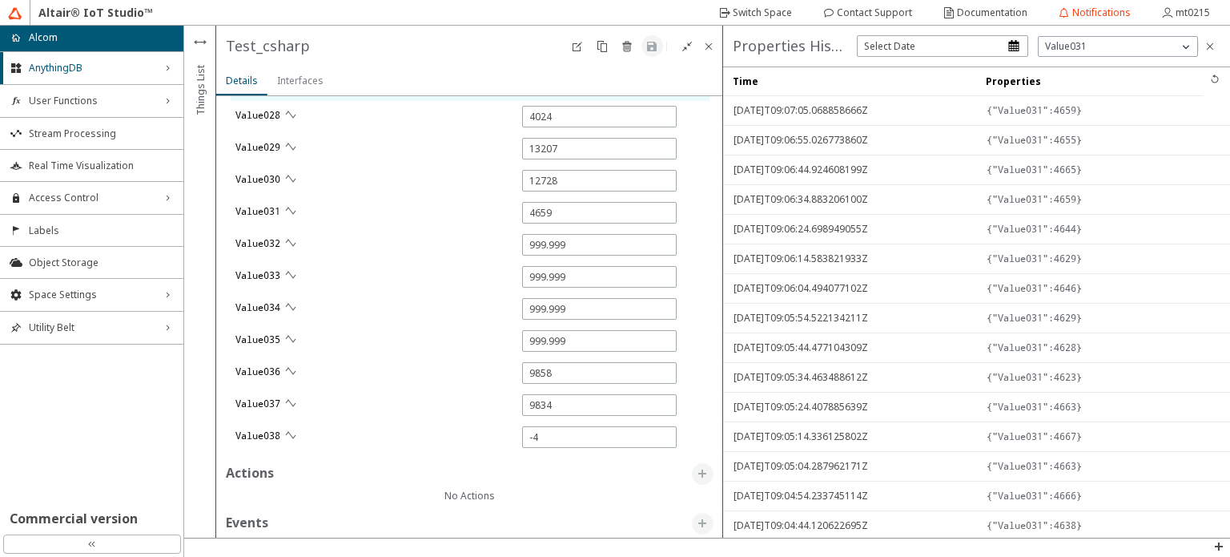
type input "0"
type input "8279"
type input "15037"
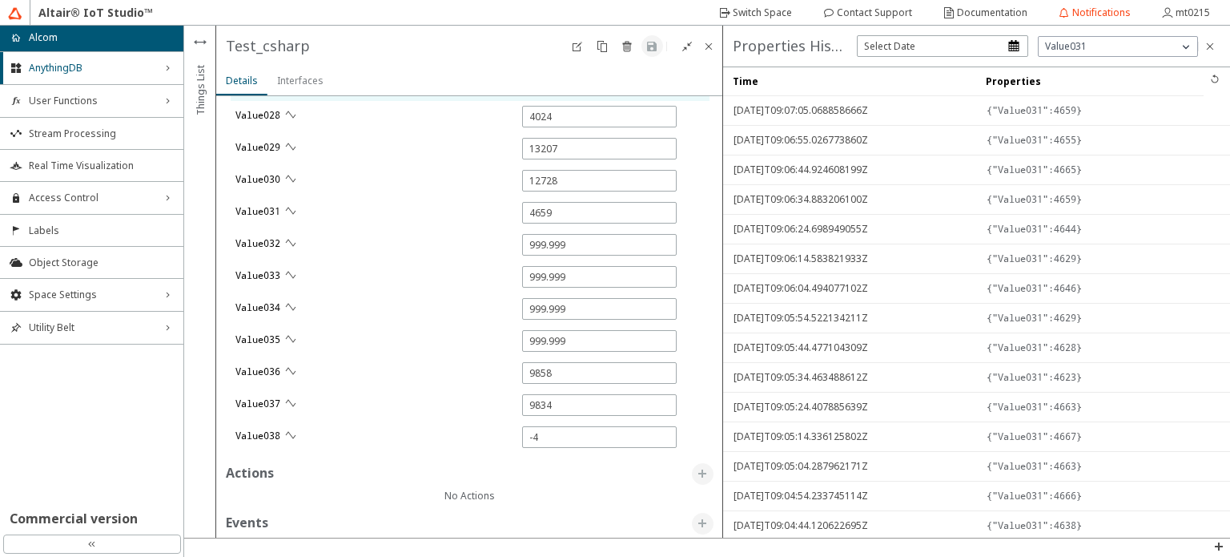
scroll to position [2574, 0]
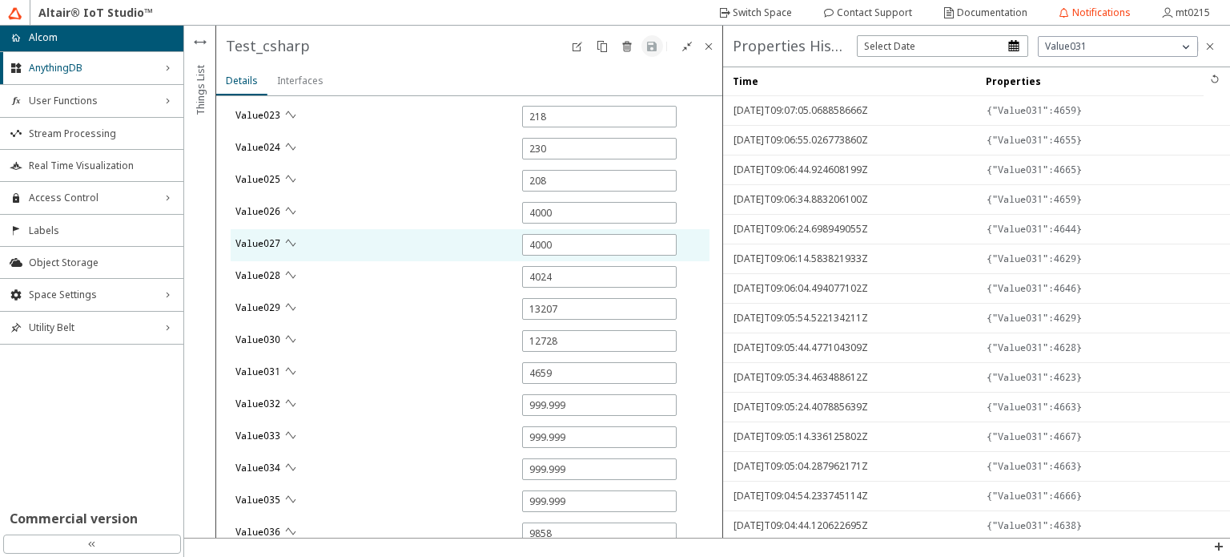
type input "5860"
type input "12080"
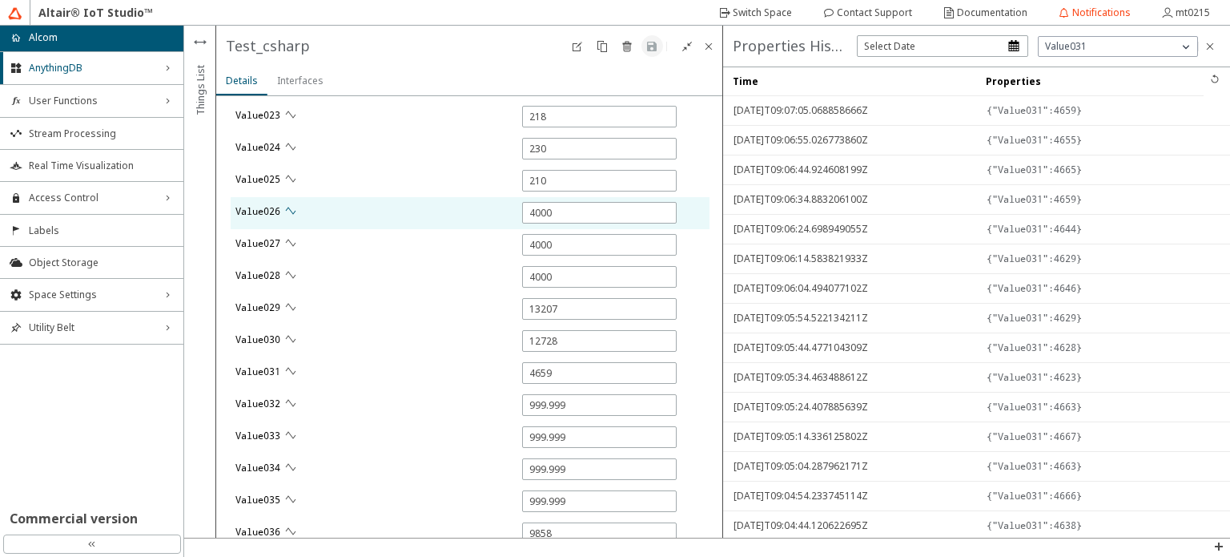
click at [294, 205] on iron-icon at bounding box center [290, 210] width 13 height 13
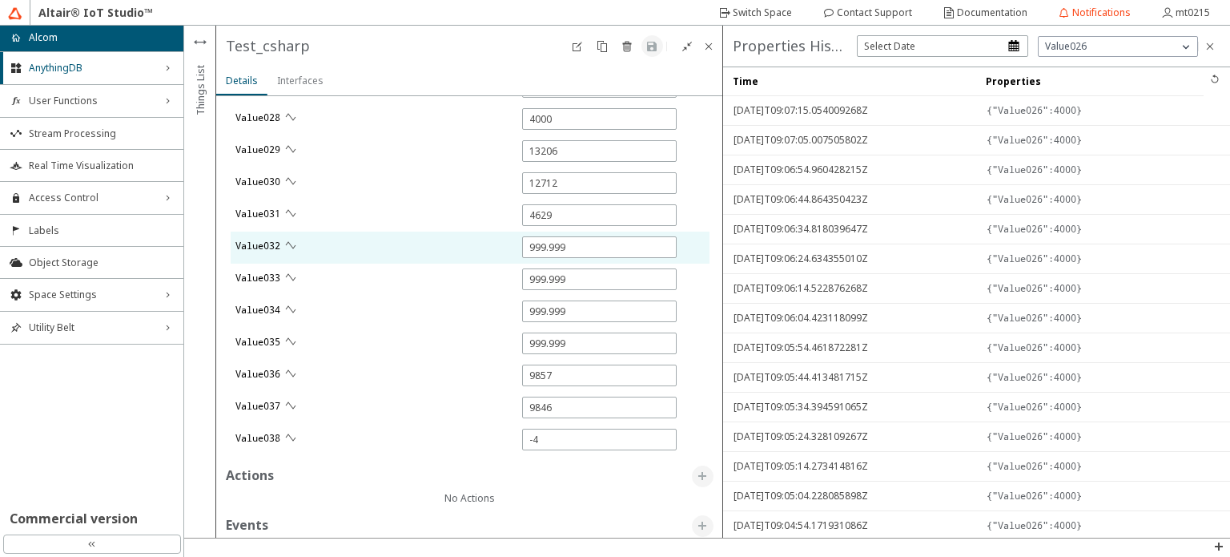
scroll to position [2734, 0]
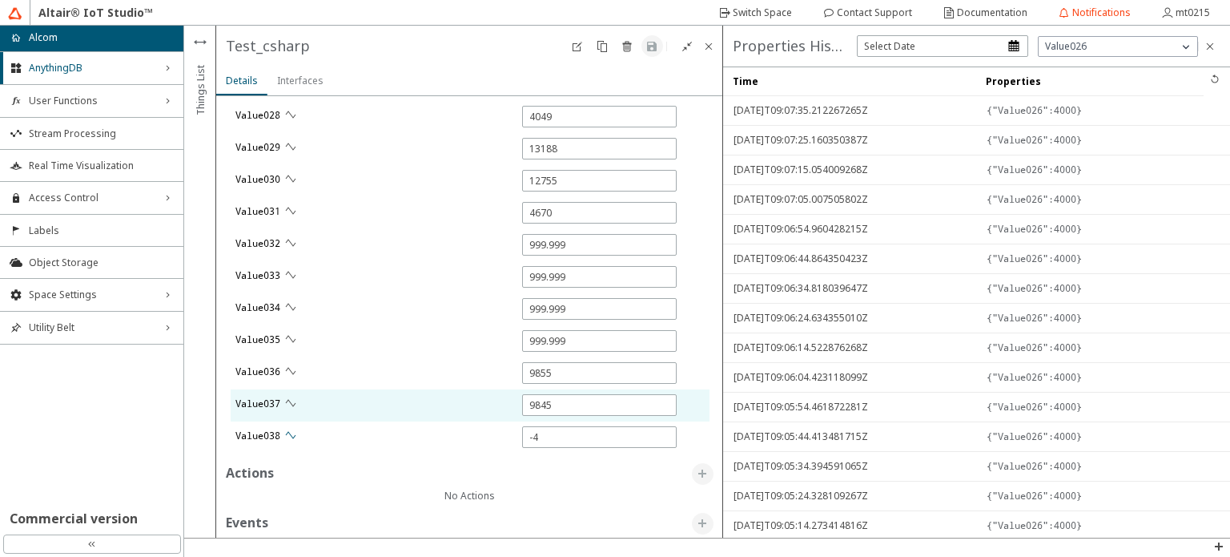
click at [292, 430] on iron-icon at bounding box center [290, 435] width 13 height 13
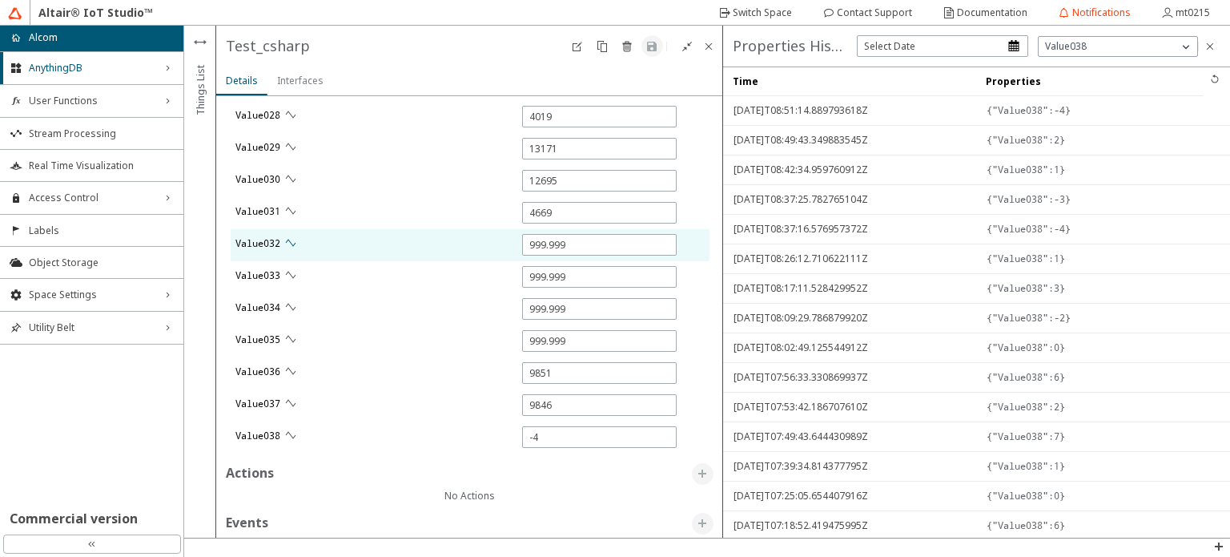
click at [282, 244] on paper-button at bounding box center [291, 243] width 22 height 22
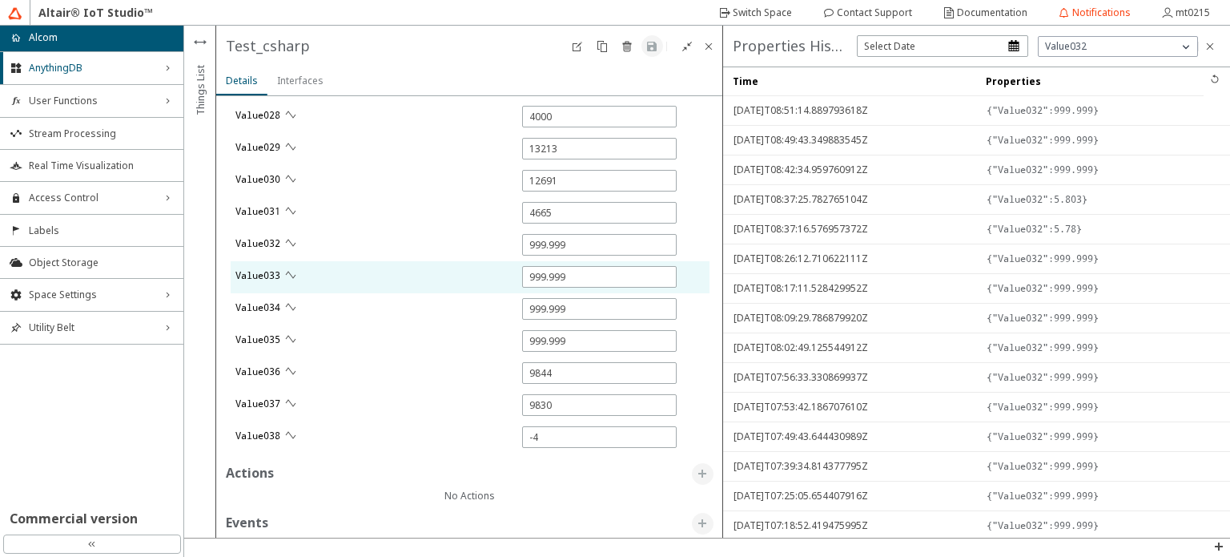
scroll to position [2654, 0]
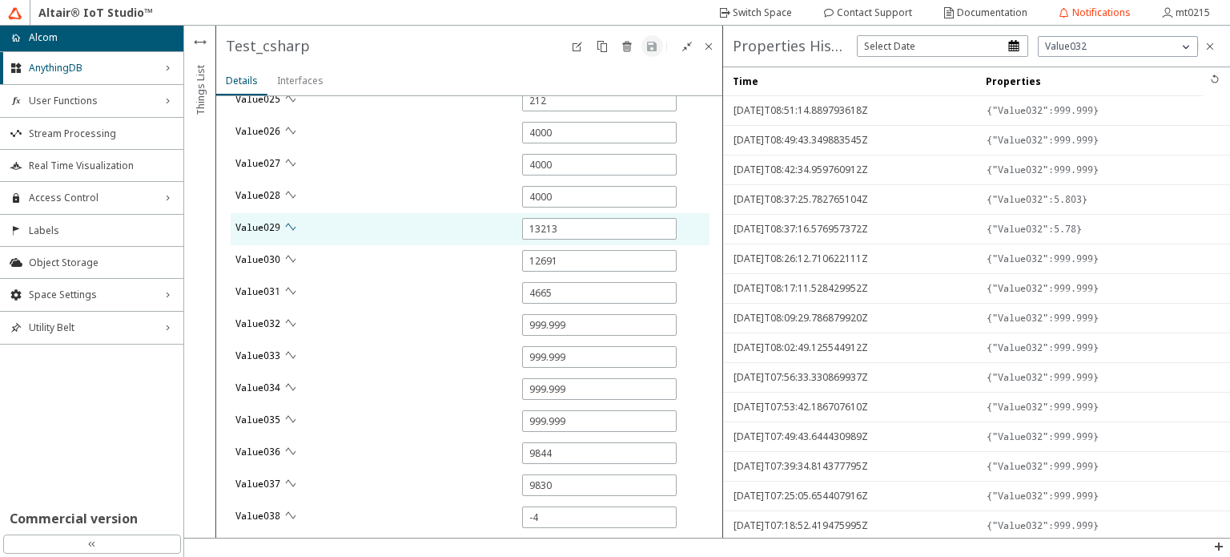
click at [291, 227] on iron-icon at bounding box center [290, 226] width 13 height 13
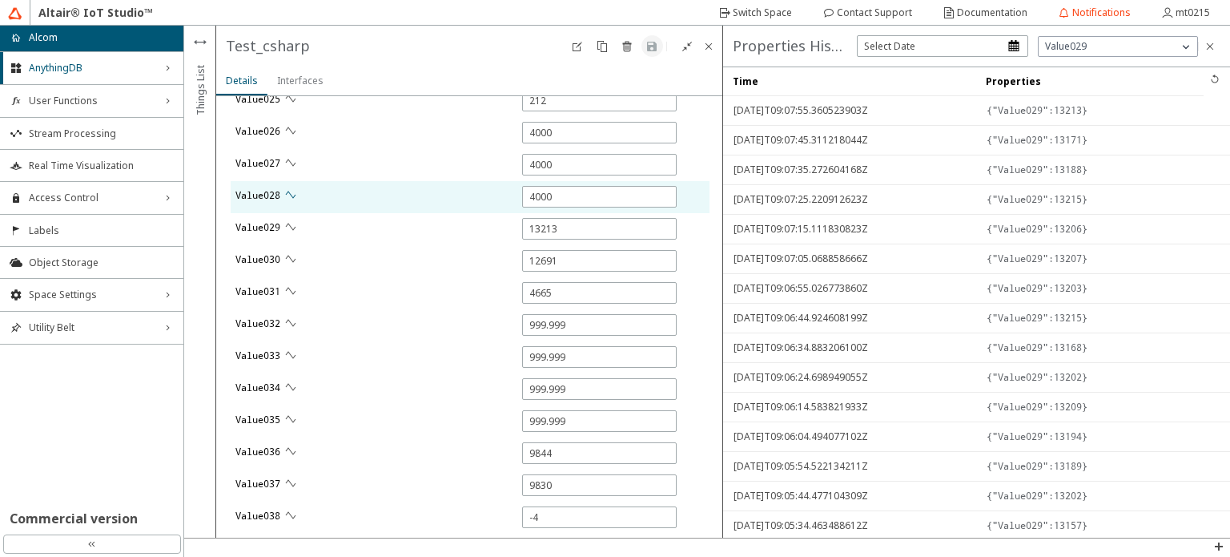
click at [293, 189] on iron-icon at bounding box center [290, 194] width 13 height 13
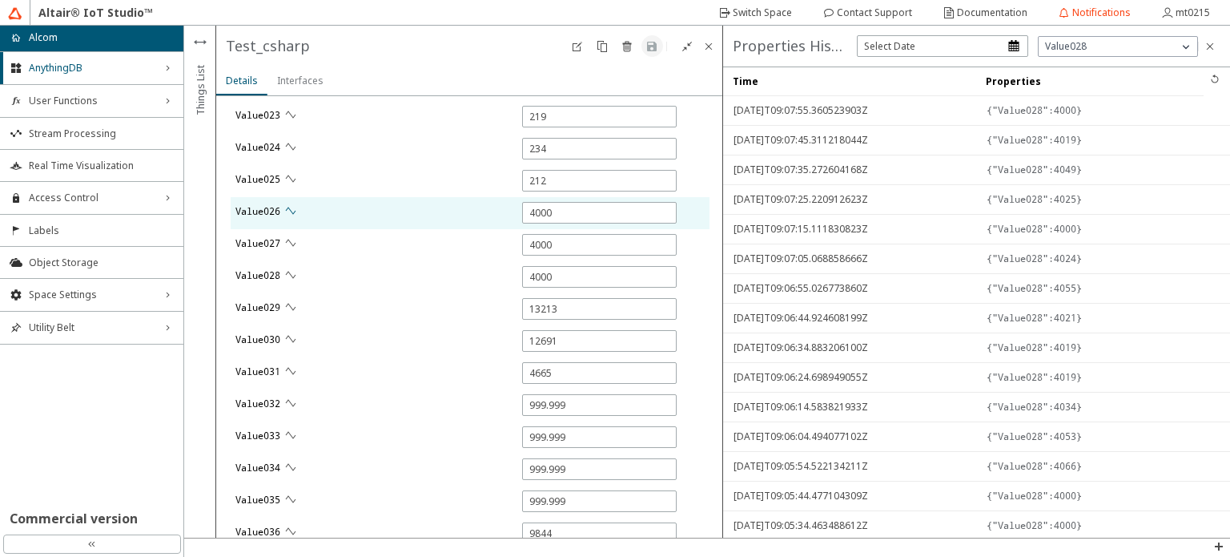
click at [294, 211] on iron-icon at bounding box center [290, 210] width 13 height 13
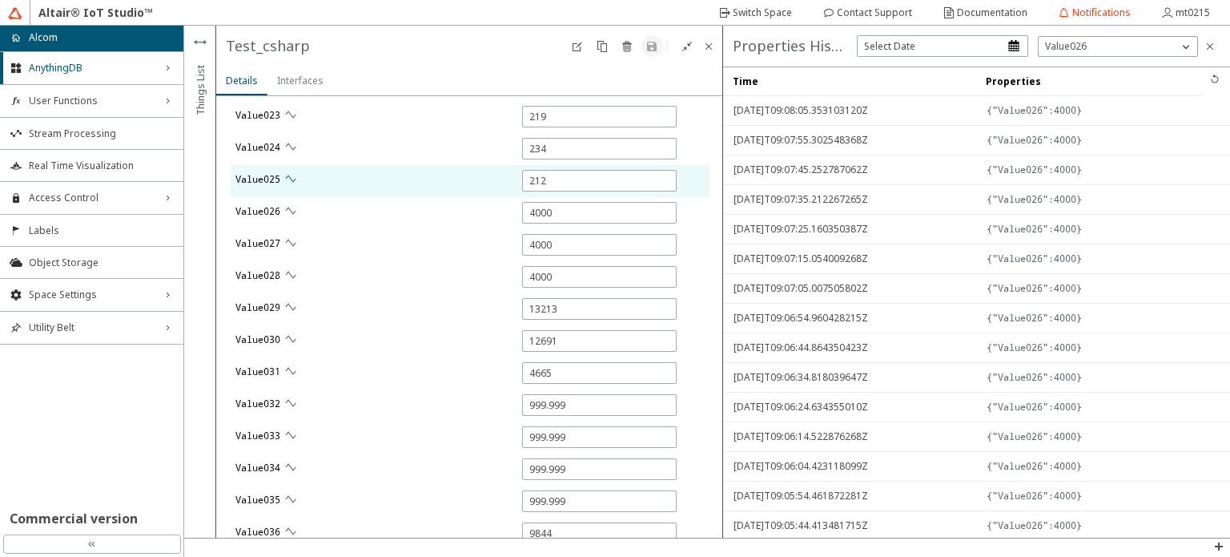
click at [296, 172] on iron-icon at bounding box center [290, 178] width 13 height 13
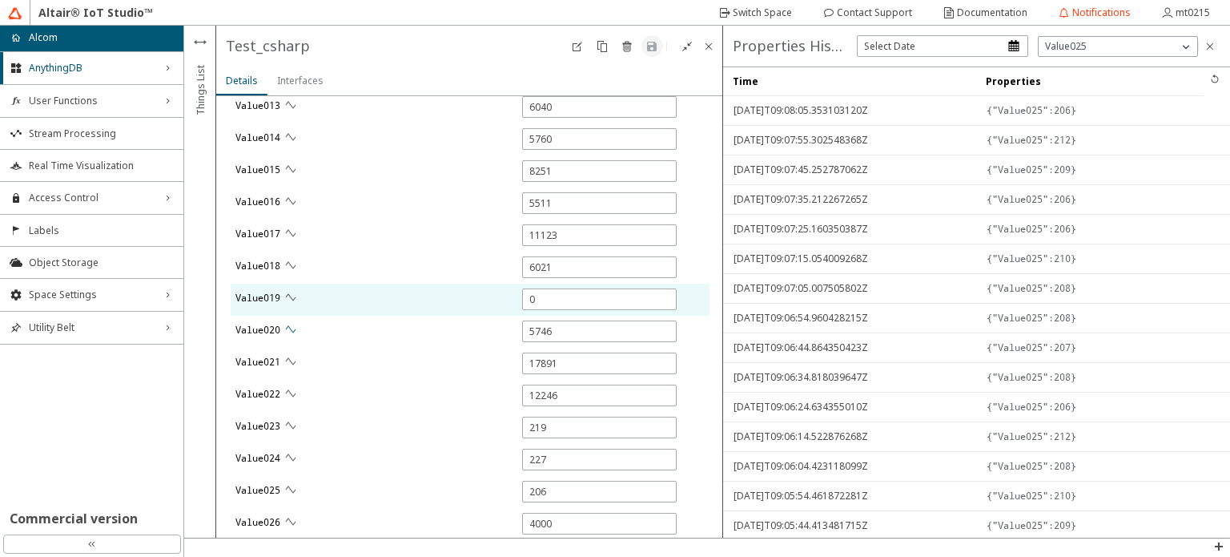
scroll to position [2253, 0]
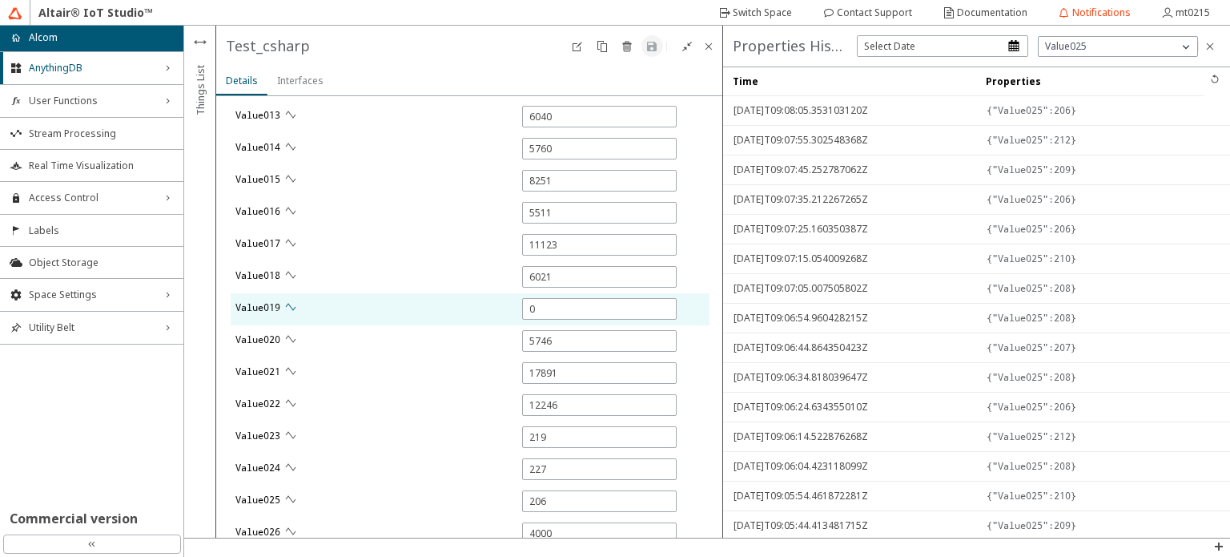
click at [292, 307] on iron-icon at bounding box center [290, 306] width 13 height 13
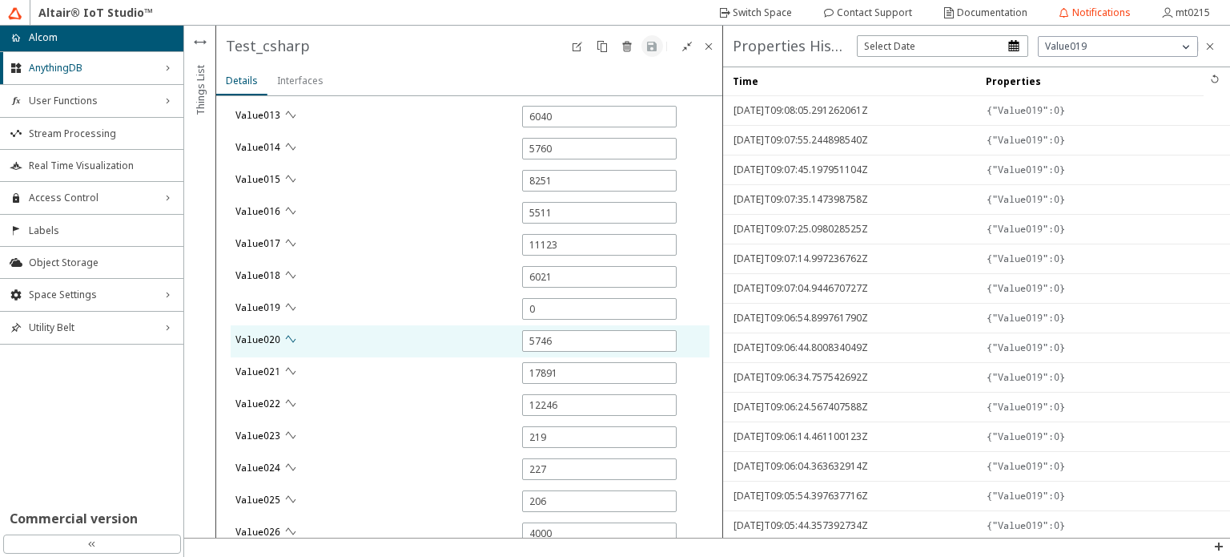
click at [295, 332] on iron-icon at bounding box center [290, 338] width 13 height 13
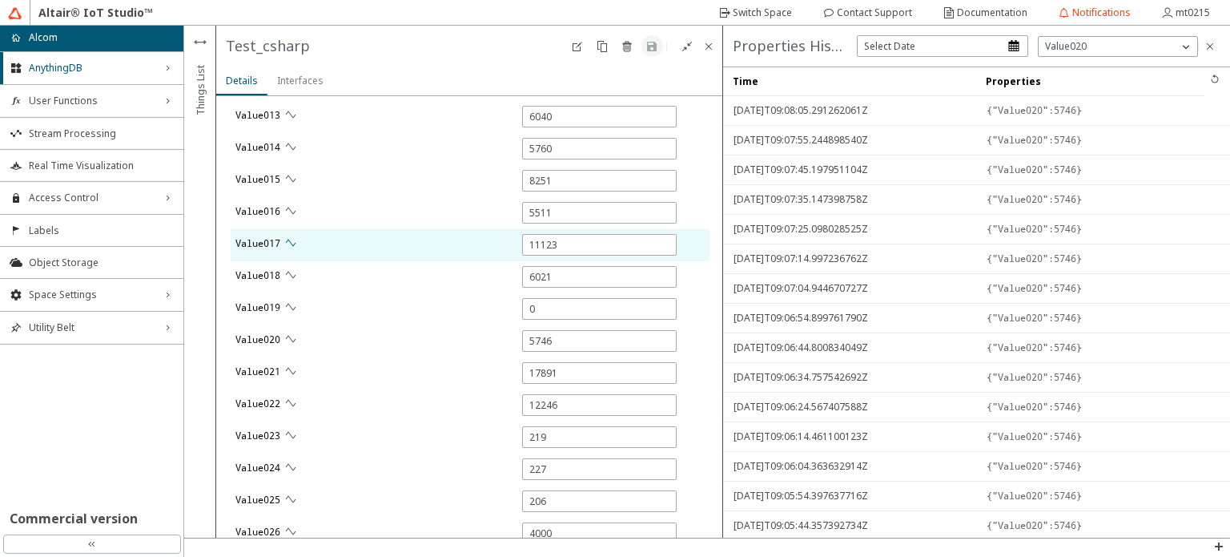
click at [293, 243] on iron-icon at bounding box center [290, 242] width 13 height 13
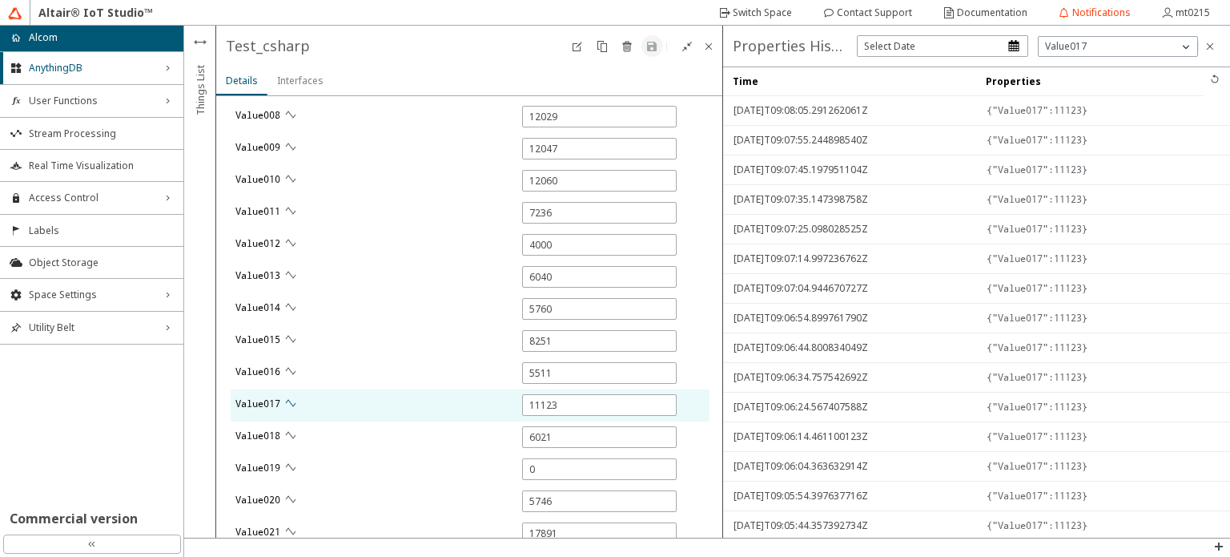
click at [293, 243] on iron-icon at bounding box center [290, 242] width 13 height 13
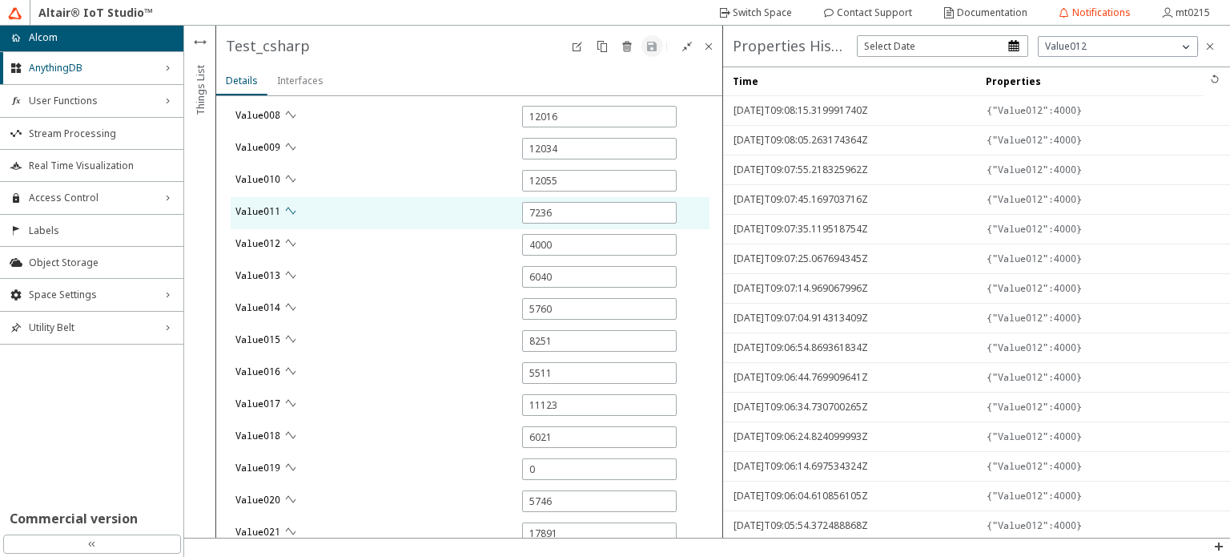
click at [295, 206] on iron-icon at bounding box center [290, 210] width 13 height 13
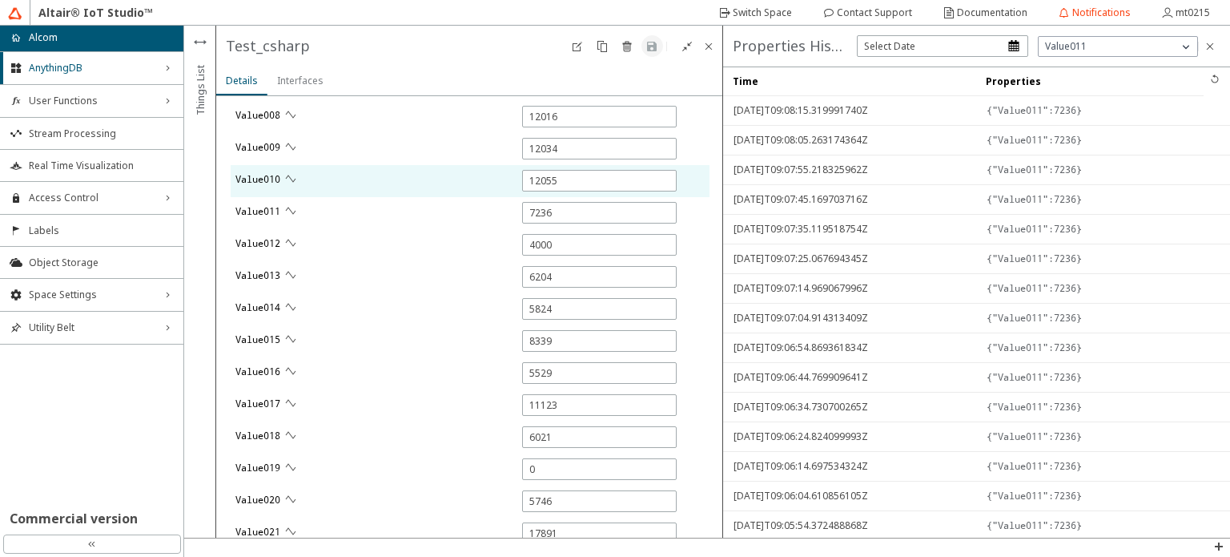
click at [292, 165] on div "Value010" at bounding box center [456, 181] width 451 height 32
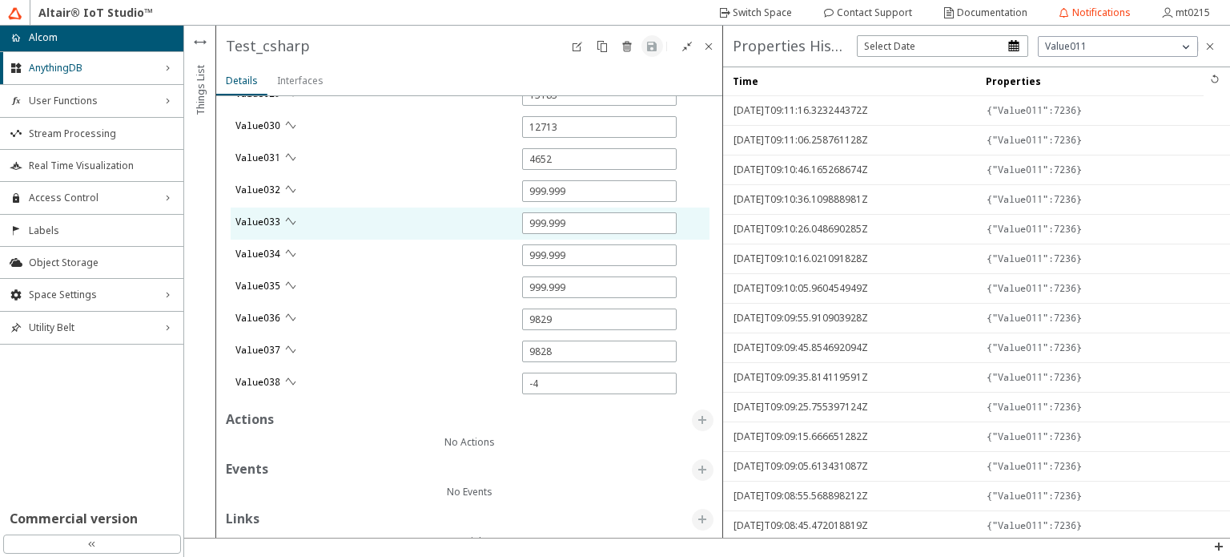
scroll to position [2814, 0]
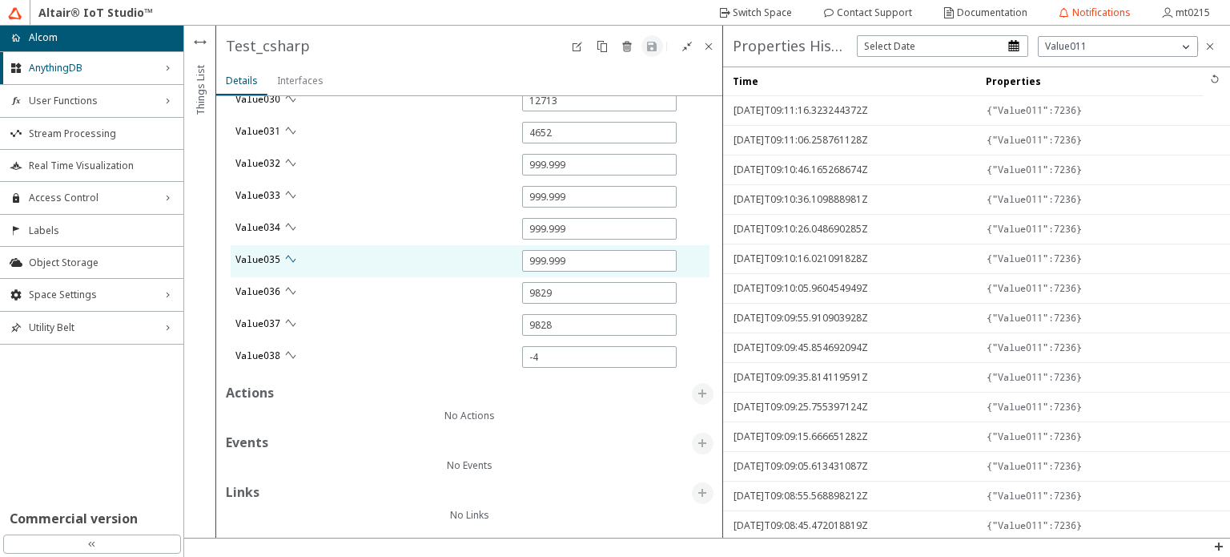
click at [295, 252] on iron-icon at bounding box center [290, 258] width 13 height 13
